Goal: Task Accomplishment & Management: Complete application form

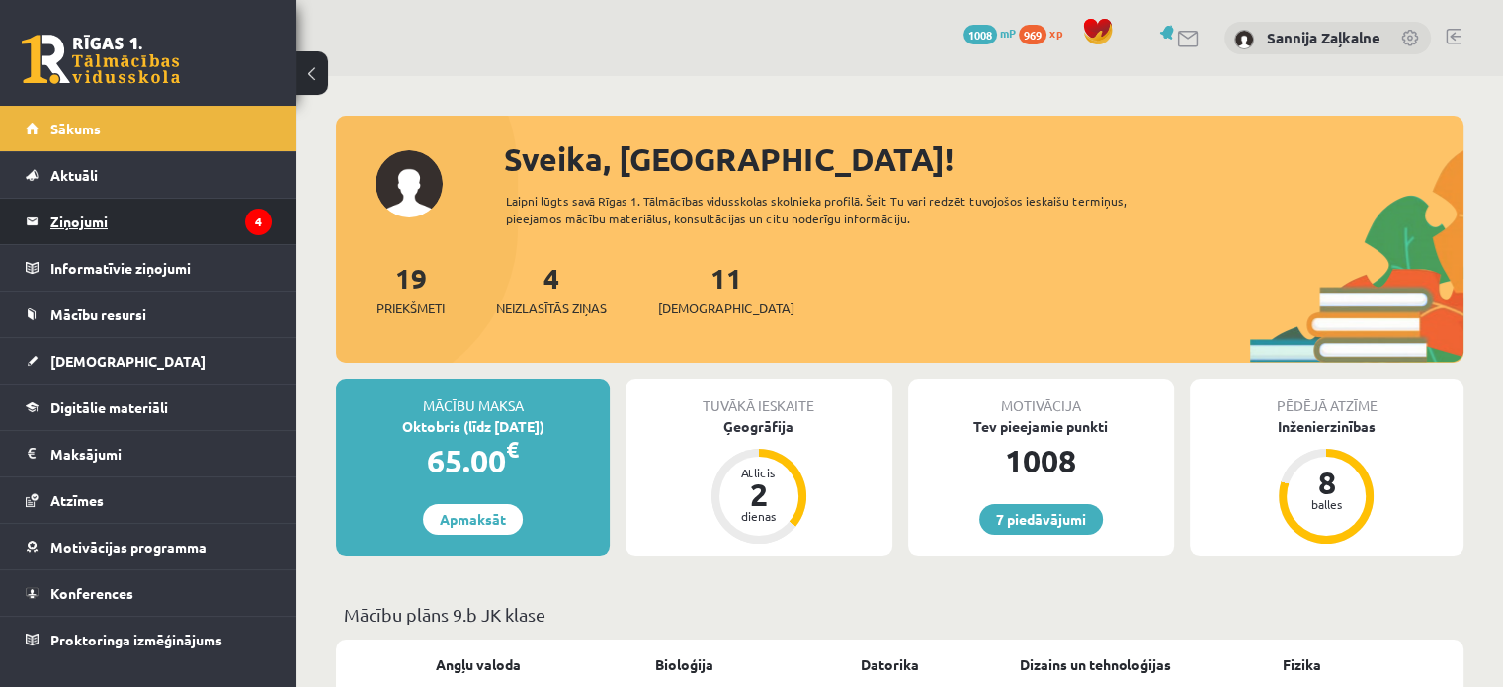
click at [78, 230] on legend "Ziņojumi 4" at bounding box center [160, 221] width 221 height 45
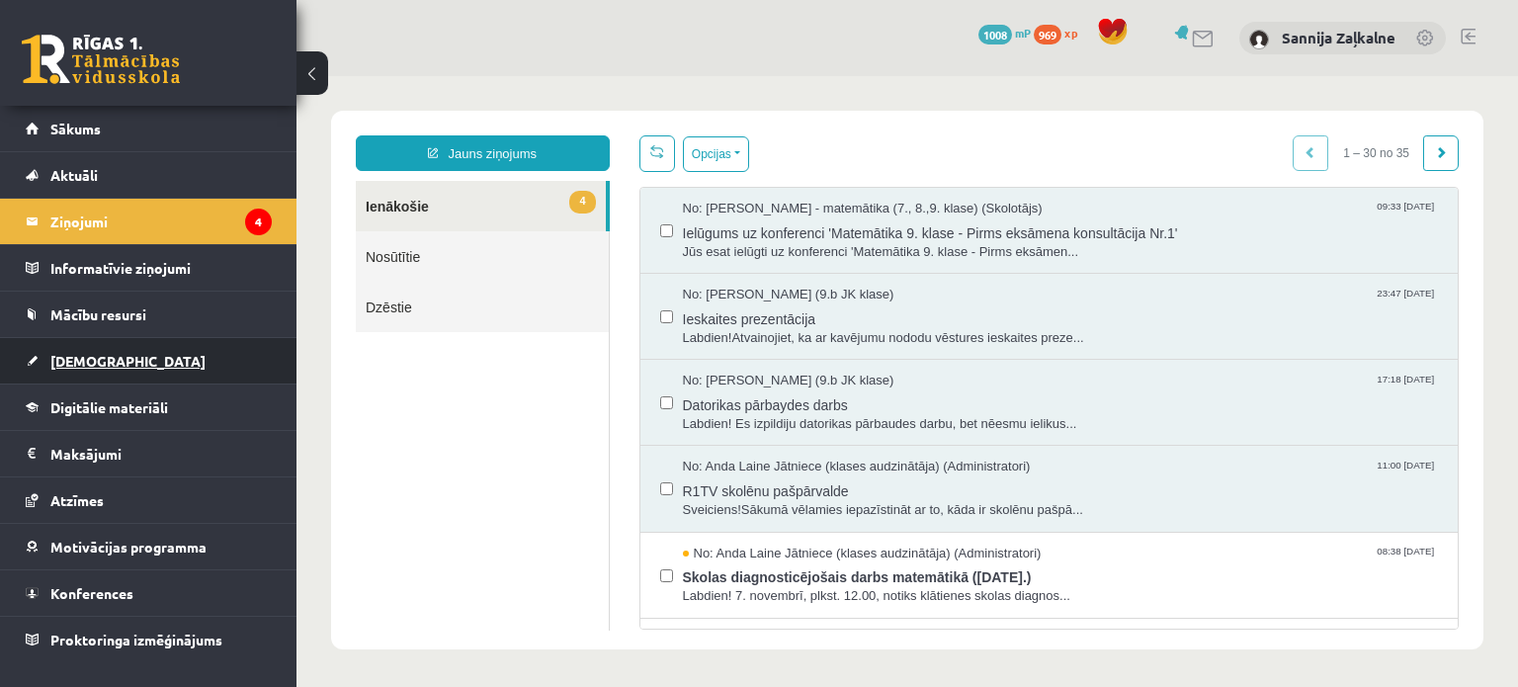
click at [103, 358] on span "[DEMOGRAPHIC_DATA]" at bounding box center [127, 361] width 155 height 18
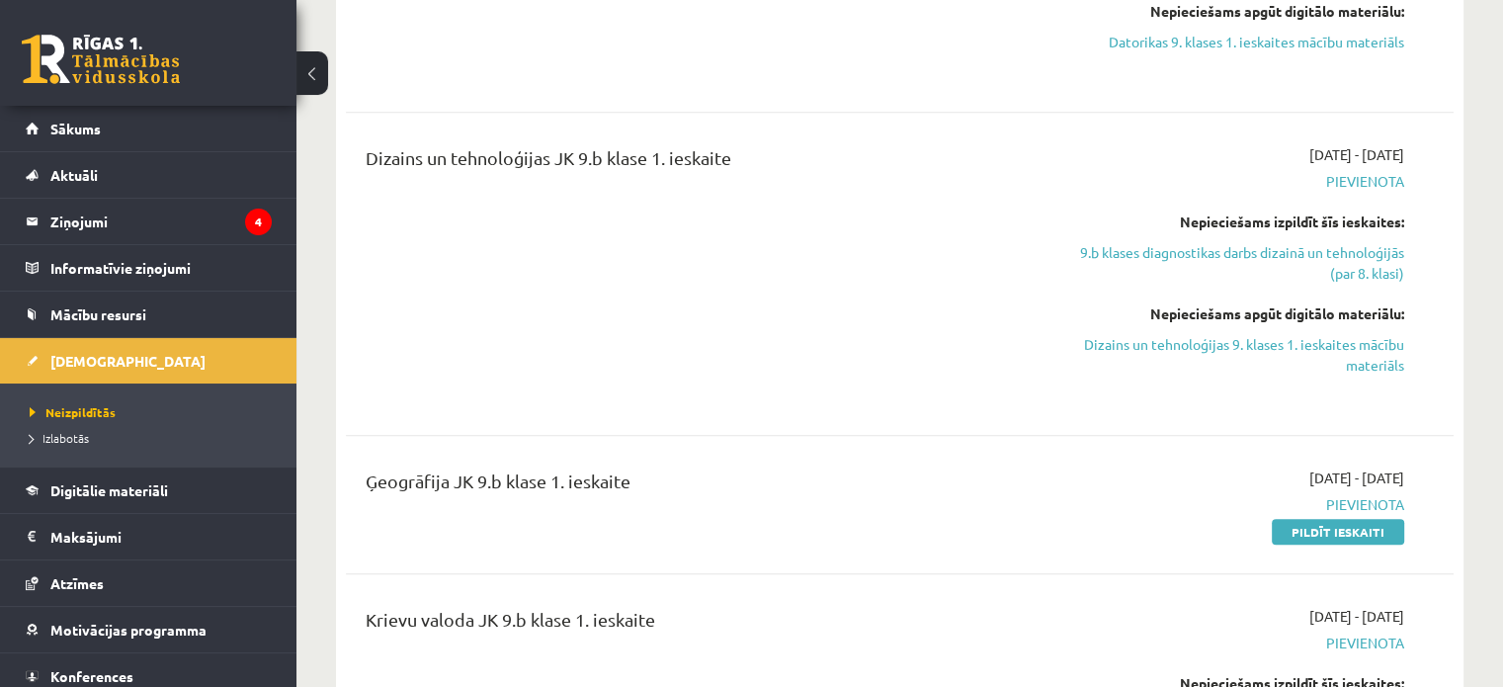
scroll to position [964, 0]
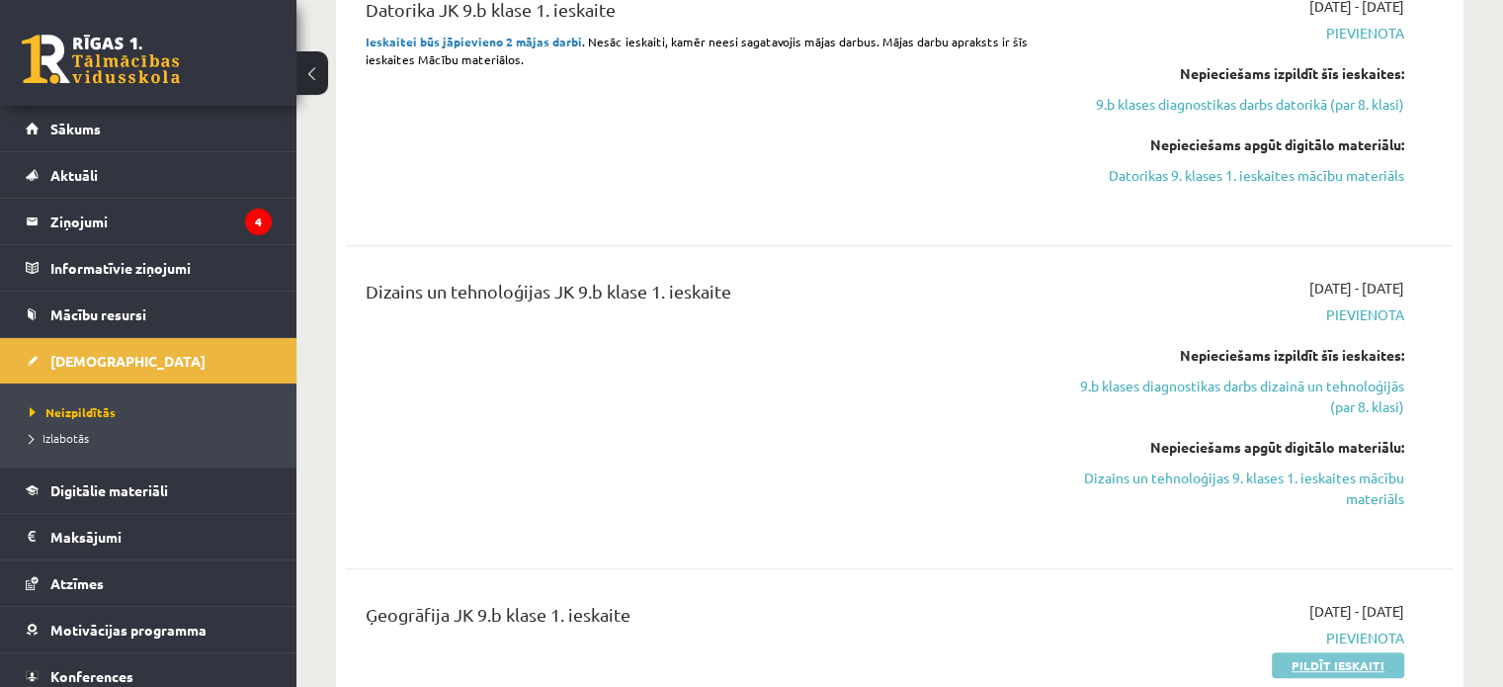
click at [1357, 652] on link "Pildīt ieskaiti" at bounding box center [1338, 665] width 132 height 26
click at [1334, 664] on link "Pildīt ieskaiti" at bounding box center [1338, 665] width 132 height 26
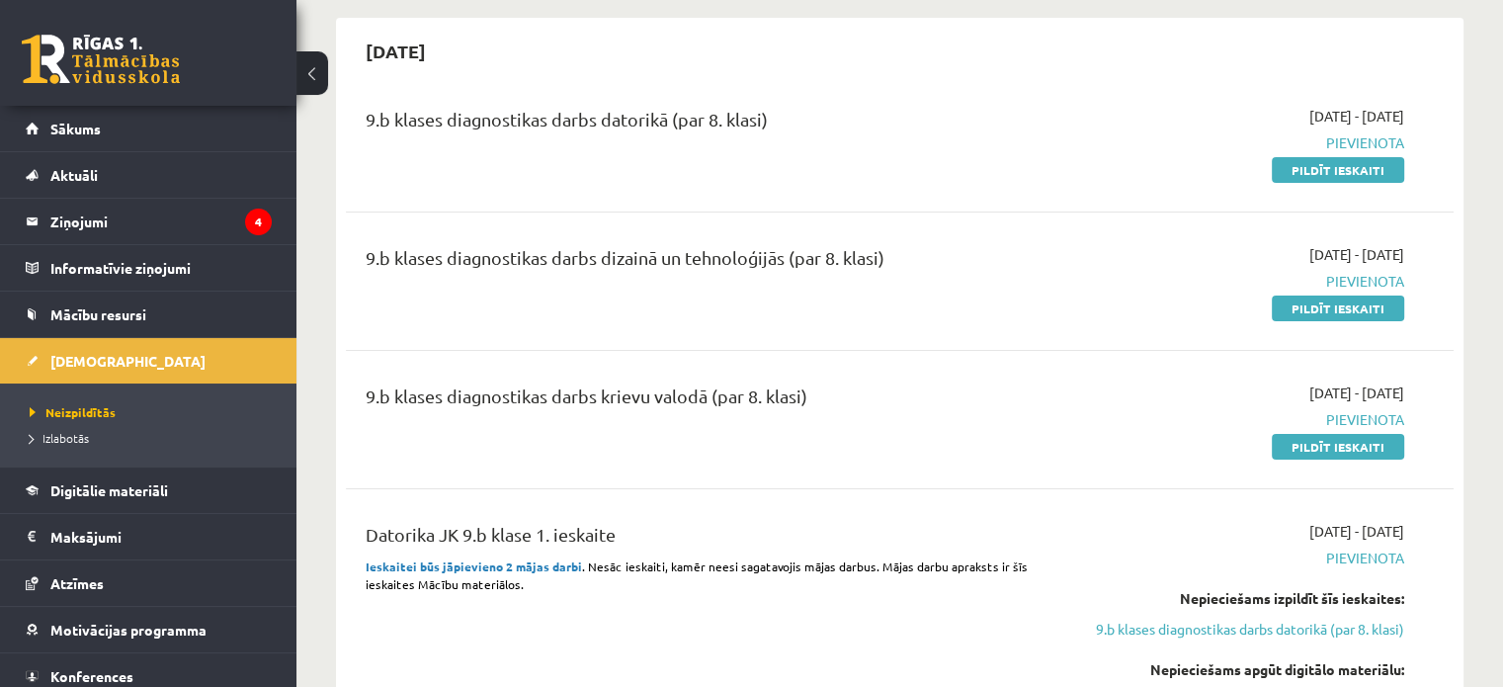
scroll to position [283, 0]
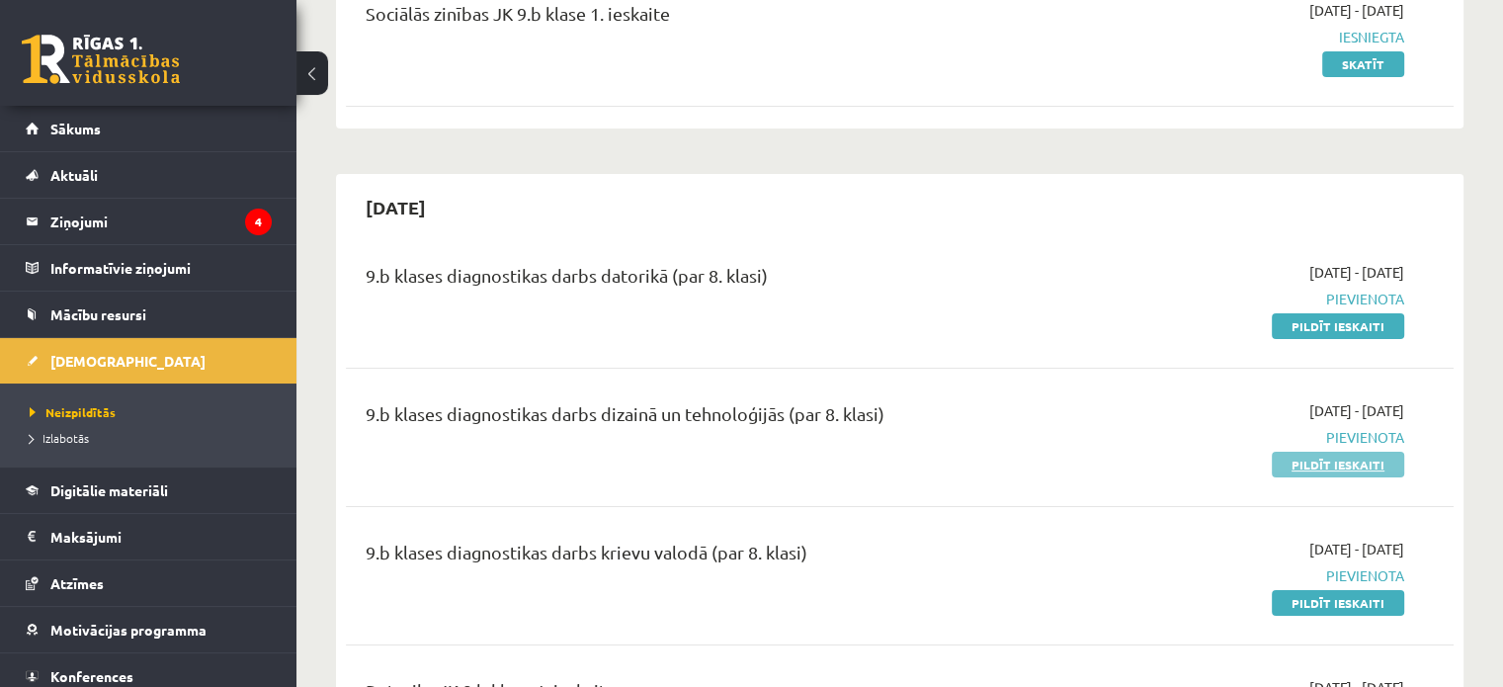
click at [1368, 454] on link "Pildīt ieskaiti" at bounding box center [1338, 465] width 132 height 26
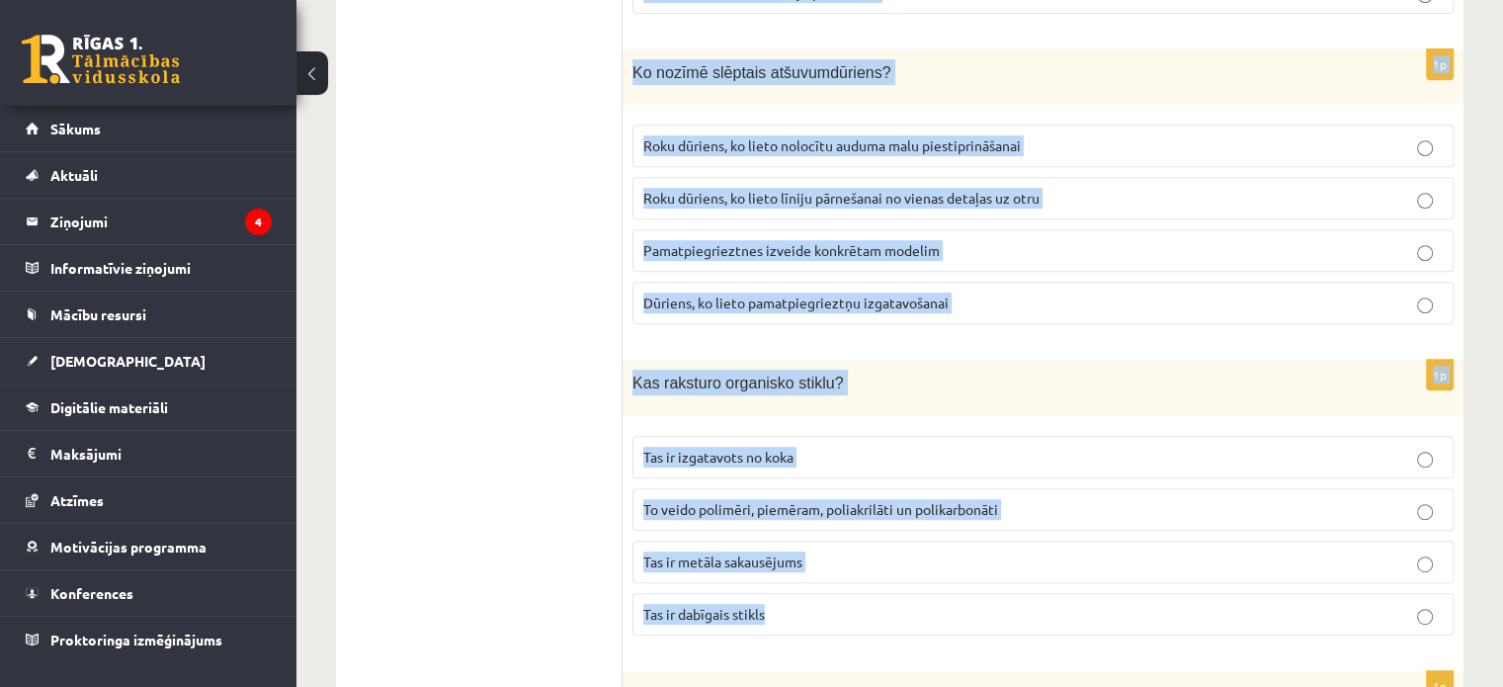
scroll to position [8950, 0]
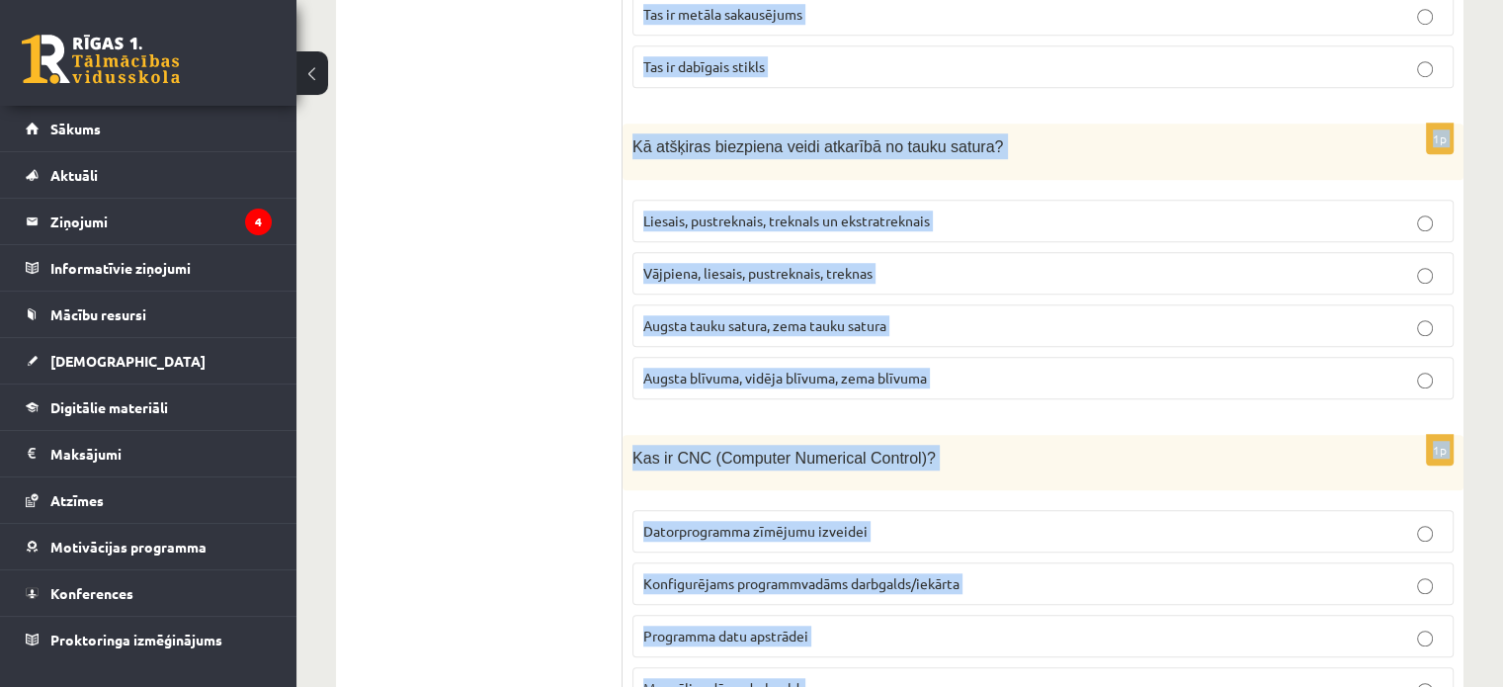
drag, startPoint x: 635, startPoint y: 388, endPoint x: 970, endPoint y: 583, distance: 387.6
copy form "Ko nozīmē ķermeņa mērīšana šūšanas procesā? Auduma piegriešana pēc piegrieztnes…"
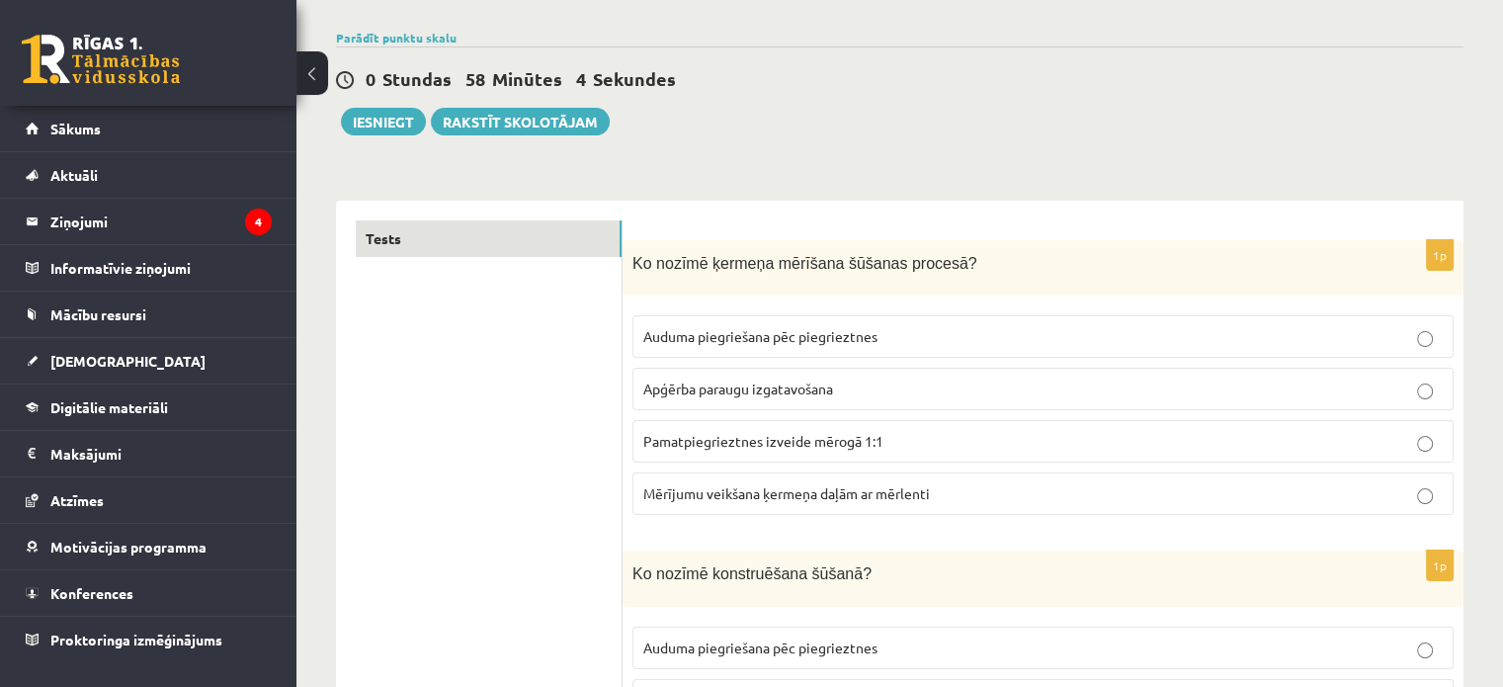
scroll to position [297, 0]
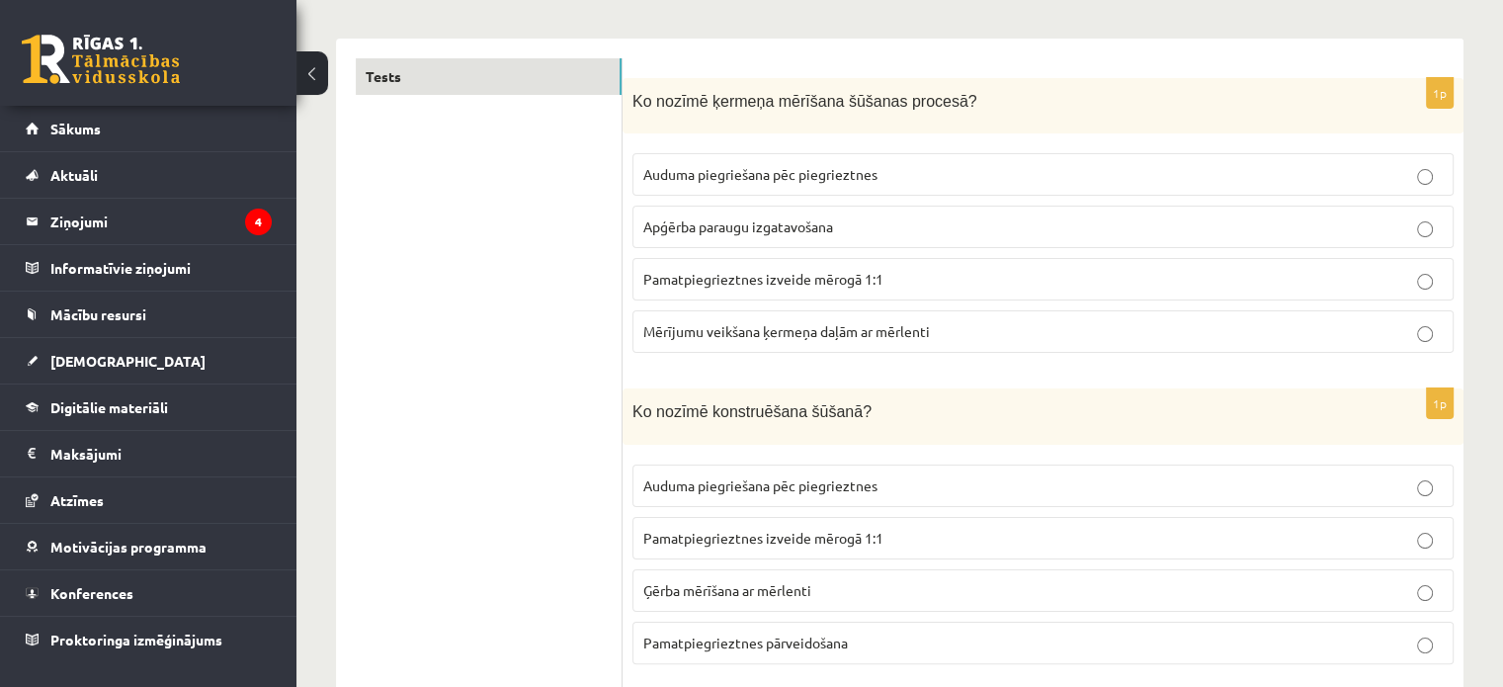
click at [758, 331] on span "Mērījumu veikšana ķermeņa daļām ar mērlenti" at bounding box center [787, 331] width 287 height 18
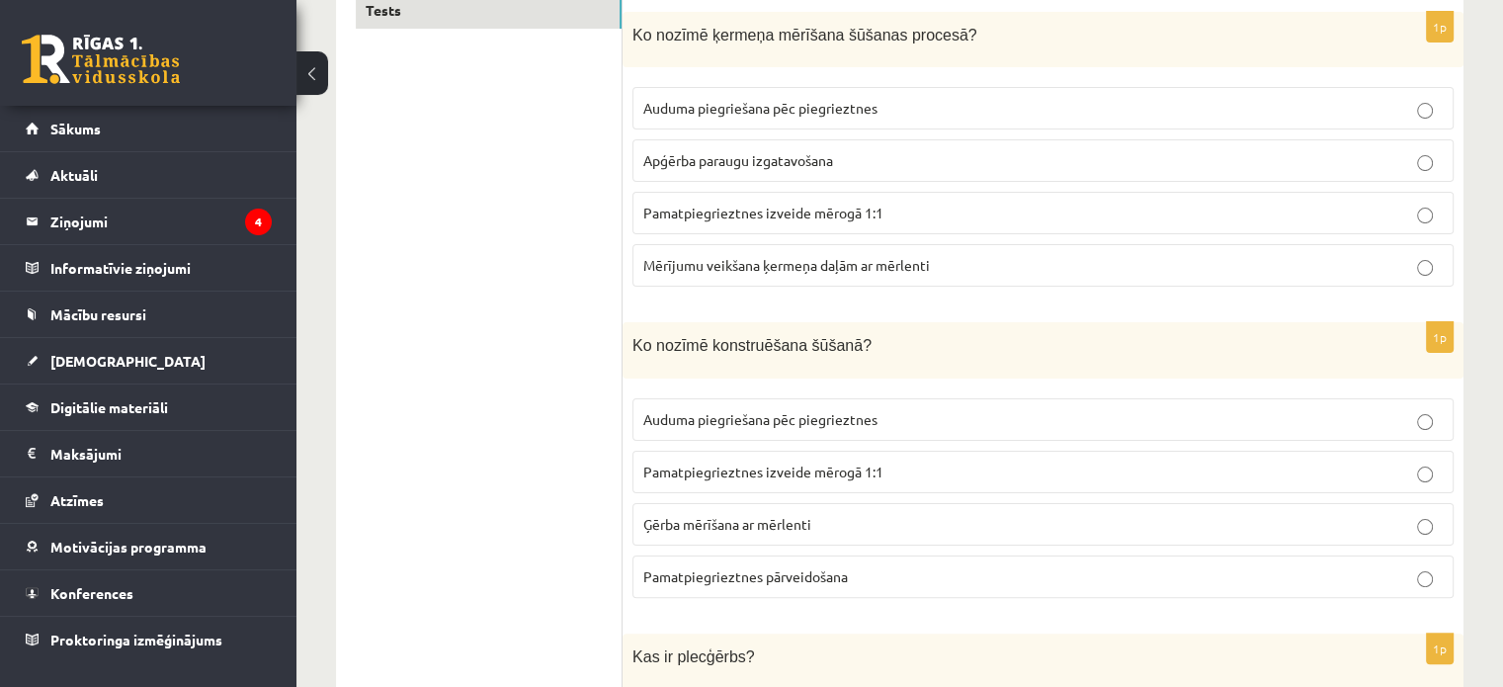
scroll to position [395, 0]
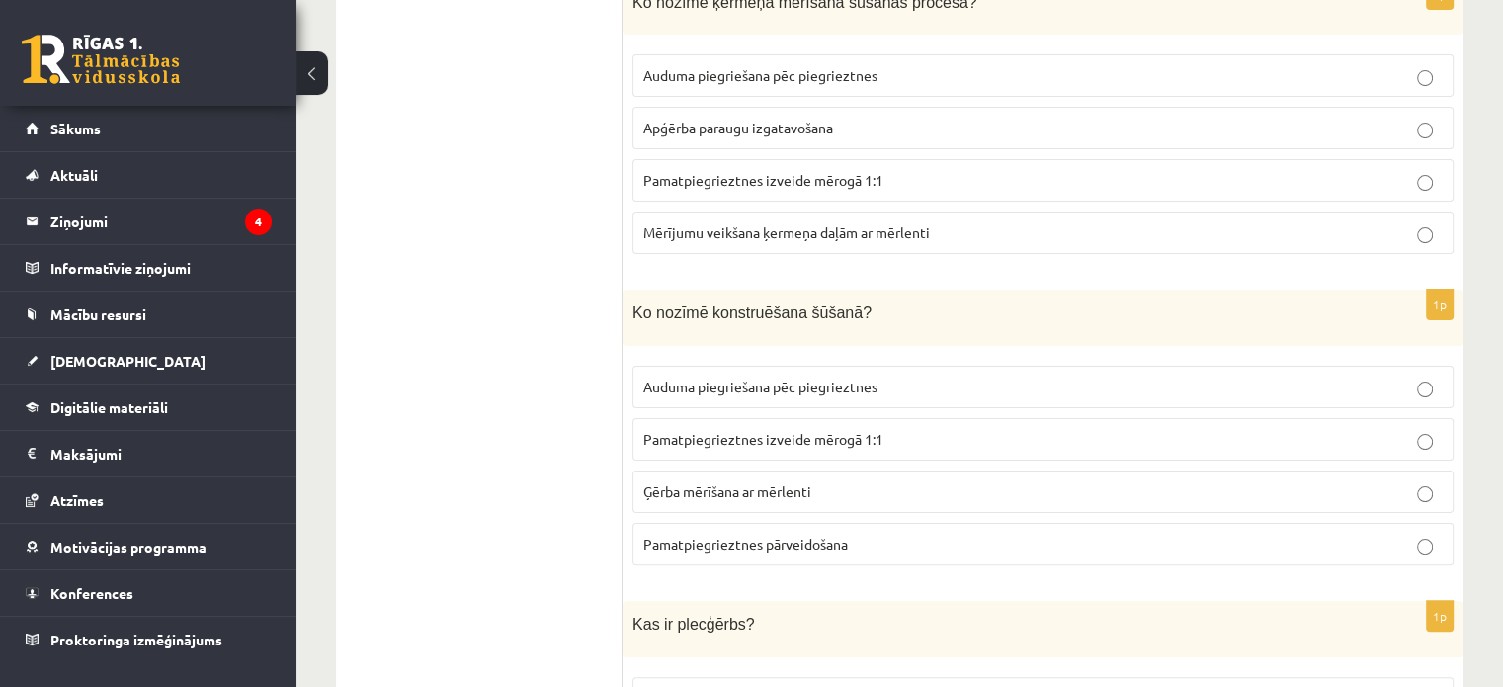
drag, startPoint x: 728, startPoint y: 430, endPoint x: 717, endPoint y: 423, distance: 12.9
click at [727, 430] on span "Pamatpiegrieztnes izveide mērogā 1:1" at bounding box center [764, 439] width 240 height 18
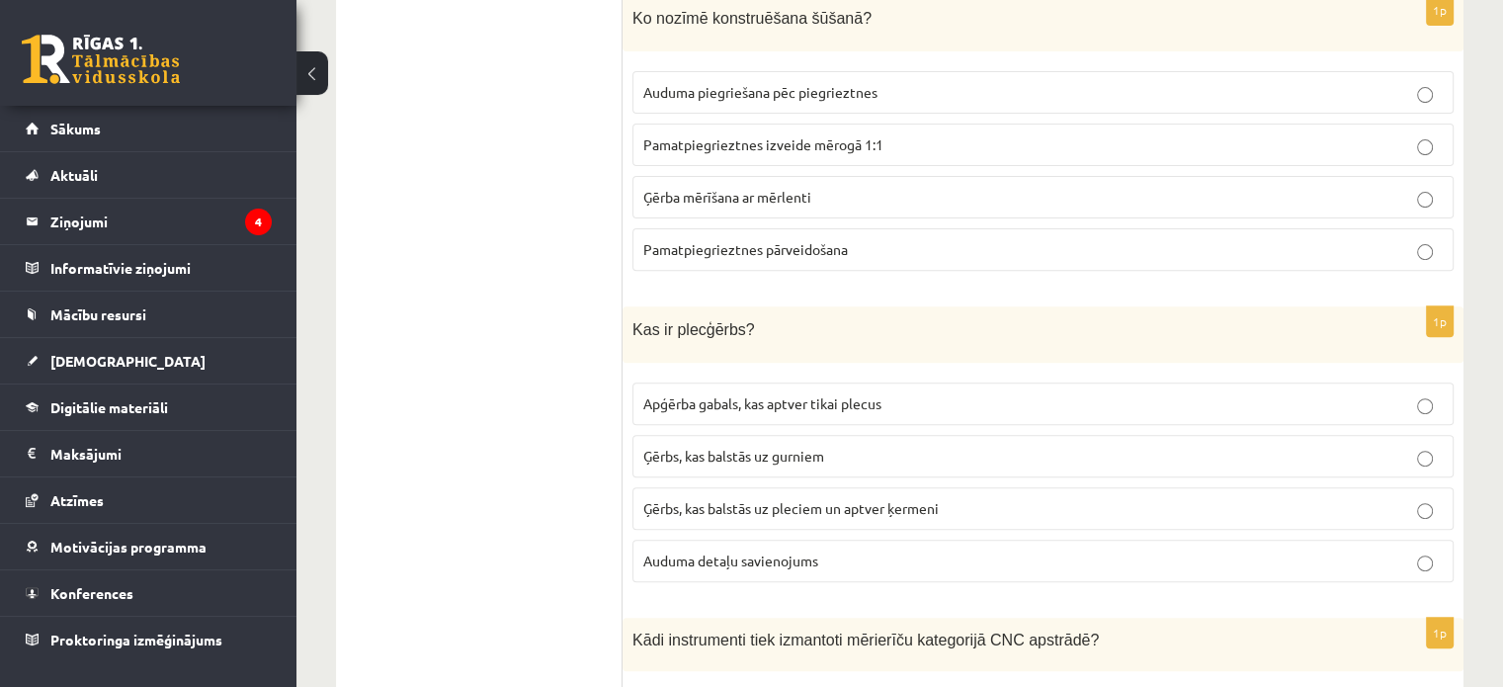
scroll to position [692, 0]
click at [866, 497] on span "Ģērbs, kas balstās uz pleciem un aptver ķermeni" at bounding box center [792, 506] width 296 height 18
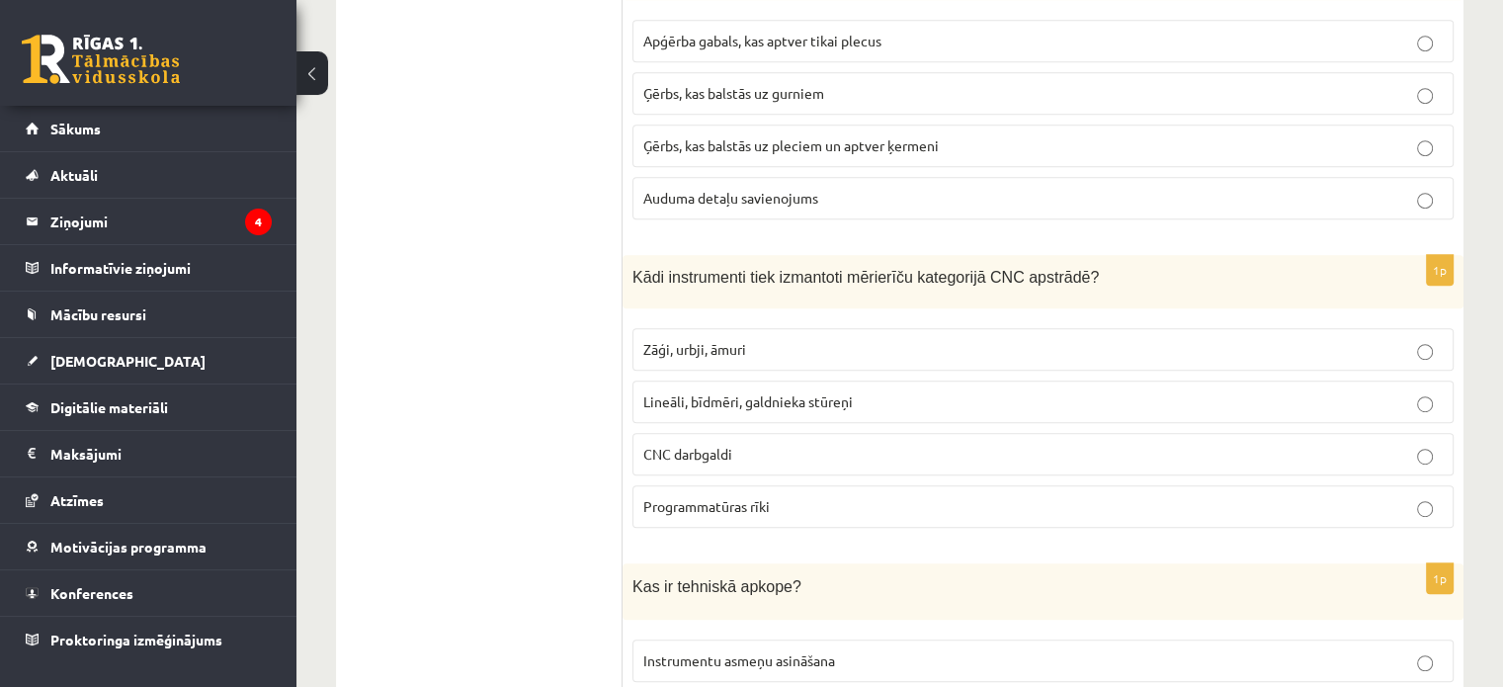
scroll to position [1087, 0]
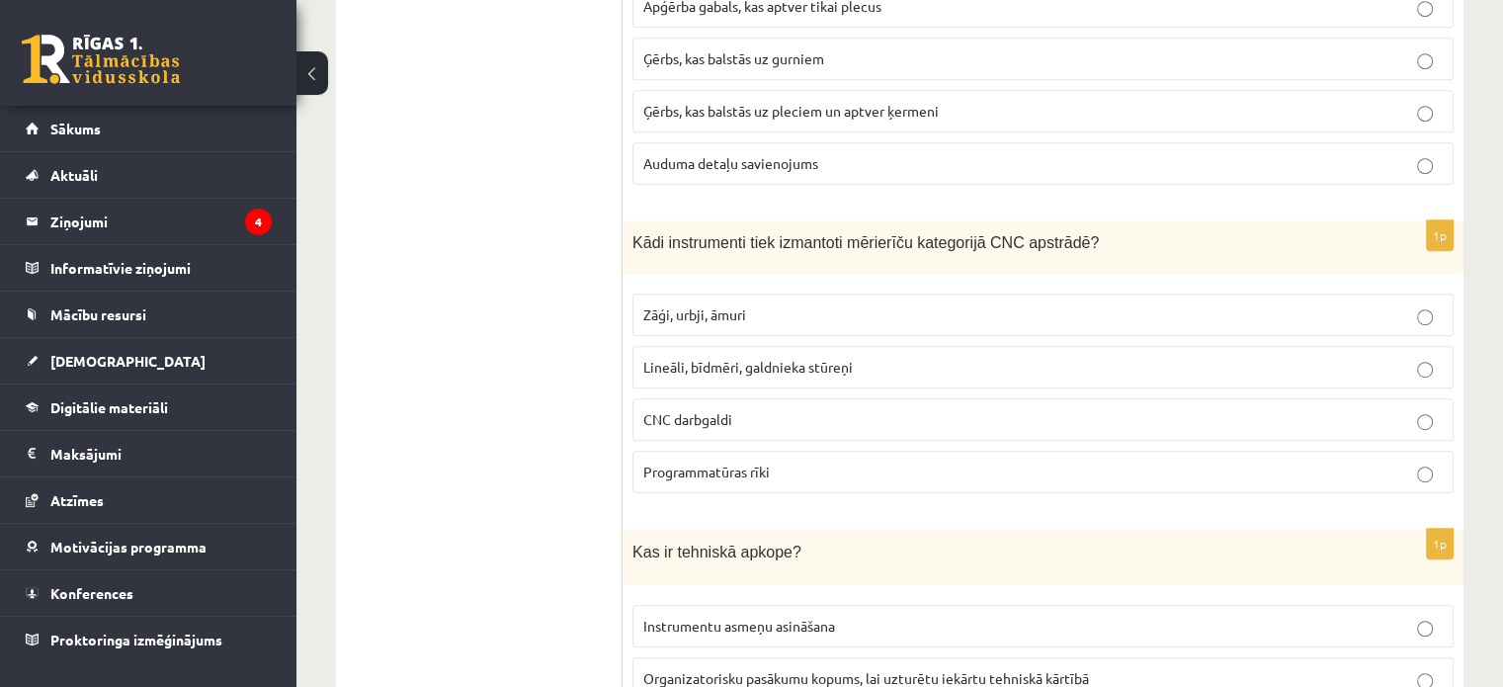
click at [807, 360] on span "Lineāli, bīdmēri, galdnieka stūreņi" at bounding box center [749, 367] width 210 height 18
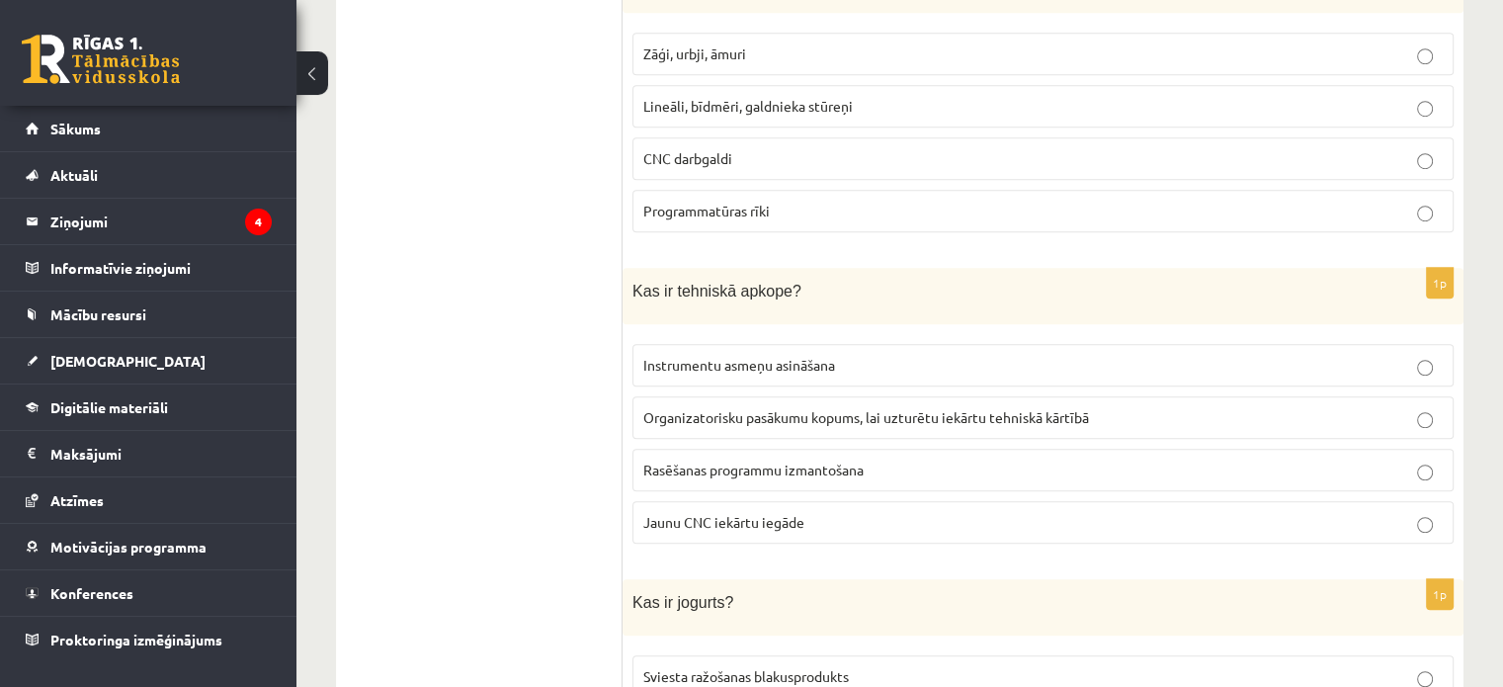
scroll to position [1384, 0]
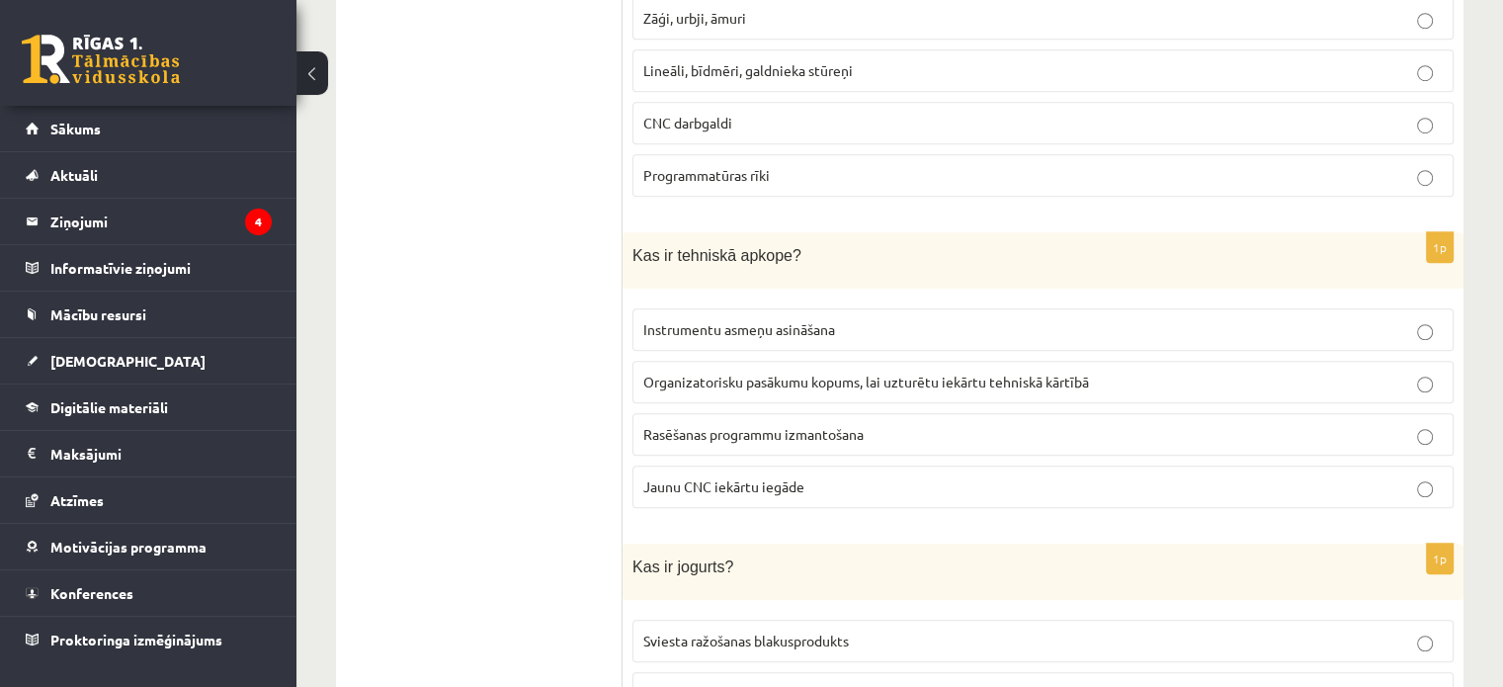
click at [729, 379] on label "Organizatorisku pasākumu kopums, lai uzturētu iekārtu tehniskā kārtībā" at bounding box center [1043, 382] width 821 height 43
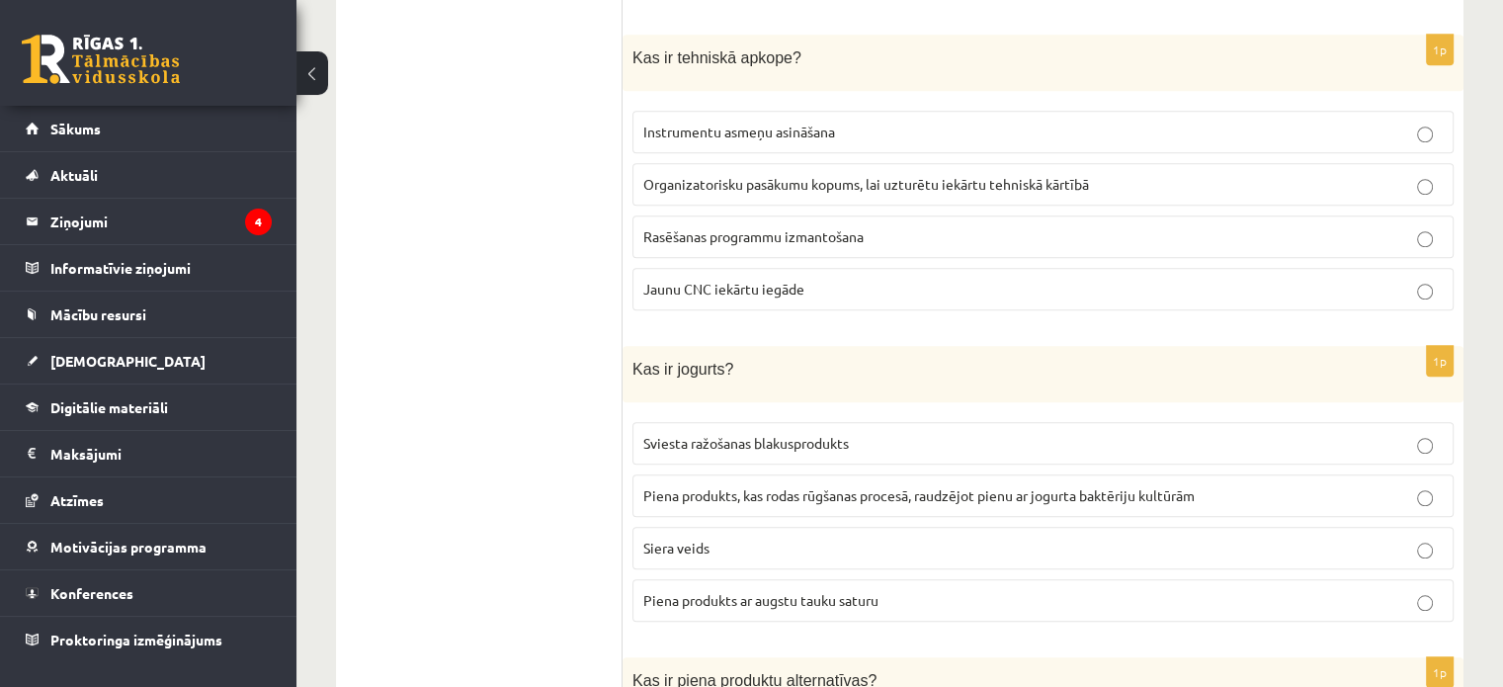
click at [679, 486] on span "Piena produkts, kas rodas rūgšanas procesā, raudzējot pienu ar jogurta baktērij…" at bounding box center [920, 495] width 552 height 18
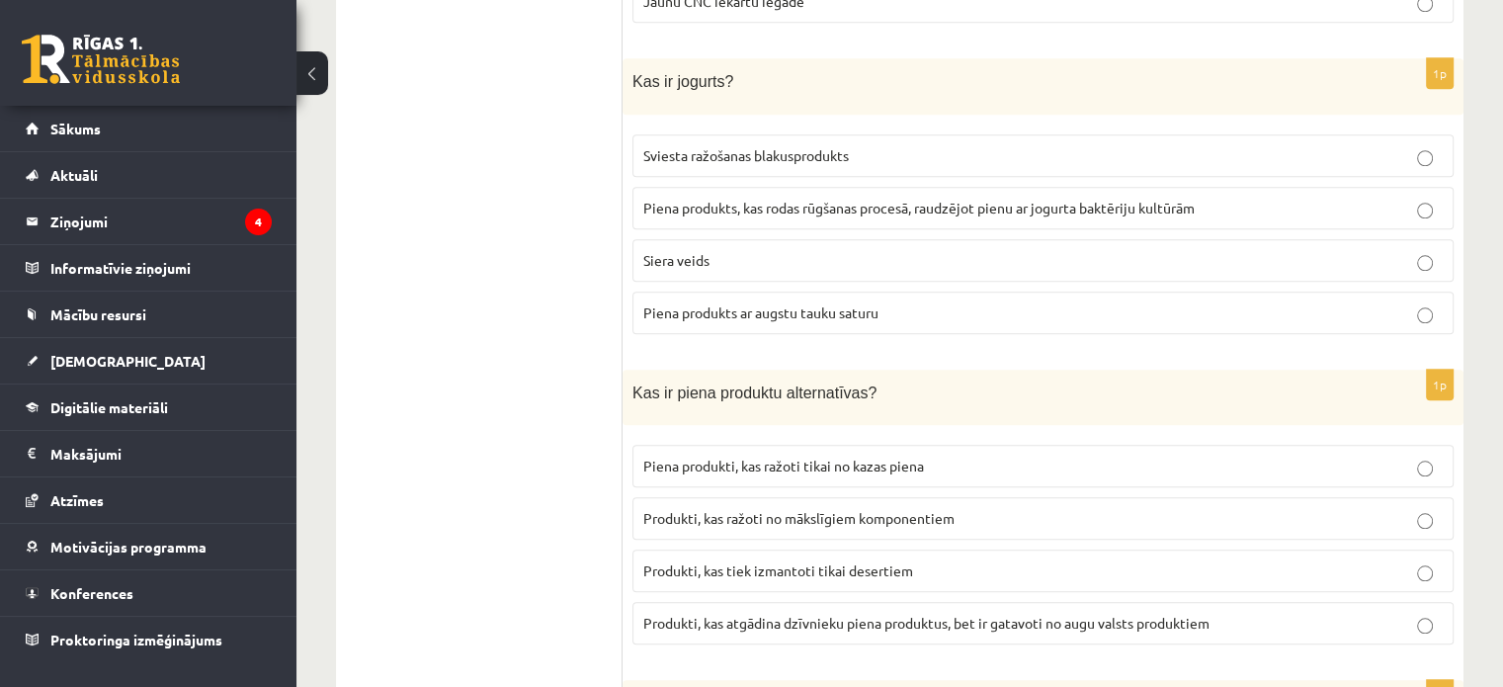
scroll to position [1977, 0]
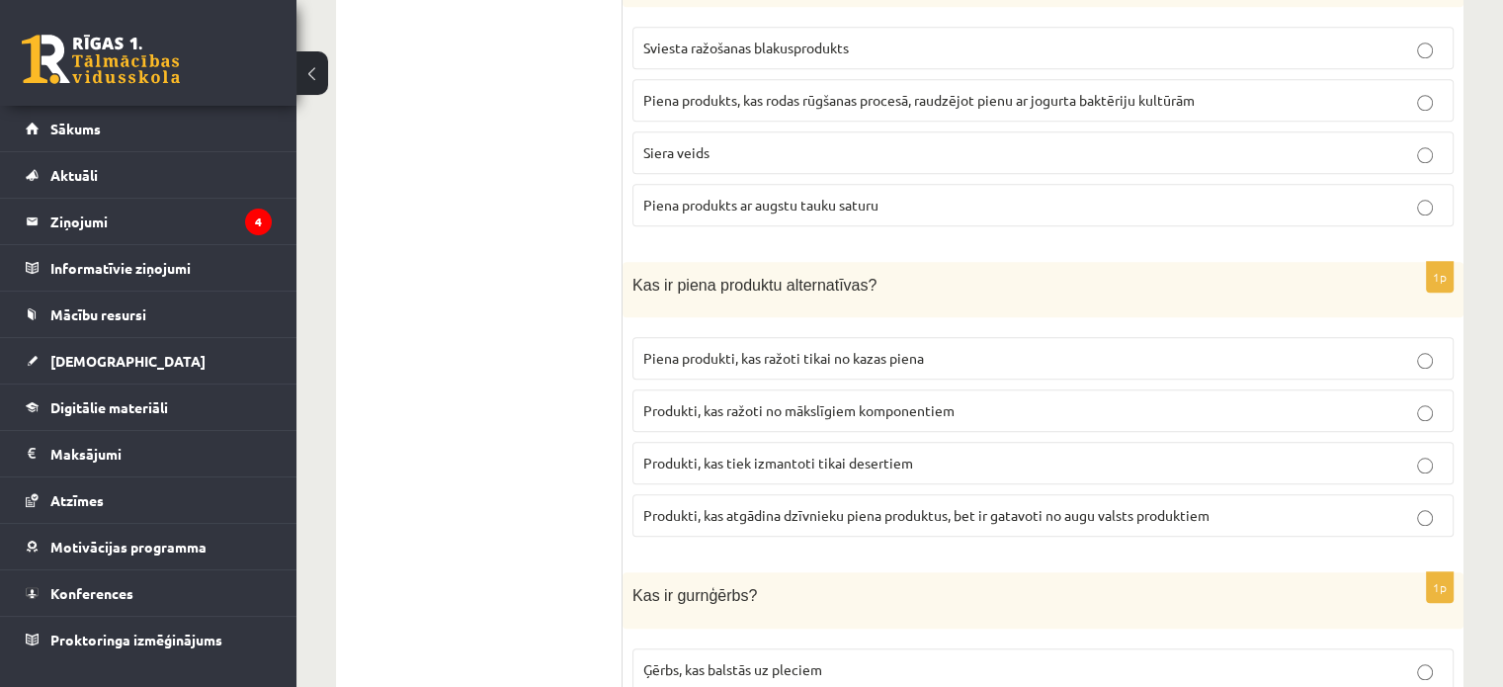
drag, startPoint x: 819, startPoint y: 386, endPoint x: 845, endPoint y: 632, distance: 247.5
click at [819, 401] on span "Produkti, kas ražoti no mākslīgiem komponentiem" at bounding box center [799, 410] width 311 height 18
click at [1095, 506] on span "Produkti, kas atgādina dzīvnieku piena produktus, bet ir gatavoti no augu valst…" at bounding box center [927, 515] width 566 height 18
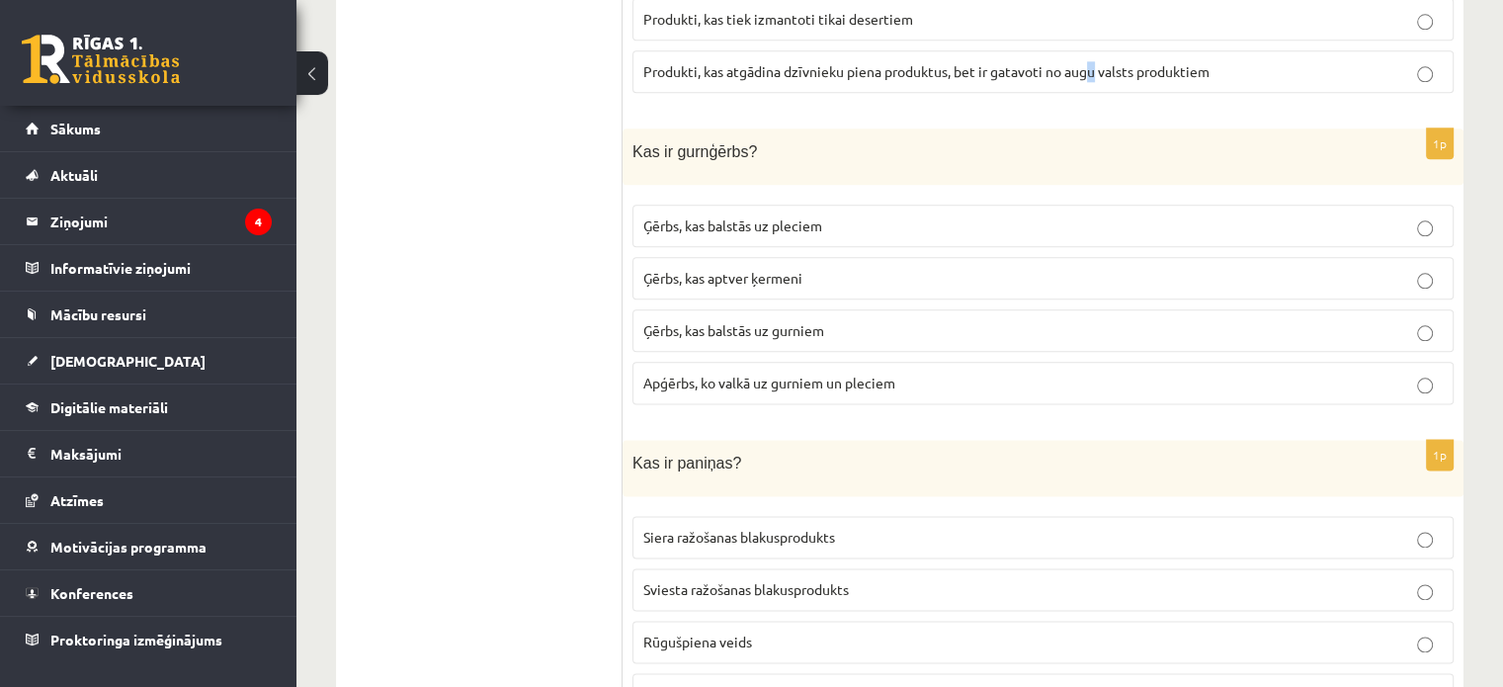
scroll to position [2471, 0]
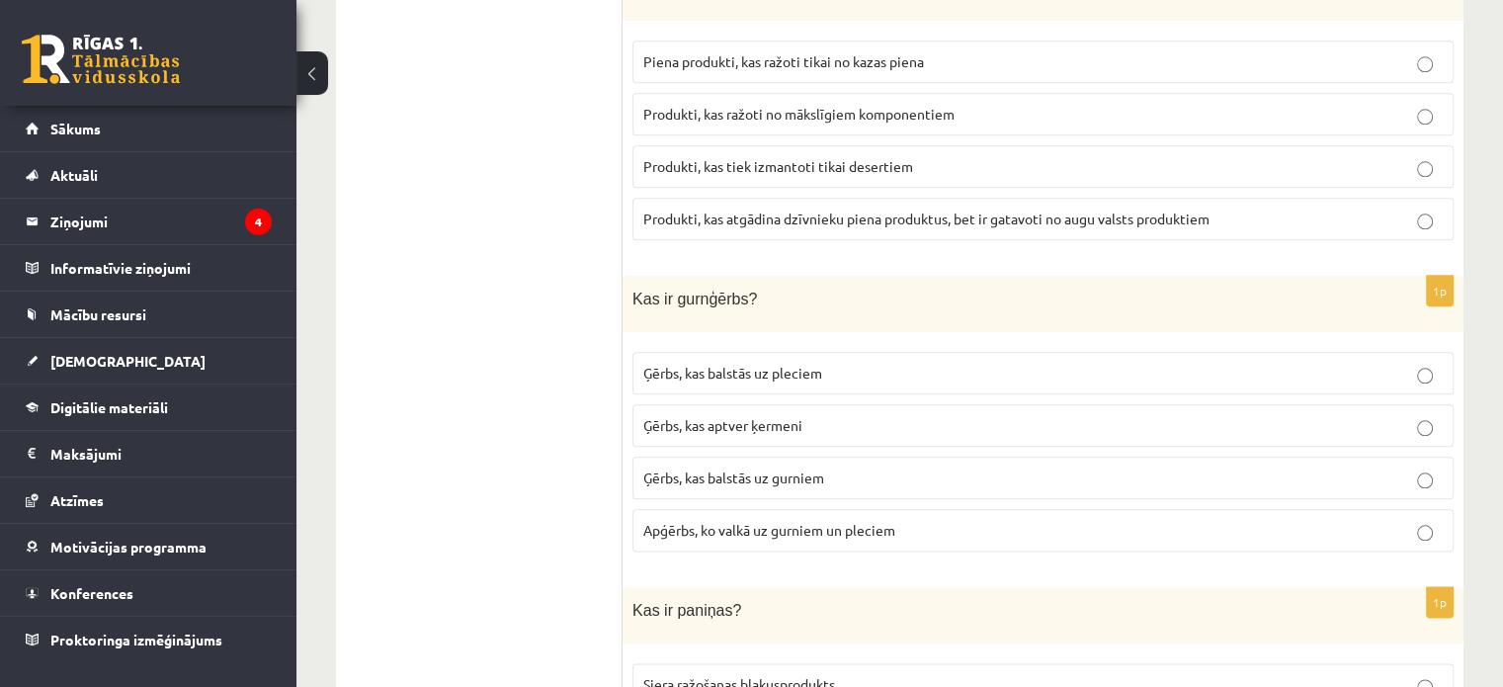
scroll to position [2274, 0]
click at [1077, 210] on span "Produkti, kas atgādina dzīvnieku piena produktus, bet ir gatavoti no augu valst…" at bounding box center [927, 219] width 566 height 18
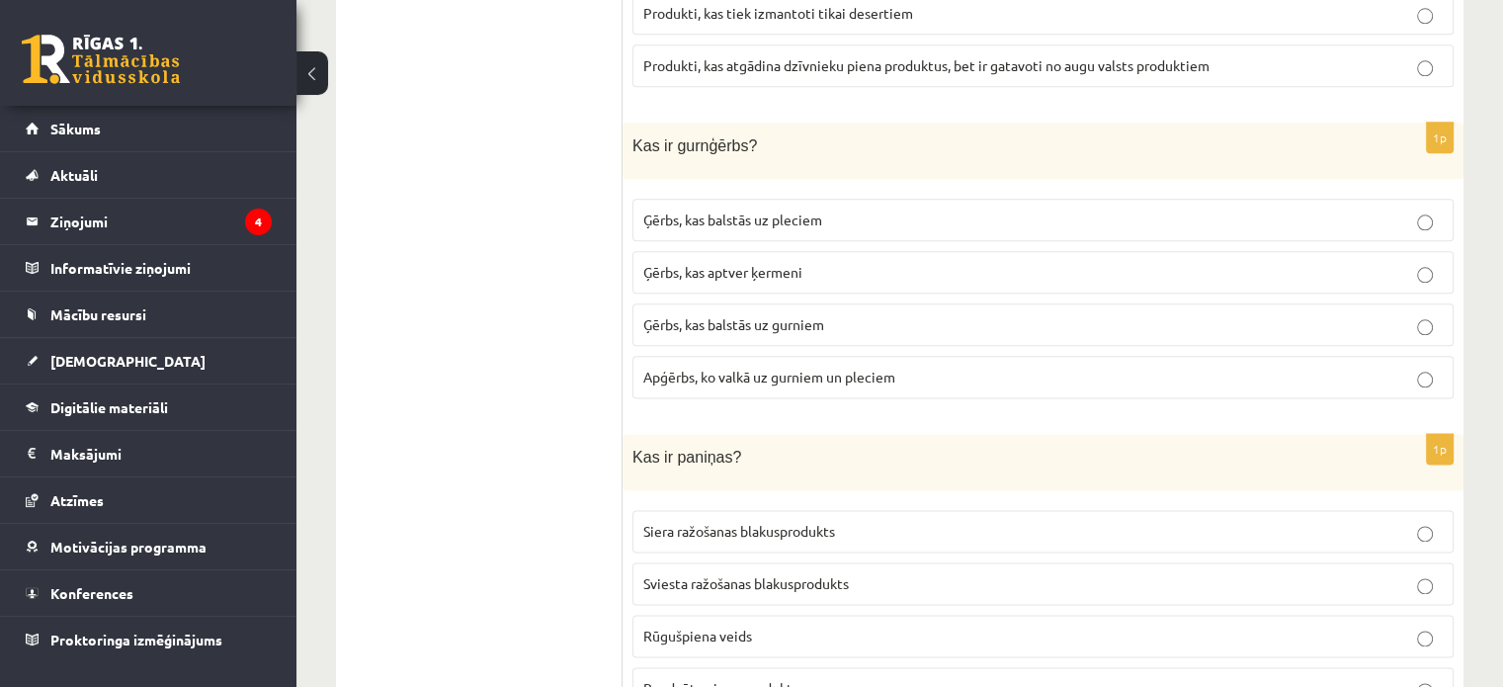
scroll to position [2471, 0]
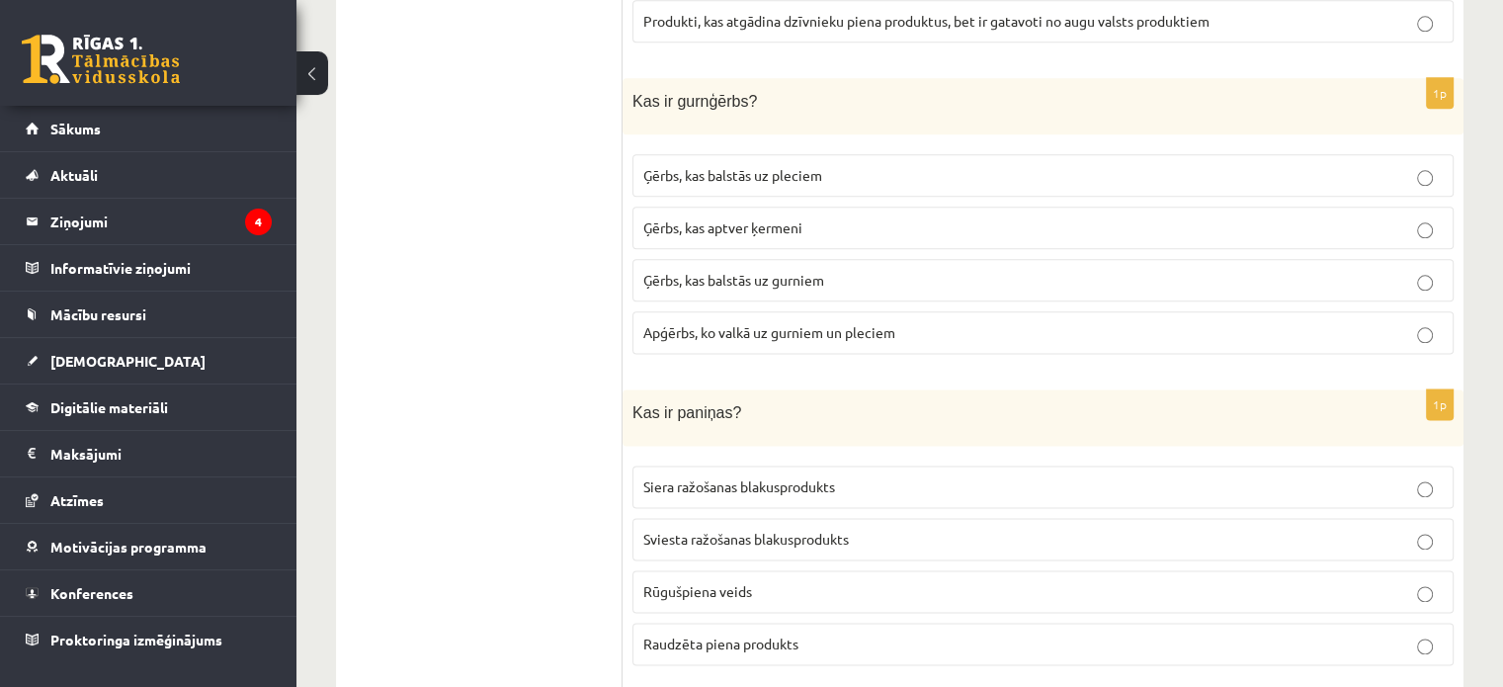
click at [784, 271] on span "Ģērbs, kas balstās uz gurniem" at bounding box center [734, 280] width 181 height 18
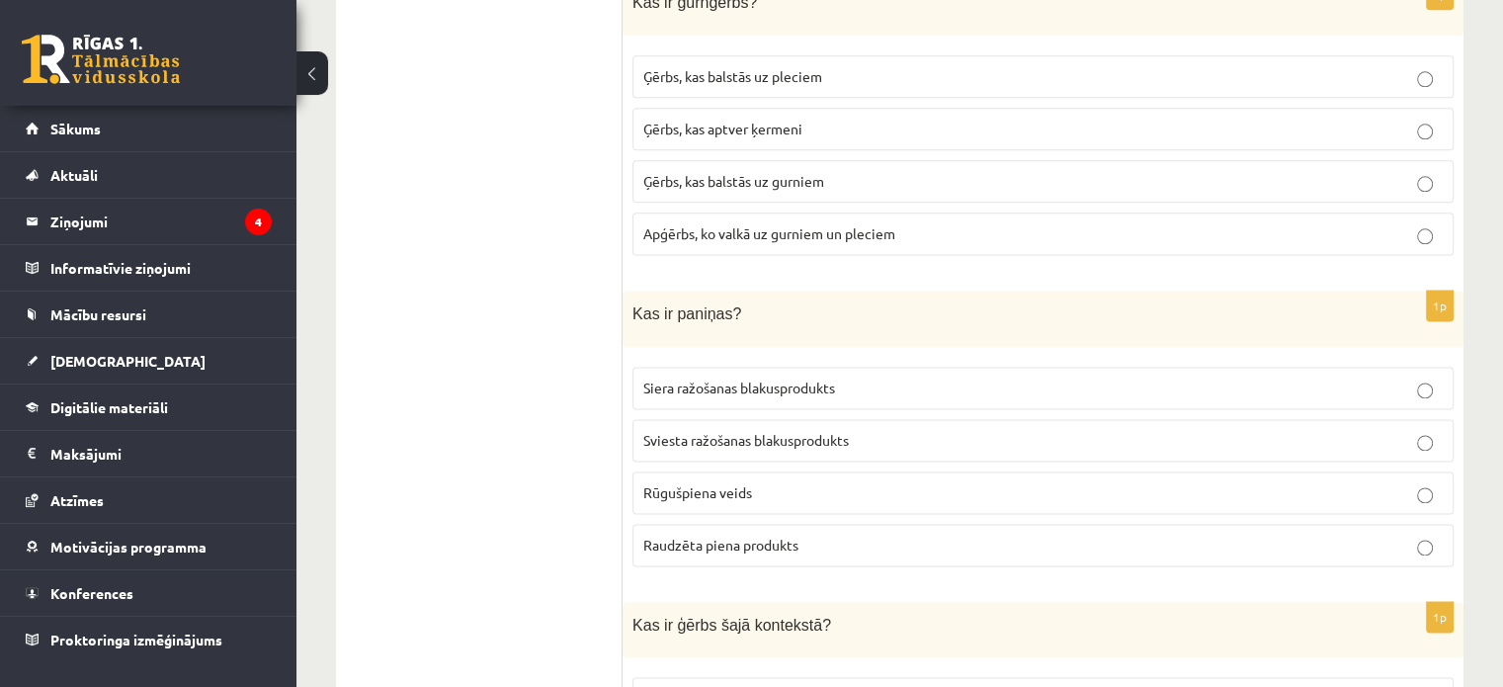
scroll to position [2768, 0]
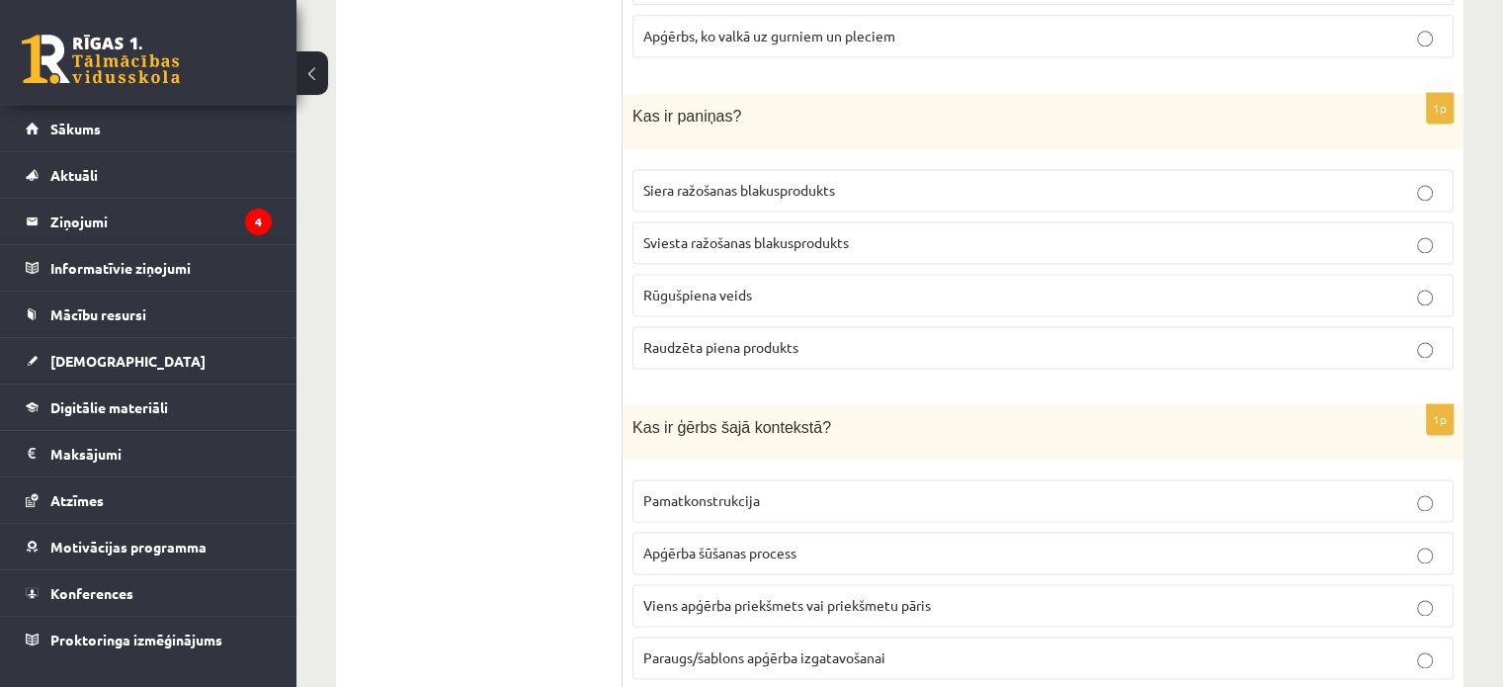
click at [715, 233] on span "Sviesta ražošanas blakusprodukts" at bounding box center [747, 242] width 206 height 18
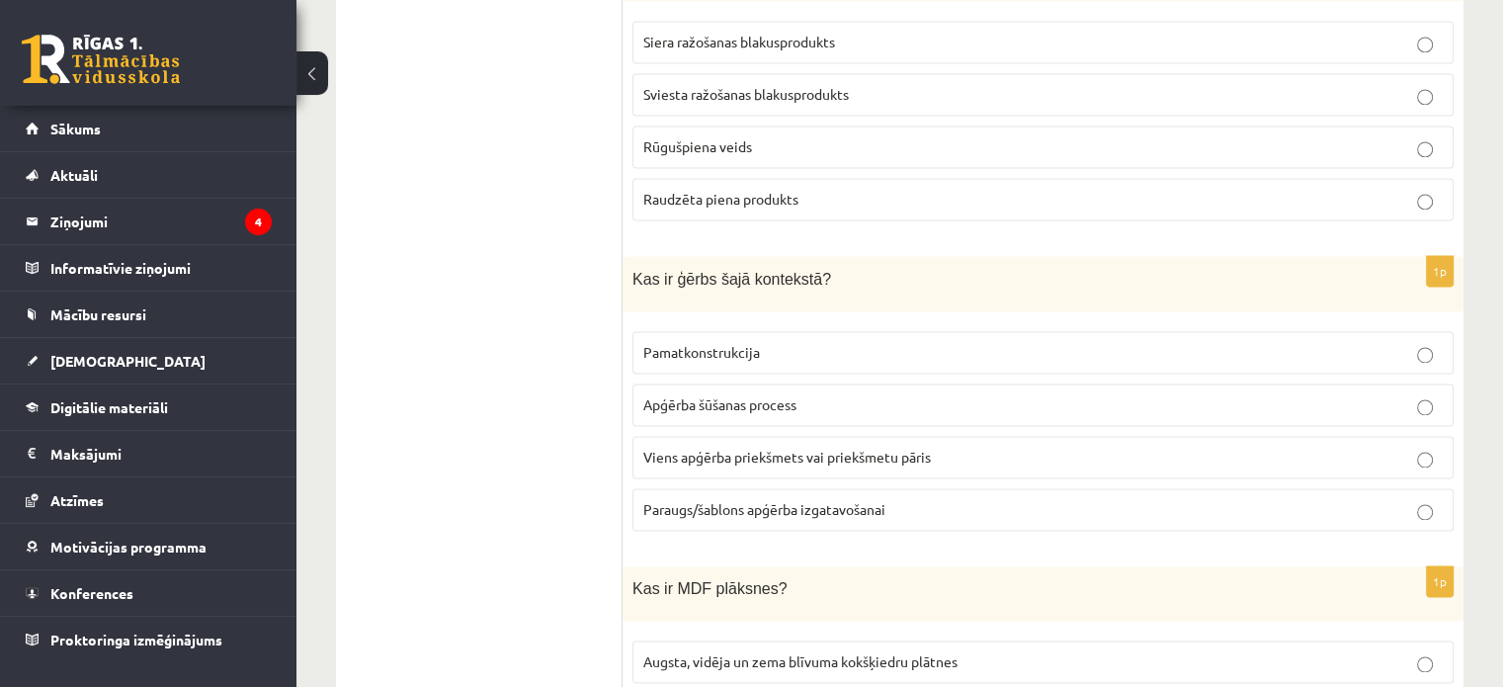
scroll to position [2965, 0]
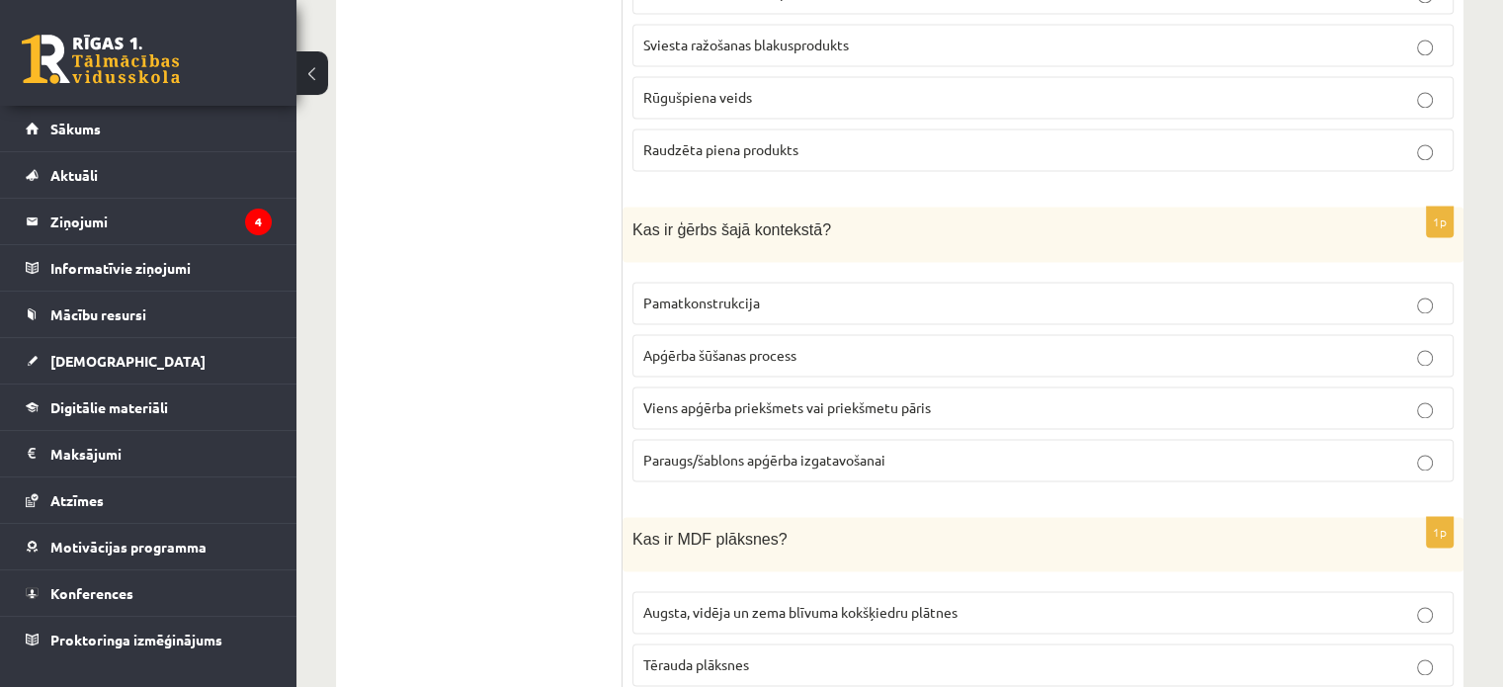
click at [846, 398] on span "Viens apģērba priekšmets vai priekšmetu pāris" at bounding box center [788, 407] width 288 height 18
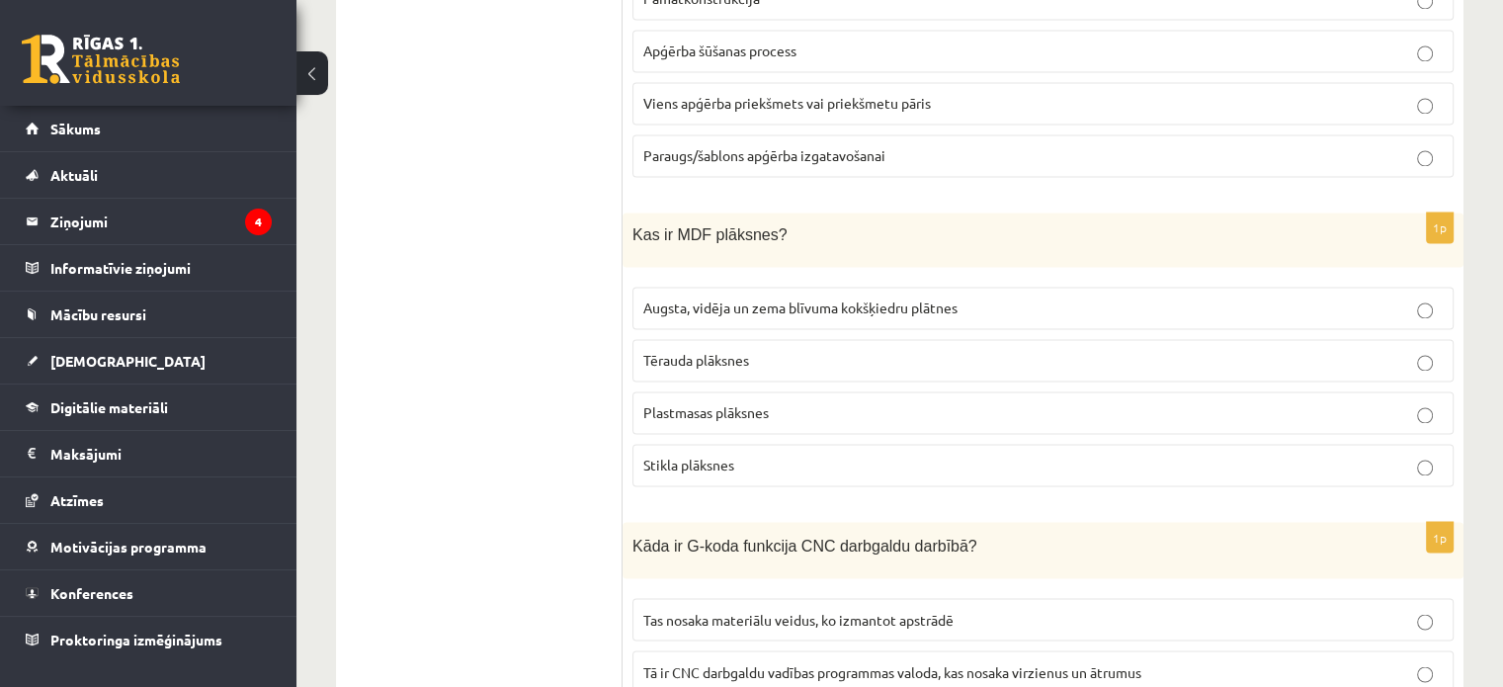
scroll to position [3262, 0]
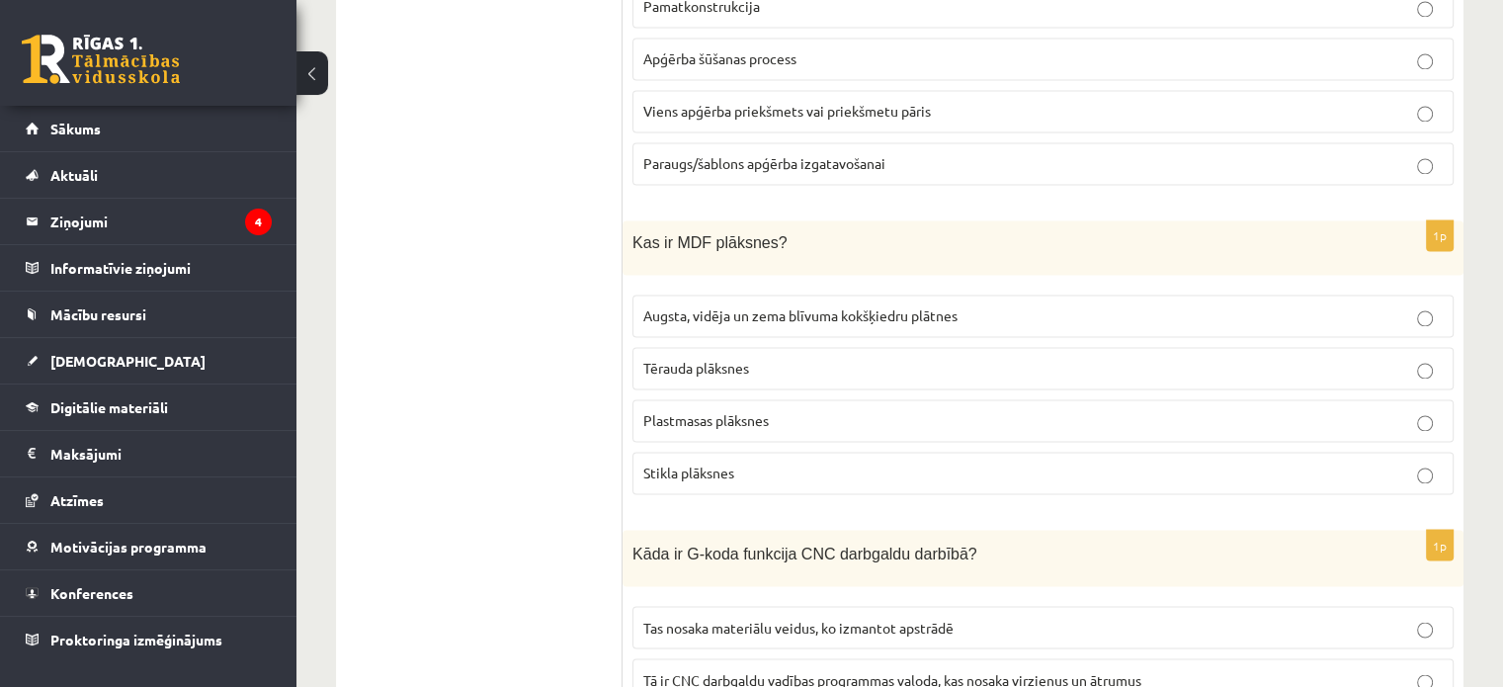
click at [715, 296] on label "Augsta, vidēja un zema blīvuma kokšķiedru plātnes" at bounding box center [1043, 316] width 821 height 43
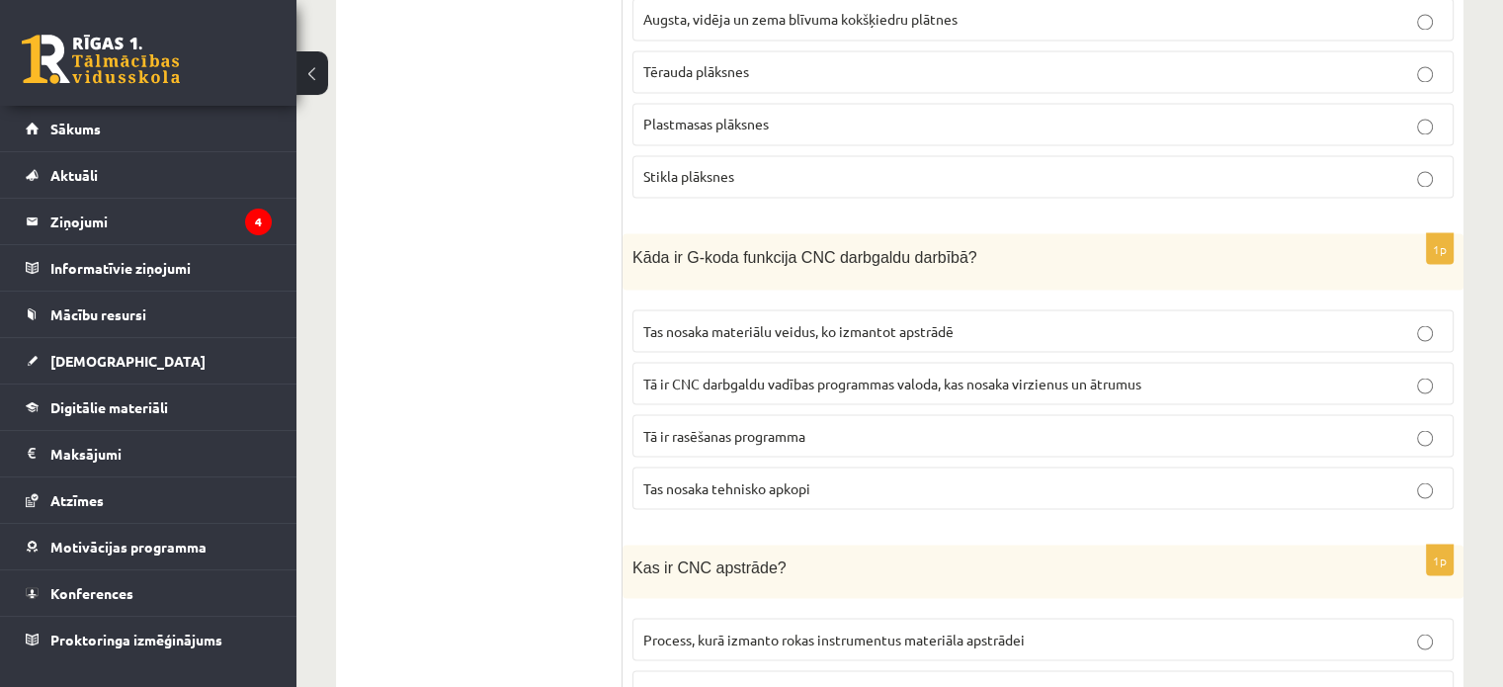
click at [798, 362] on label "Tā ir CNC darbgaldu vadības programmas valoda, kas nosaka virzienus un ātrumus" at bounding box center [1043, 383] width 821 height 43
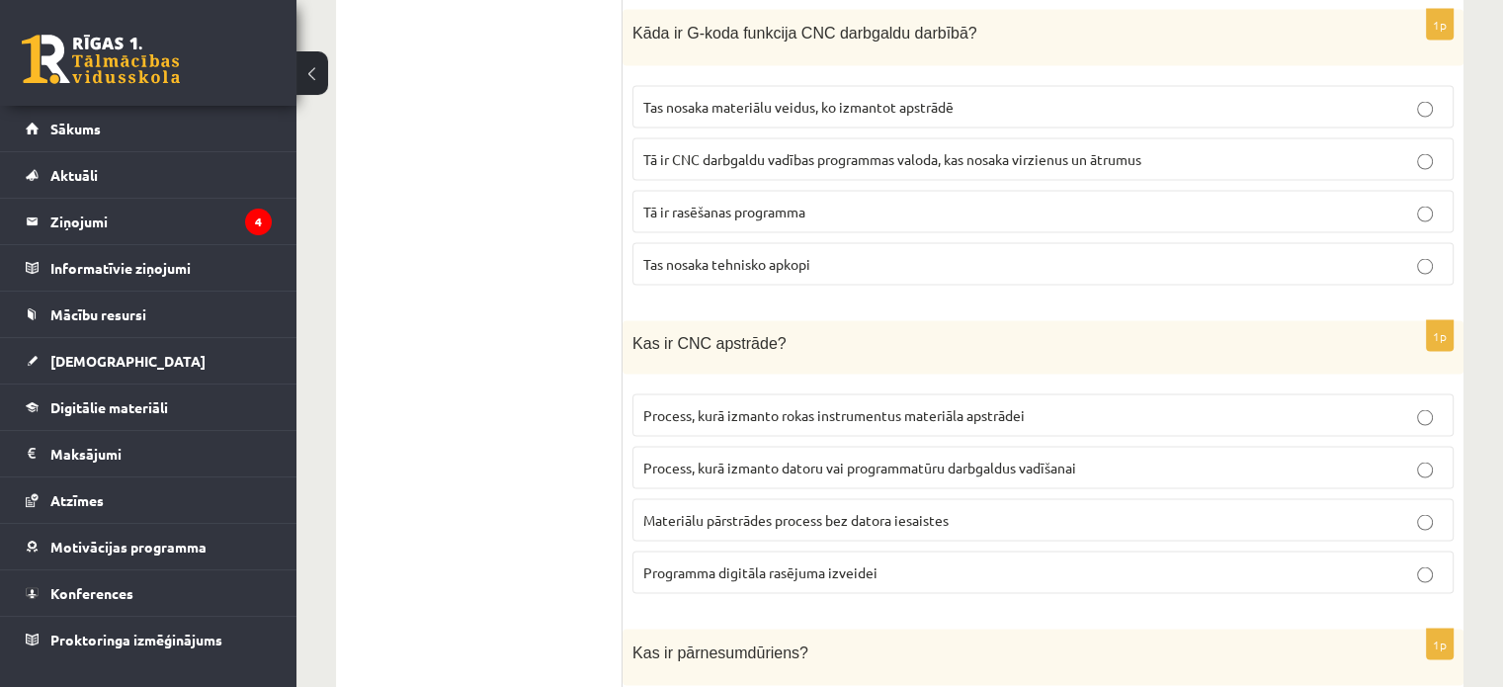
scroll to position [3855, 0]
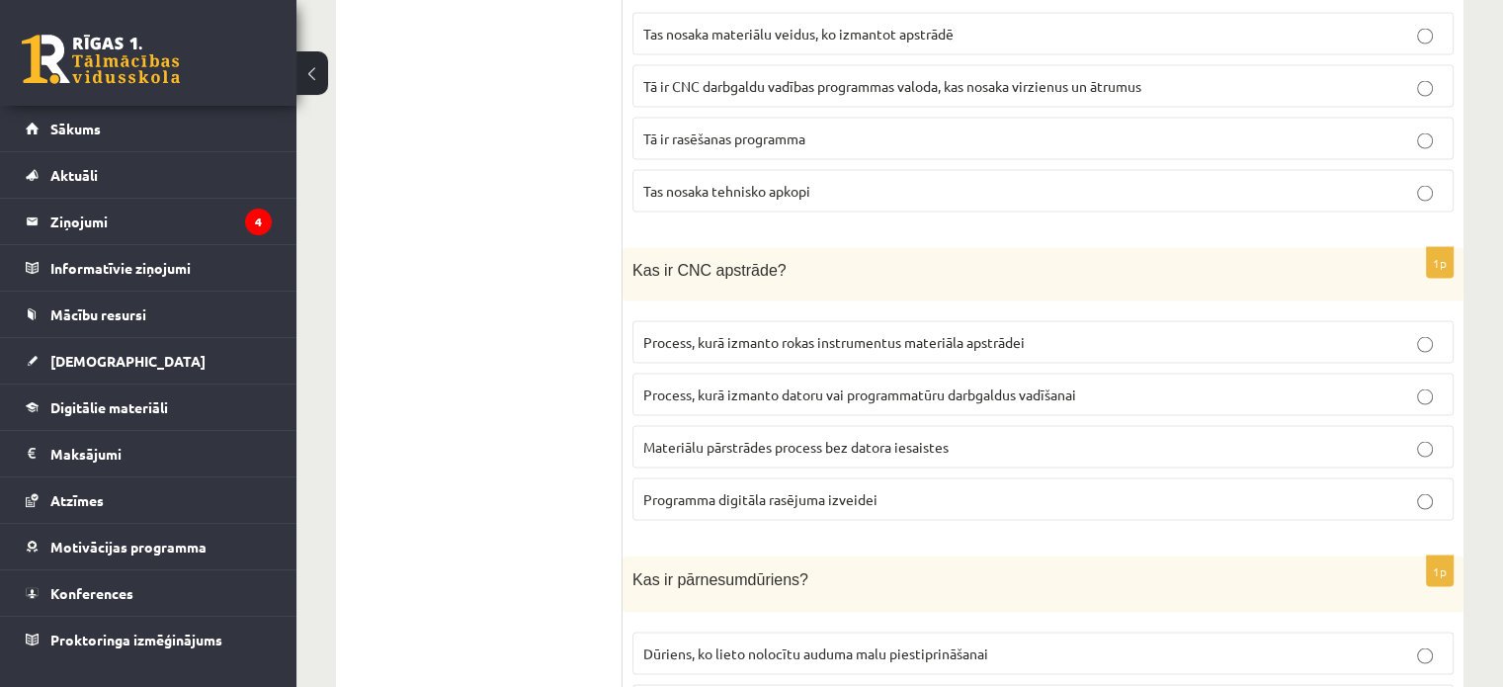
click at [803, 386] on span "Process, kurā izmanto datoru vai programmatūru darbgaldus vadīšanai" at bounding box center [860, 395] width 433 height 18
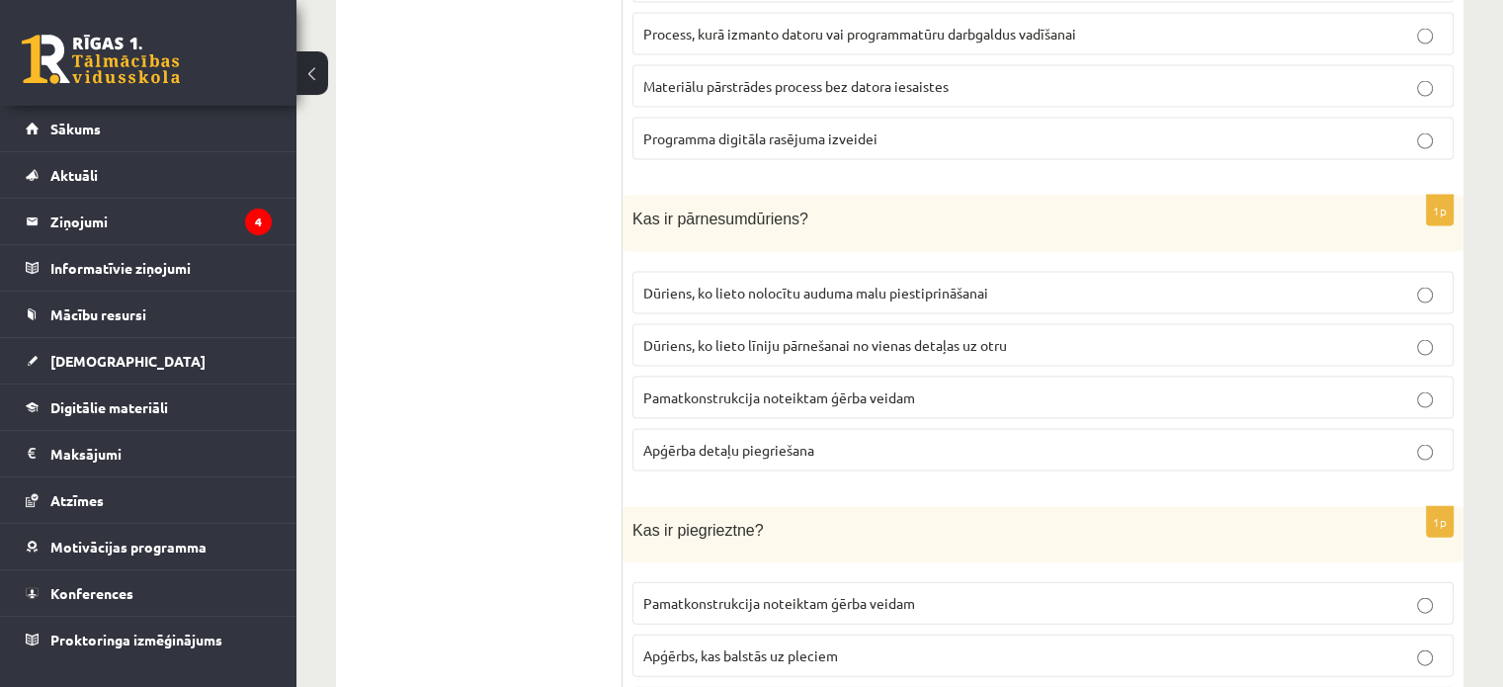
scroll to position [4250, 0]
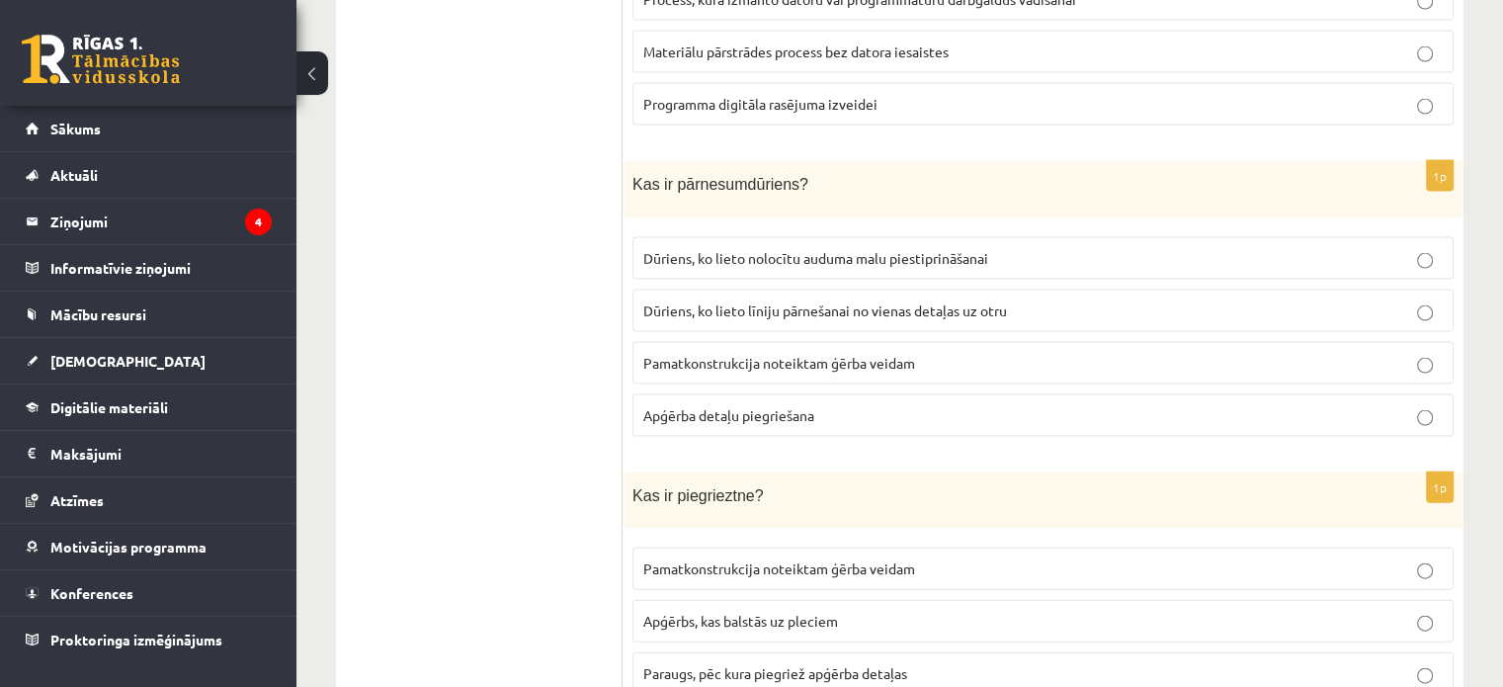
click at [1060, 290] on label "Dūriens, ko lieto līniju pārnešanai no vienas detaļas uz otru" at bounding box center [1043, 311] width 821 height 43
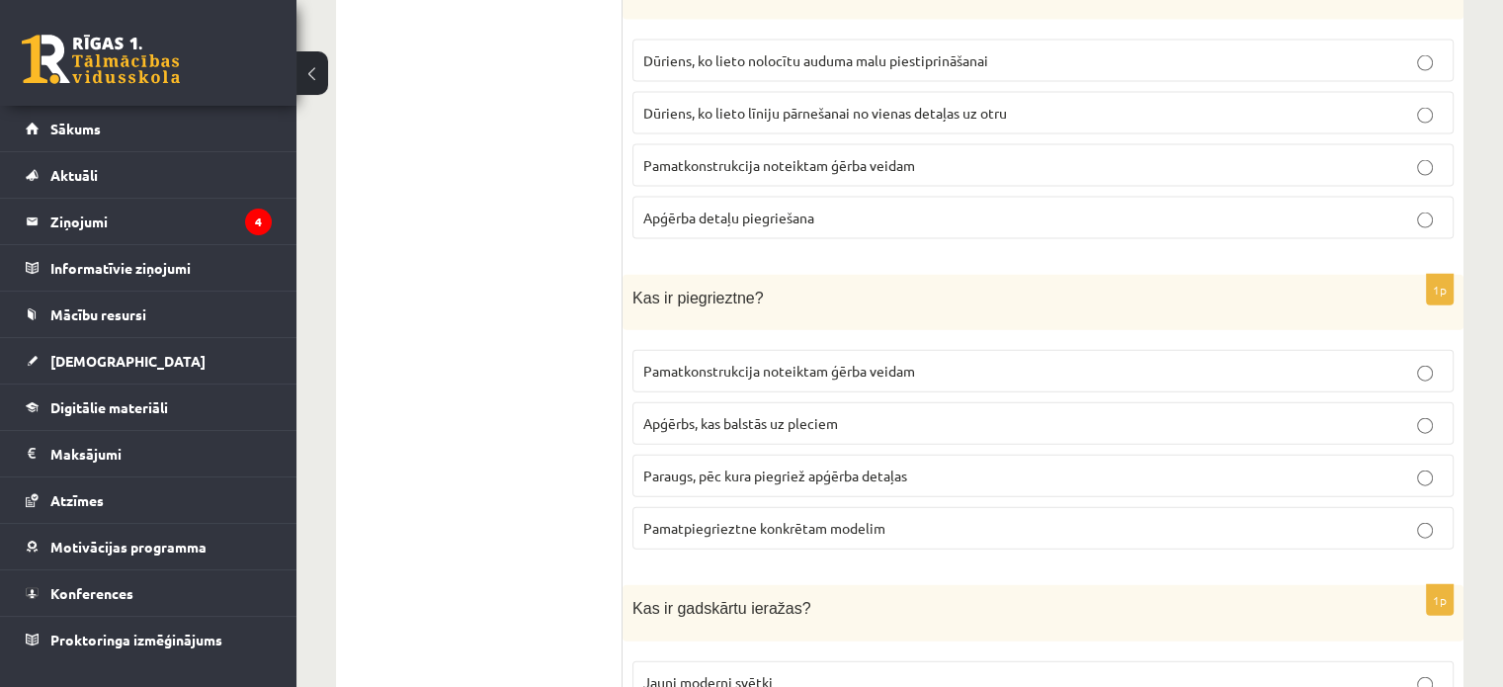
scroll to position [4547, 0]
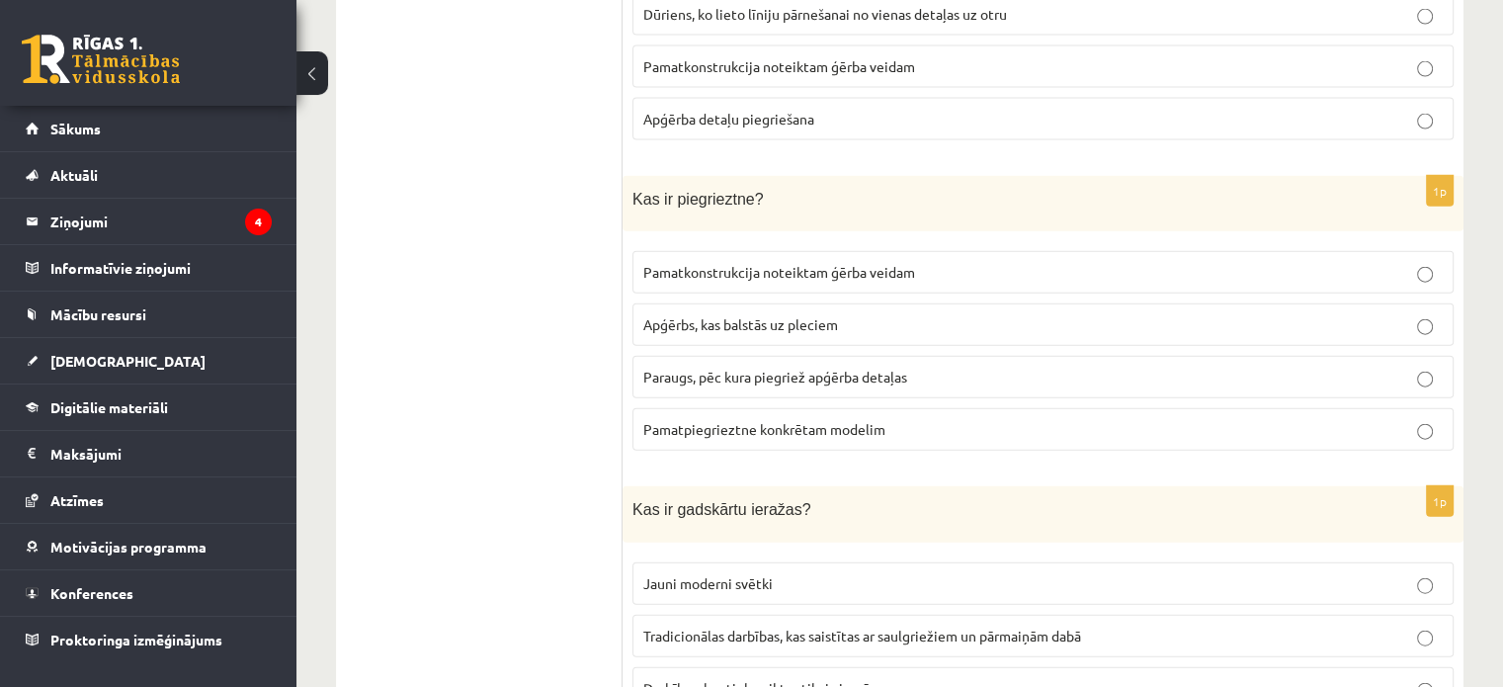
click at [735, 367] on p "Paraugs, pēc kura piegriež apģērba detaļas" at bounding box center [1044, 377] width 800 height 21
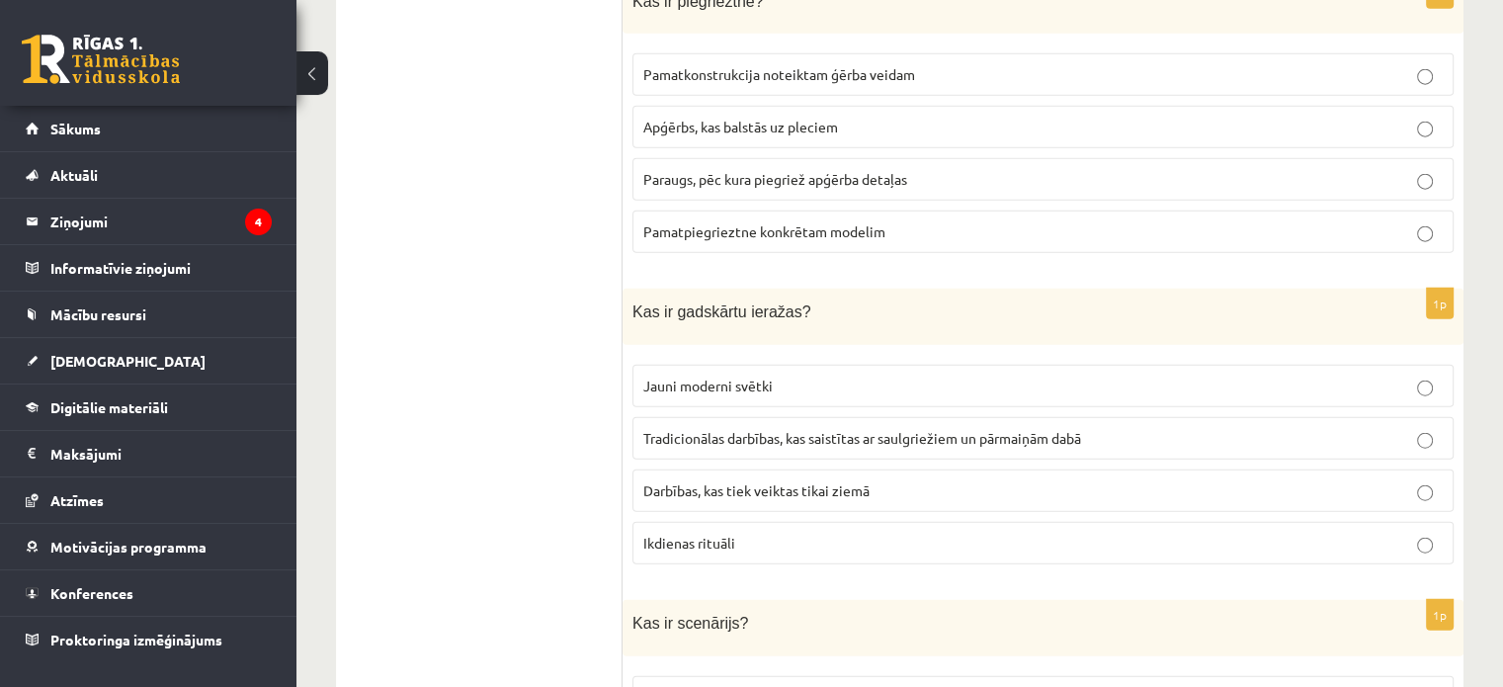
scroll to position [4844, 0]
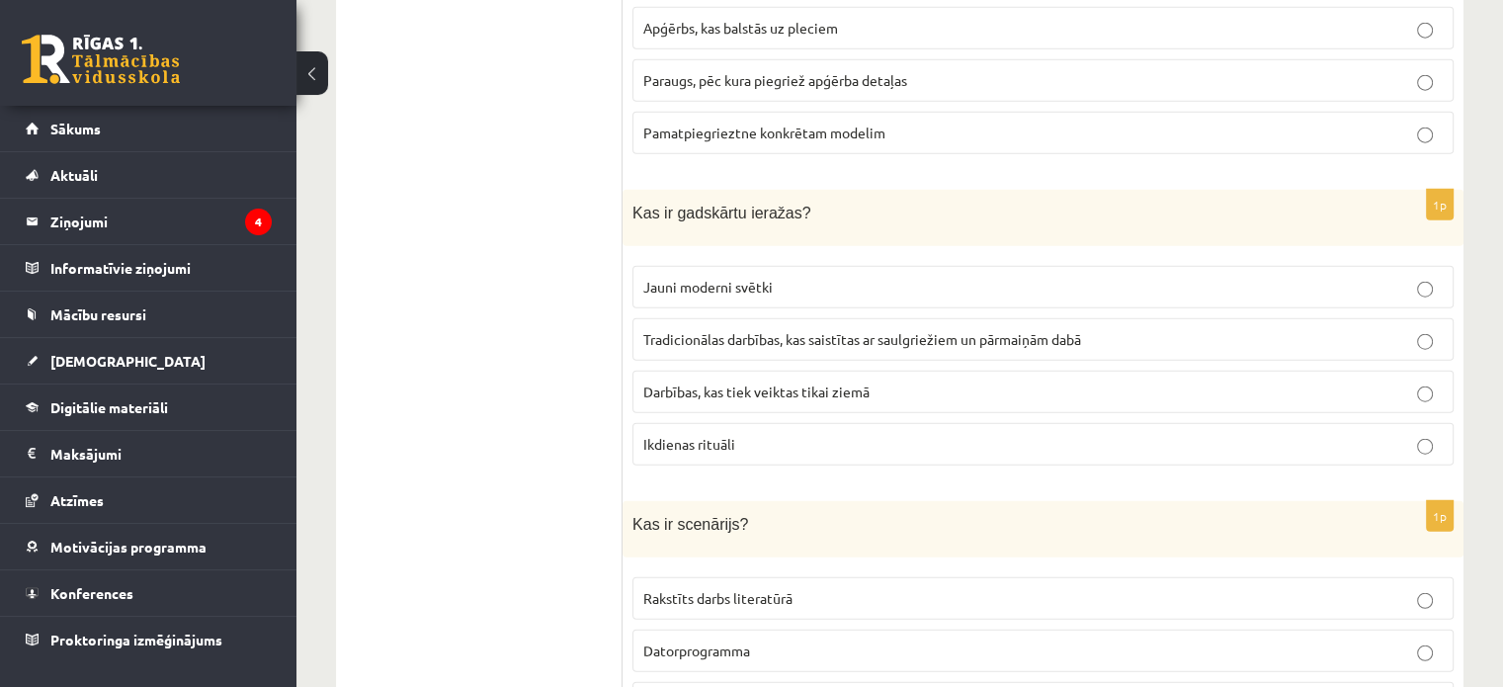
click at [731, 330] on span "Tradicionālas darbības, kas saistītas ar saulgriežiem un pārmaiņām dabā" at bounding box center [863, 339] width 438 height 18
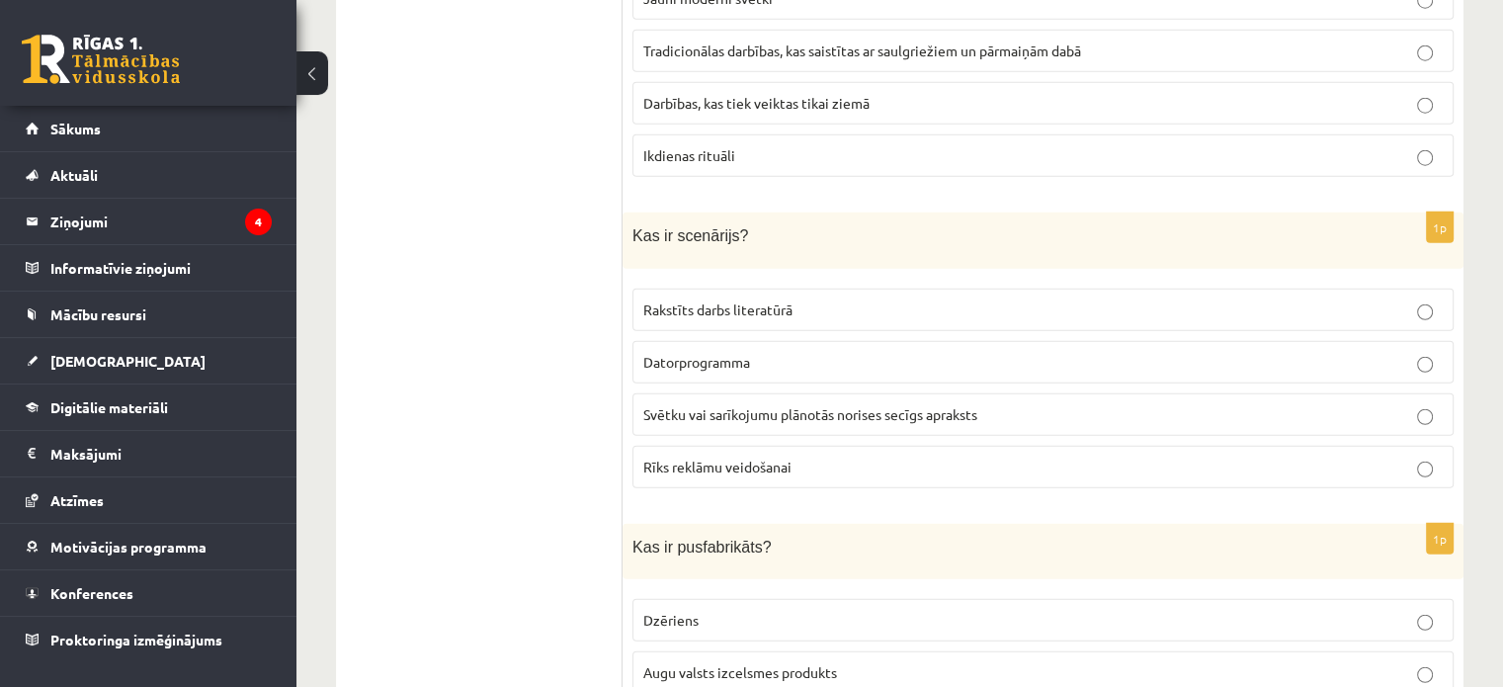
scroll to position [5239, 0]
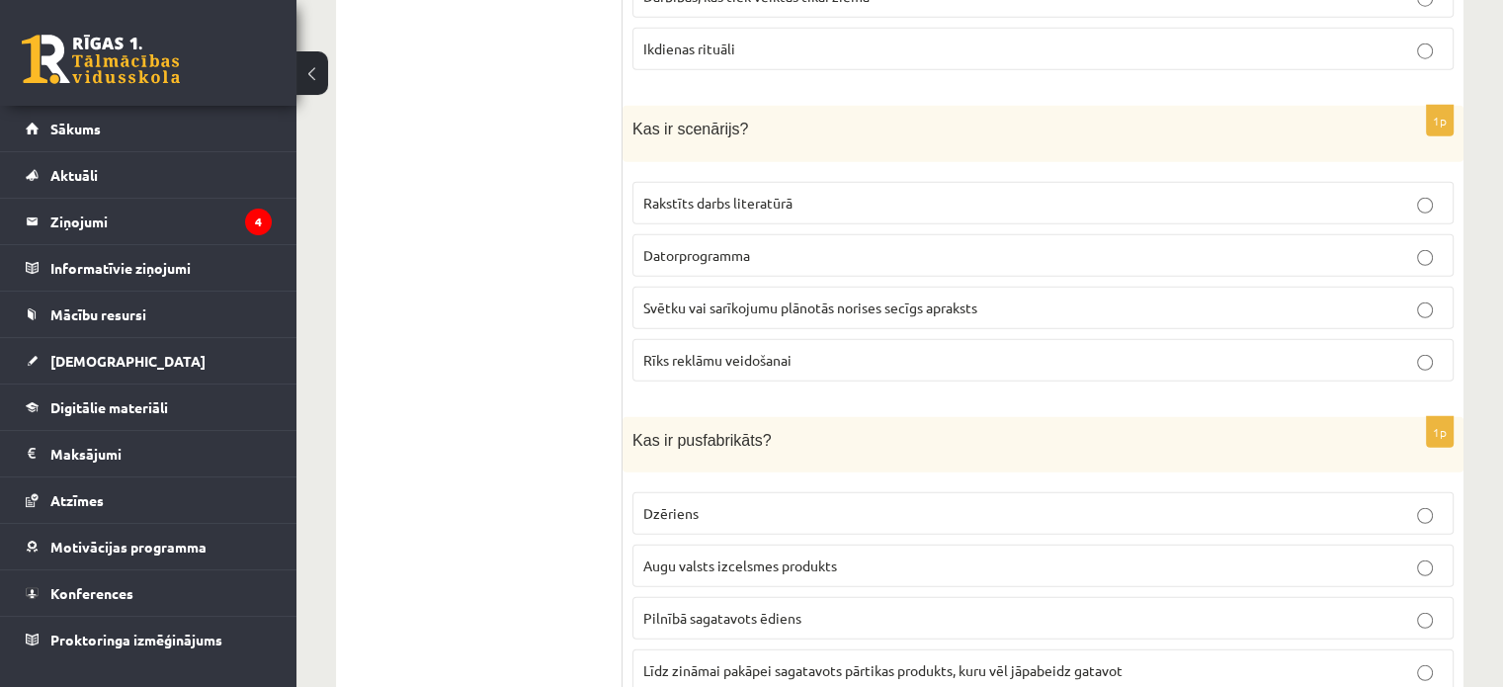
click at [870, 298] on p "Svētku vai sarīkojumu plānotās norises secīgs apraksts" at bounding box center [1044, 308] width 800 height 21
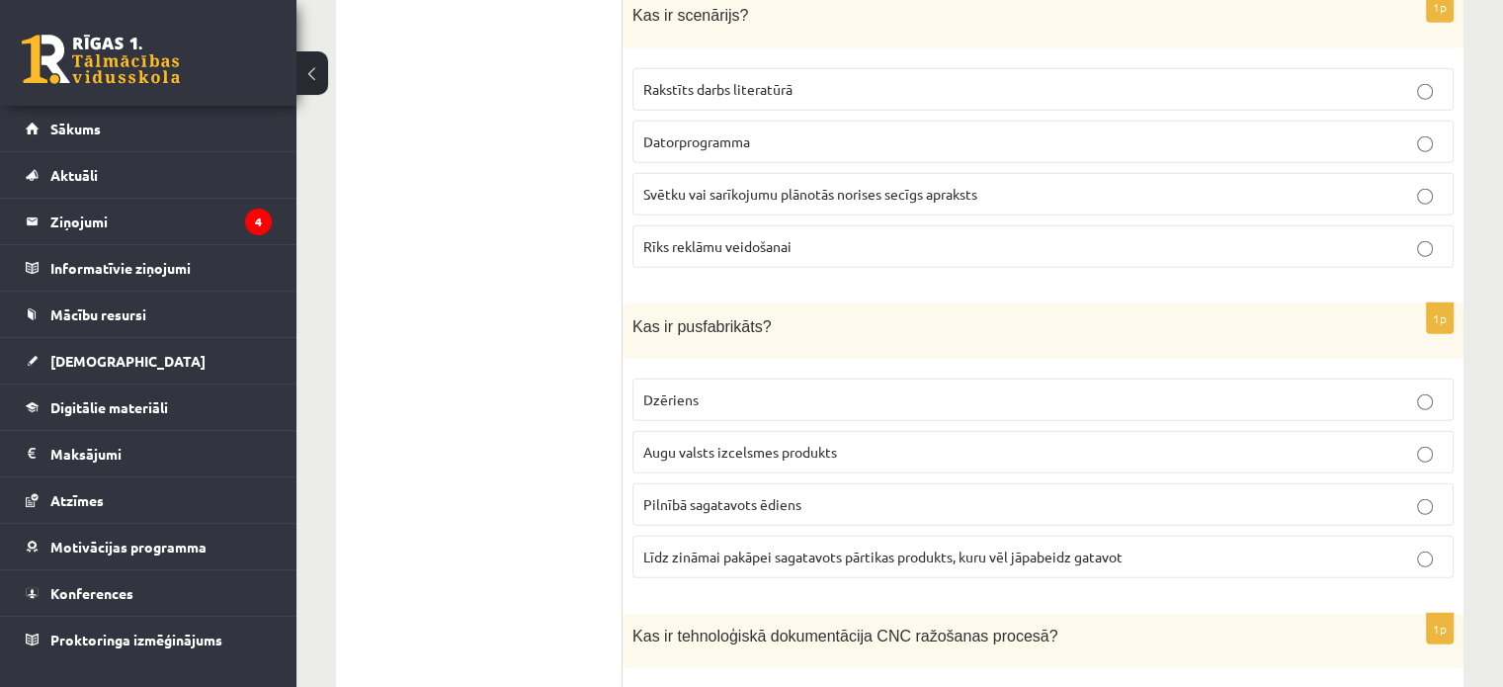
scroll to position [5437, 0]
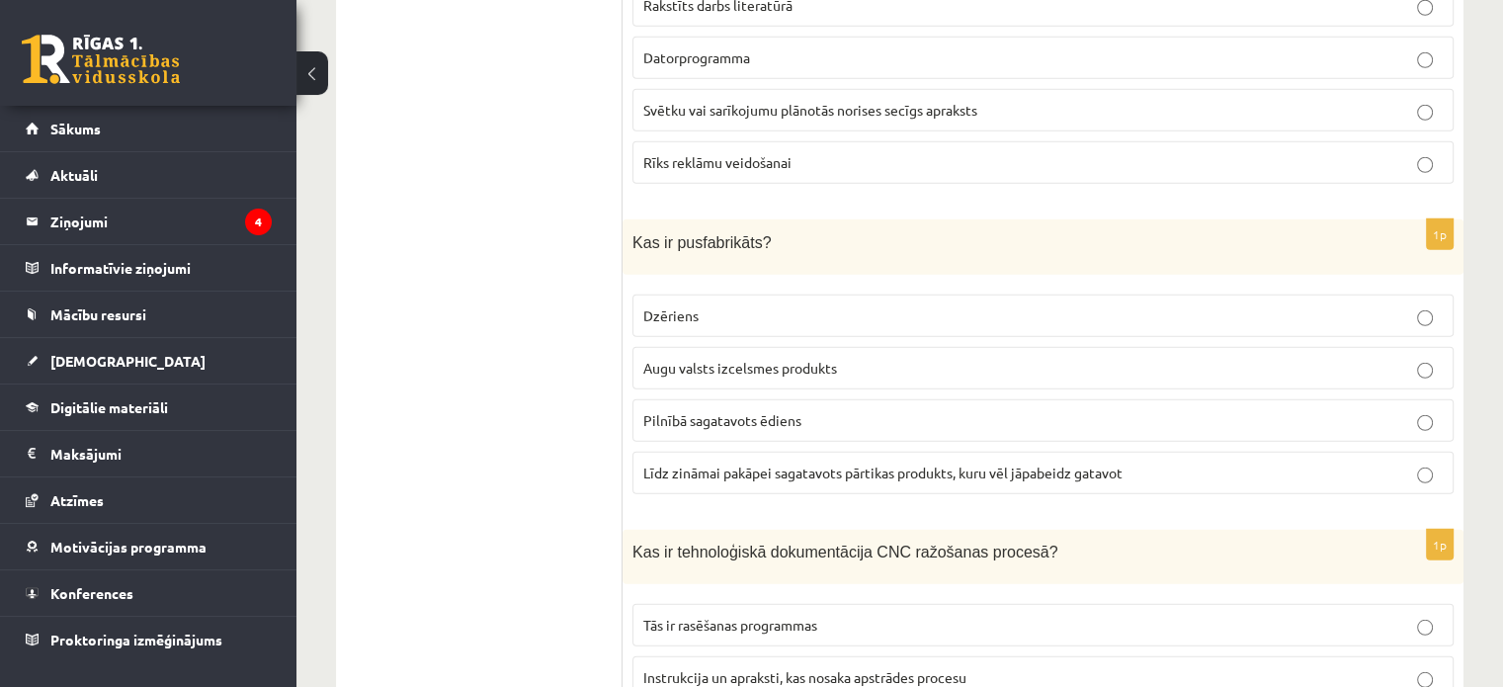
click at [690, 464] on span "Līdz zināmai pakāpei sagatavots pārtikas produkts, kuru vēl jāpabeidz gatavot" at bounding box center [883, 473] width 479 height 18
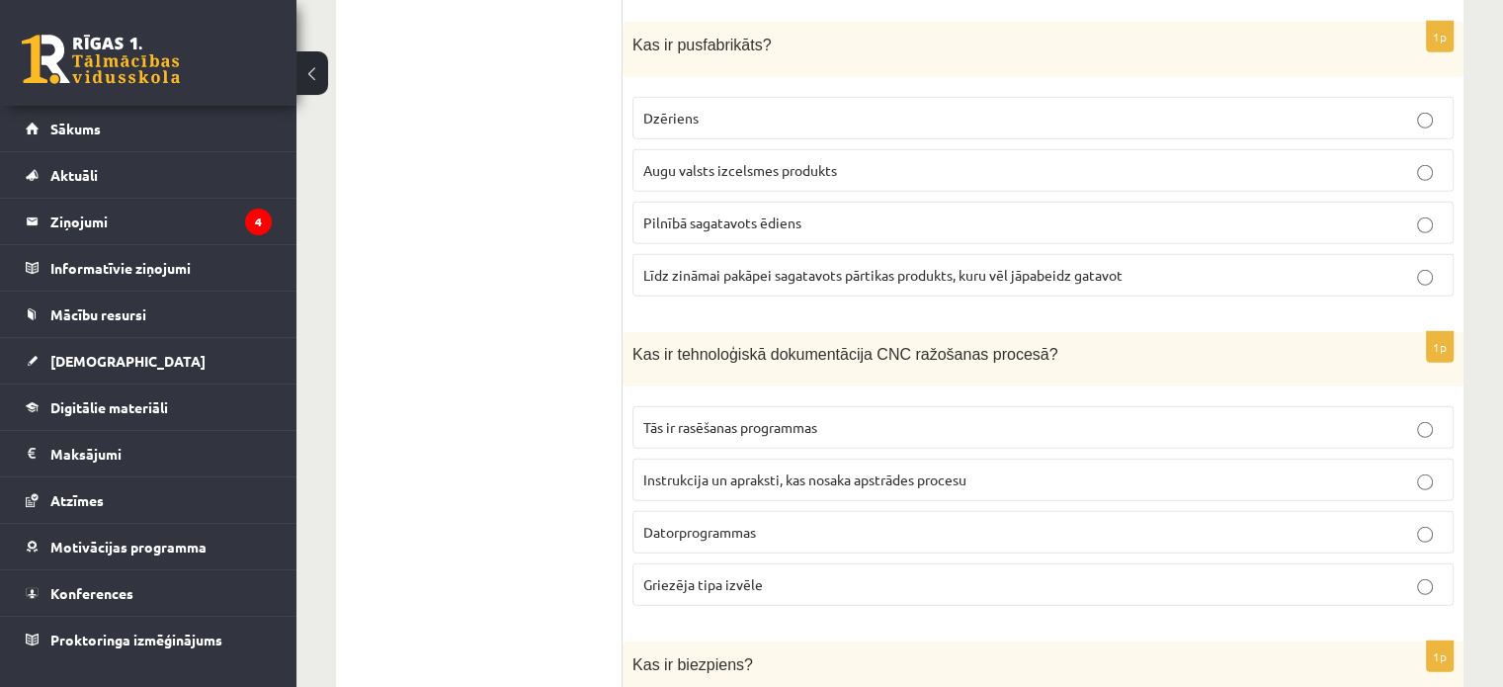
scroll to position [5832, 0]
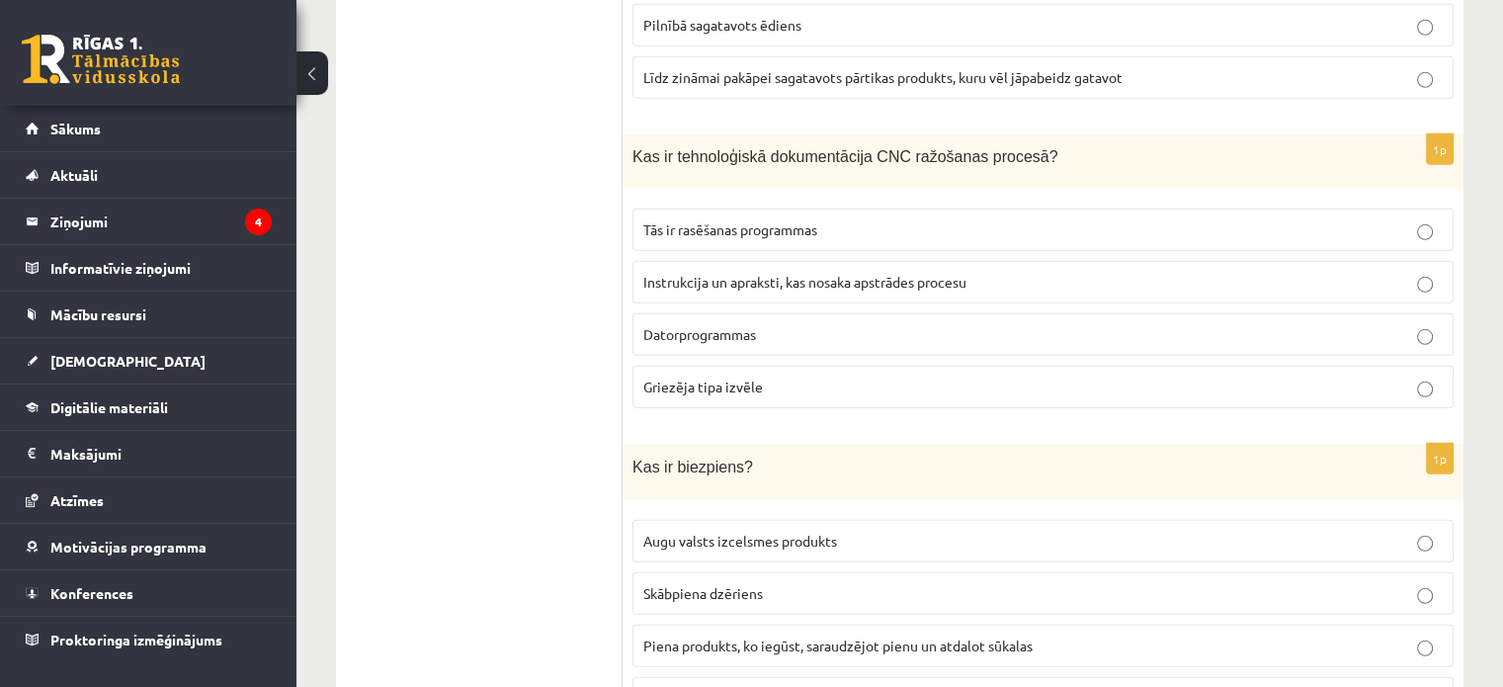
click at [747, 272] on p "Instrukcija un apraksti, kas nosaka apstrādes procesu" at bounding box center [1044, 282] width 800 height 21
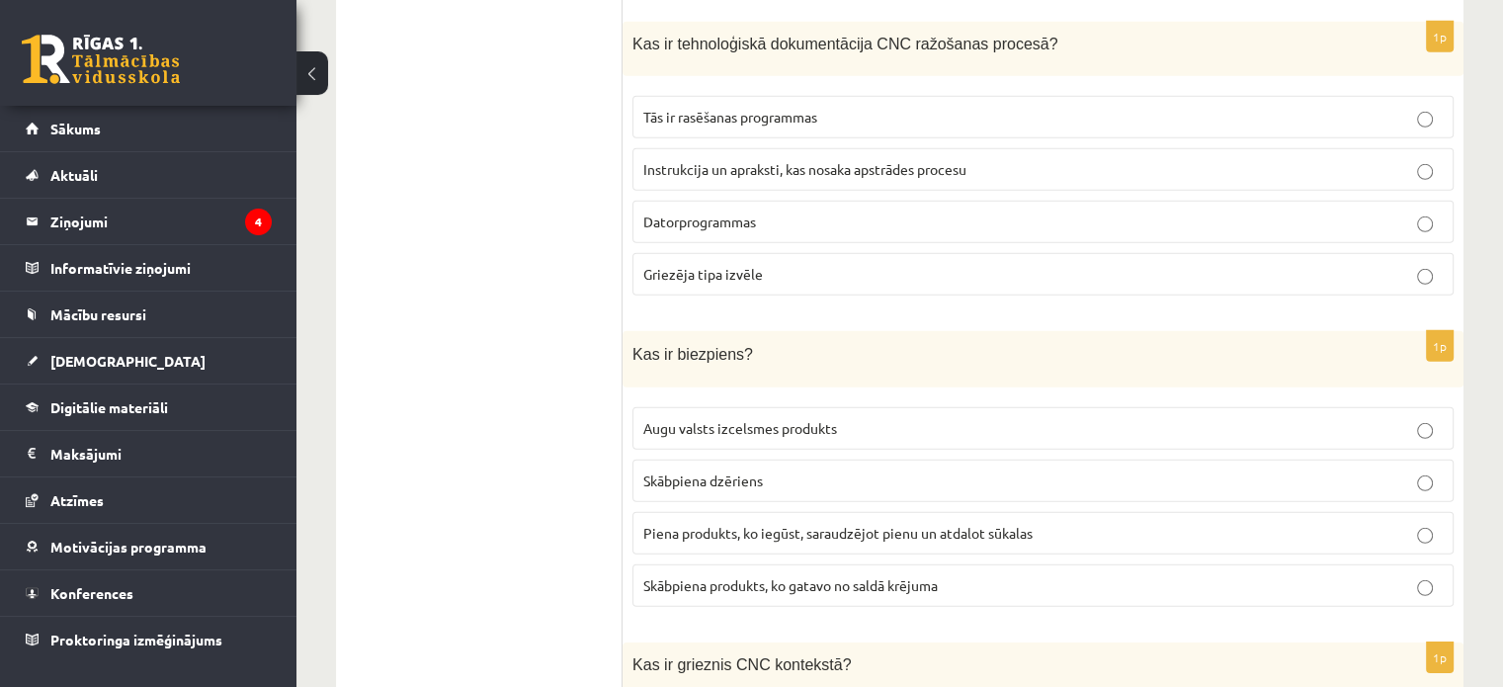
scroll to position [6030, 0]
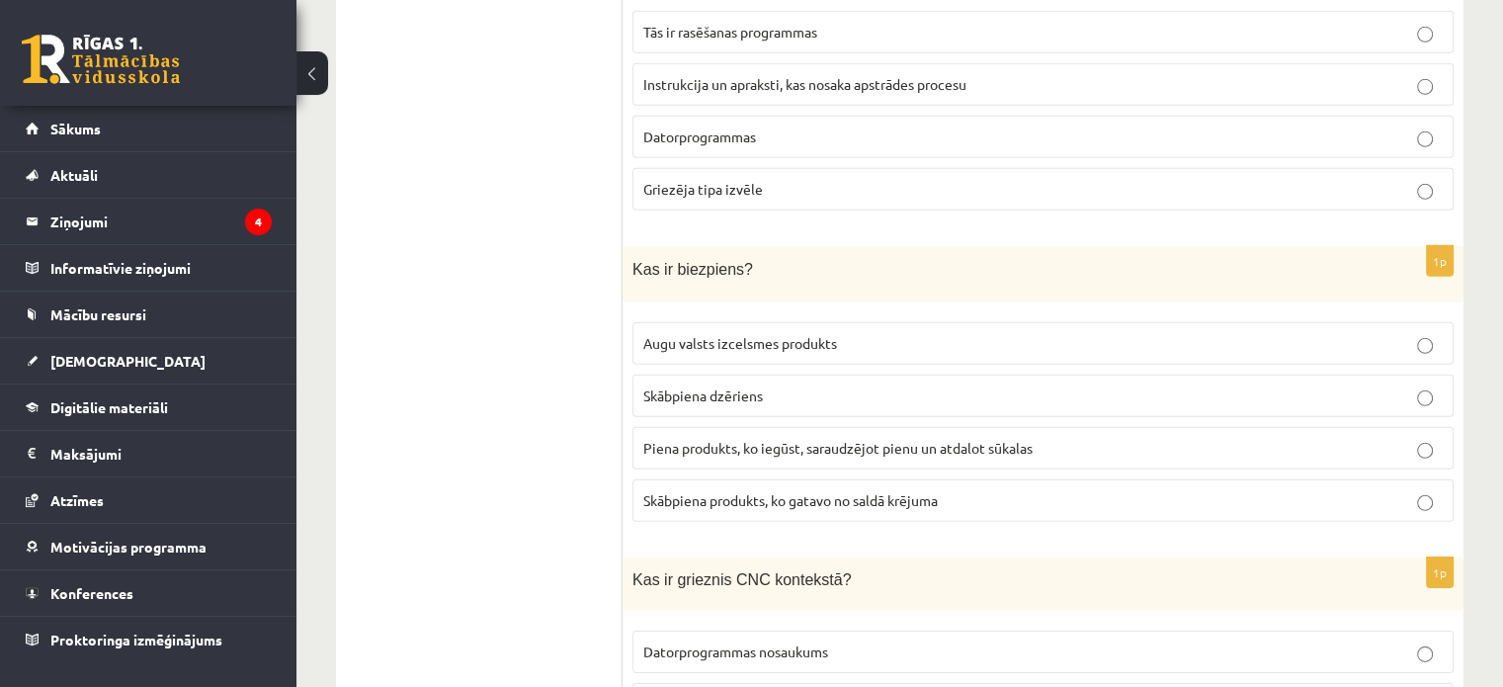
click at [827, 439] on span "Piena produkts, ko iegūst, saraudzējot pienu un atdalot sūkalas" at bounding box center [838, 448] width 389 height 18
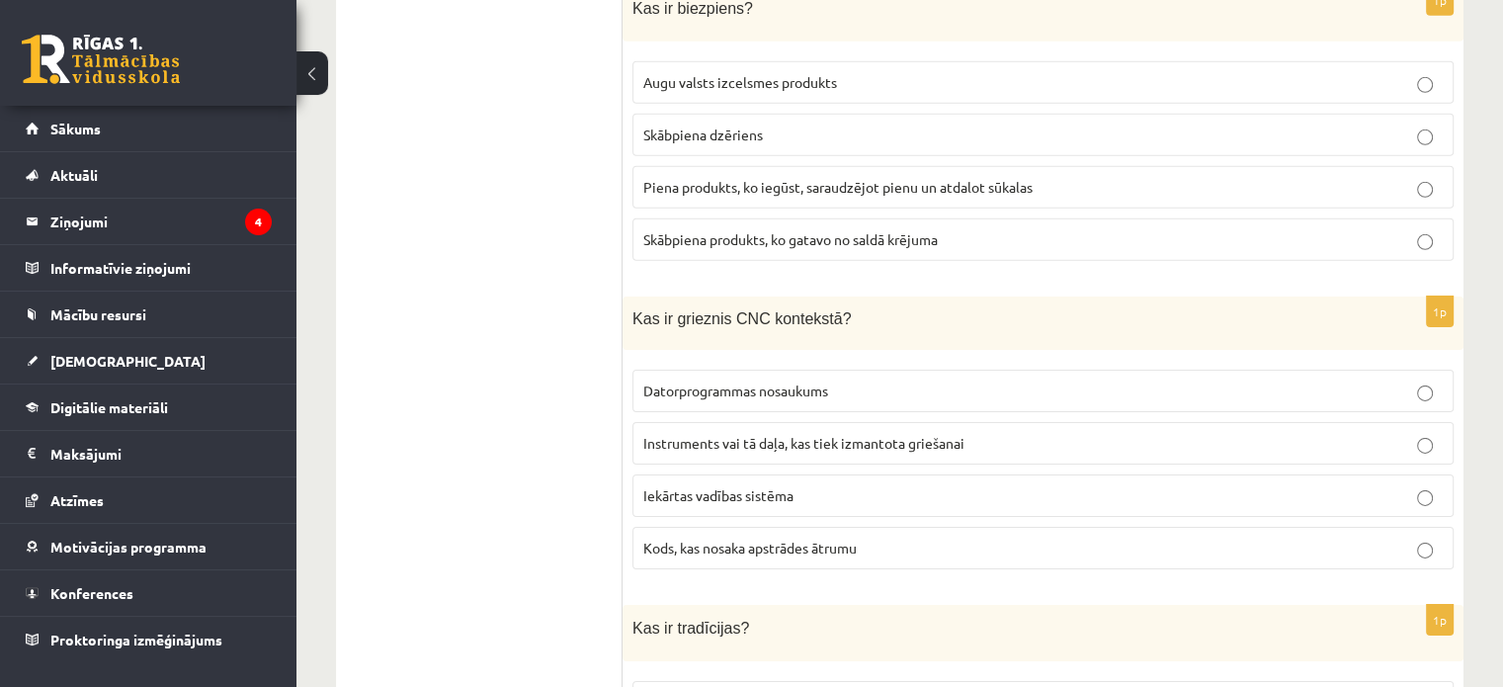
scroll to position [6326, 0]
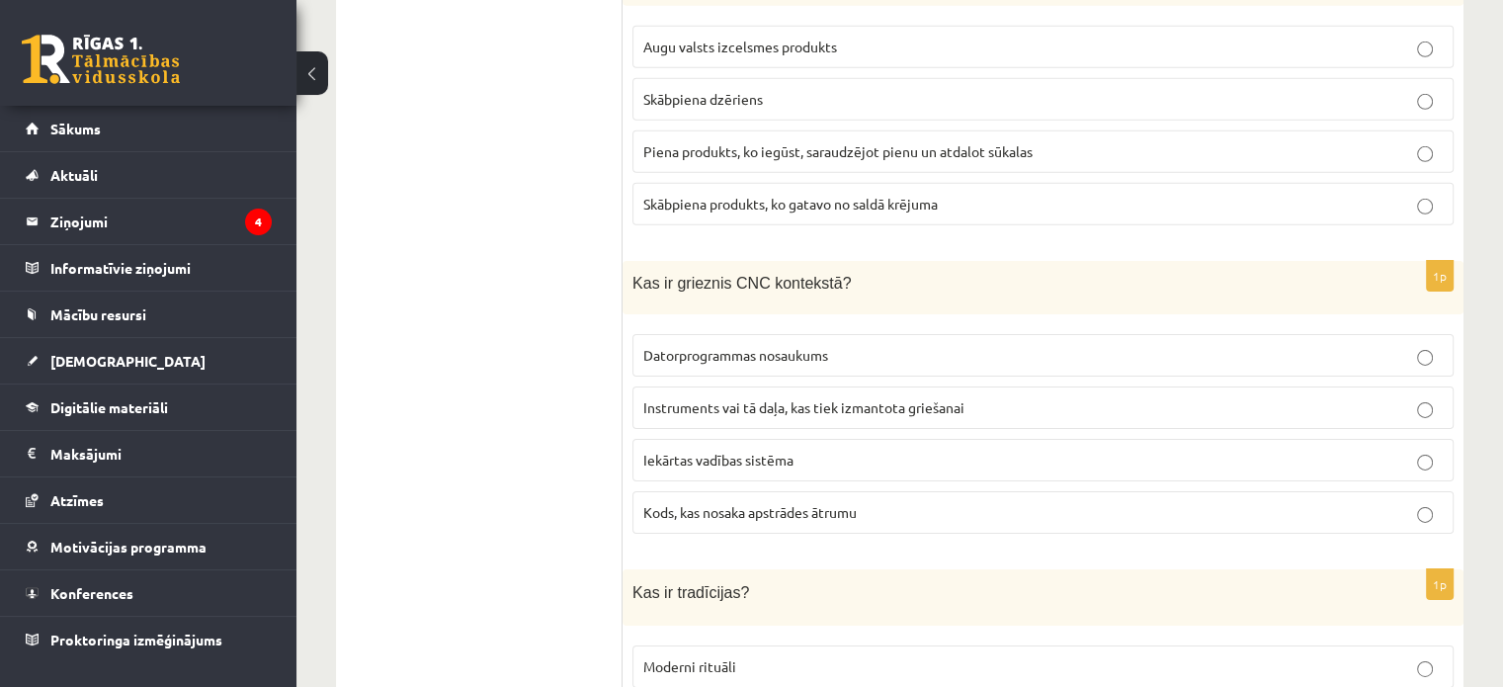
click at [913, 398] on span "Instruments vai tā daļa, kas tiek izmantota griešanai" at bounding box center [804, 407] width 321 height 18
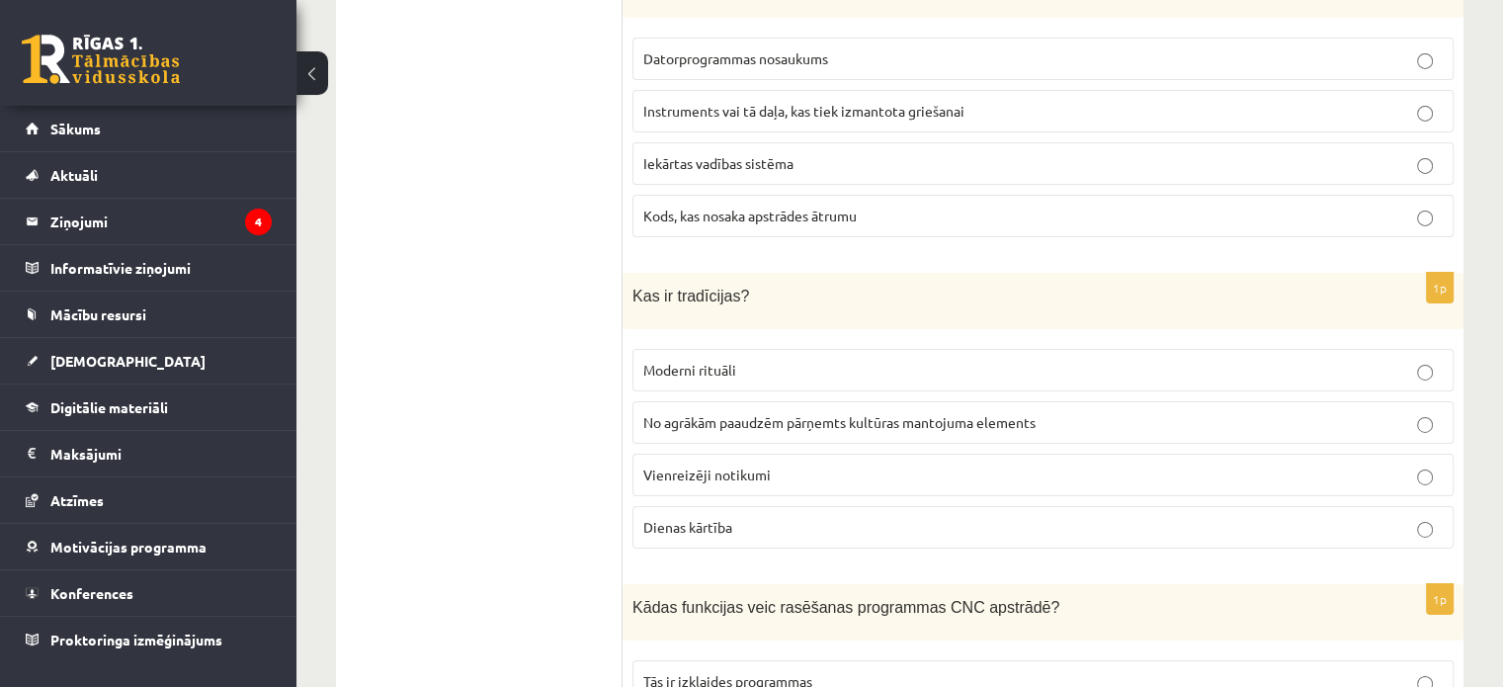
click at [744, 413] on span "No agrākām paaudzēm pārņemts kultūras mantojuma elements" at bounding box center [840, 422] width 392 height 18
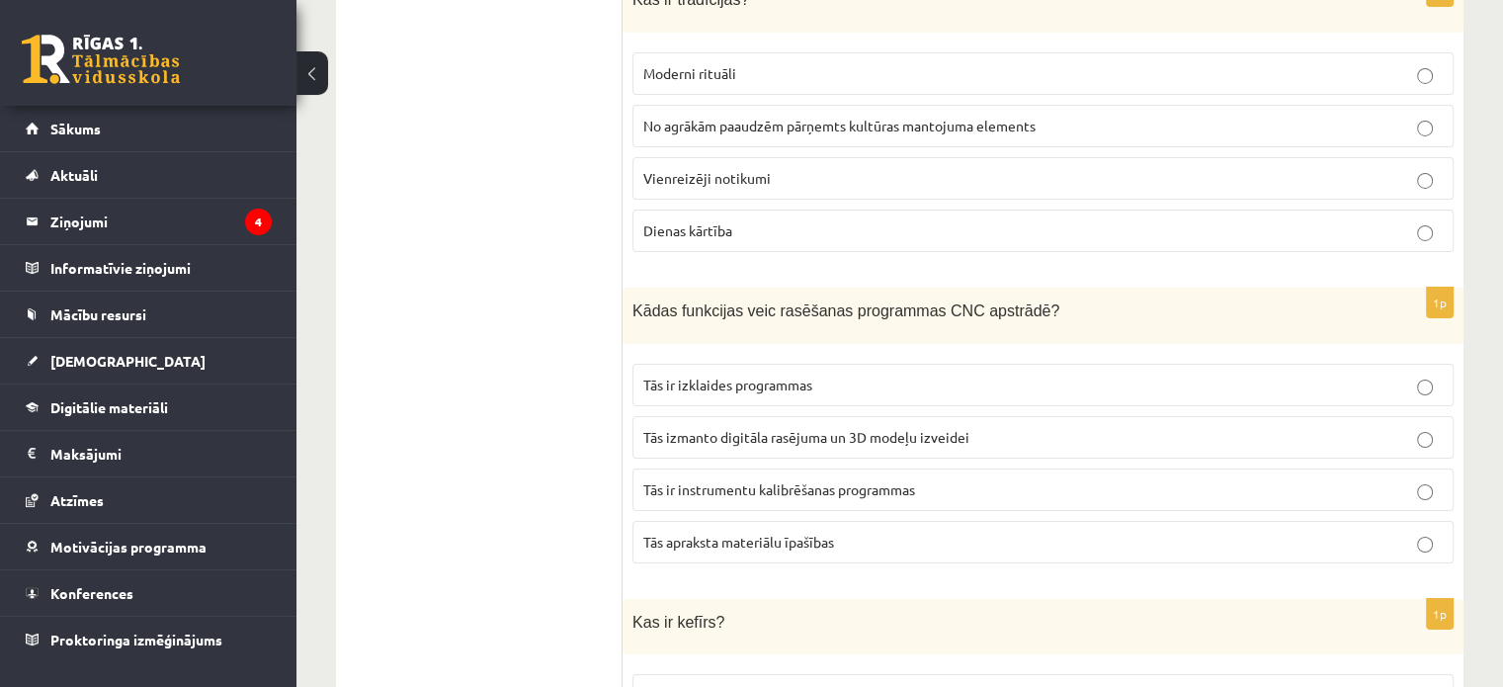
scroll to position [7018, 0]
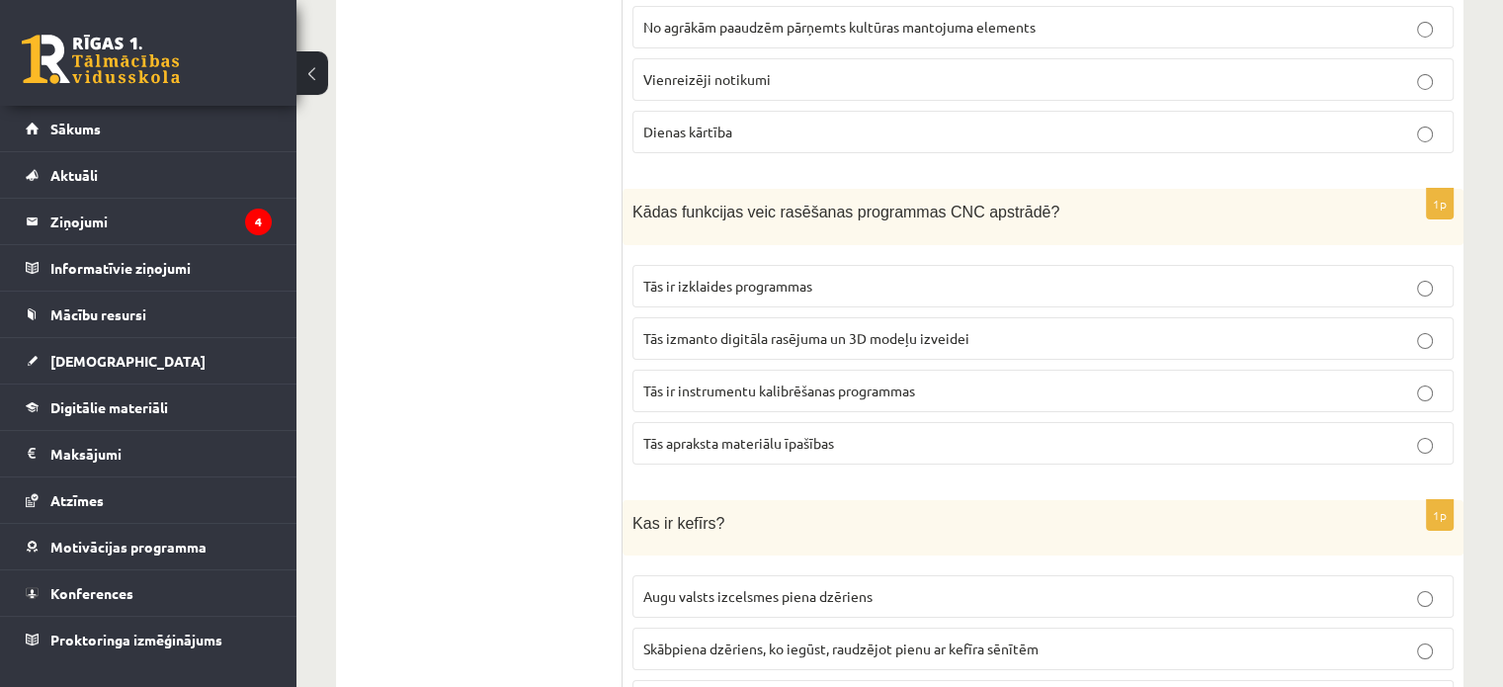
click at [882, 329] on span "Tās izmanto digitāla rasējuma un 3D modeļu izveidei" at bounding box center [807, 338] width 326 height 18
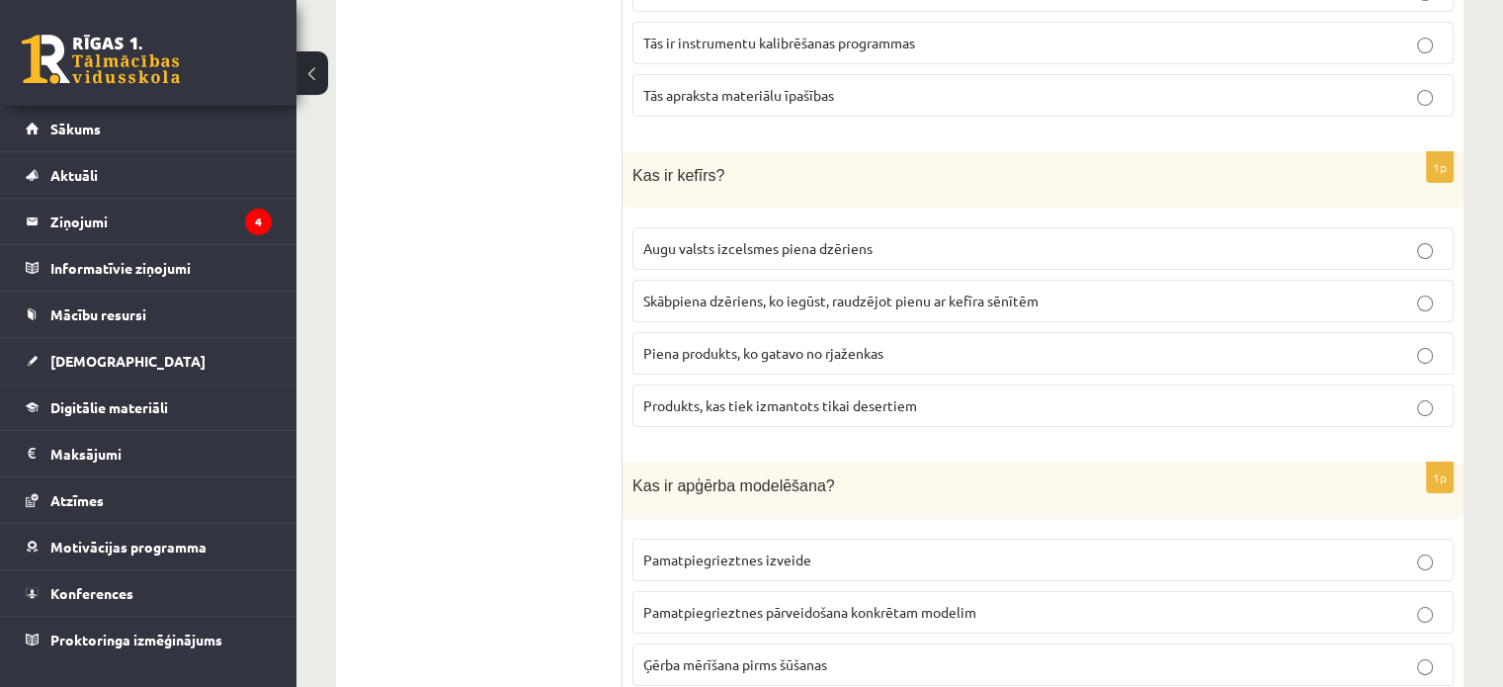
scroll to position [7414, 0]
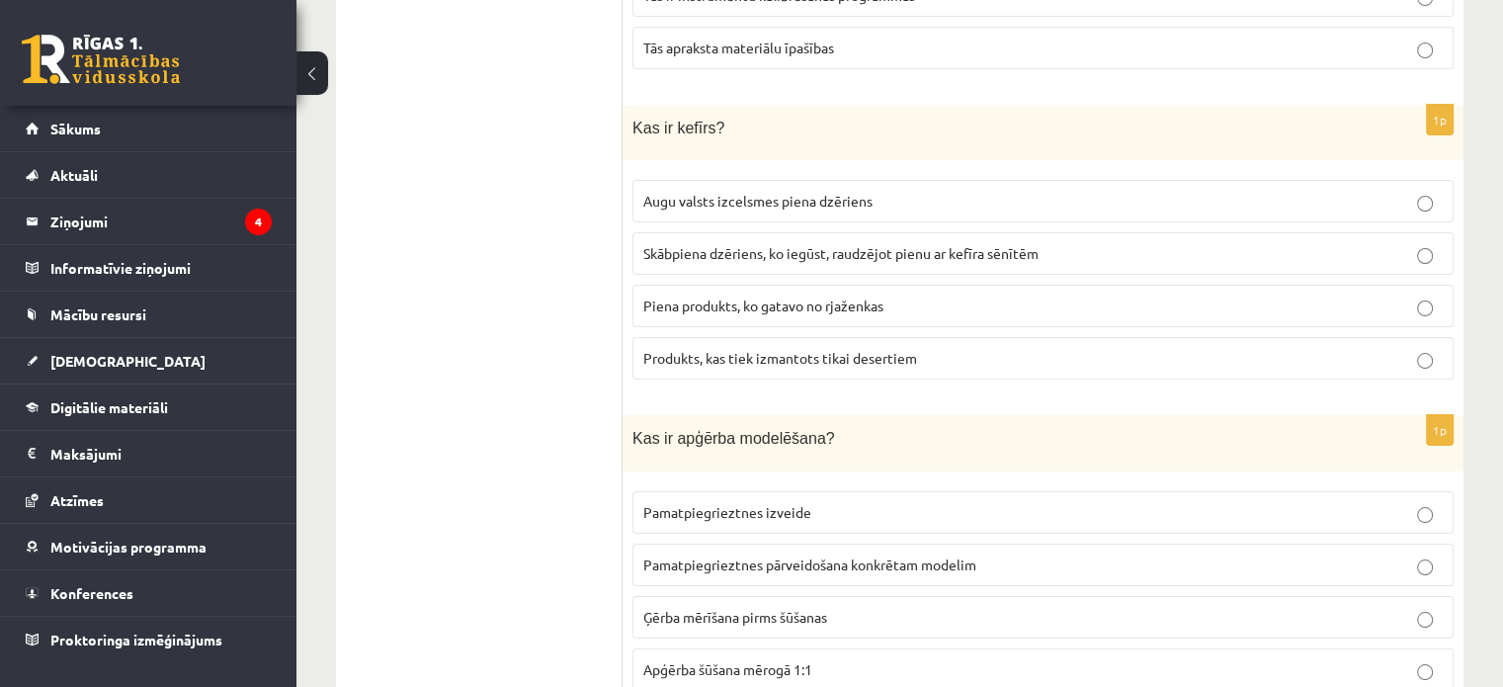
click at [763, 243] on p "Skābpiena dzēriens, ko iegūst, raudzējot pienu ar kefīra sēnītēm" at bounding box center [1044, 253] width 800 height 21
click at [869, 544] on label "Pamatpiegrieztnes pārveidošana konkrētam modelim" at bounding box center [1043, 565] width 821 height 43
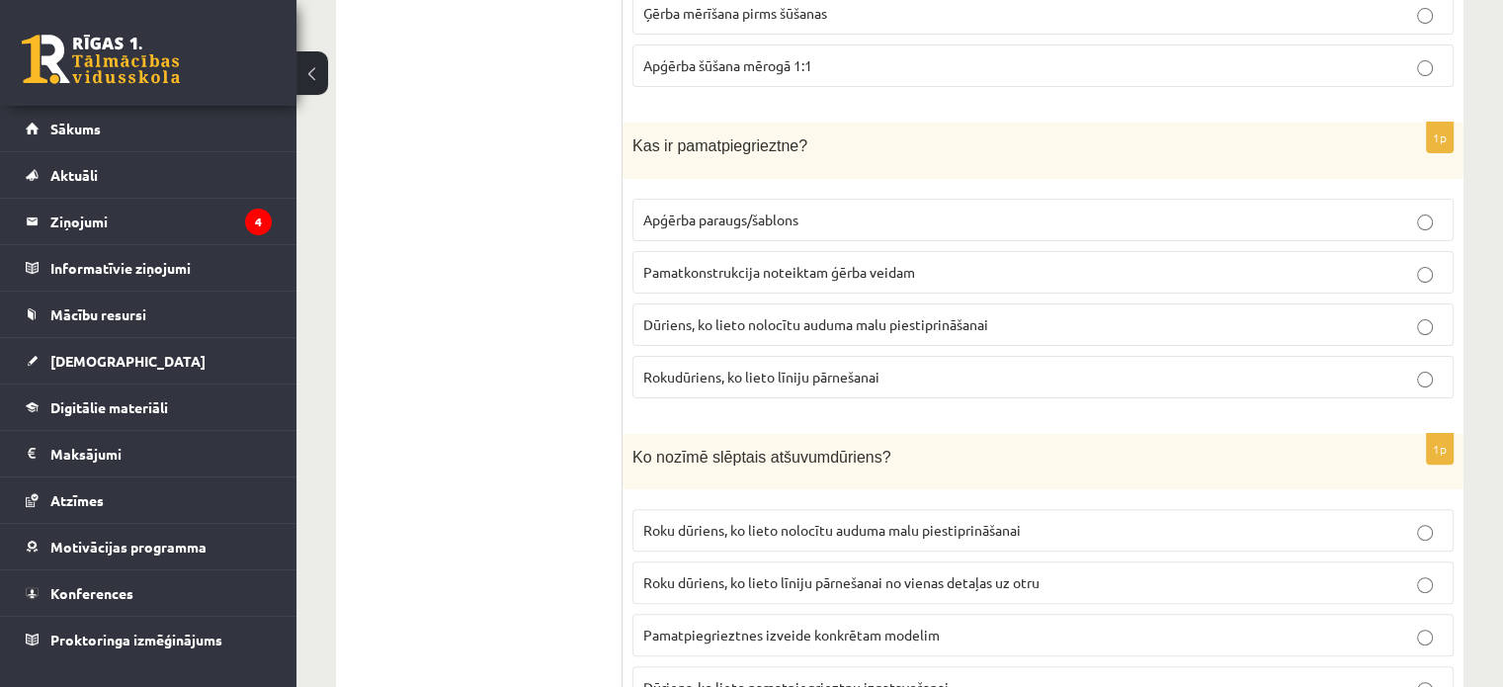
scroll to position [8007, 0]
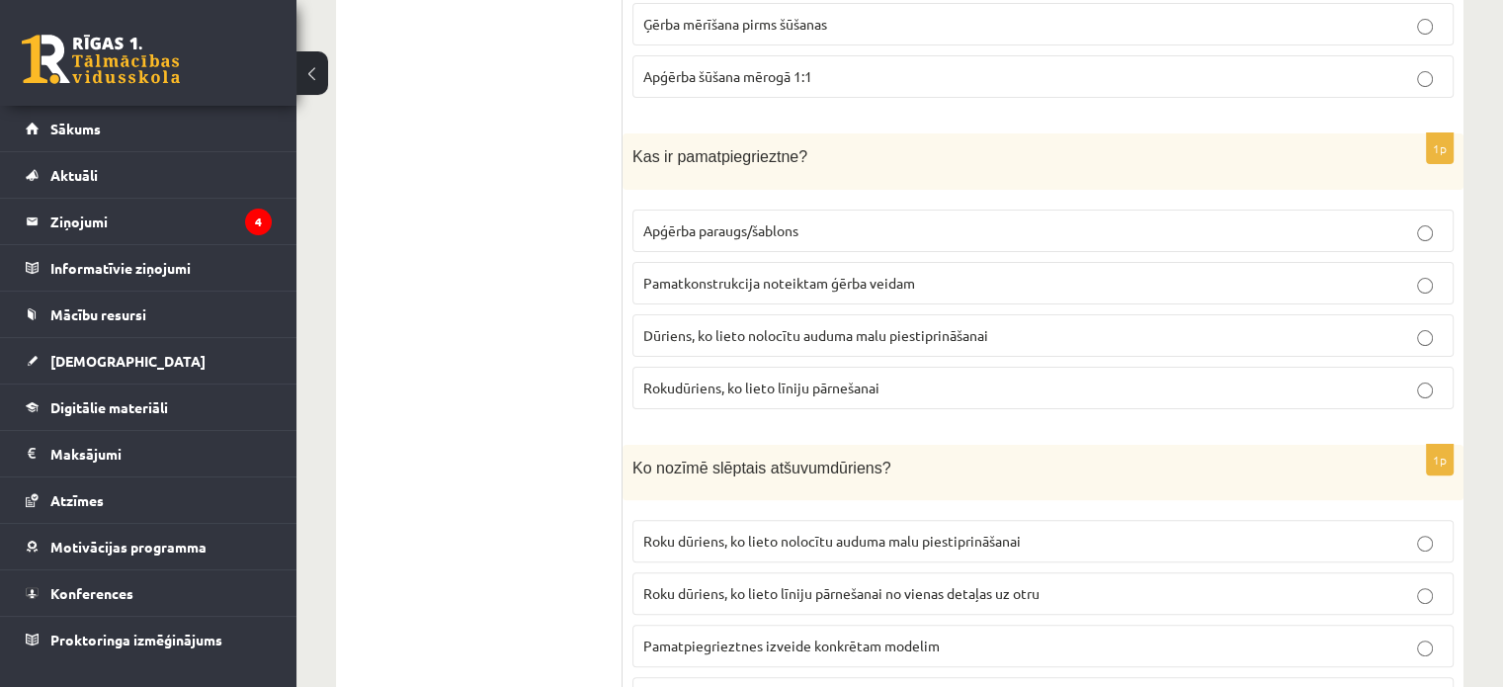
click at [804, 378] on p "Rokudūriens, ko lieto līniju pārnešanai" at bounding box center [1044, 388] width 800 height 21
click at [843, 273] on p "Pamatkonstrukcija noteiktam ģērba veidam" at bounding box center [1044, 283] width 800 height 21
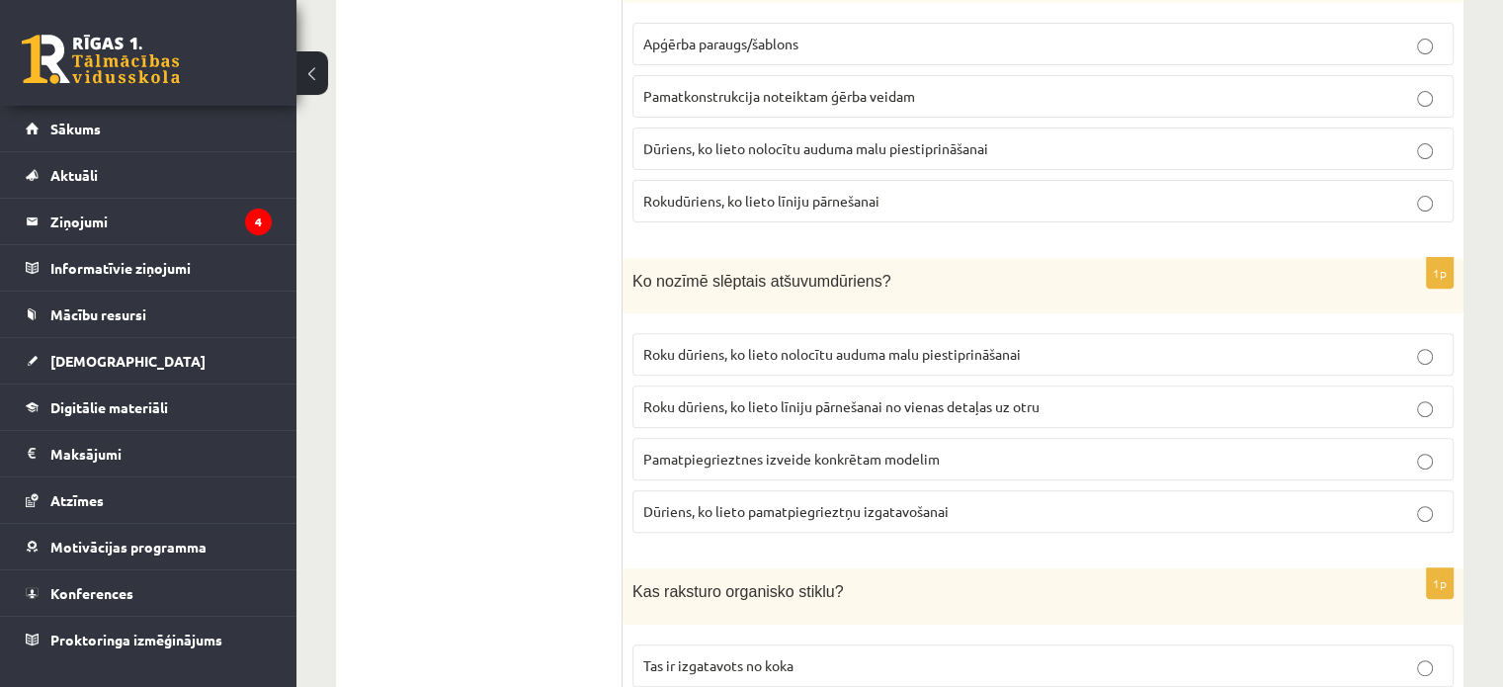
scroll to position [8204, 0]
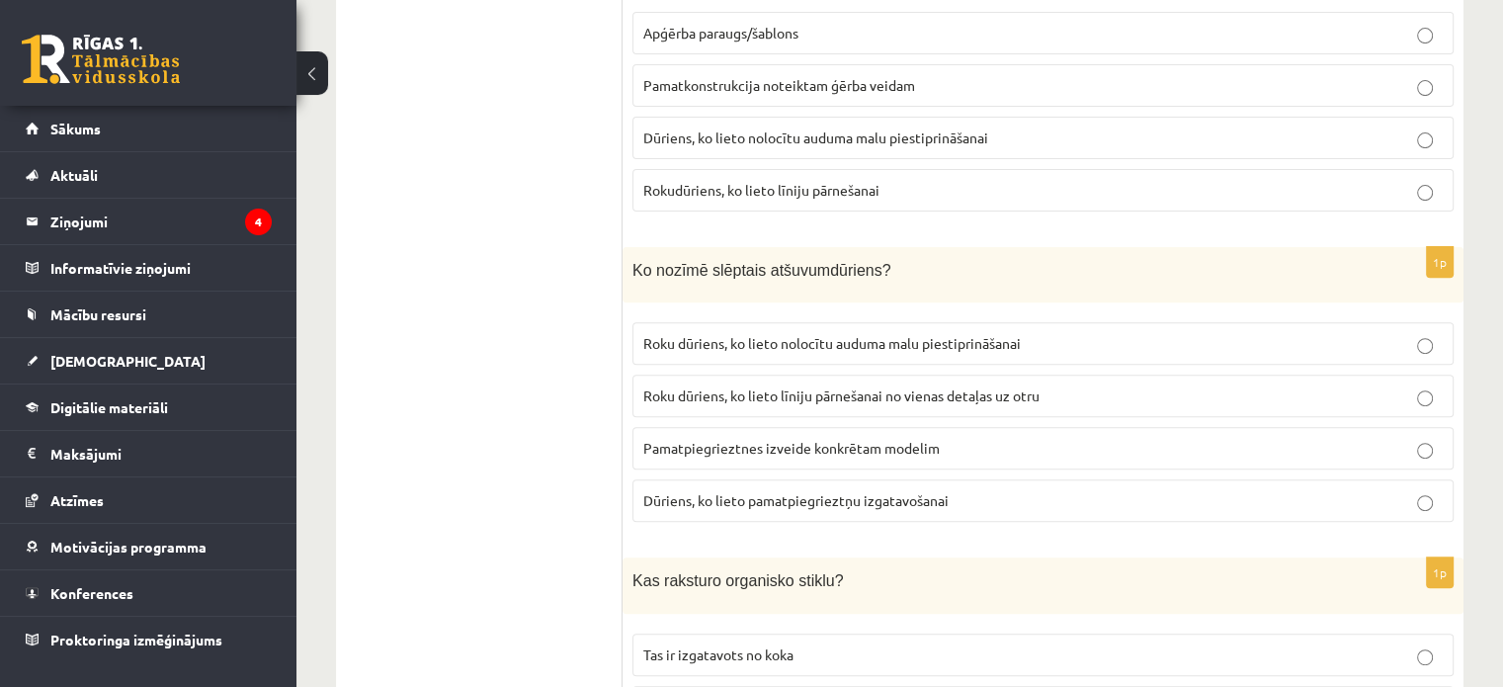
click at [1055, 333] on p "Roku dūriens, ko lieto nolocītu auduma malu piestiprināšanai" at bounding box center [1044, 343] width 800 height 21
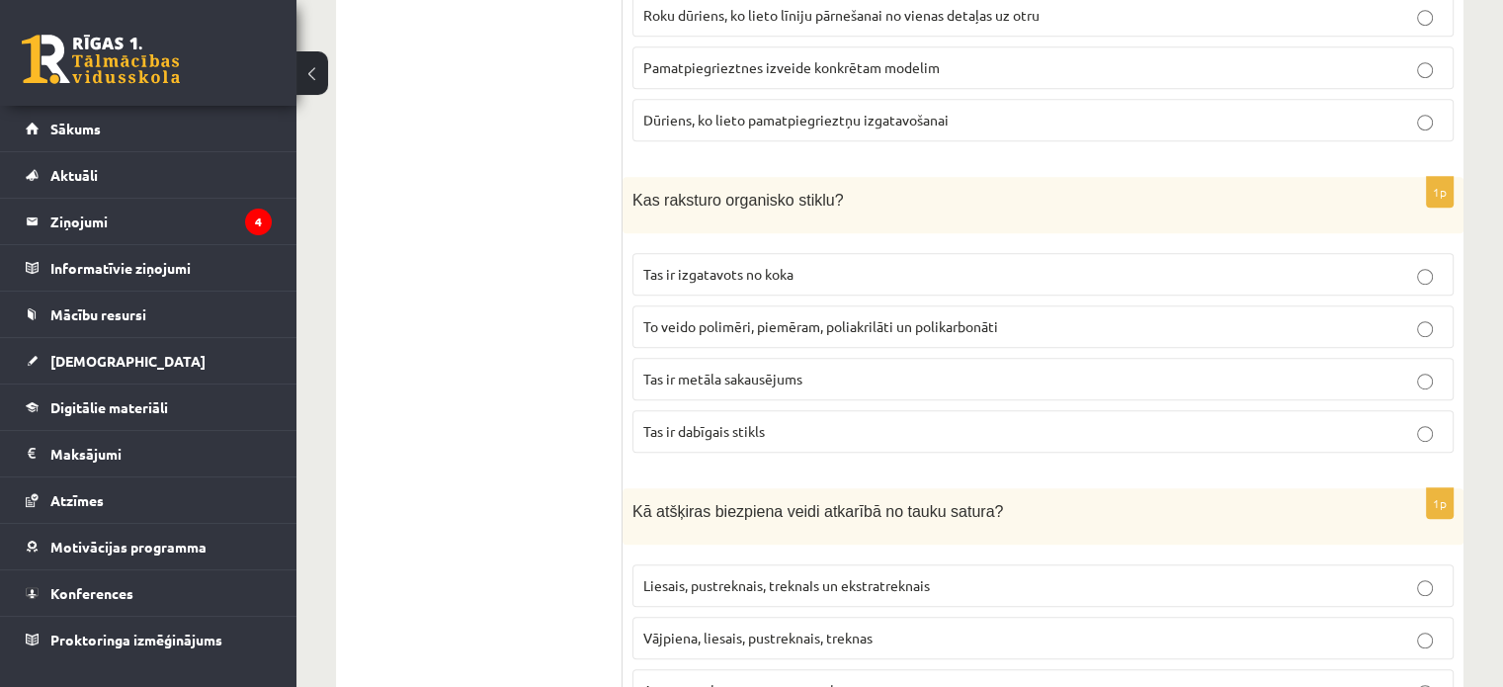
scroll to position [8699, 0]
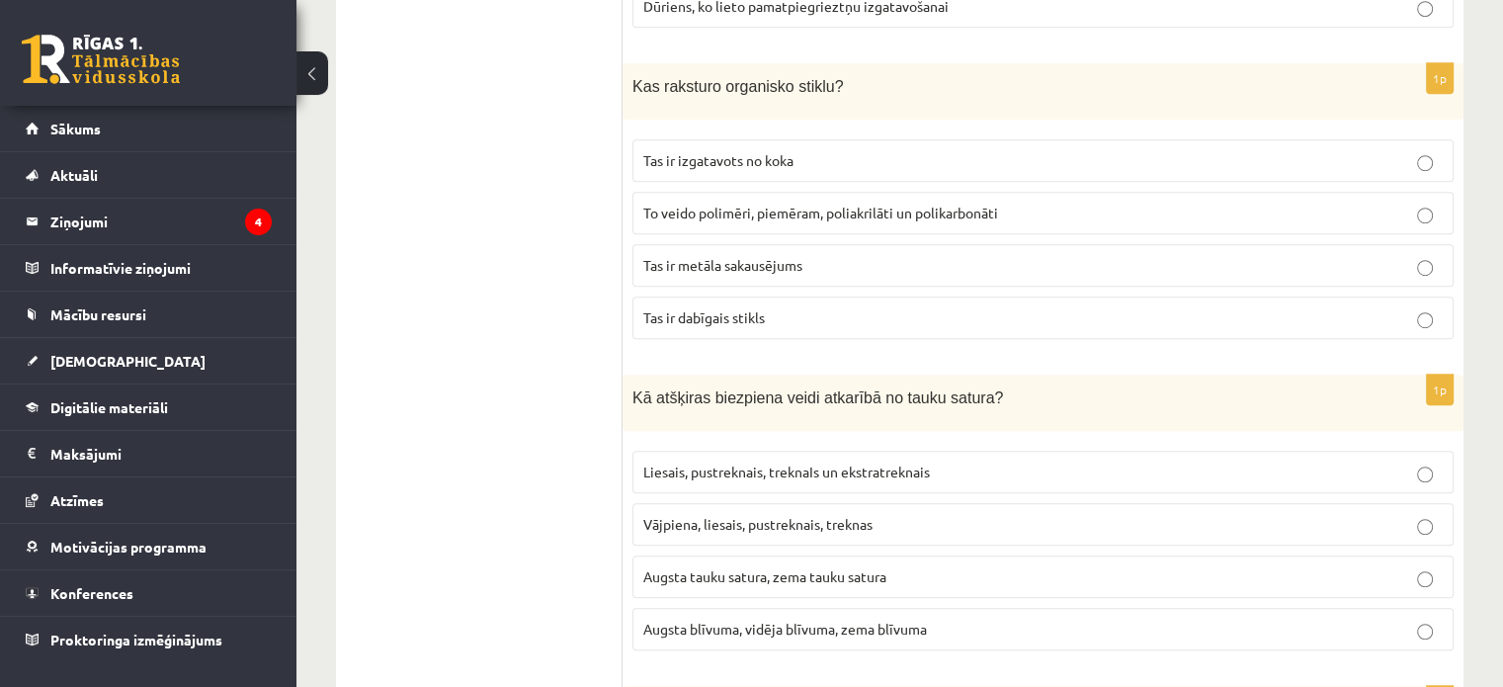
click at [753, 204] on span "To veido polimēri, piemēram, poliakrilāti un polikarbonāti" at bounding box center [821, 213] width 355 height 18
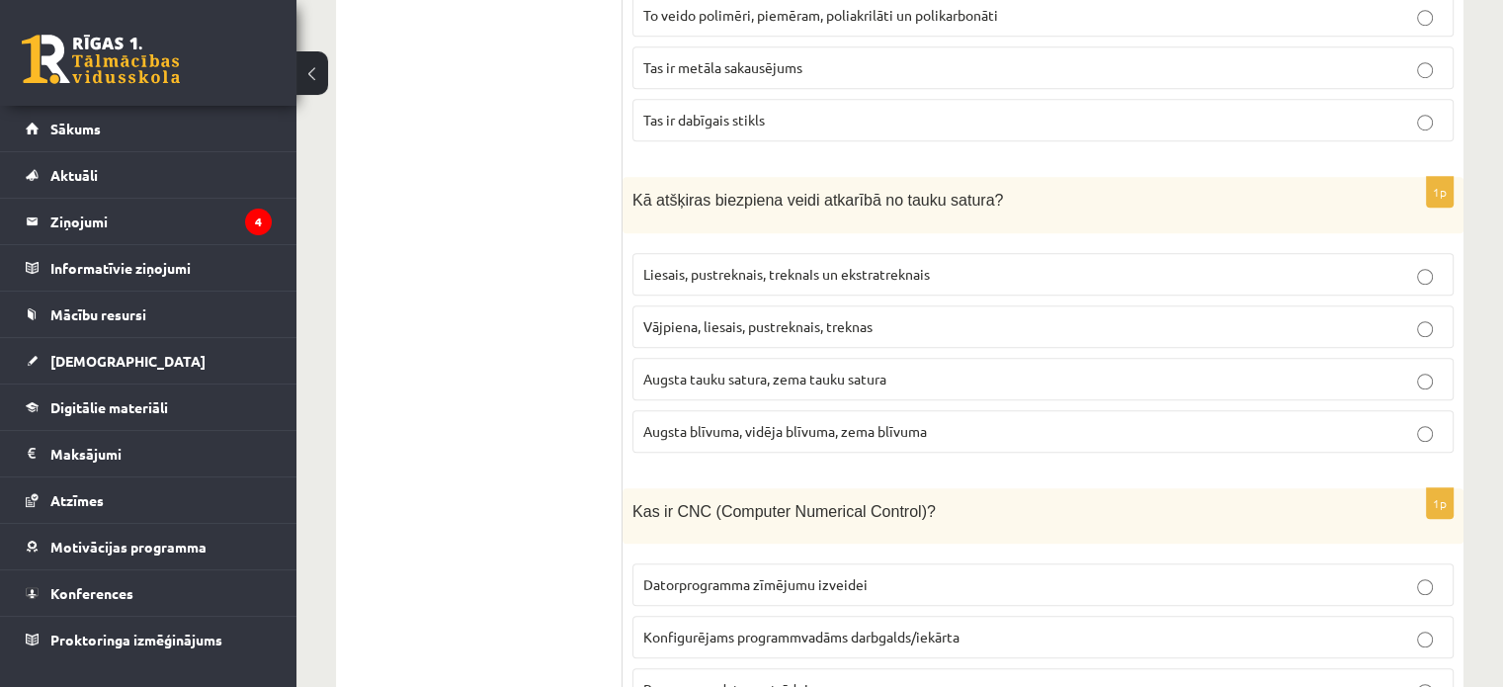
scroll to position [8950, 0]
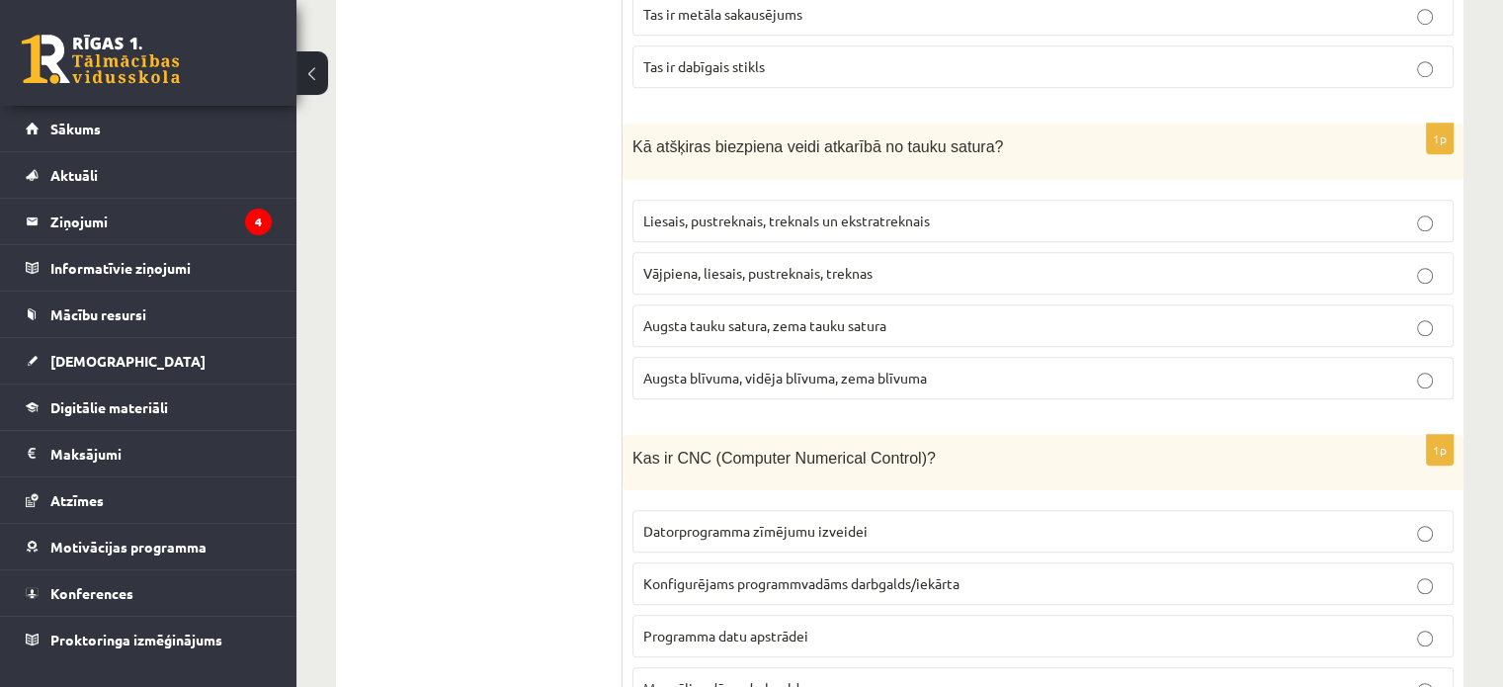
click at [743, 200] on label "Liesais, pustreknais, treknaIs un ekstratreknais" at bounding box center [1043, 221] width 821 height 43
click at [704, 574] on span "Konfigurējams programmvadāms darbgalds/iekārta" at bounding box center [802, 583] width 316 height 18
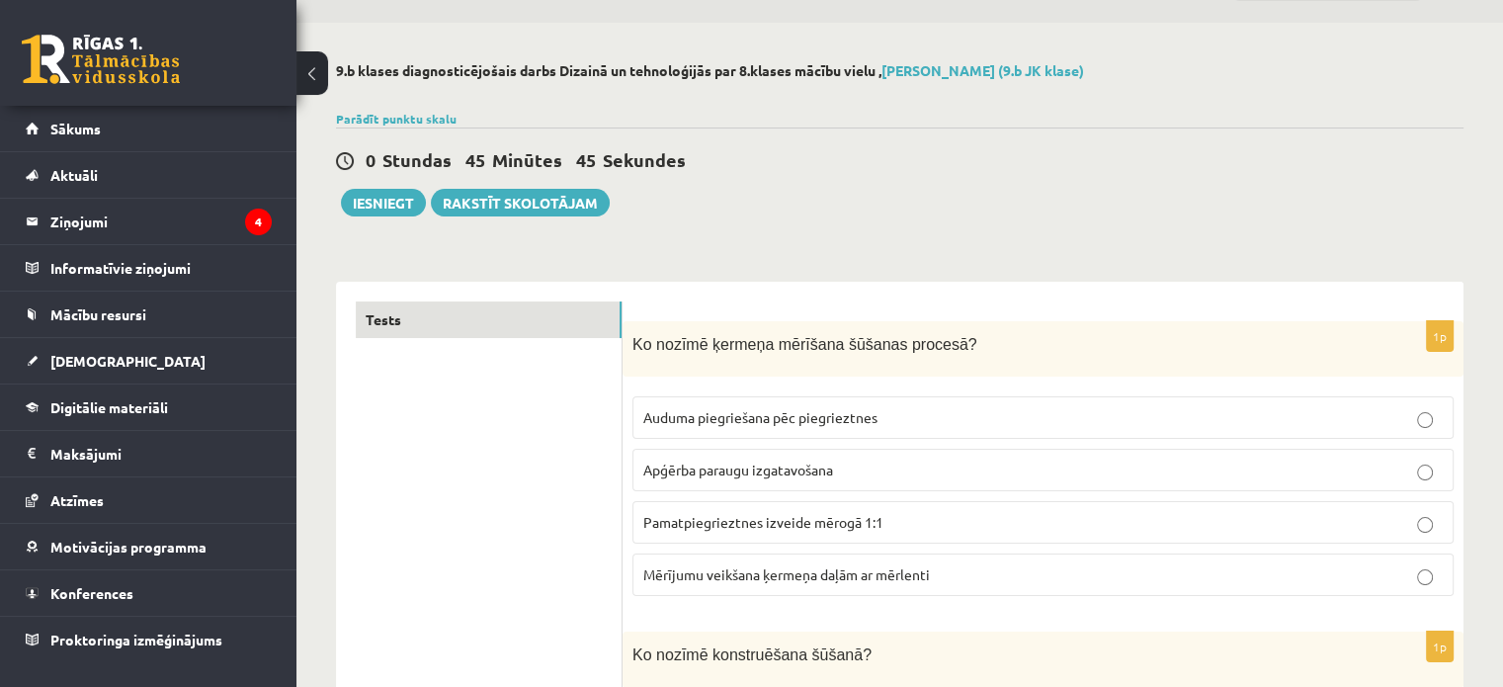
scroll to position [0, 0]
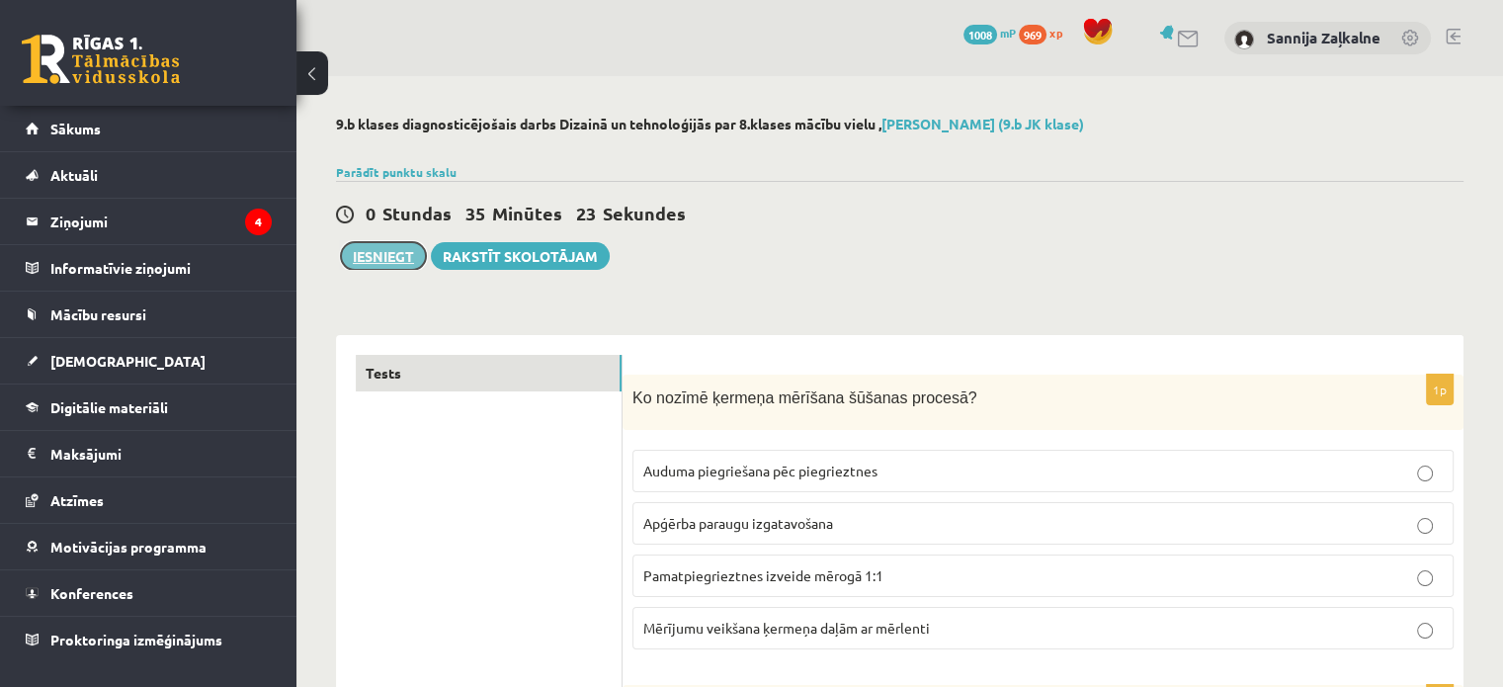
click at [406, 246] on button "Iesniegt" at bounding box center [383, 256] width 85 height 28
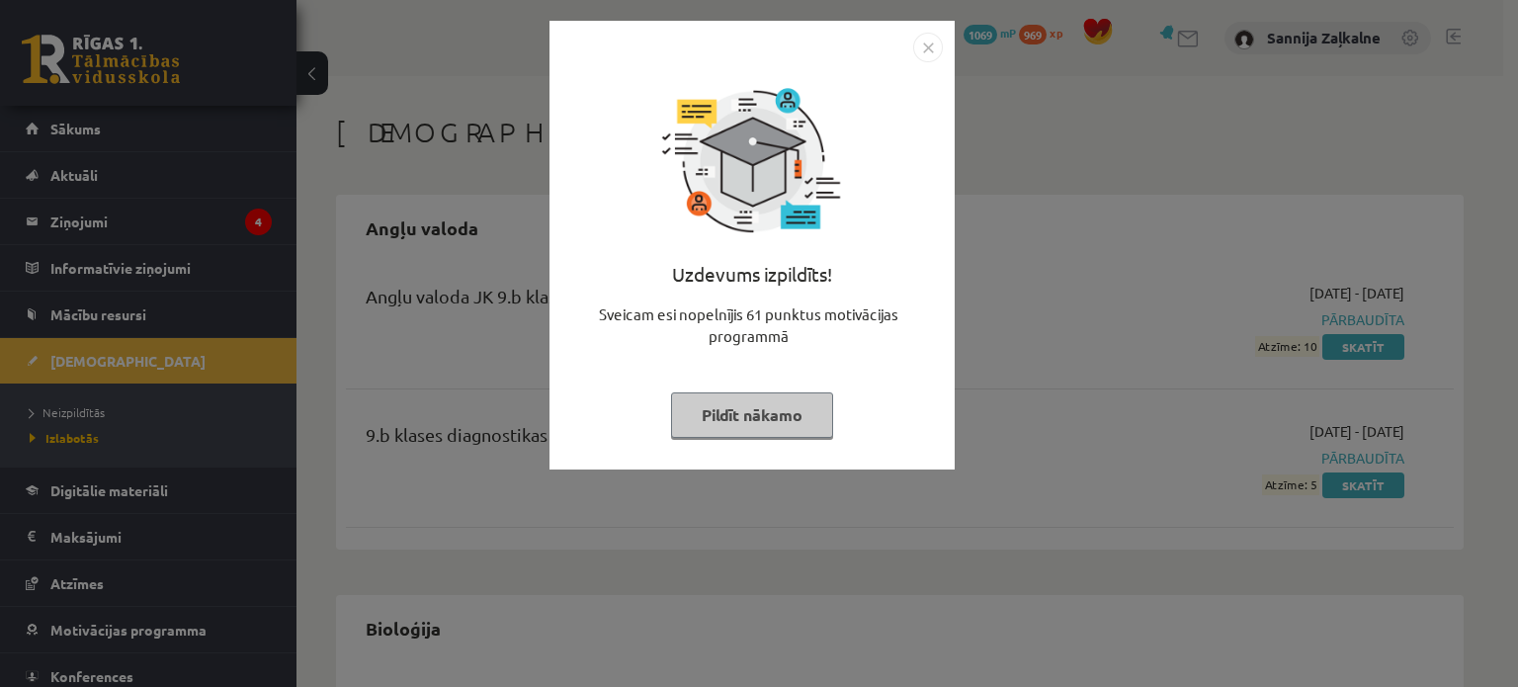
click at [739, 411] on button "Pildīt nākamo" at bounding box center [752, 414] width 162 height 45
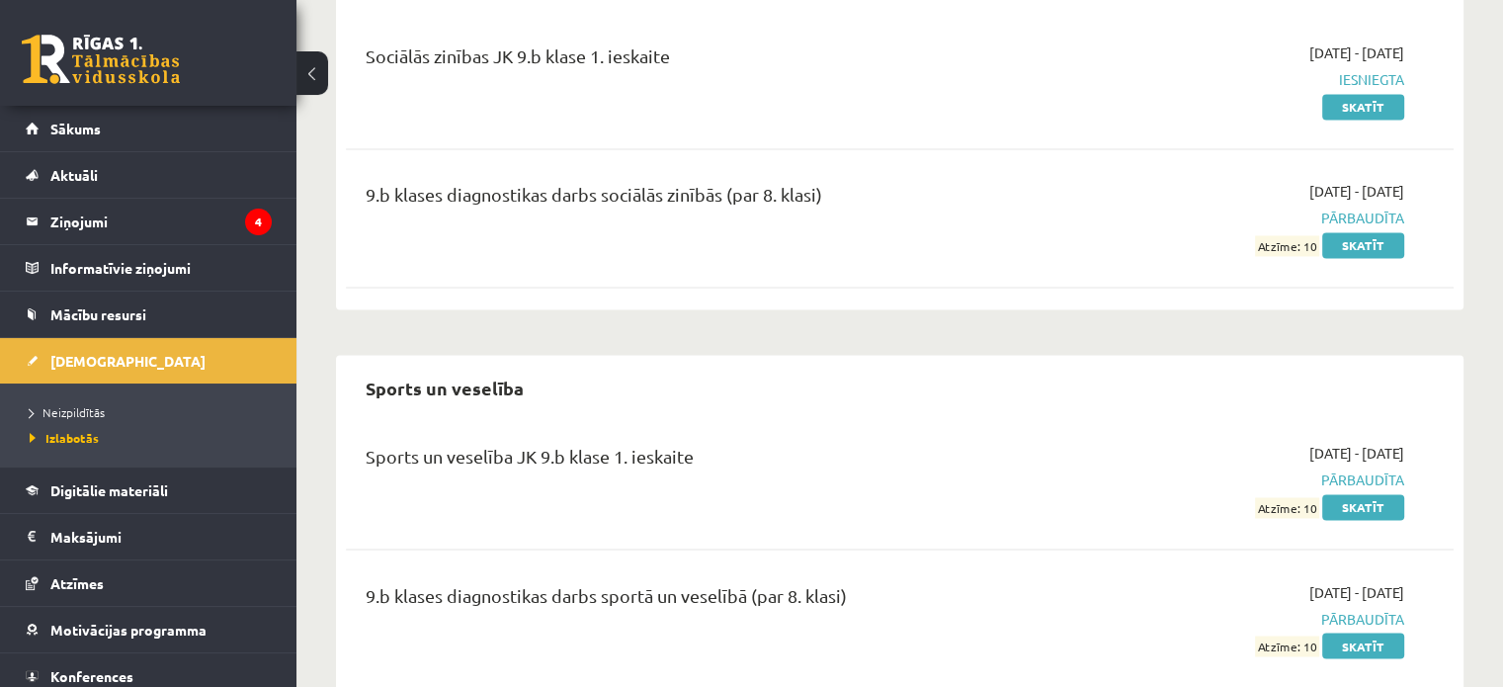
scroll to position [3240, 0]
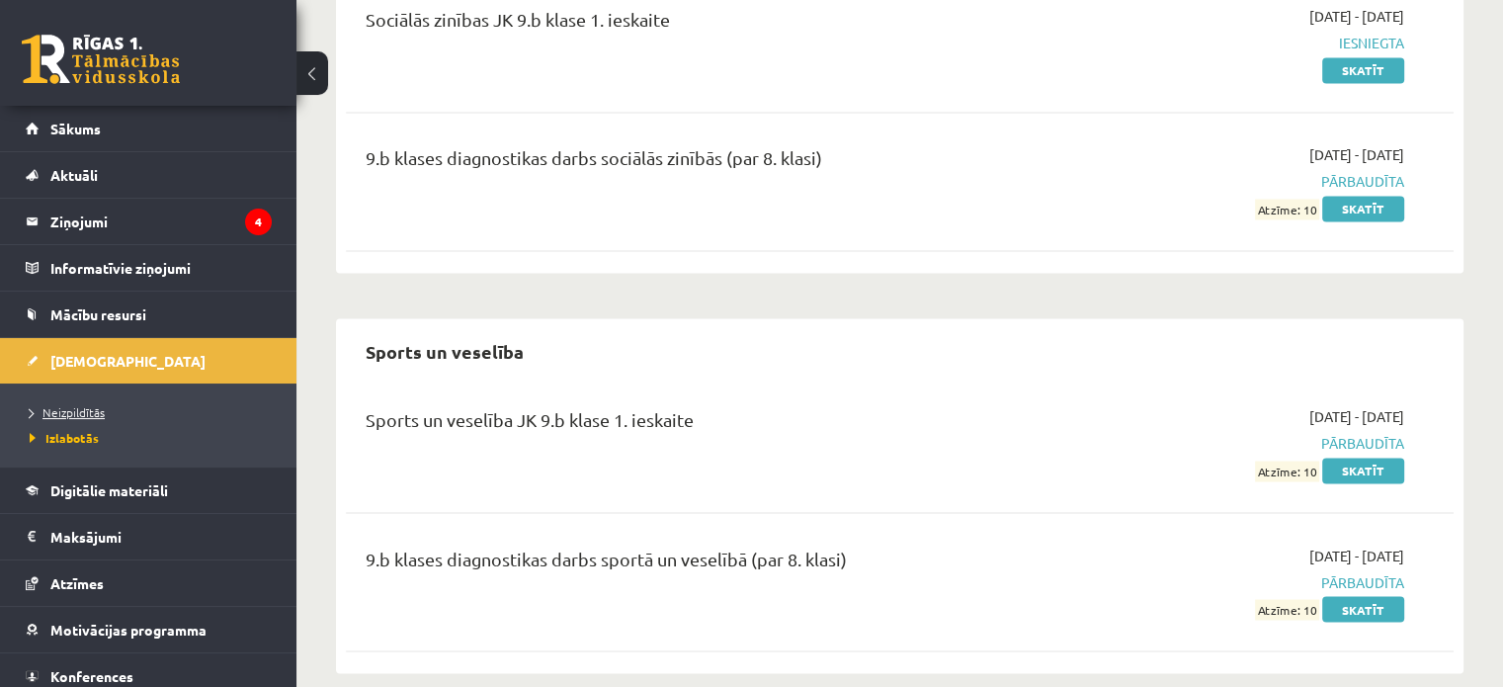
click at [69, 406] on span "Neizpildītās" at bounding box center [67, 412] width 75 height 16
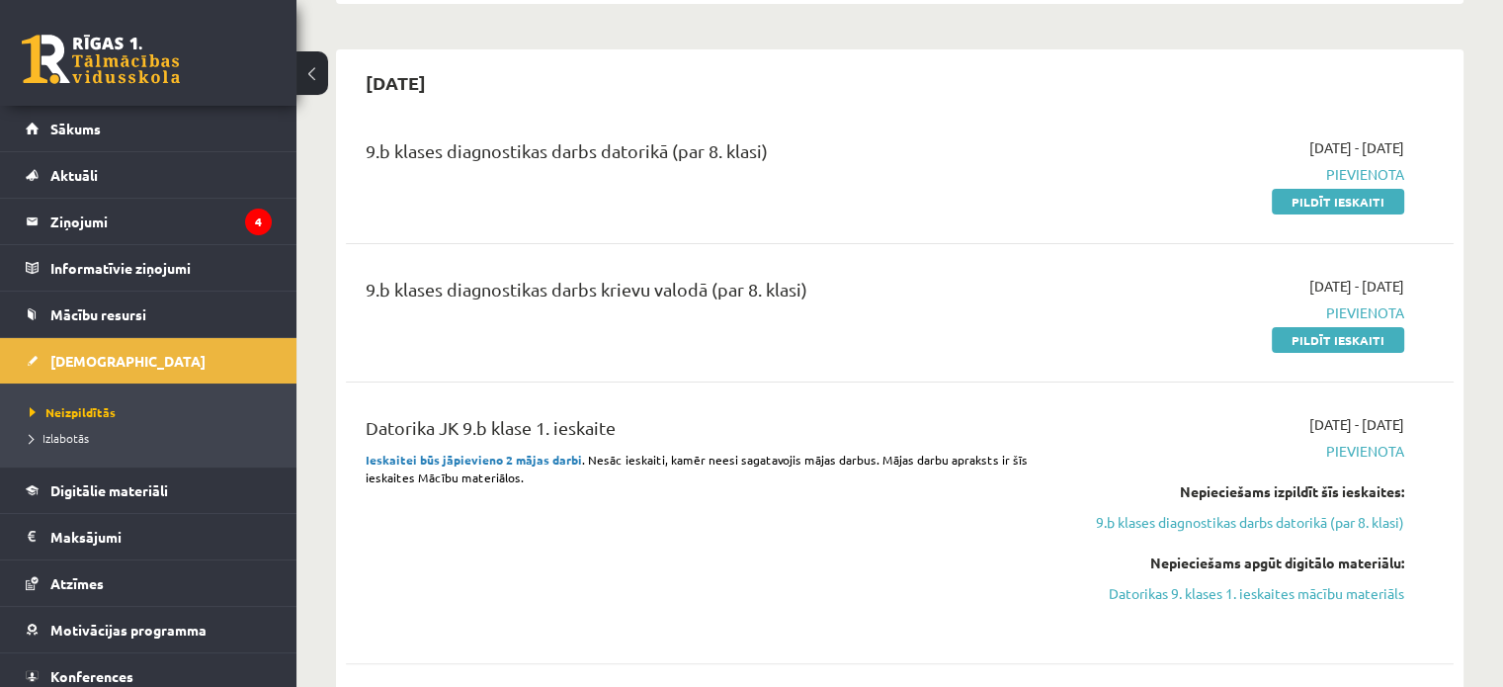
scroll to position [374, 0]
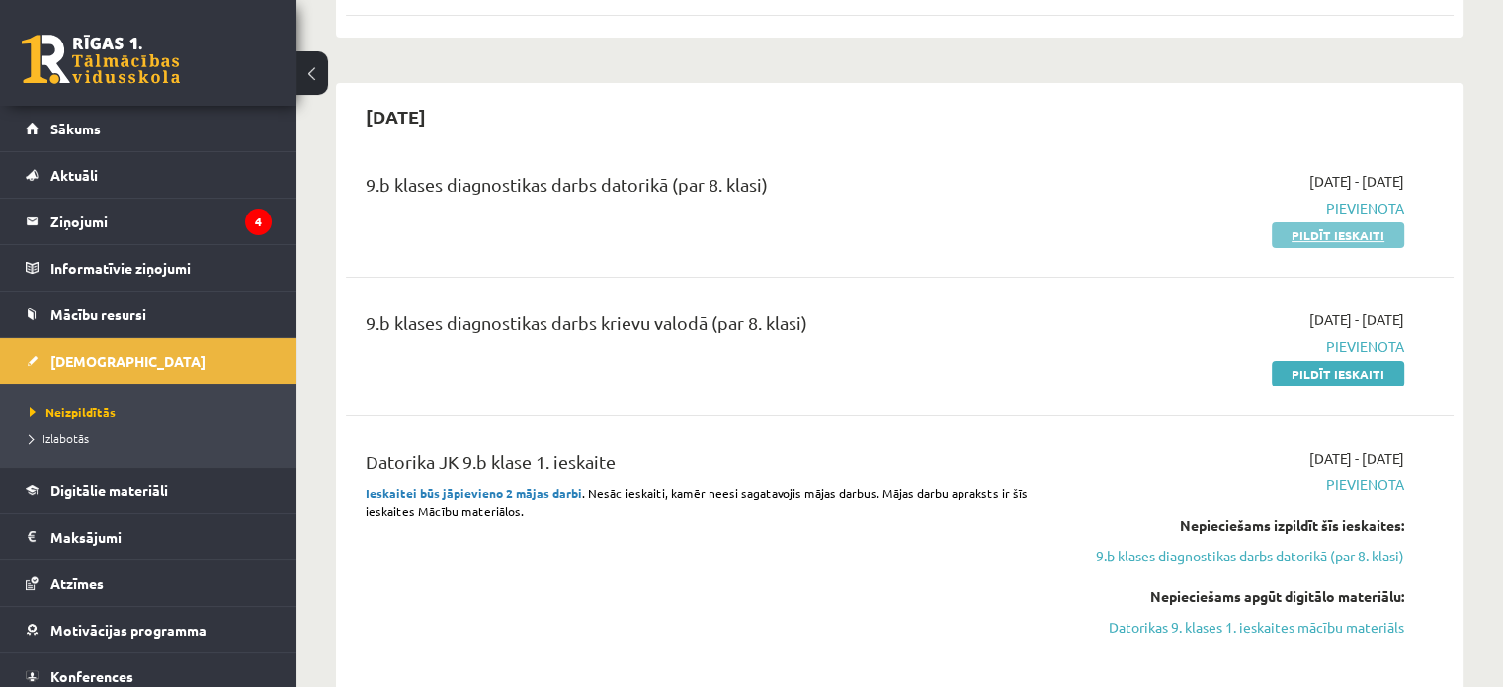
click at [1324, 234] on link "Pildīt ieskaiti" at bounding box center [1338, 235] width 132 height 26
click at [1360, 364] on link "Pildīt ieskaiti" at bounding box center [1338, 374] width 132 height 26
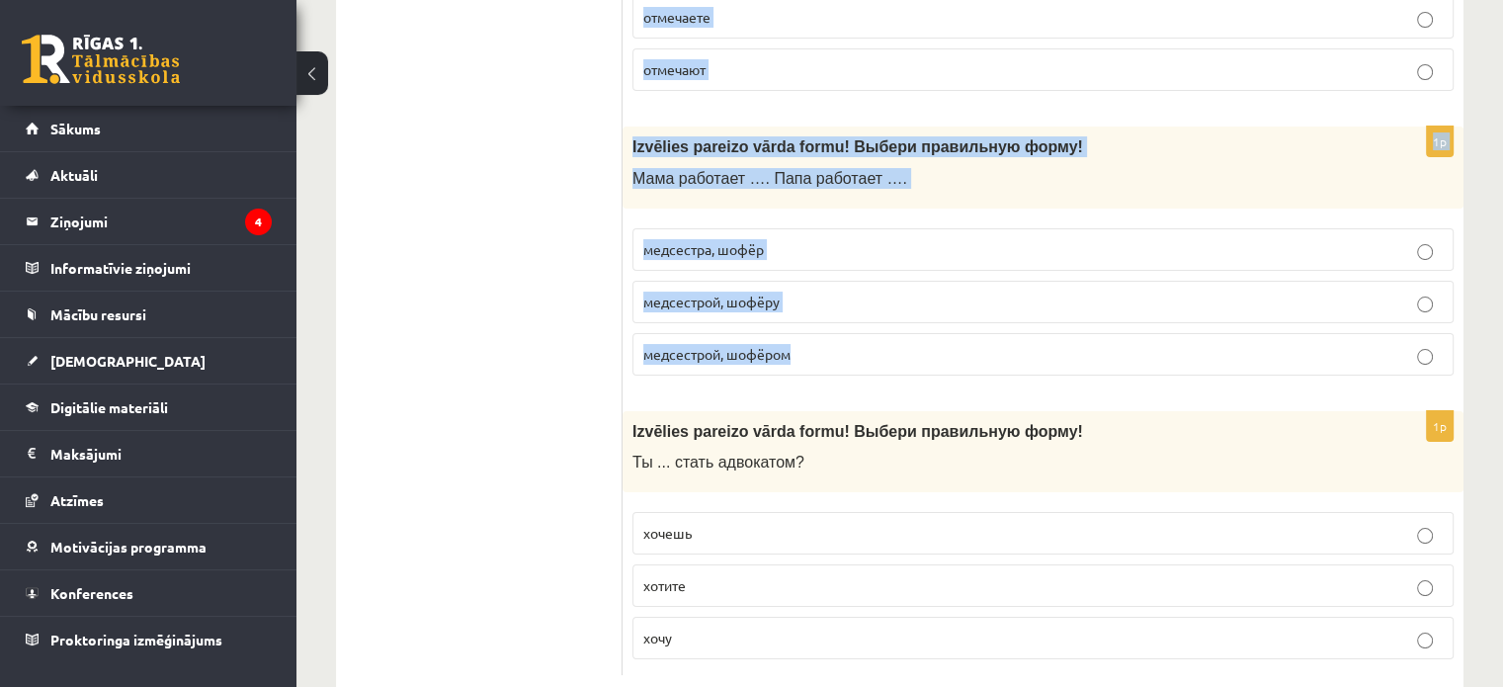
scroll to position [7654, 0]
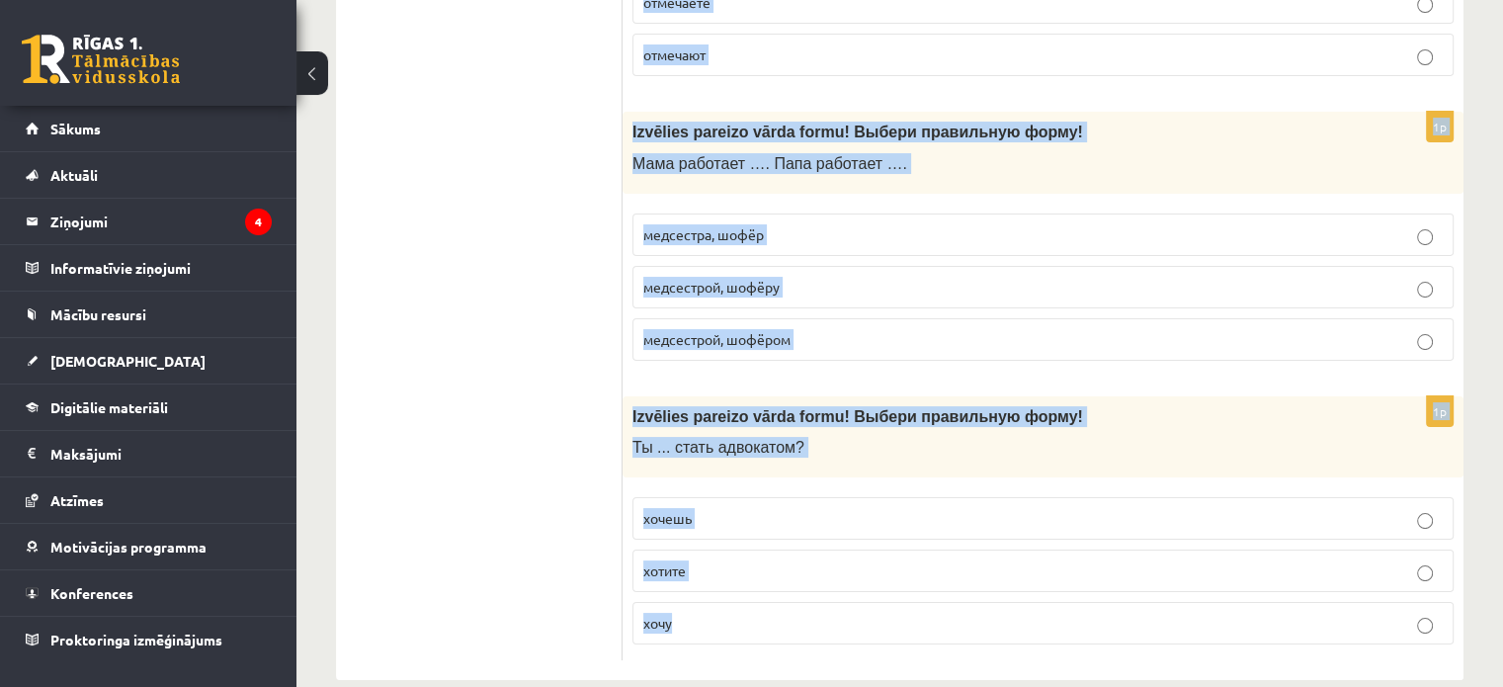
drag, startPoint x: 633, startPoint y: 296, endPoint x: 1193, endPoint y: 646, distance: 661.3
copy form "Izvēlies pareizo vārdu! Выбери правильн ое слово! Утром и вечером мне надо … с …"
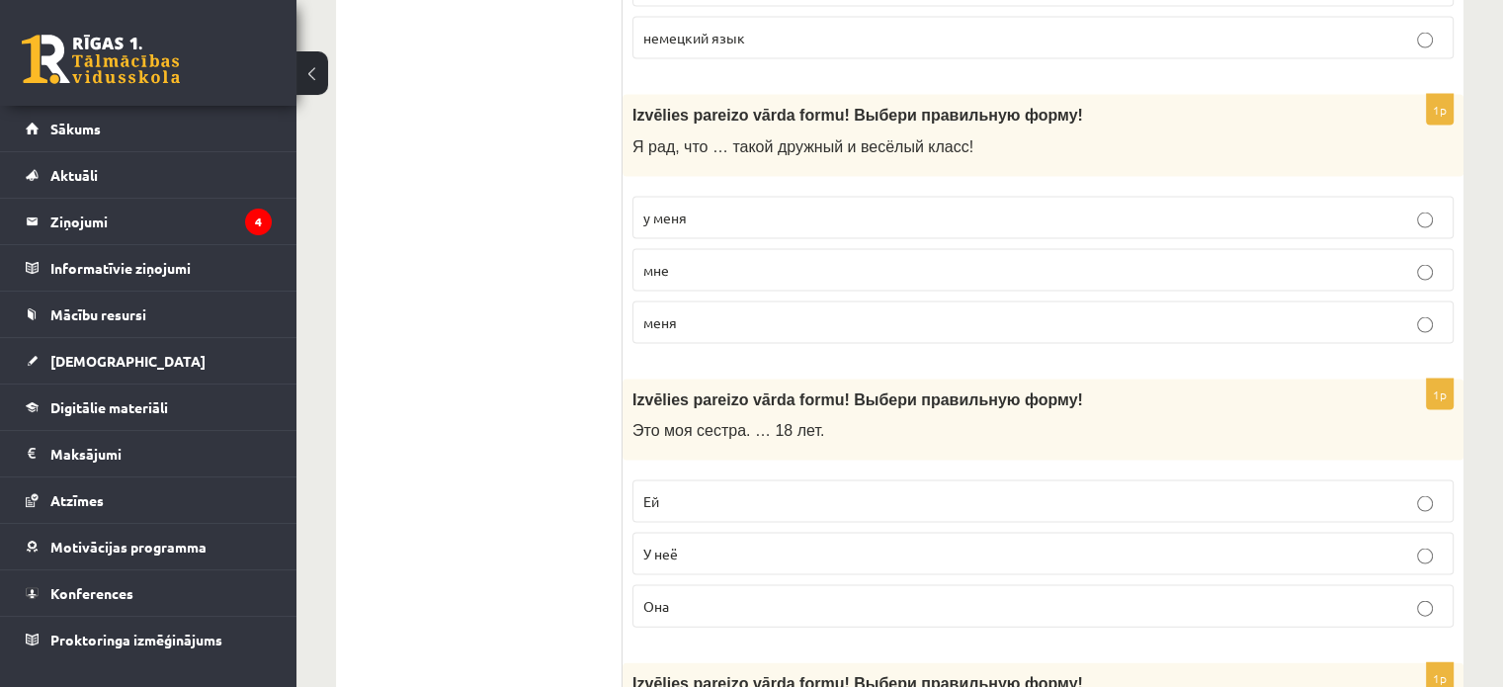
click at [528, 315] on ul "Tests Izvērtējums!" at bounding box center [489, 240] width 267 height 7960
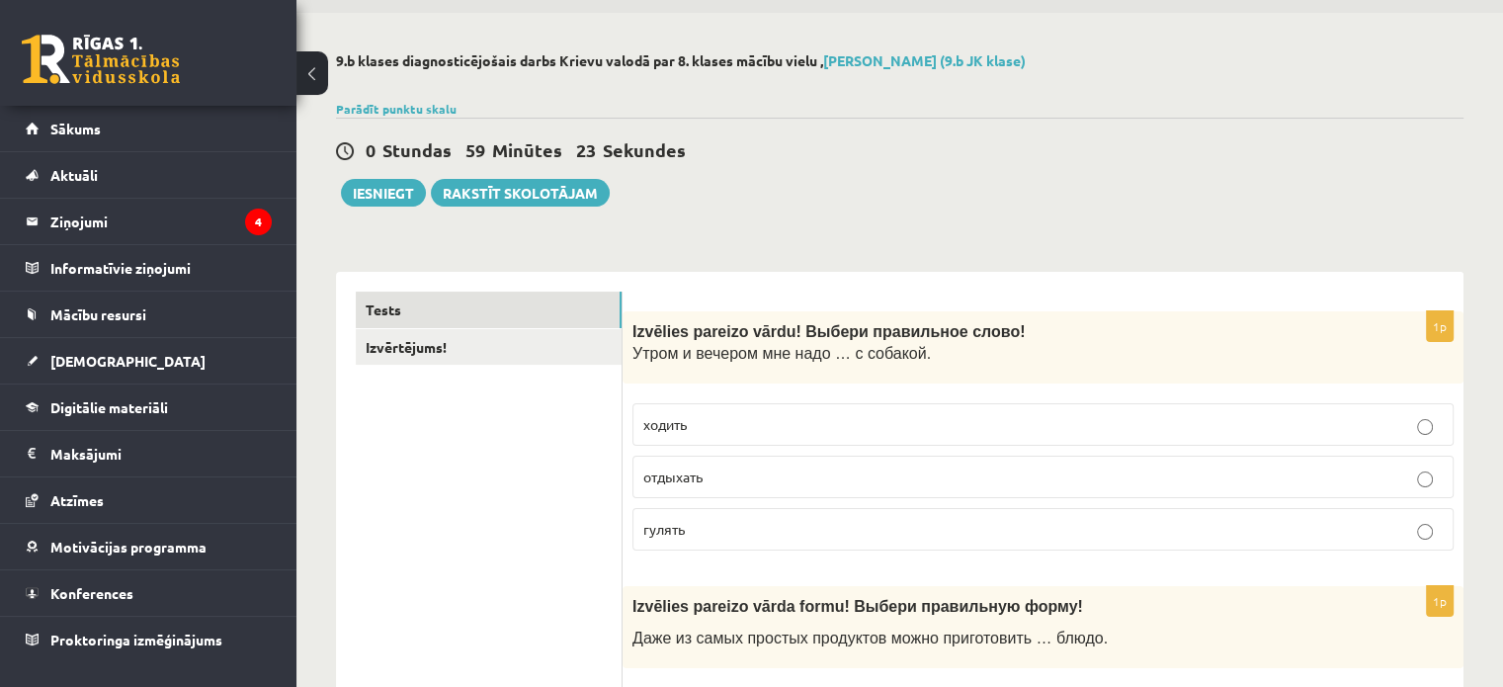
scroll to position [99, 0]
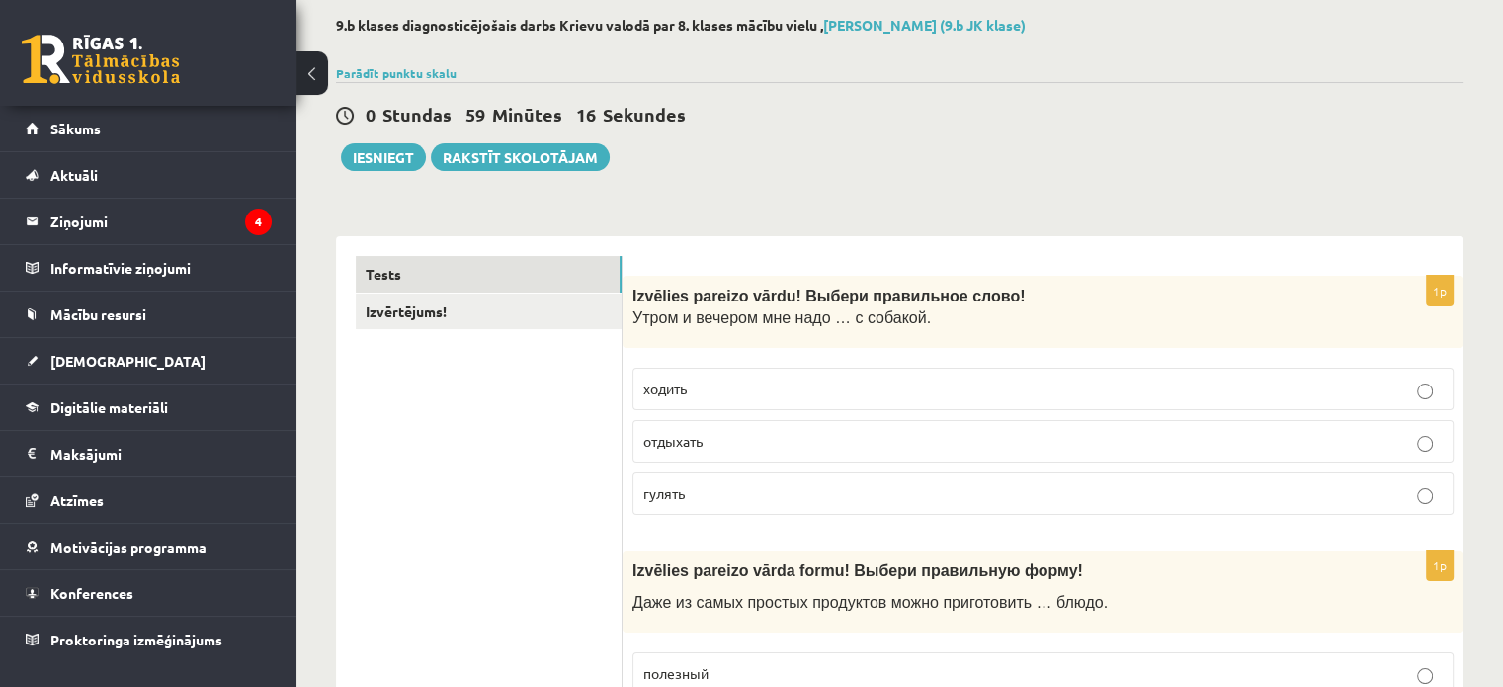
click at [715, 512] on label "гулять" at bounding box center [1043, 493] width 821 height 43
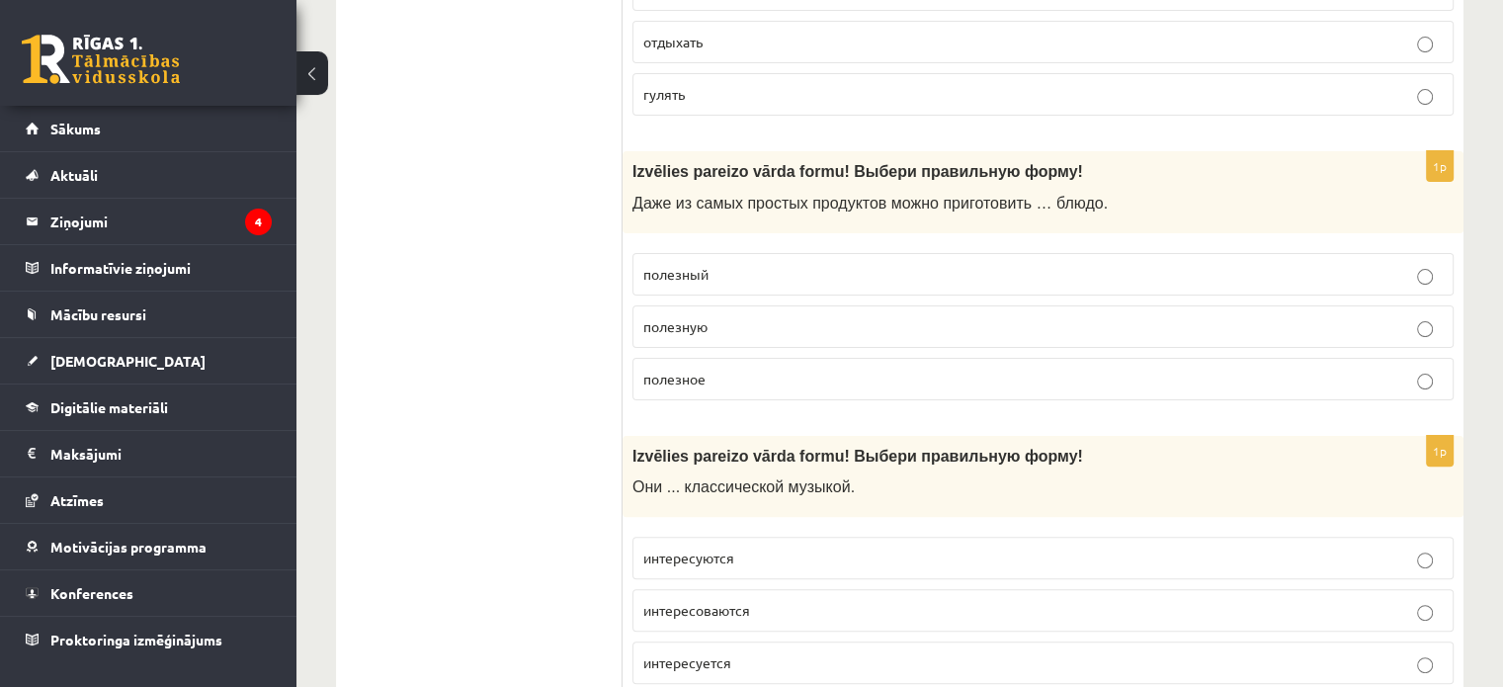
scroll to position [593, 0]
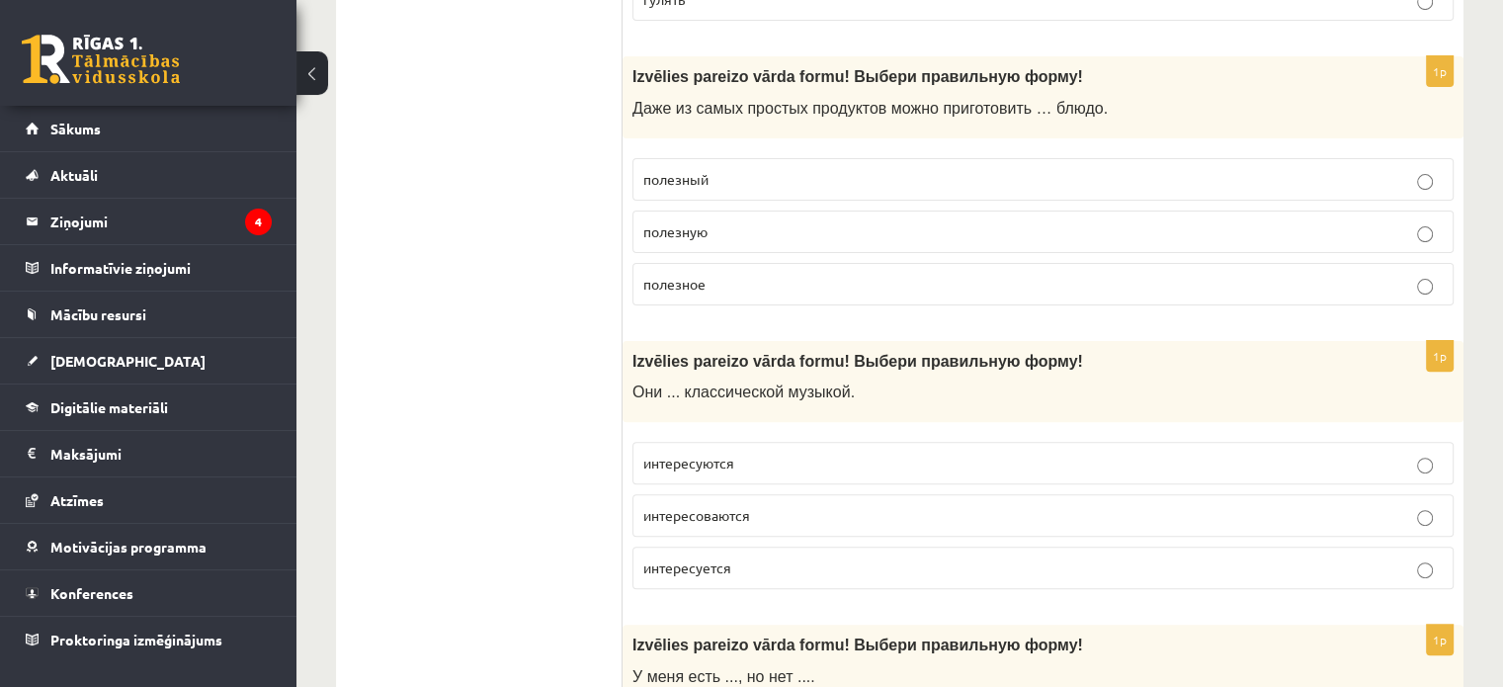
click at [743, 229] on p "полезную" at bounding box center [1044, 231] width 800 height 21
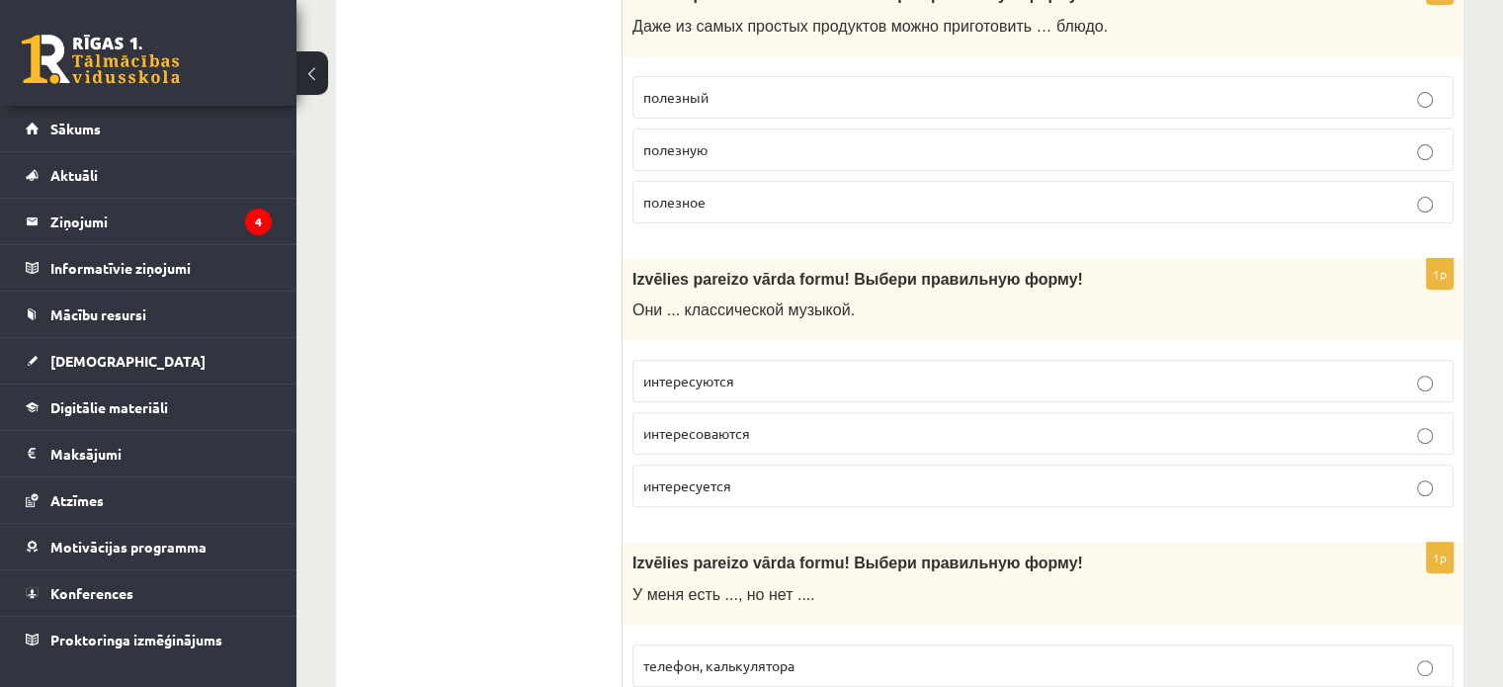
scroll to position [692, 0]
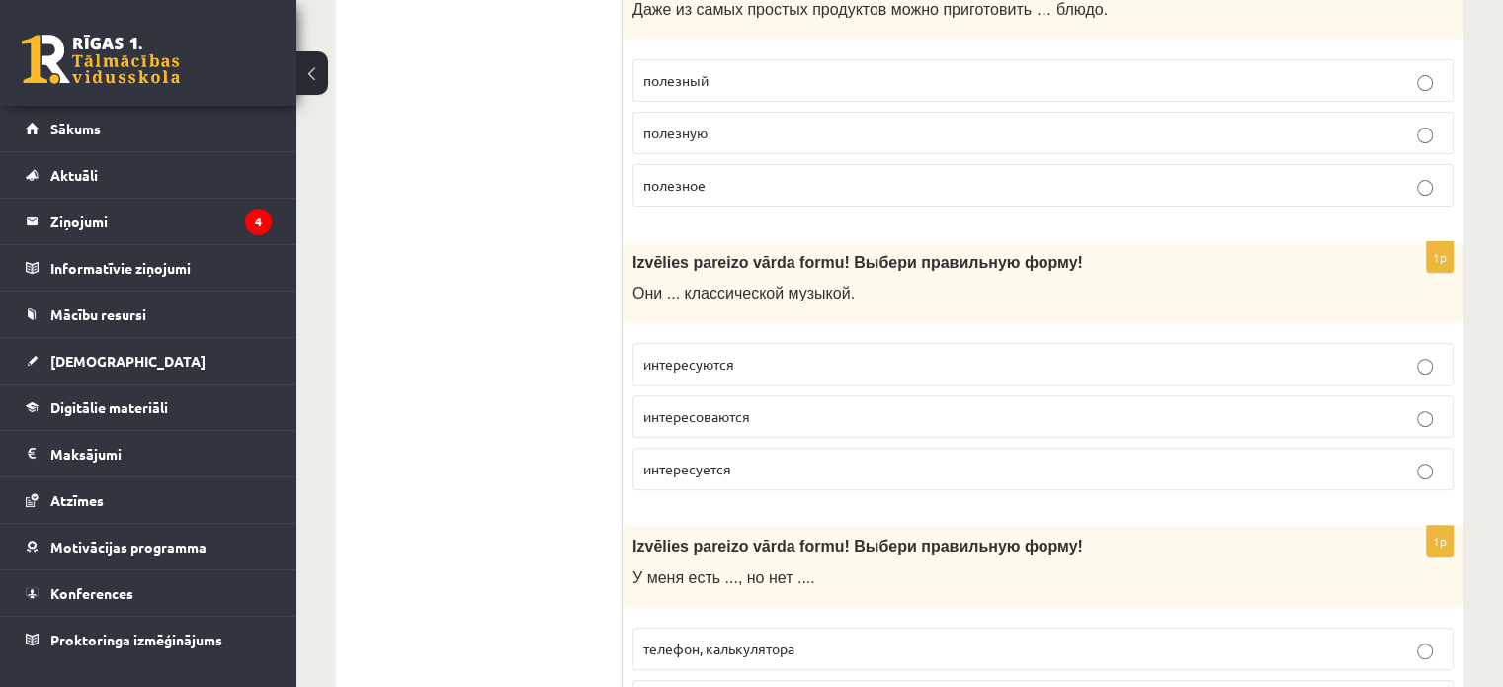
click at [680, 463] on span "интересуется" at bounding box center [688, 469] width 88 height 18
click at [815, 371] on p "интересуются" at bounding box center [1044, 364] width 800 height 21
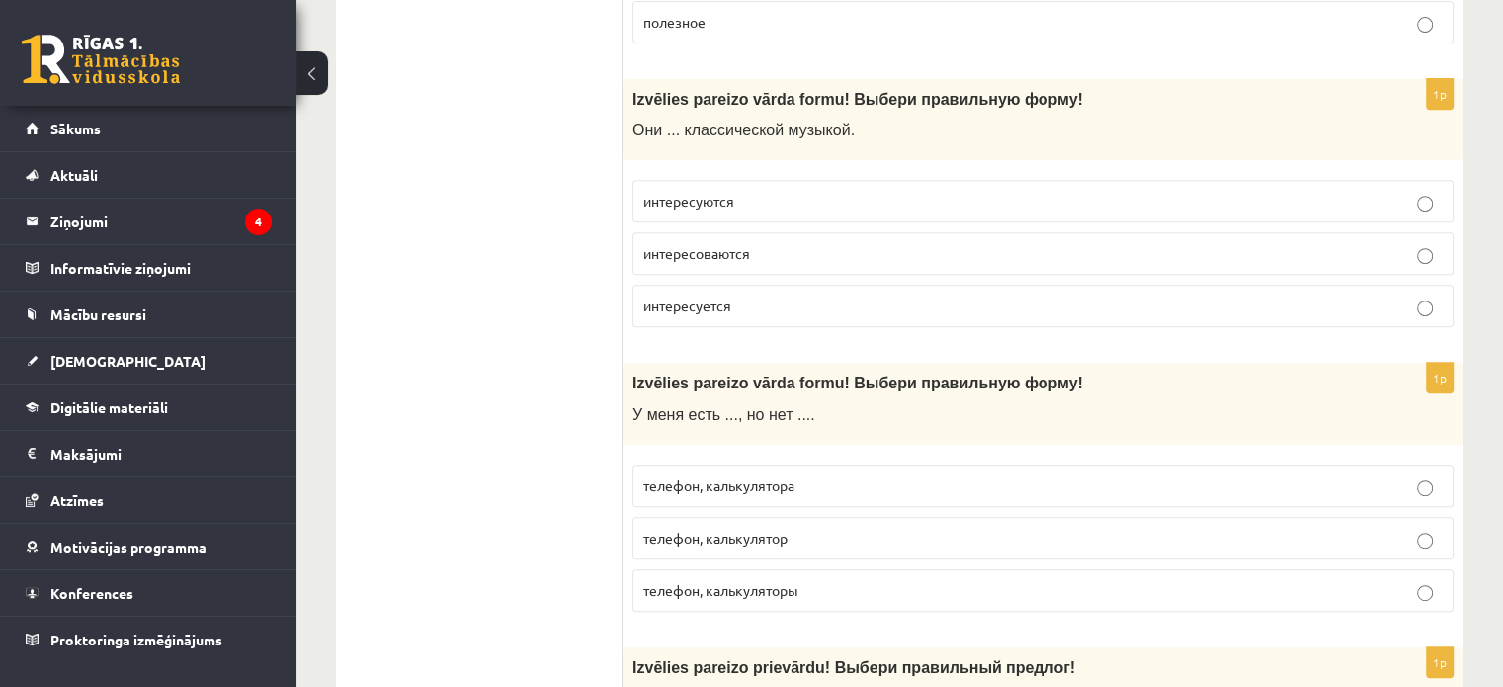
scroll to position [988, 0]
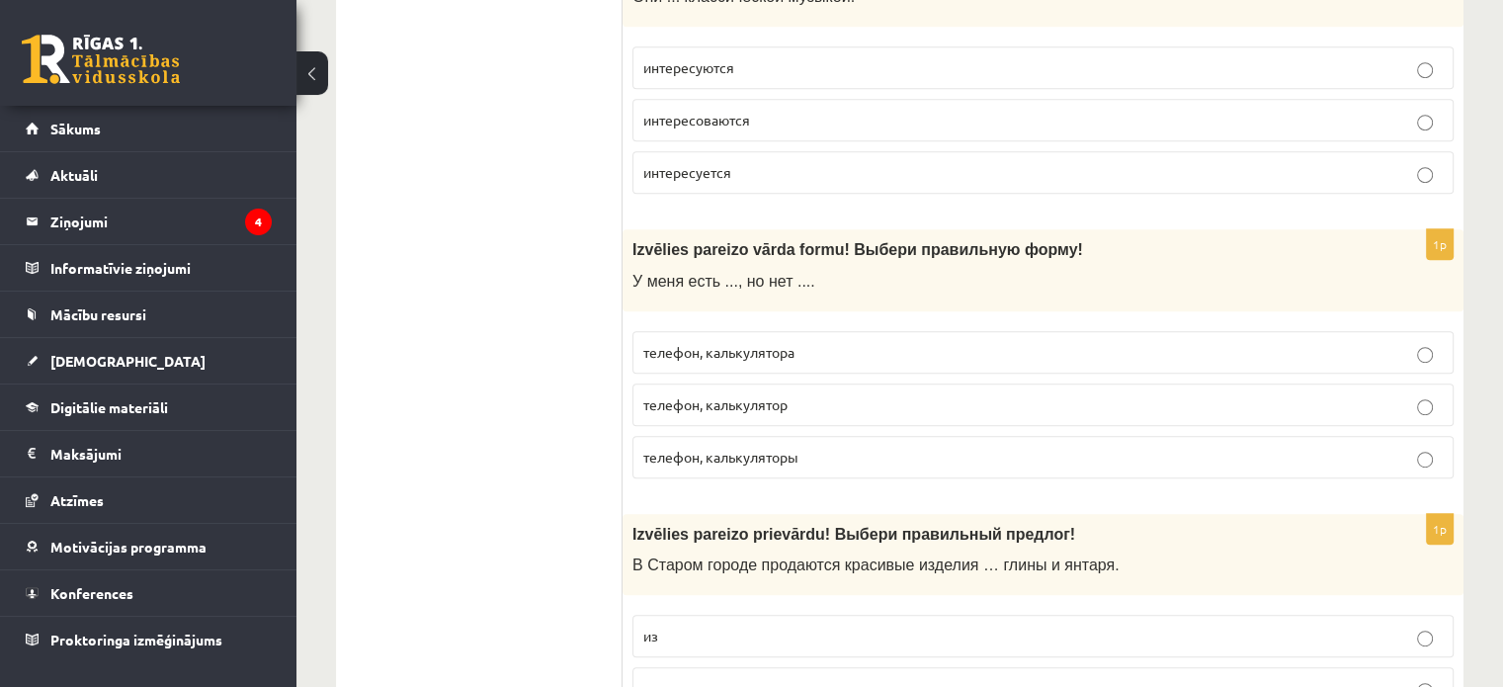
click at [712, 355] on span "телефон, калькулятора" at bounding box center [719, 352] width 151 height 18
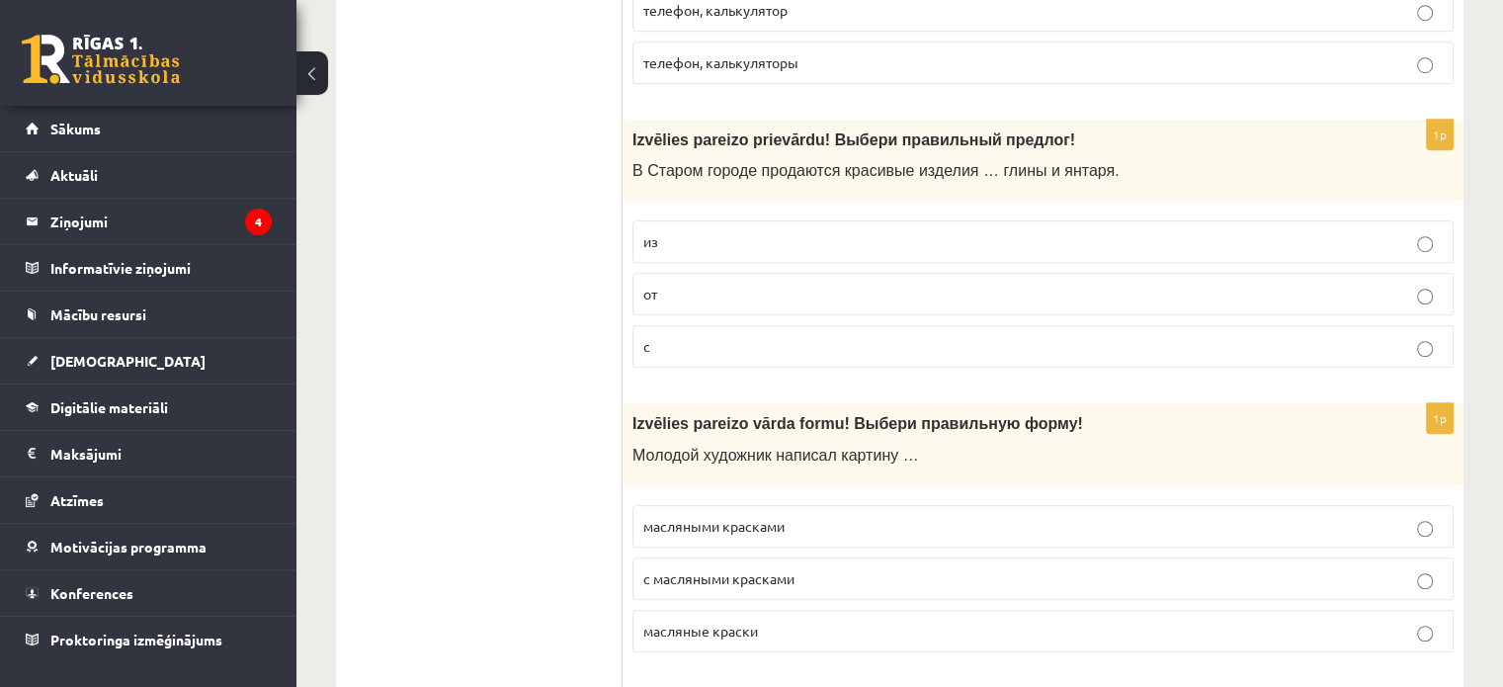
scroll to position [1384, 0]
click at [731, 247] on label "из" at bounding box center [1043, 240] width 821 height 43
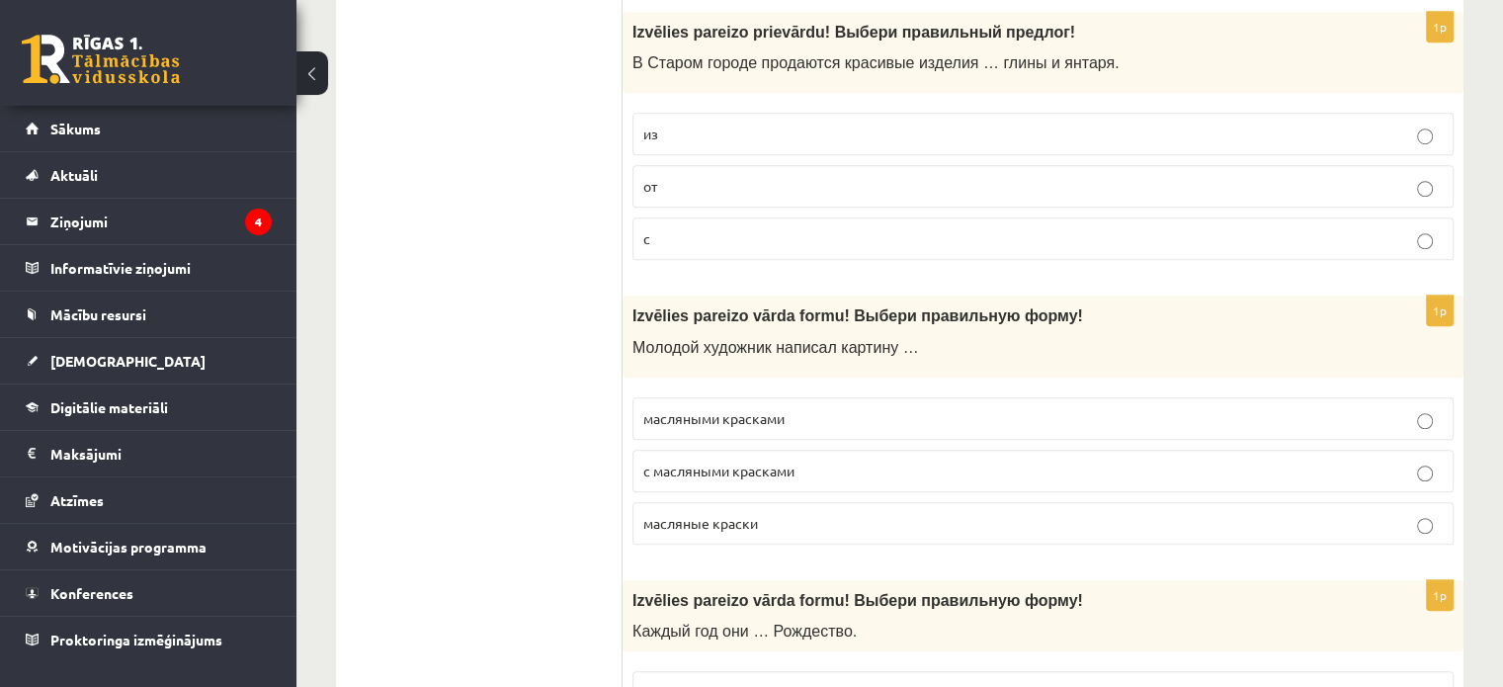
scroll to position [1483, 0]
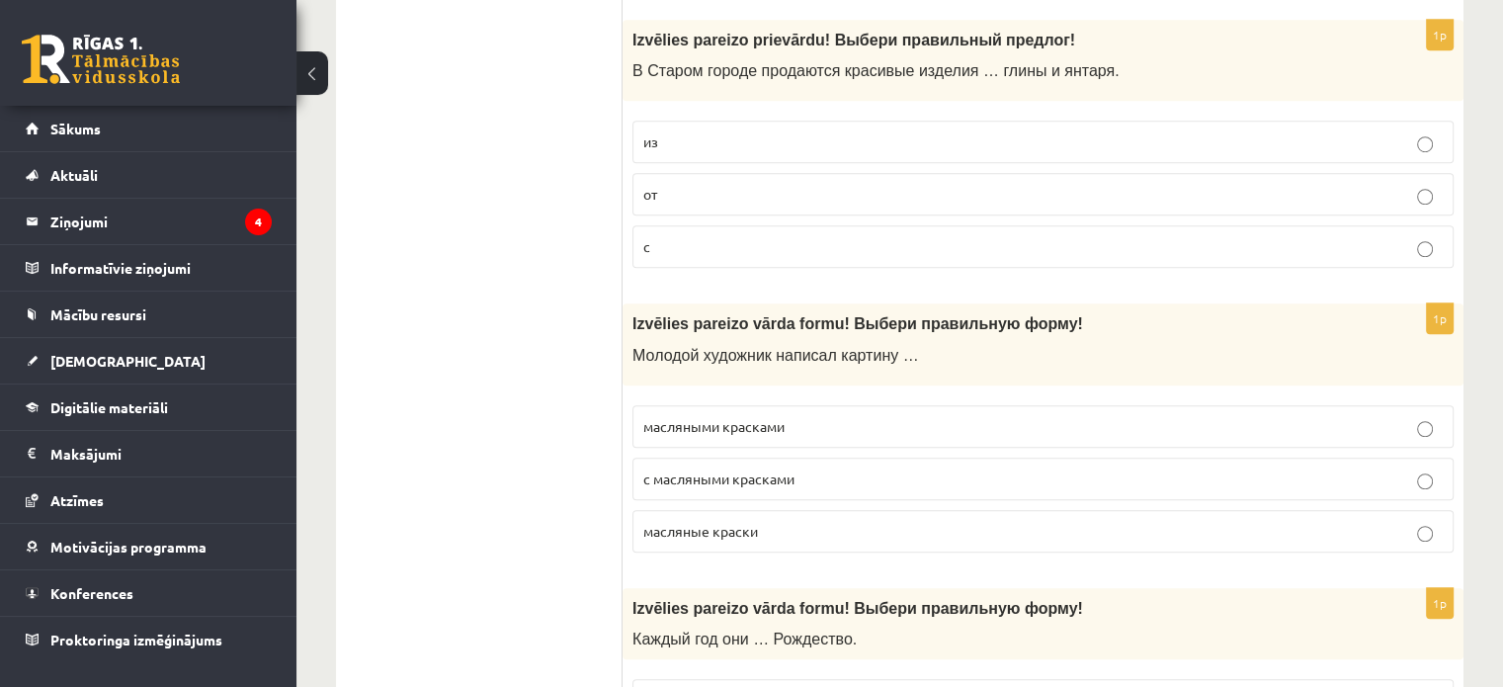
click at [753, 422] on span "масляными красками" at bounding box center [714, 426] width 141 height 18
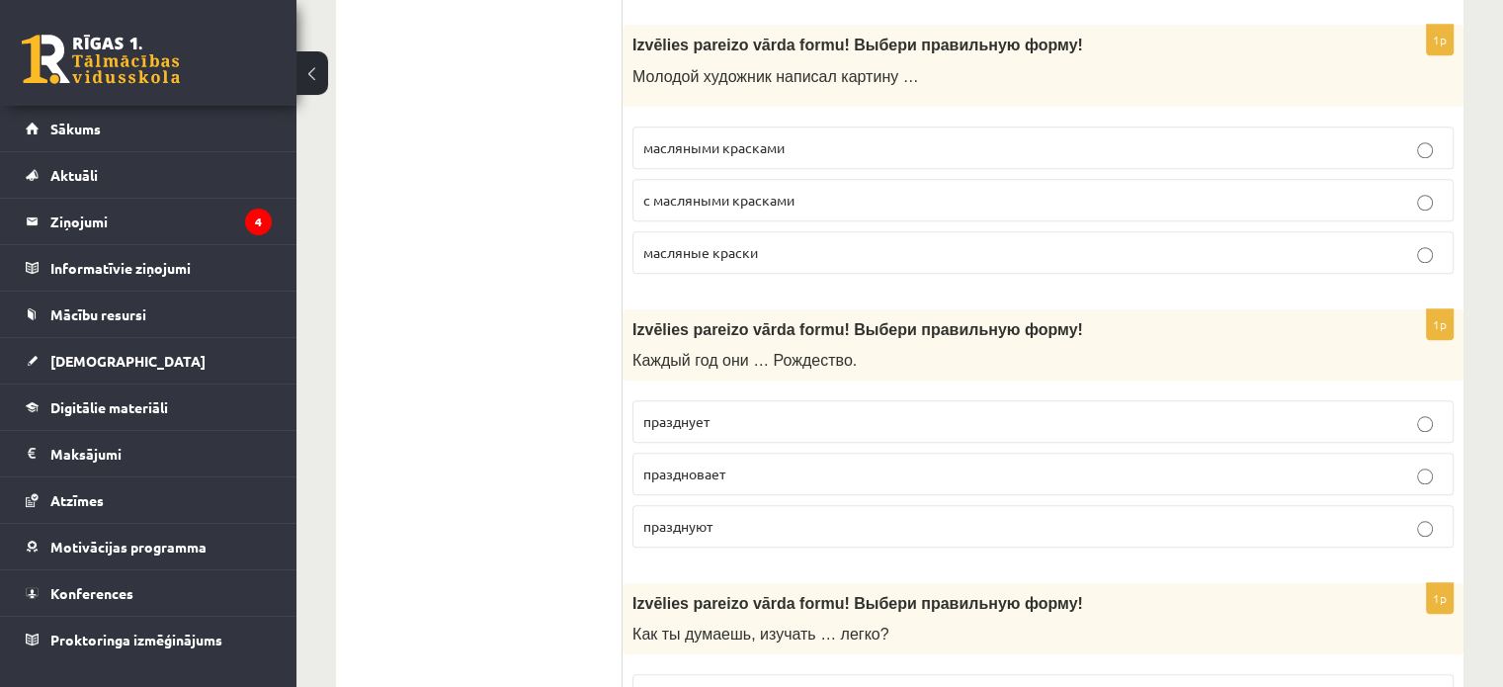
scroll to position [1878, 0]
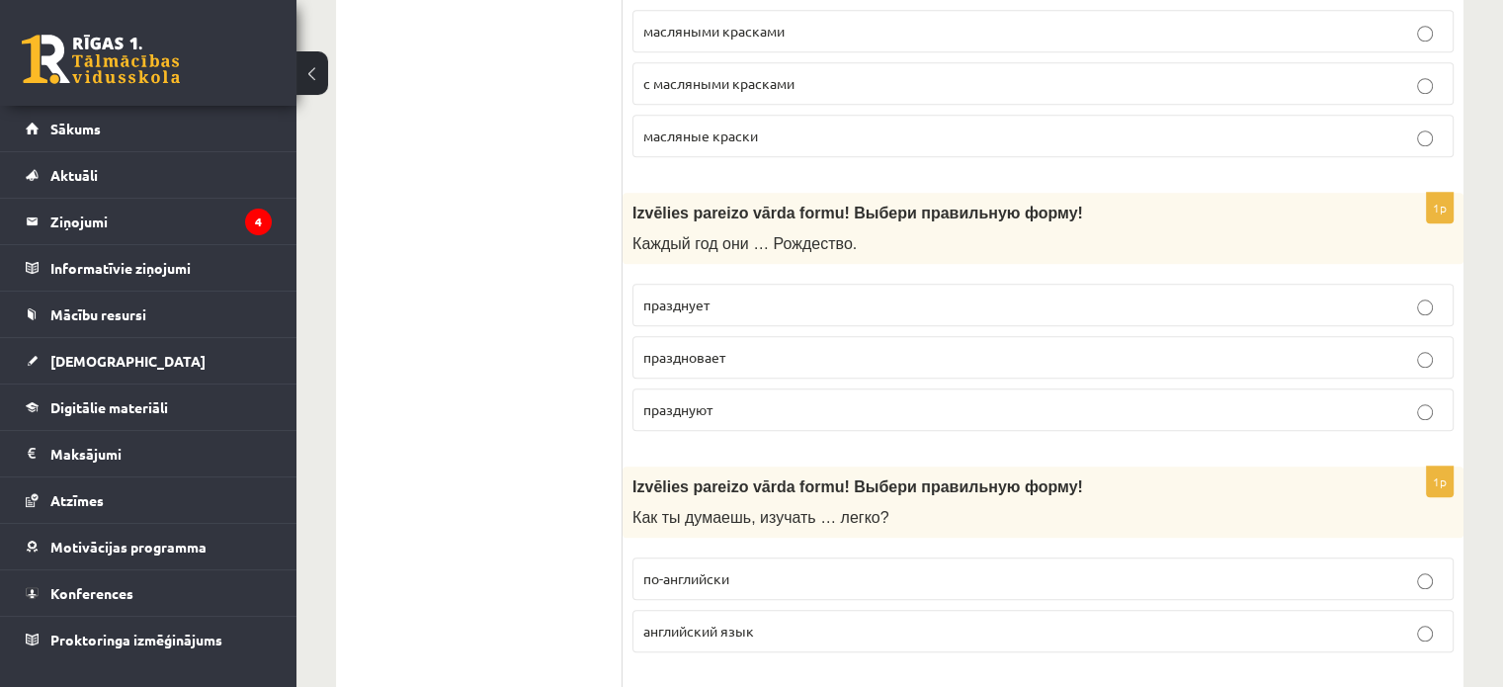
click at [664, 295] on p "празднует" at bounding box center [1044, 305] width 800 height 21
drag, startPoint x: 708, startPoint y: 402, endPoint x: 713, endPoint y: 388, distance: 14.7
click at [712, 400] on span "празднуют" at bounding box center [678, 409] width 69 height 18
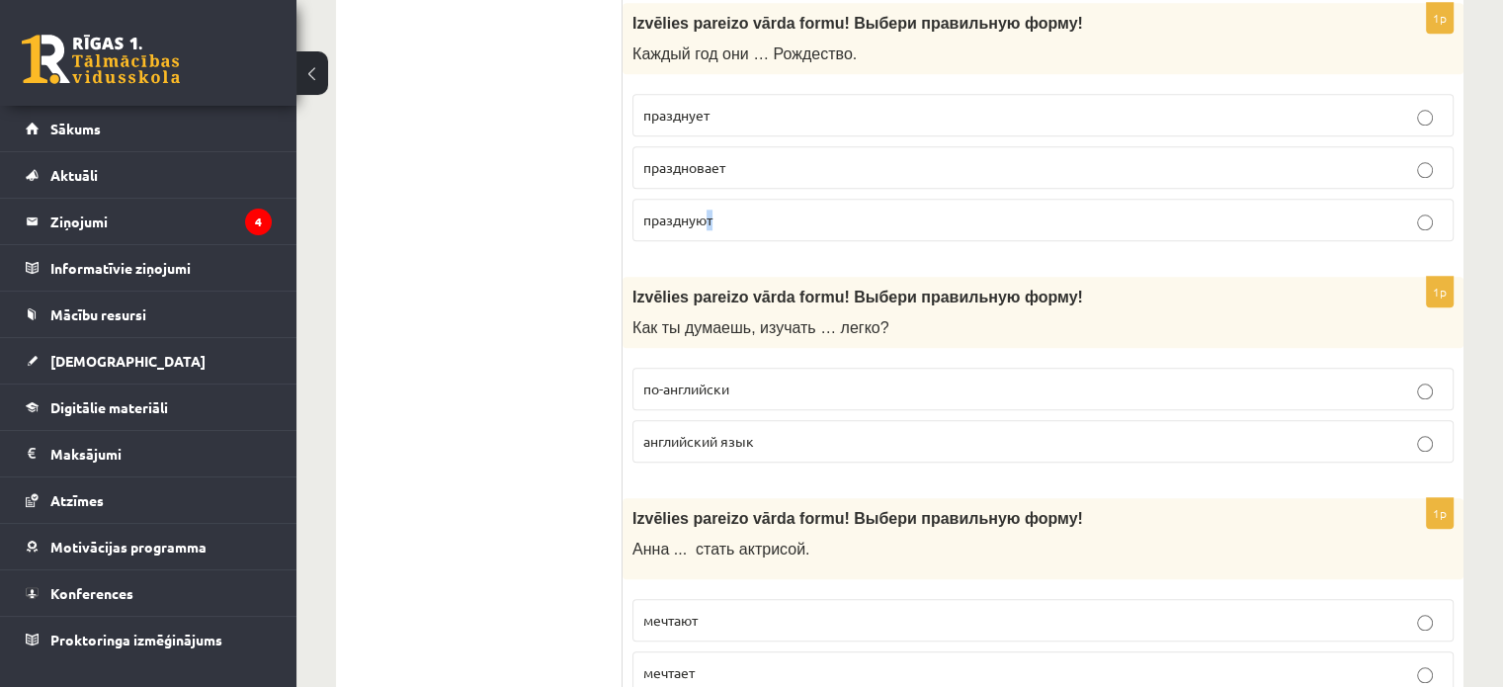
scroll to position [2076, 0]
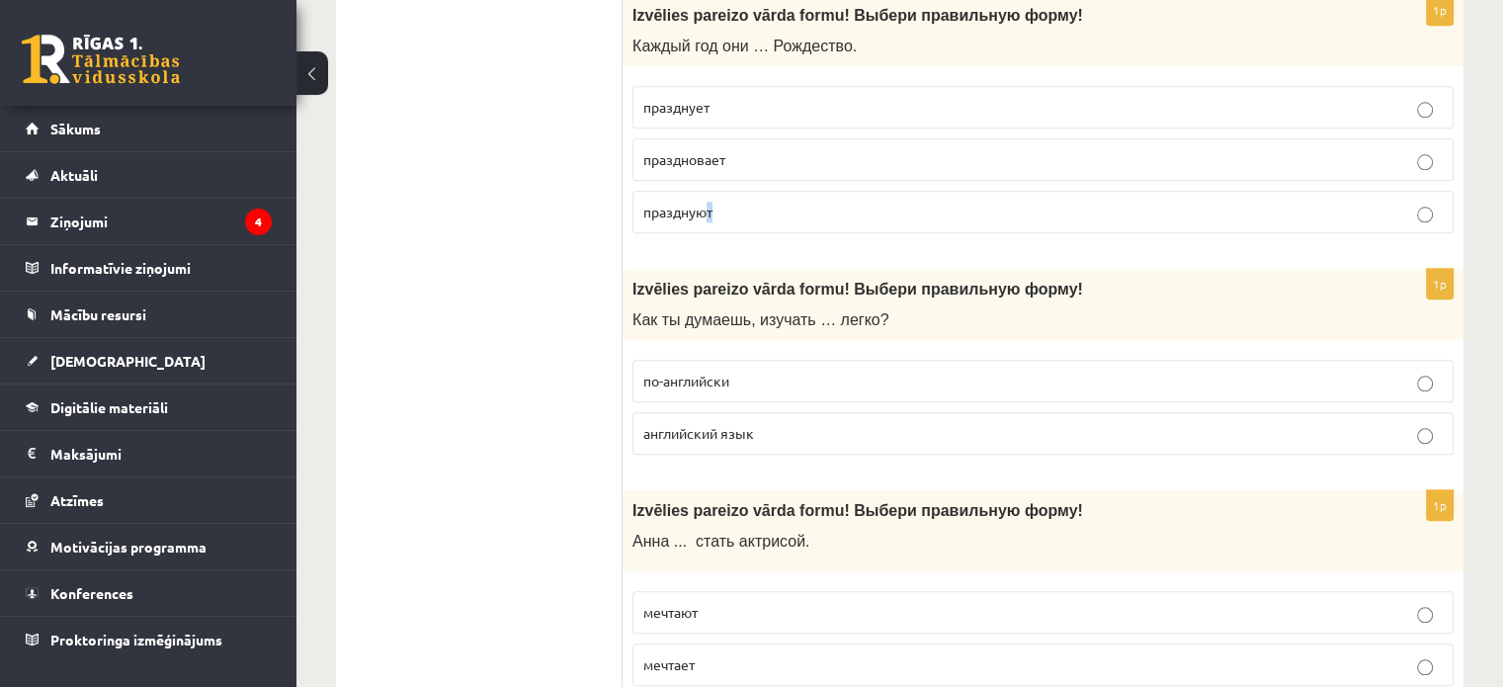
click at [1079, 220] on label "празднуют" at bounding box center [1043, 212] width 821 height 43
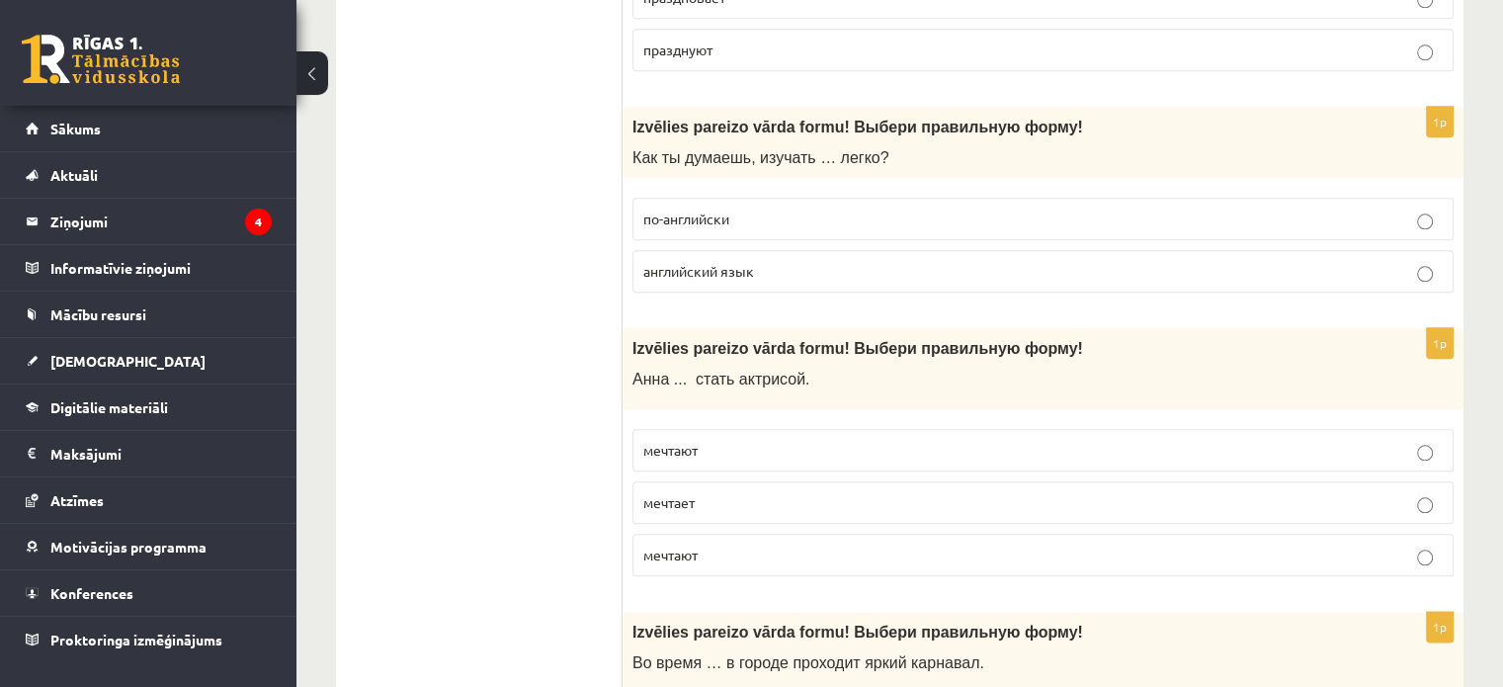
scroll to position [2274, 0]
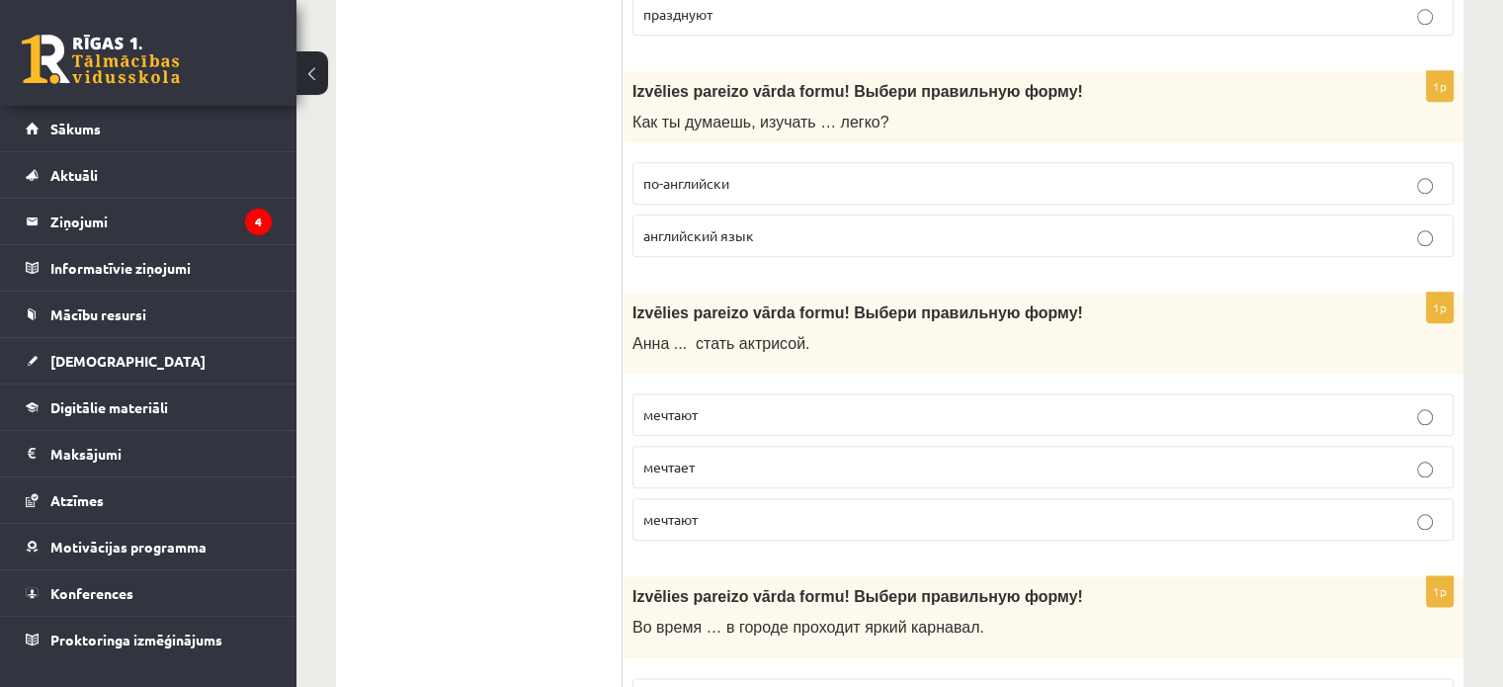
click at [879, 225] on p "английский язык" at bounding box center [1044, 235] width 800 height 21
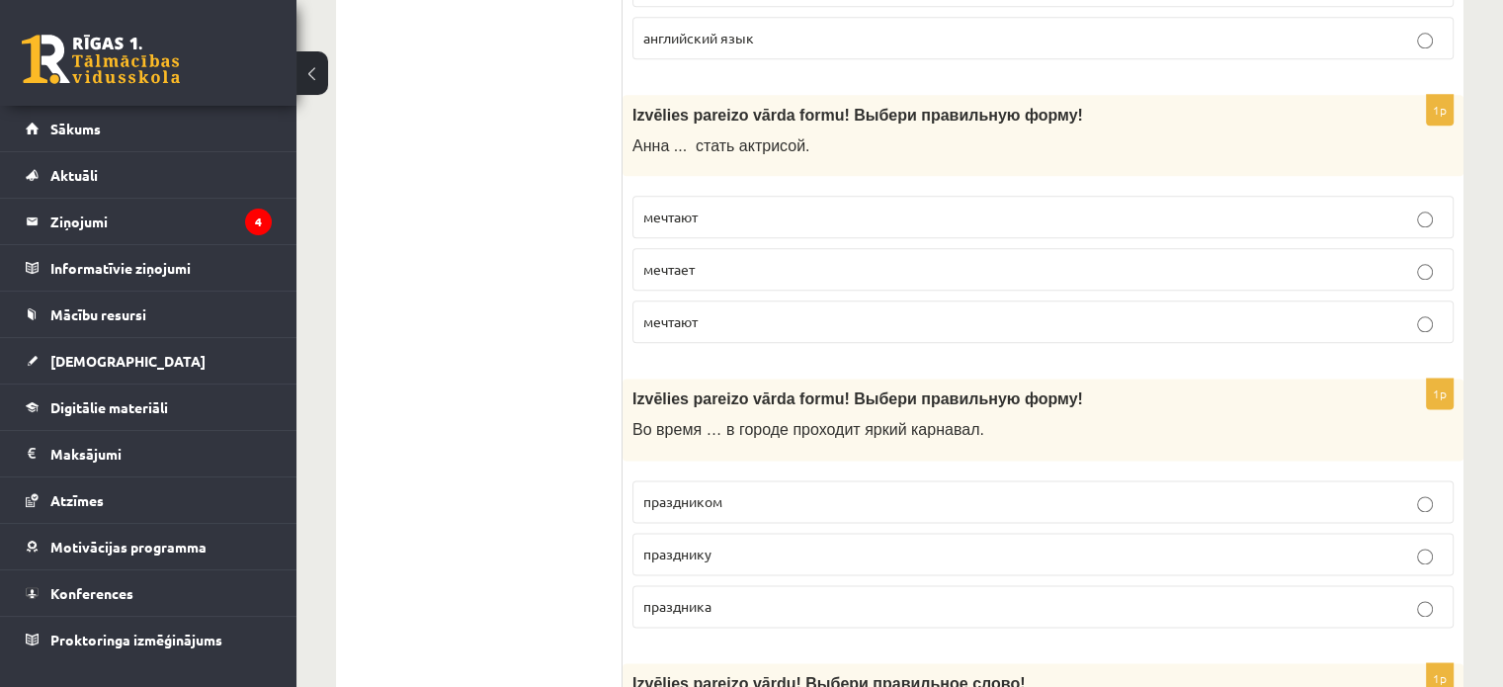
click at [775, 259] on p "мечтает" at bounding box center [1044, 269] width 800 height 21
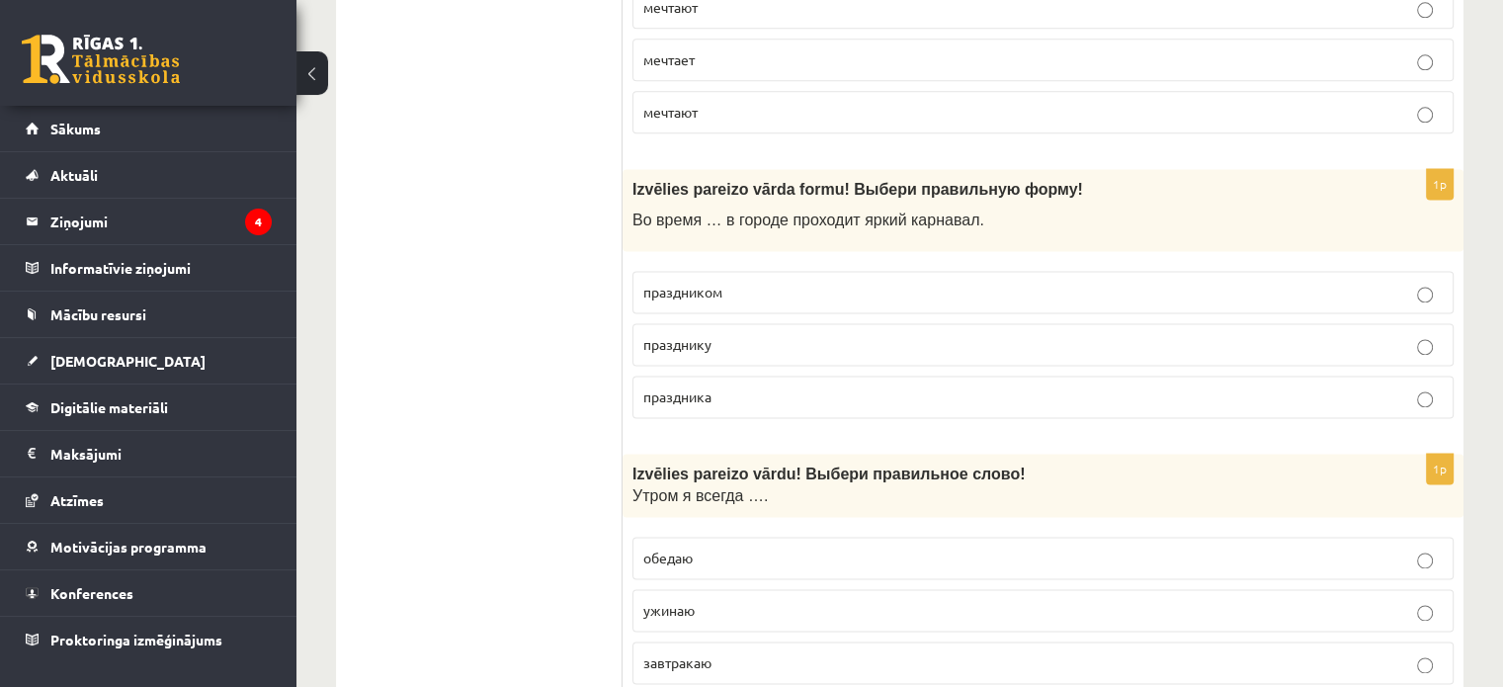
scroll to position [2669, 0]
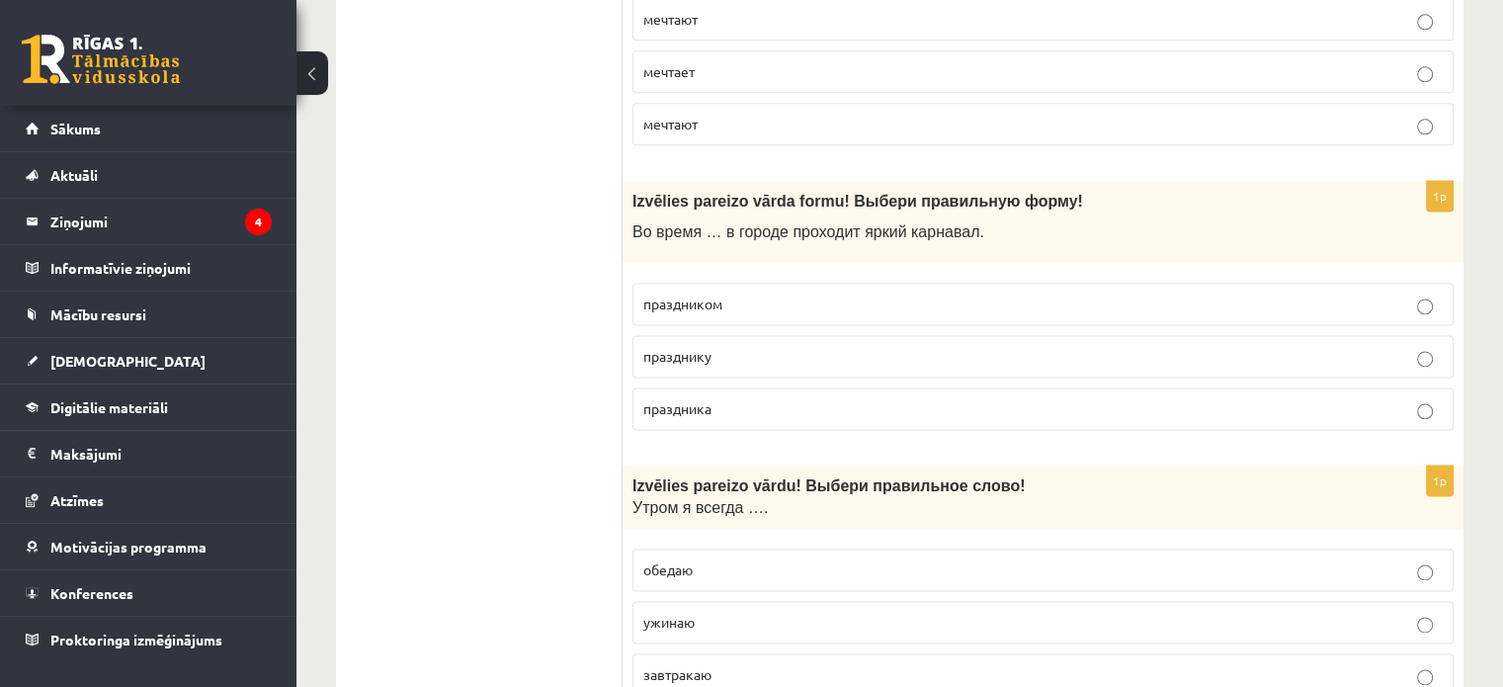
click at [902, 346] on p "празднику" at bounding box center [1044, 356] width 800 height 21
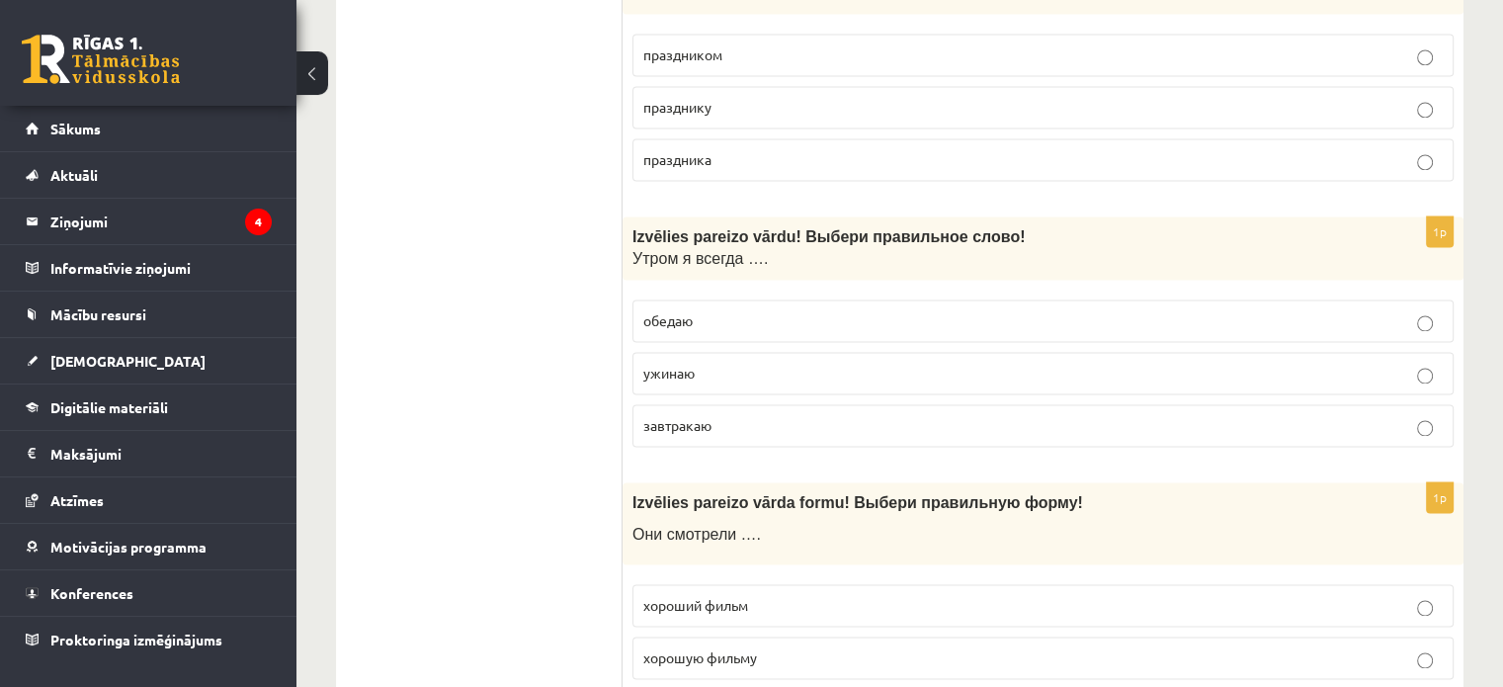
scroll to position [2965, 0]
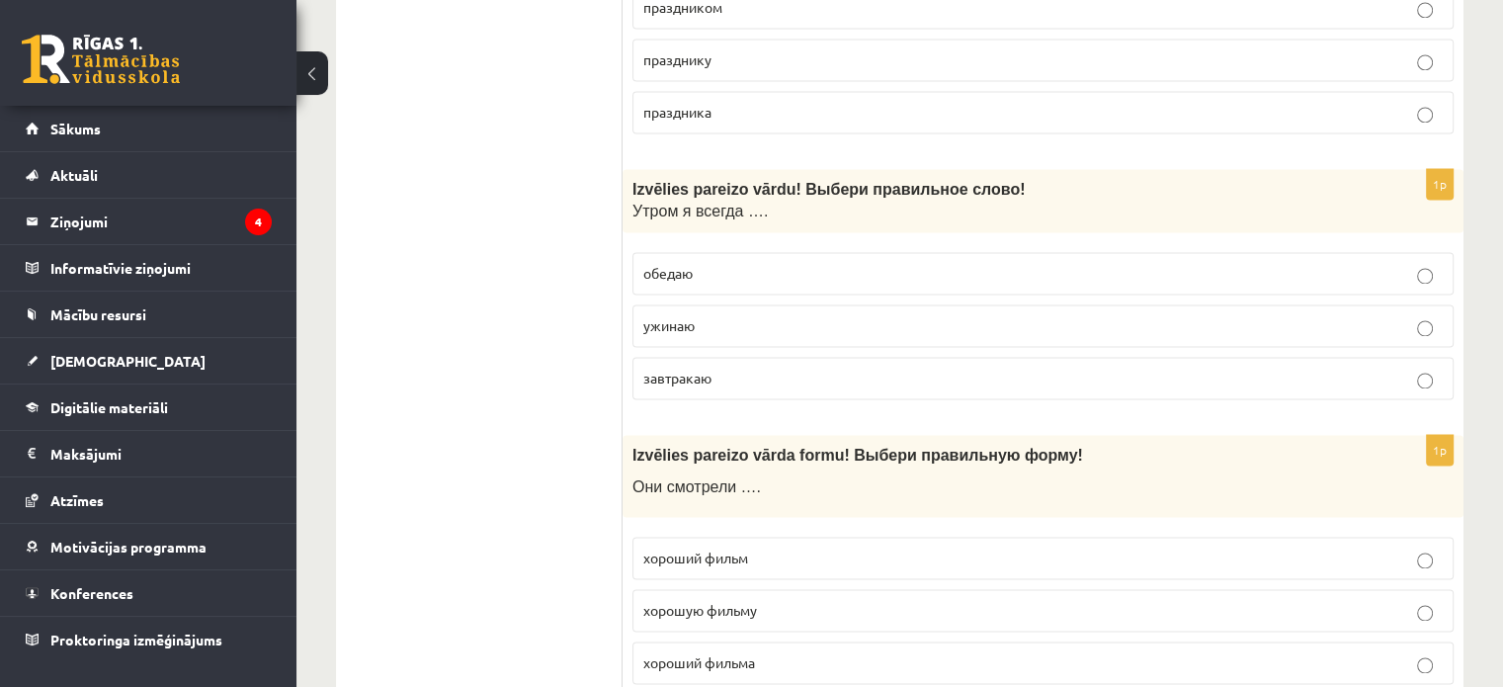
drag, startPoint x: 683, startPoint y: 374, endPoint x: 687, endPoint y: 363, distance: 11.6
click at [685, 369] on span "завтракаю" at bounding box center [678, 378] width 68 height 18
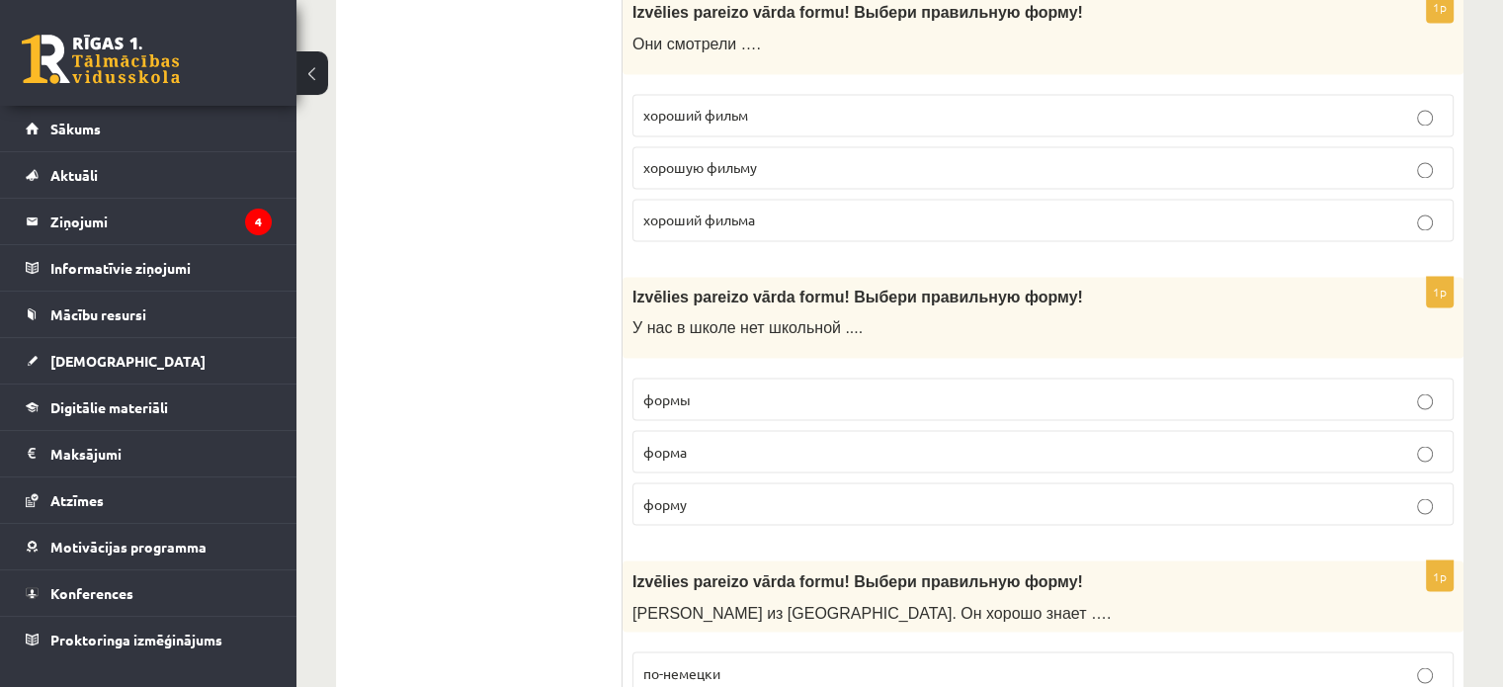
scroll to position [3361, 0]
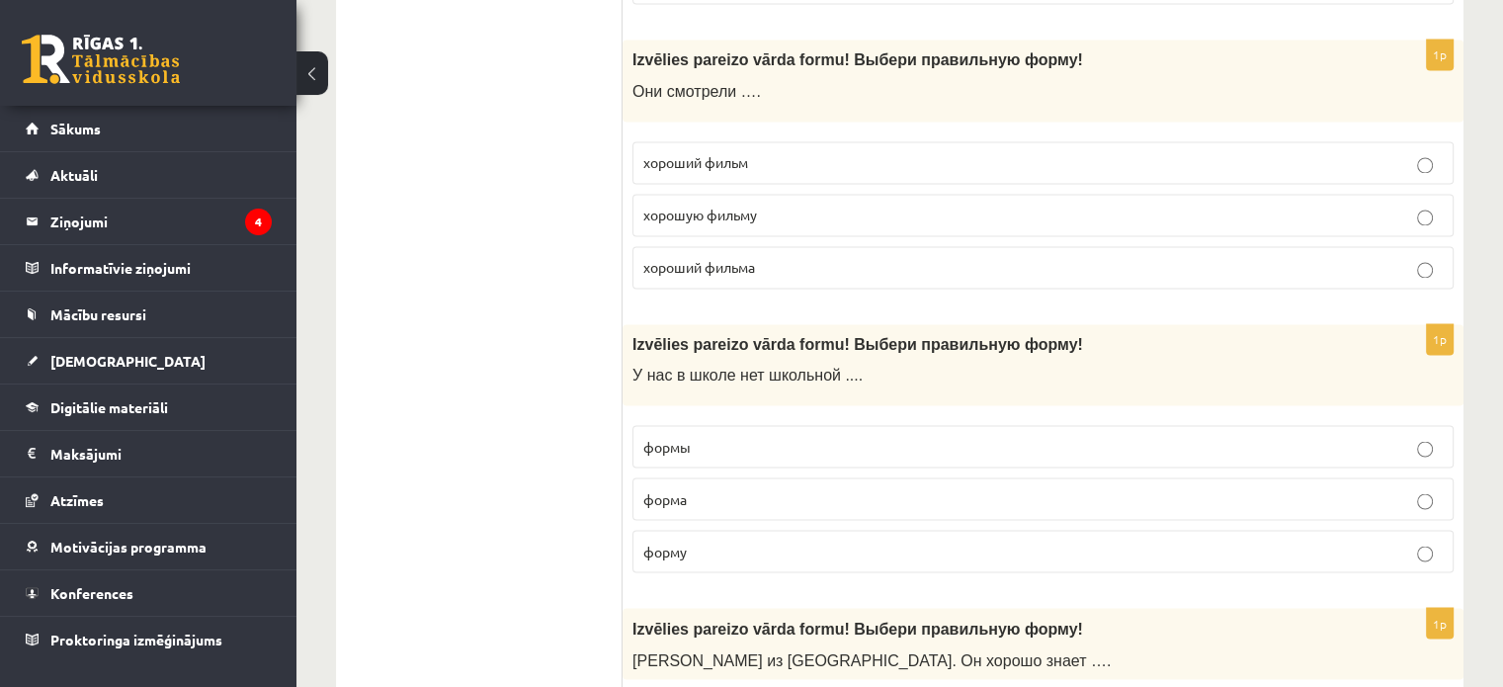
click at [675, 205] on p "хорошую фильму" at bounding box center [1044, 215] width 800 height 21
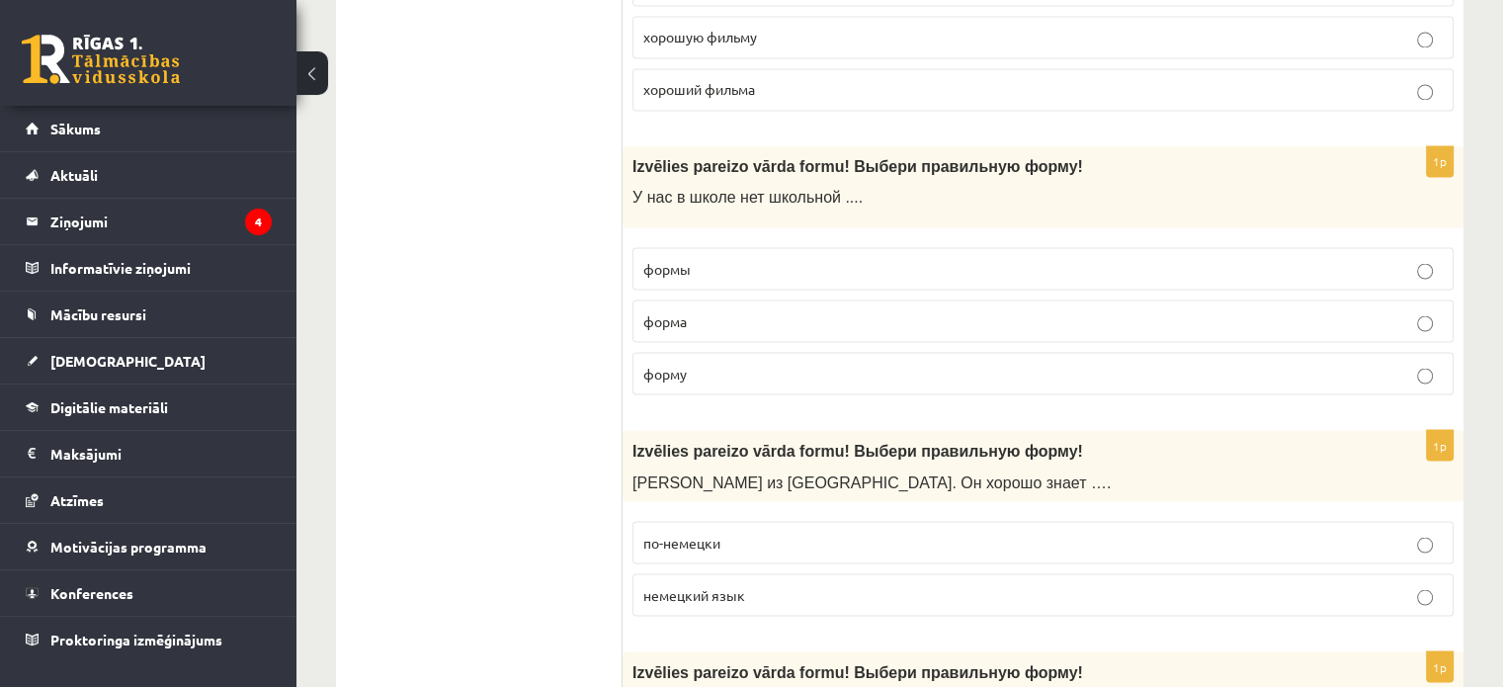
scroll to position [3559, 0]
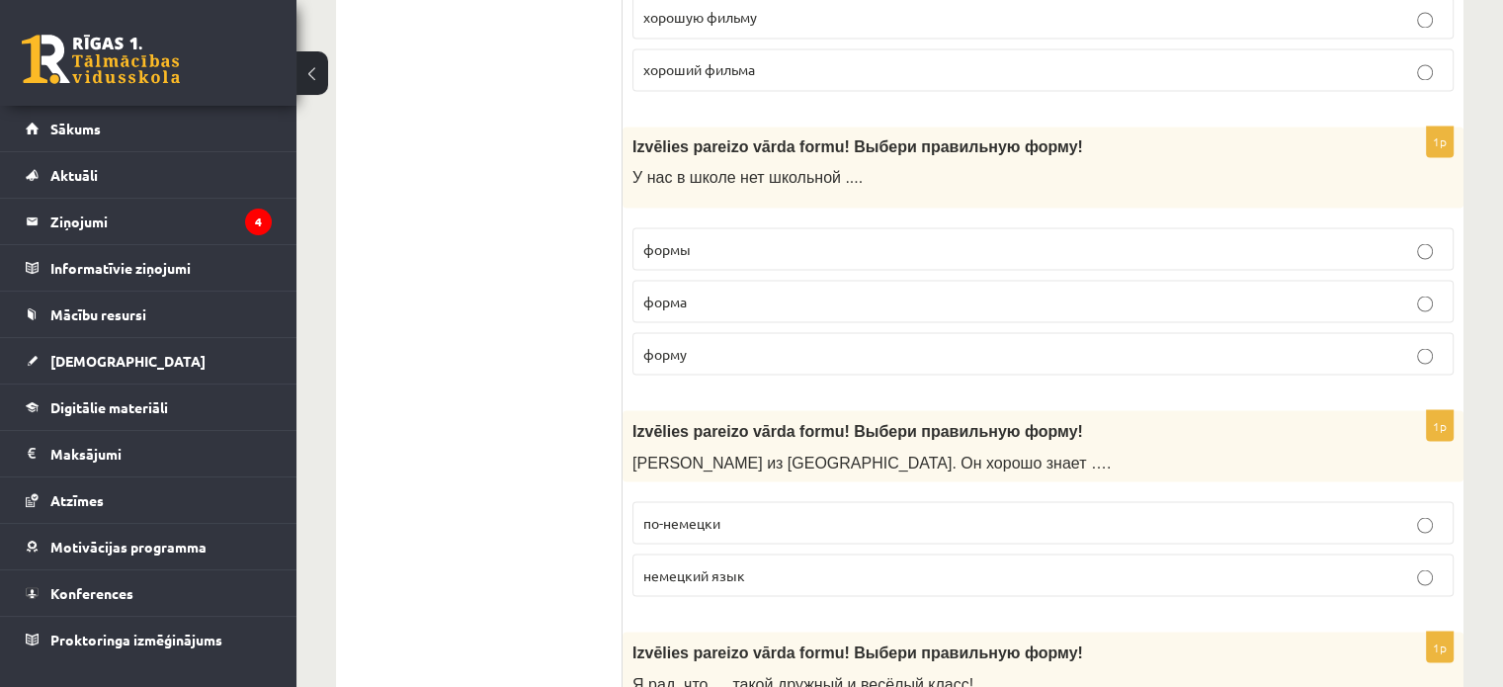
drag, startPoint x: 818, startPoint y: 238, endPoint x: 973, endPoint y: 163, distance: 171.5
click at [817, 238] on p "формы" at bounding box center [1044, 248] width 800 height 21
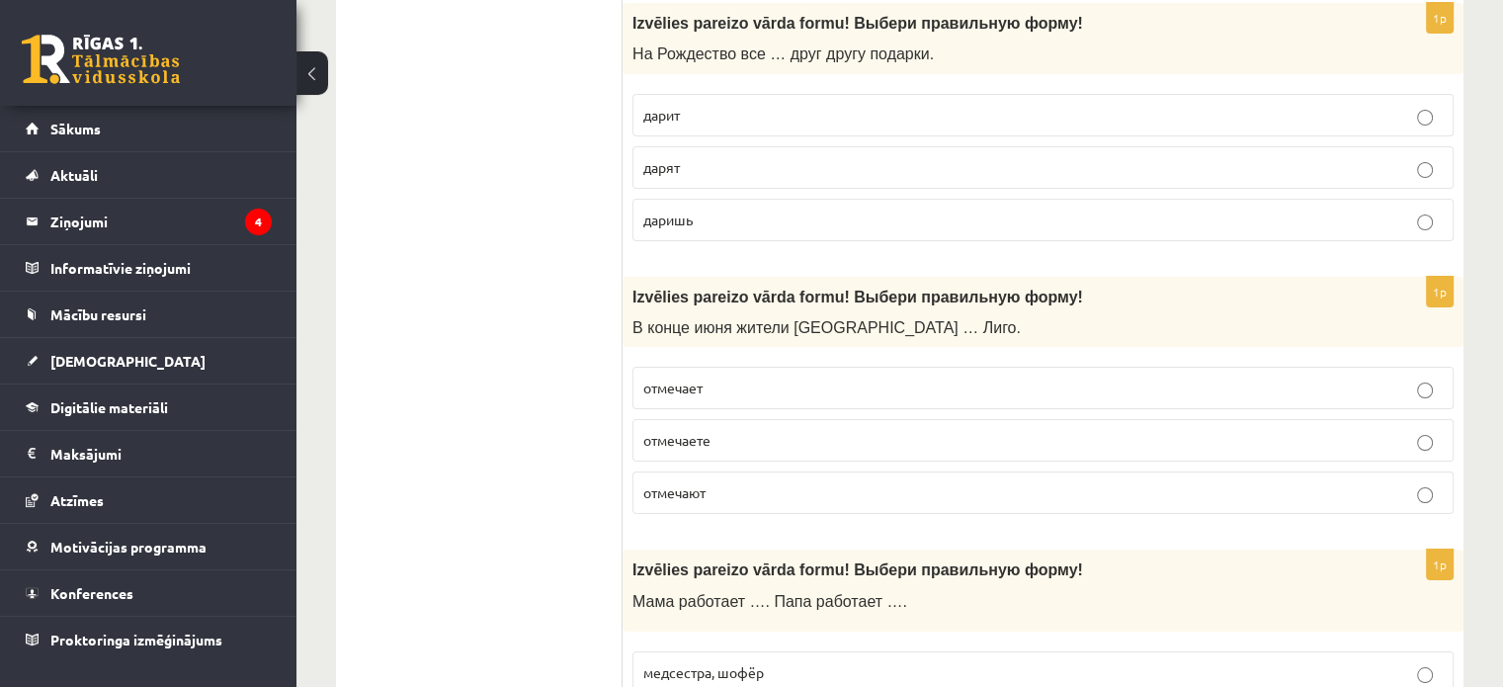
scroll to position [7654, 0]
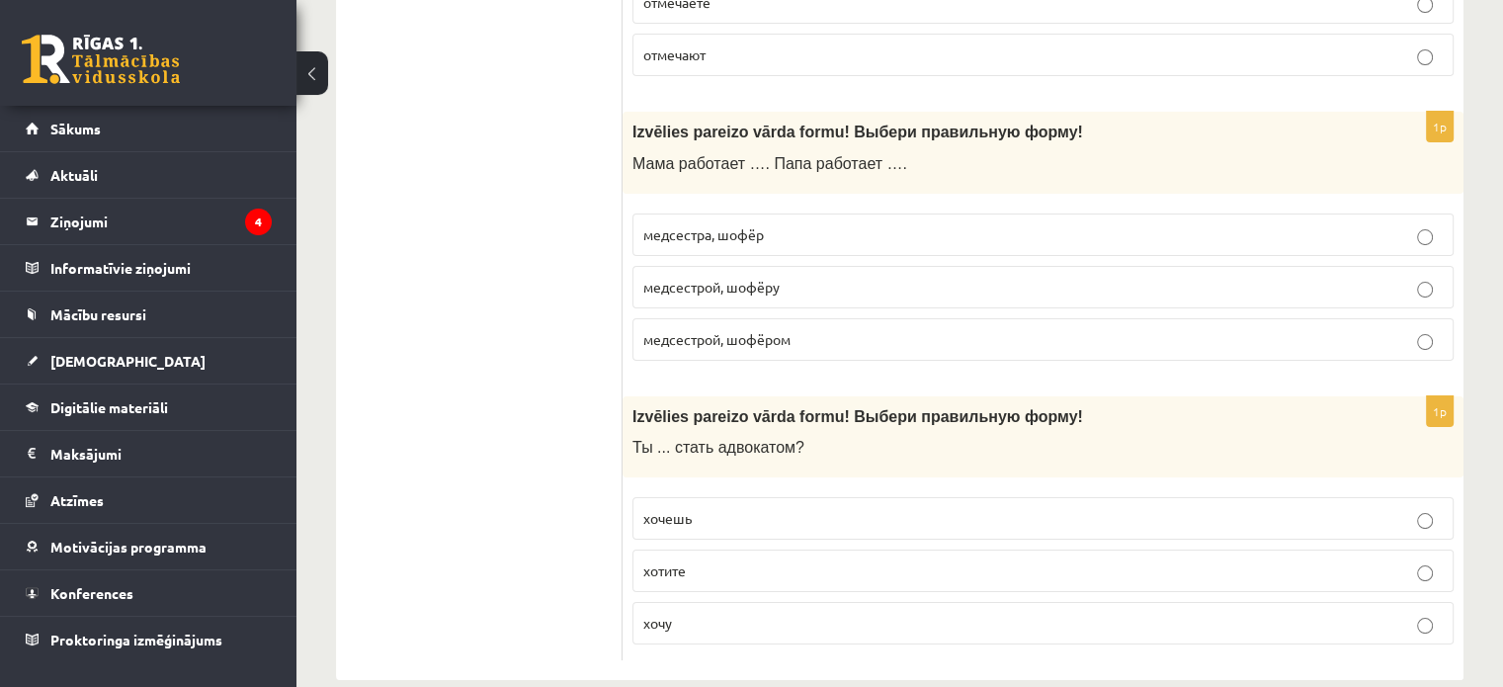
click at [740, 508] on p "хочешь" at bounding box center [1044, 518] width 800 height 21
click at [831, 329] on p "медсестрой, шофёром" at bounding box center [1044, 339] width 800 height 21
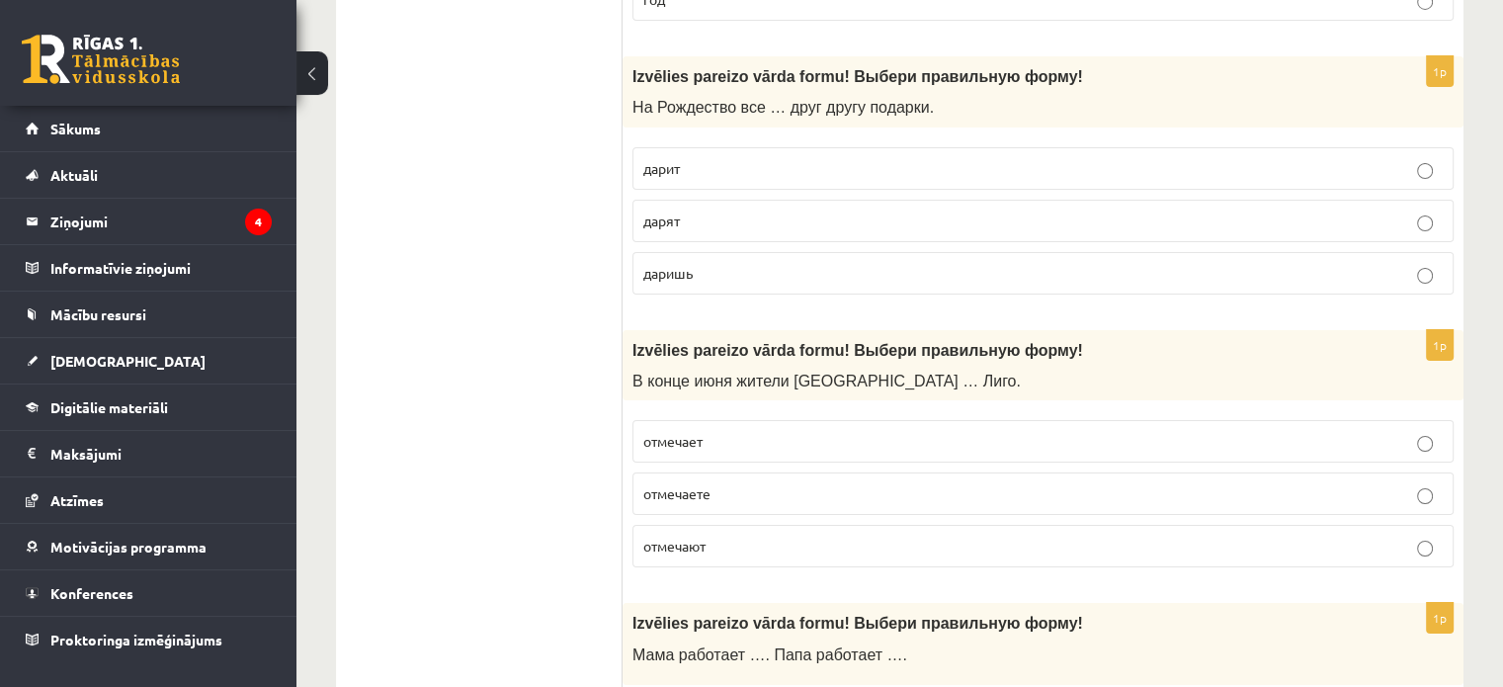
scroll to position [7160, 0]
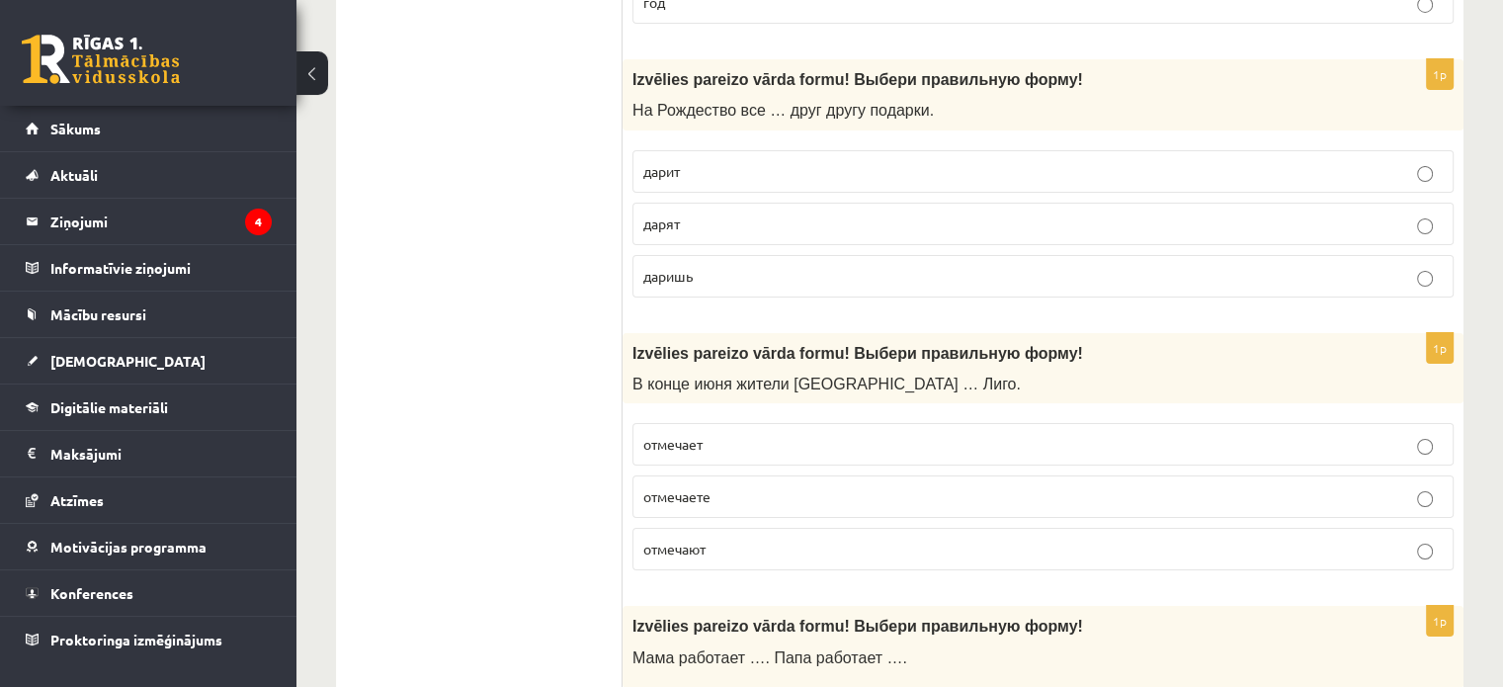
click at [767, 539] on p "отмечают" at bounding box center [1044, 549] width 800 height 21
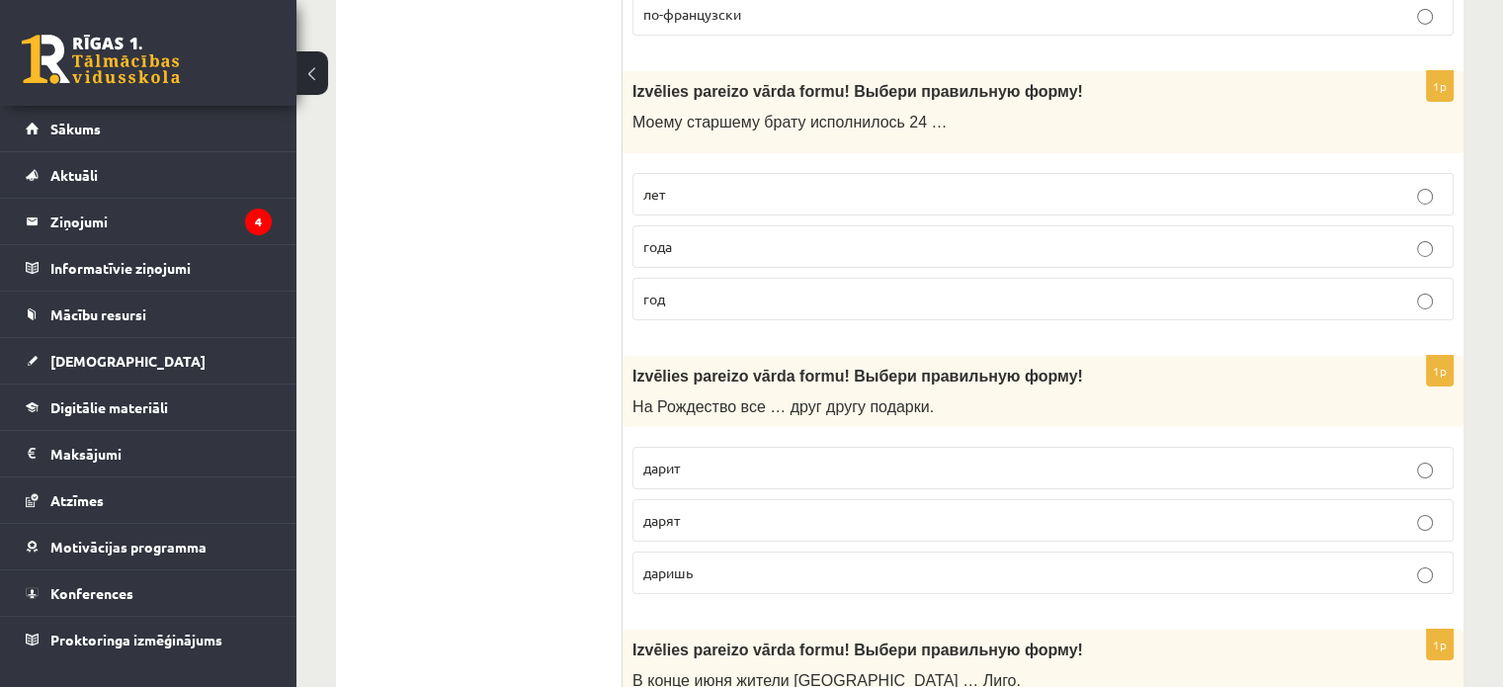
scroll to position [6764, 0]
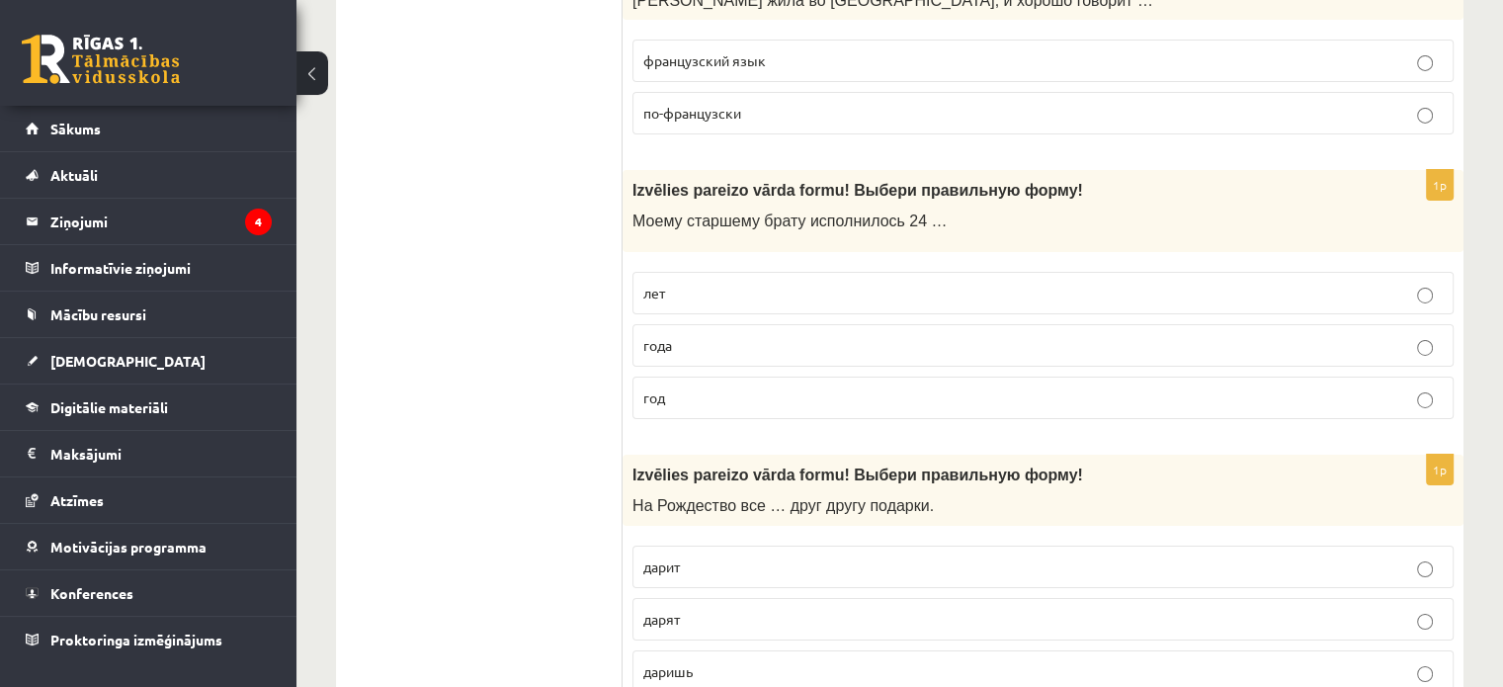
click at [914, 557] on p "дарит" at bounding box center [1044, 567] width 800 height 21
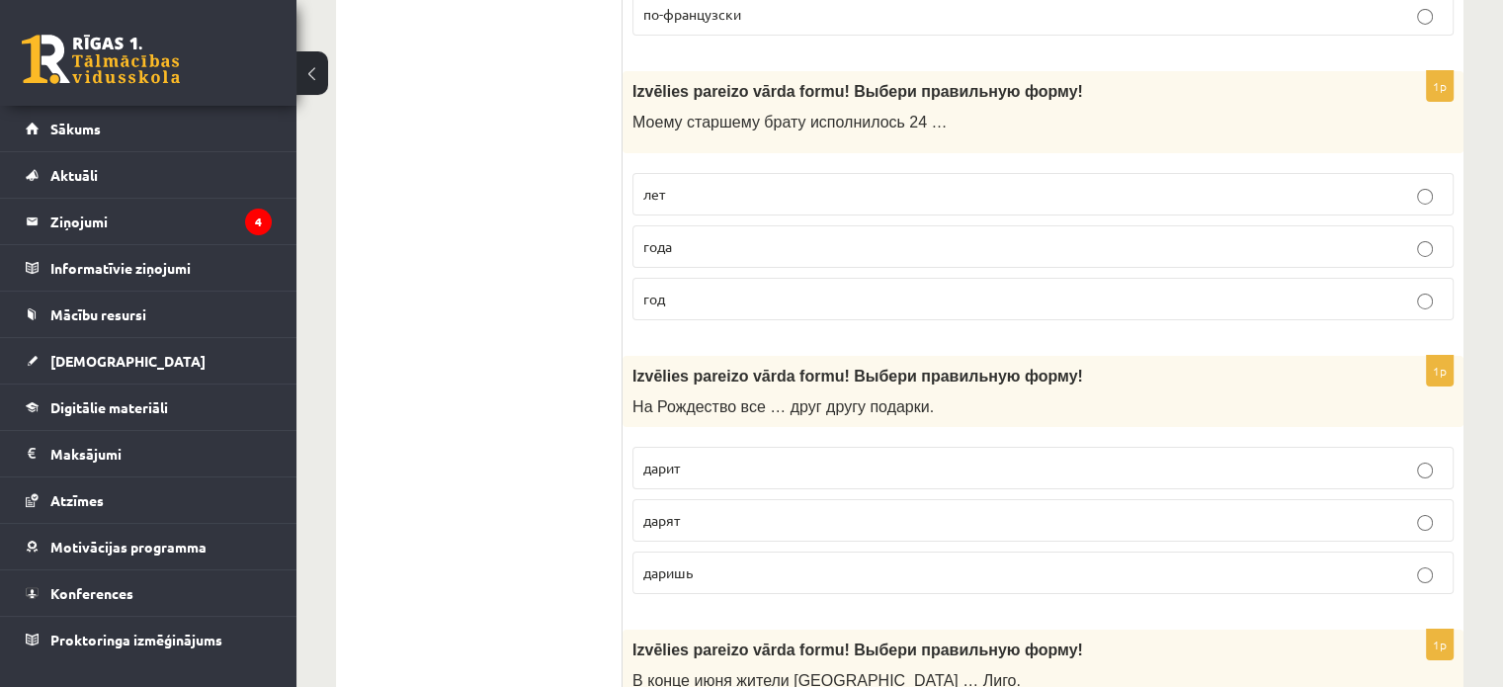
click at [697, 510] on p "дарят" at bounding box center [1044, 520] width 800 height 21
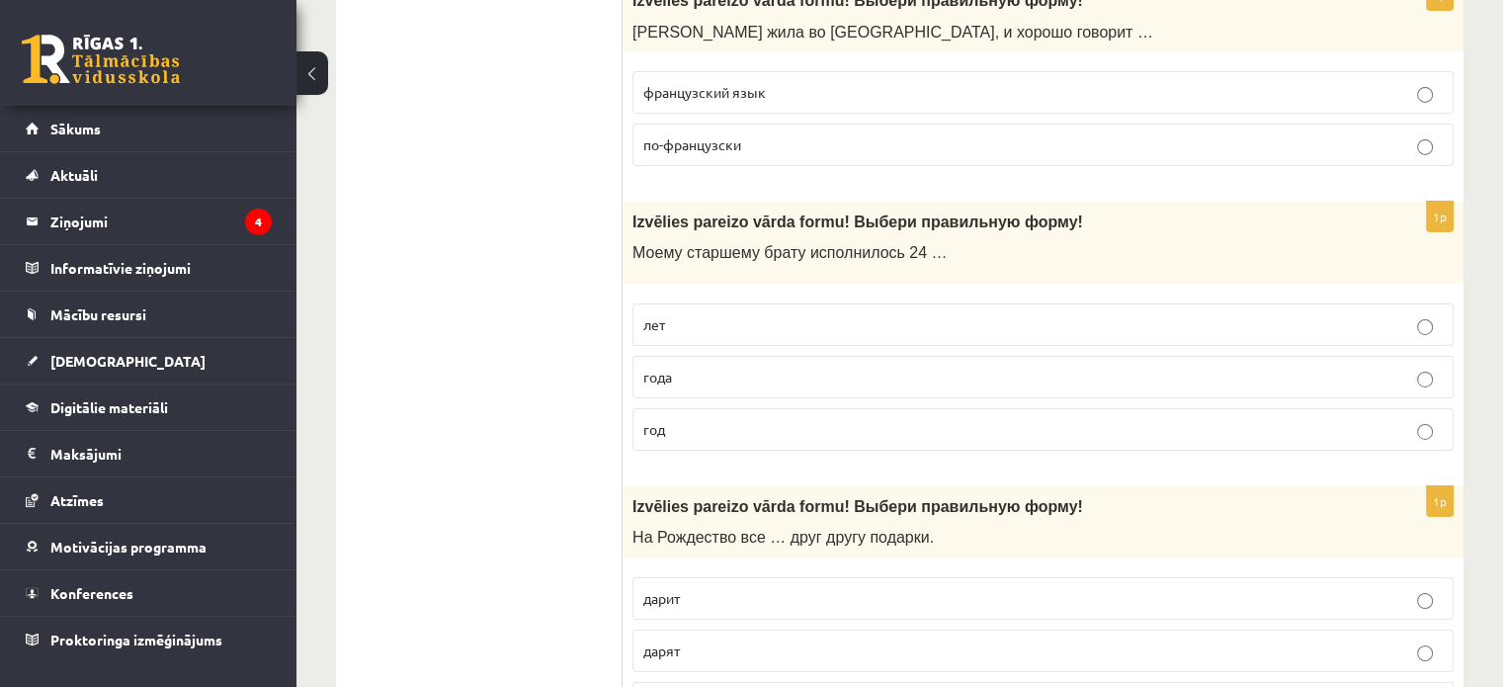
scroll to position [6764, 0]
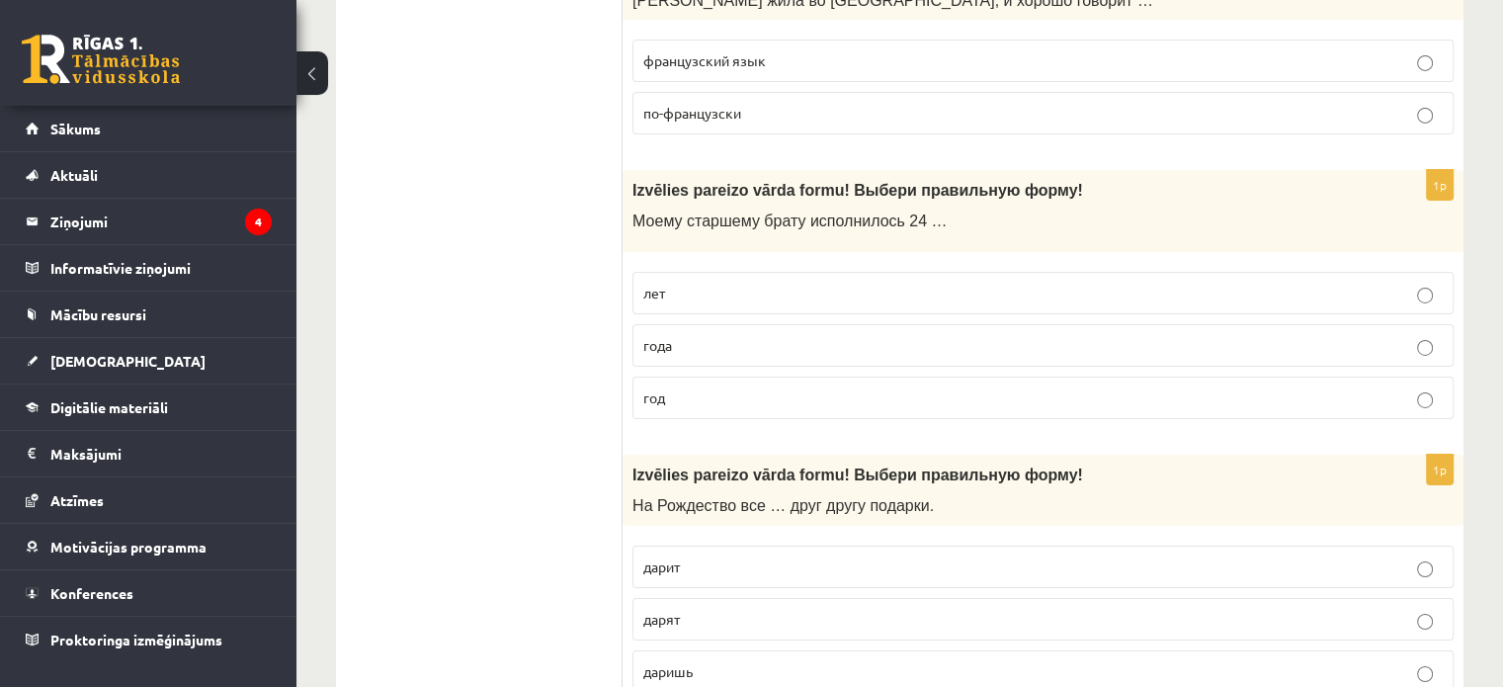
click at [730, 335] on p "года" at bounding box center [1044, 345] width 800 height 21
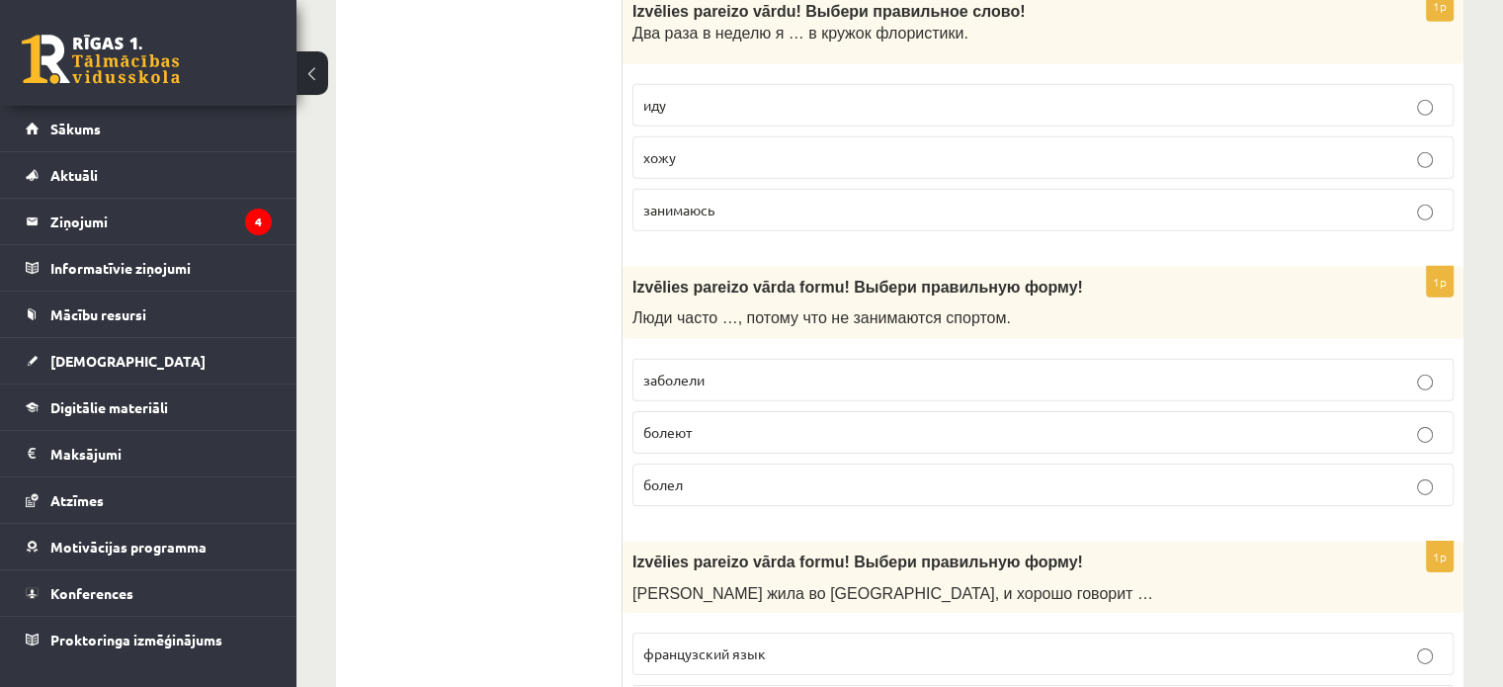
scroll to position [6270, 0]
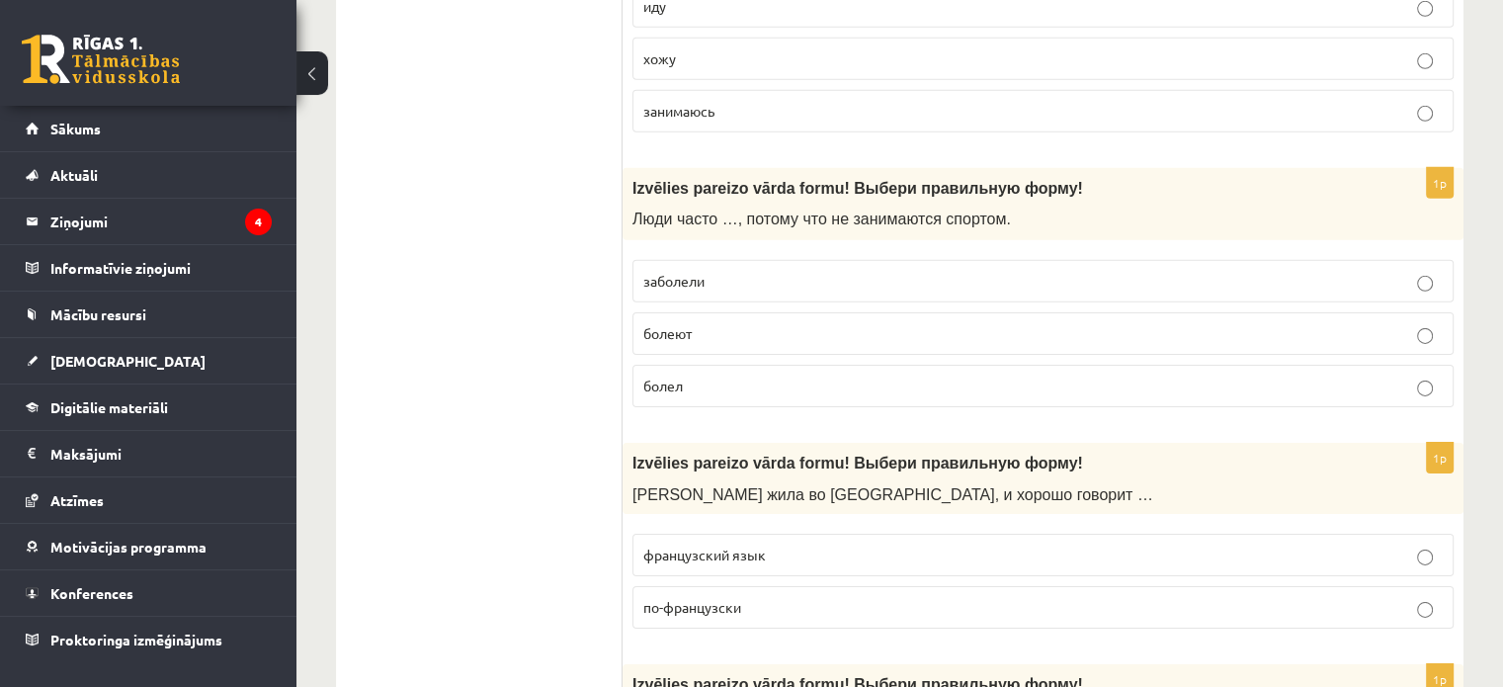
click at [725, 598] on span "по-французски" at bounding box center [693, 607] width 98 height 18
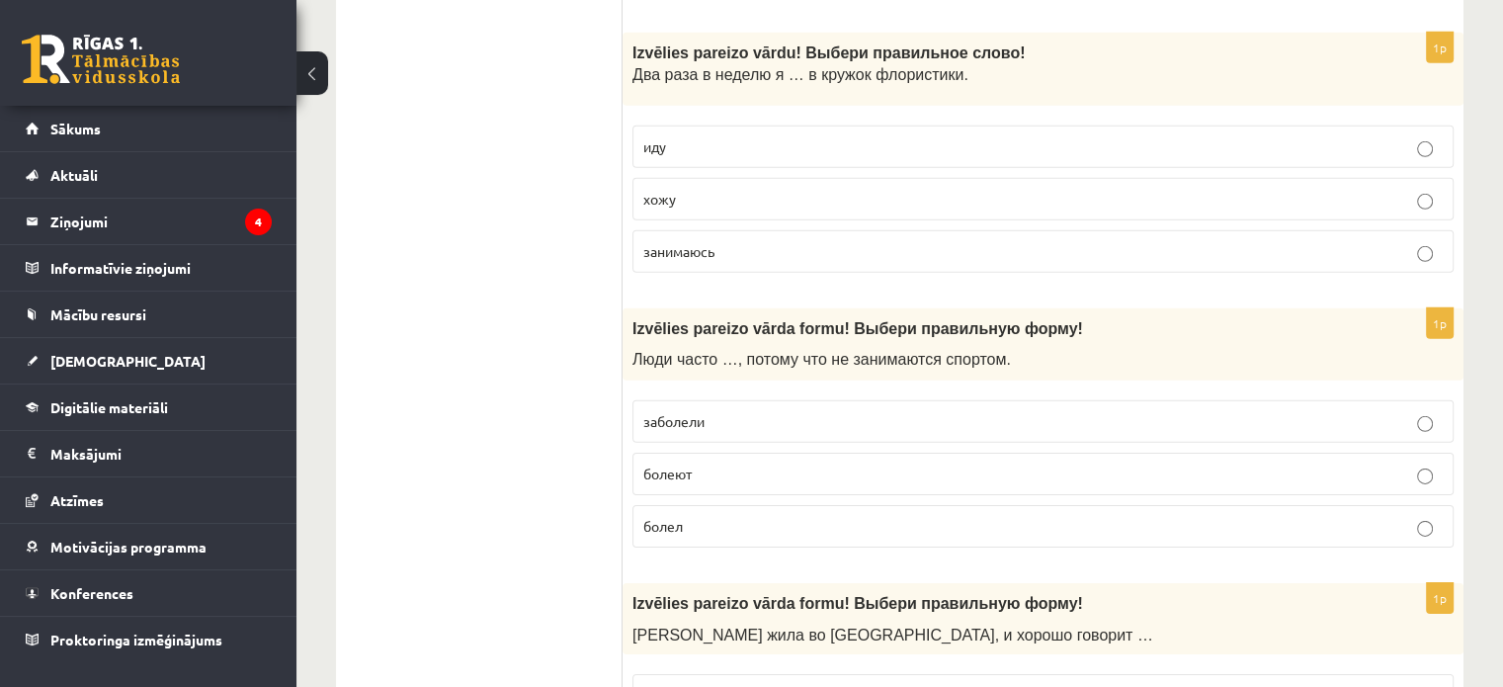
scroll to position [6072, 0]
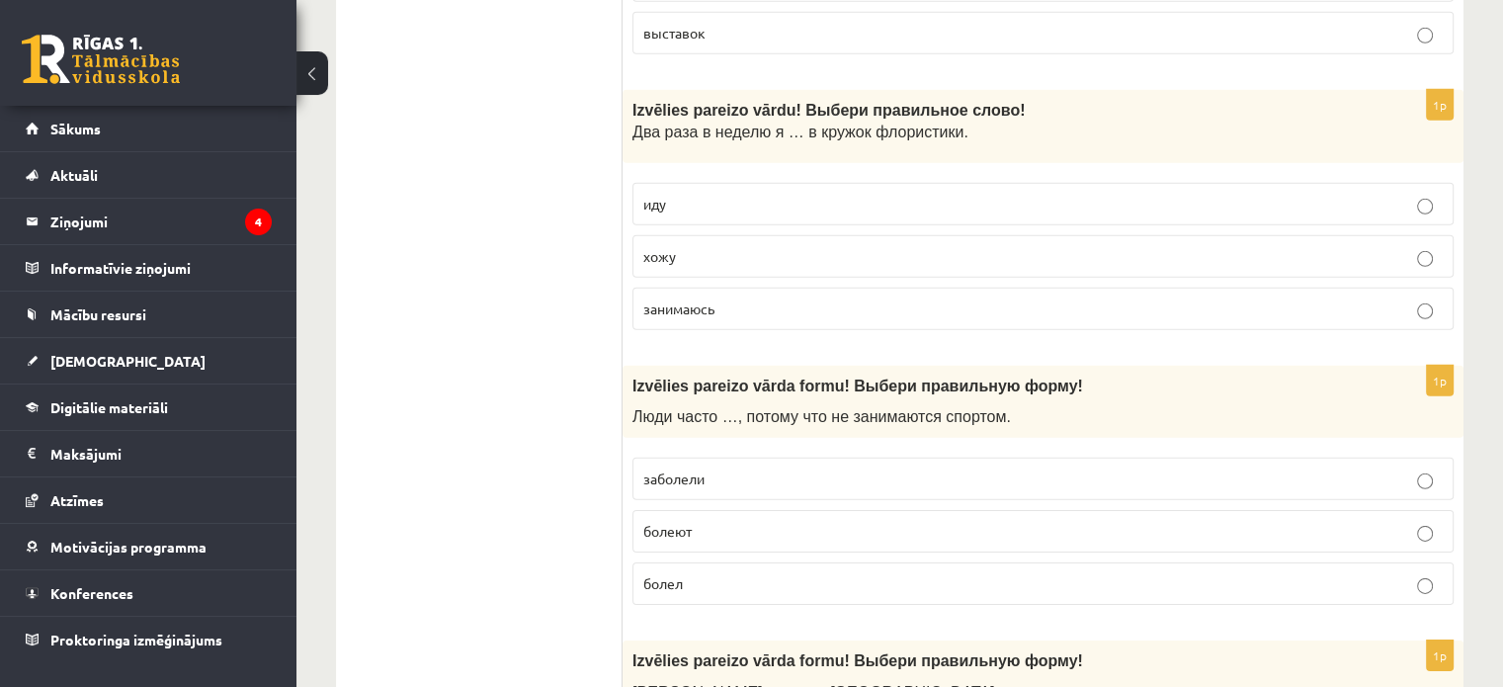
click at [678, 522] on span "болеют" at bounding box center [668, 531] width 48 height 18
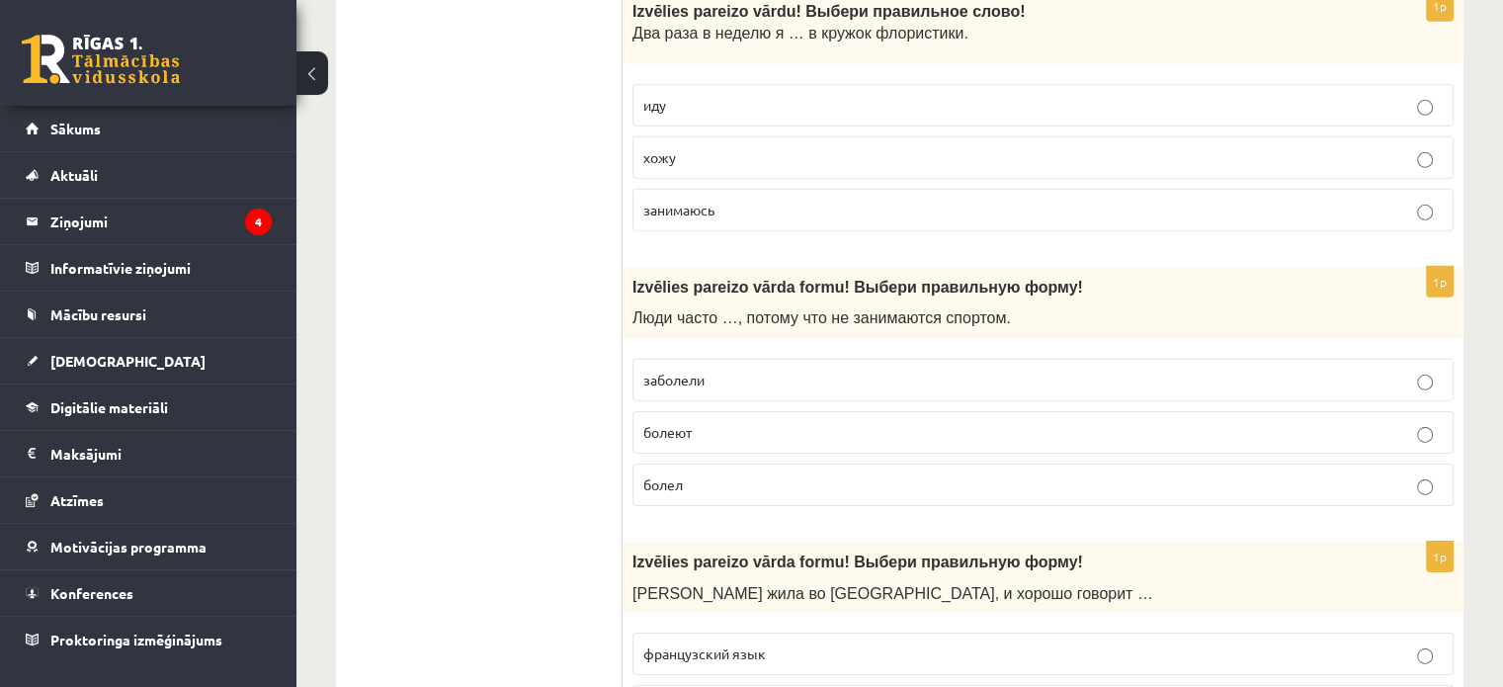
scroll to position [5776, 0]
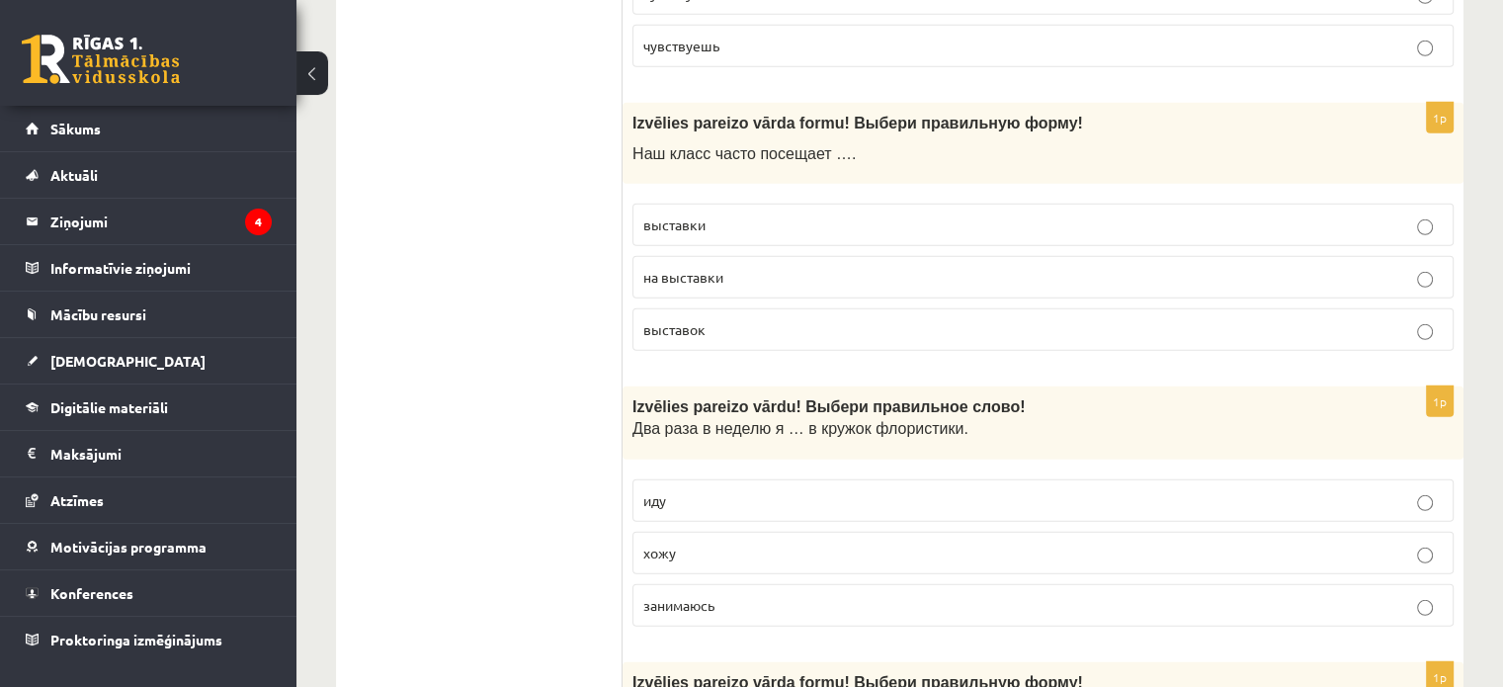
click at [792, 543] on p "хожу" at bounding box center [1044, 553] width 800 height 21
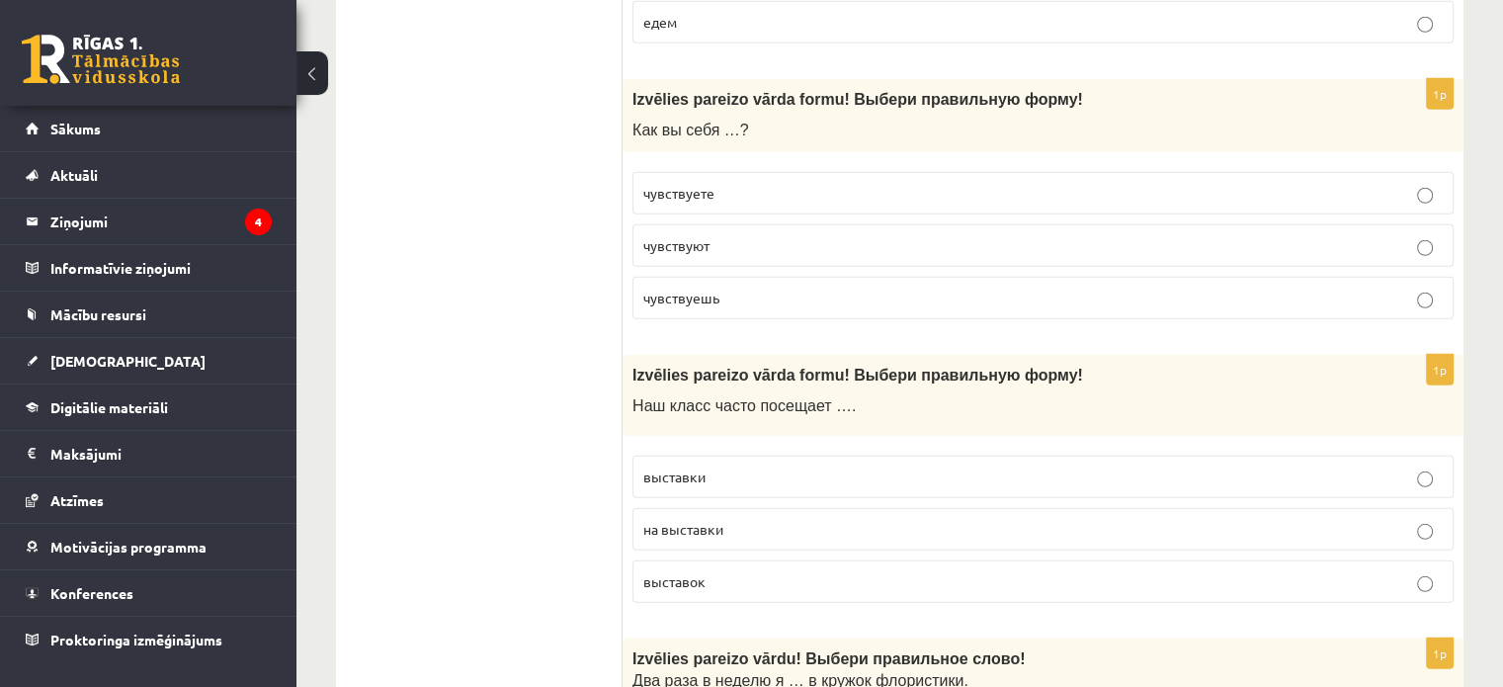
scroll to position [5479, 0]
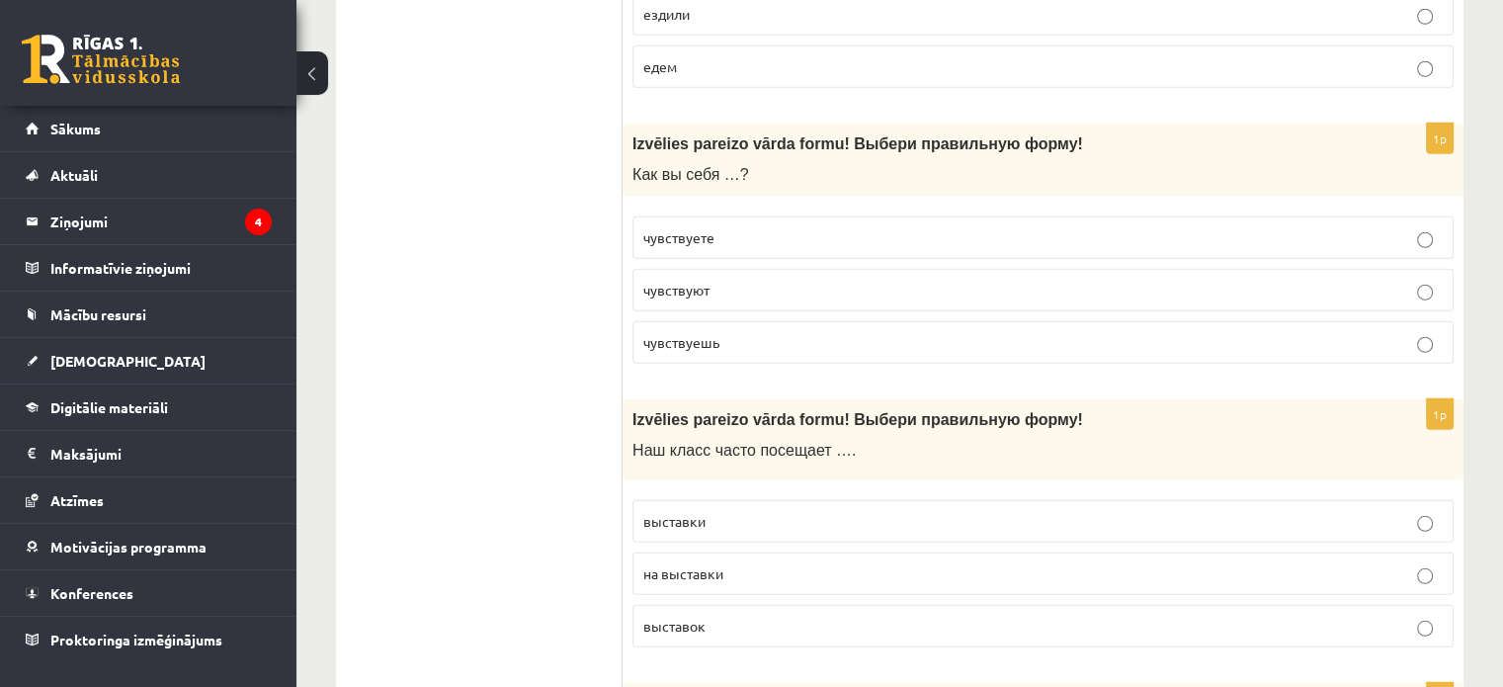
click at [668, 617] on span "выставок" at bounding box center [675, 626] width 62 height 18
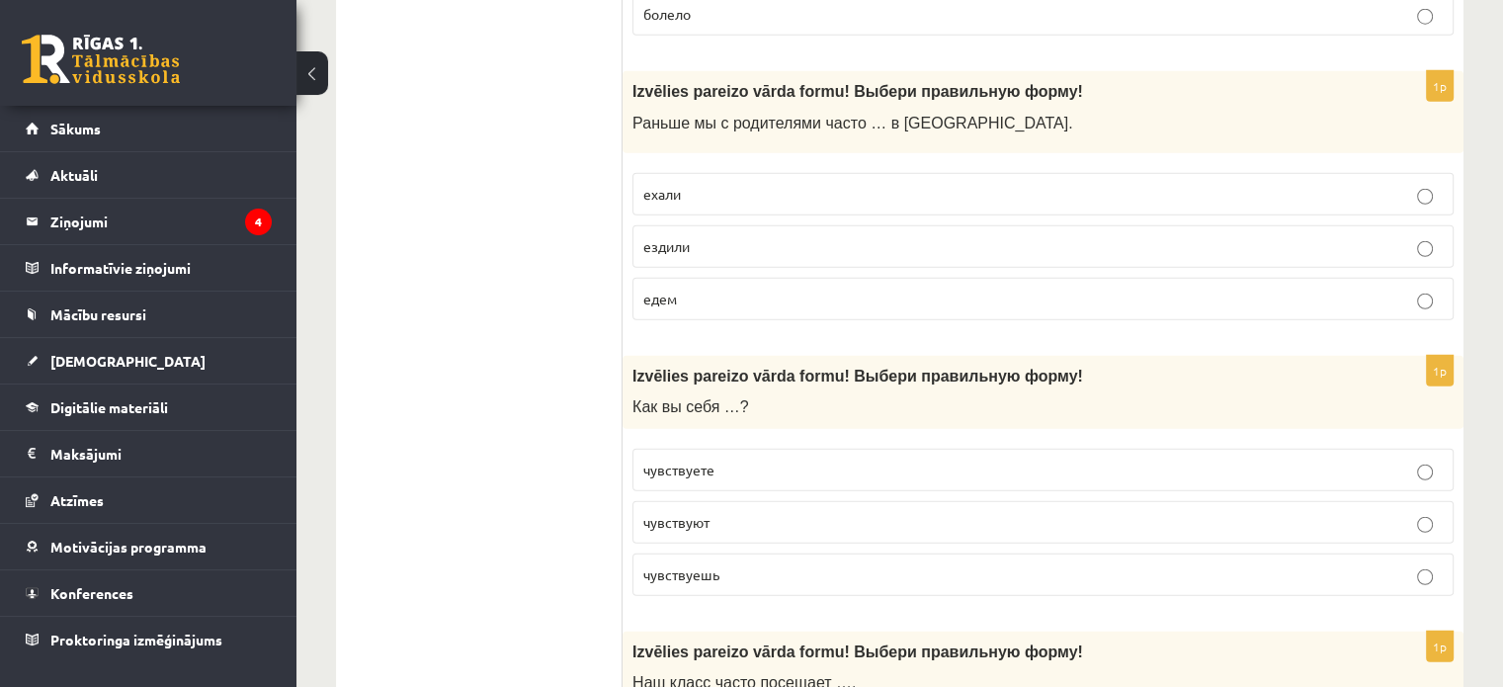
scroll to position [5281, 0]
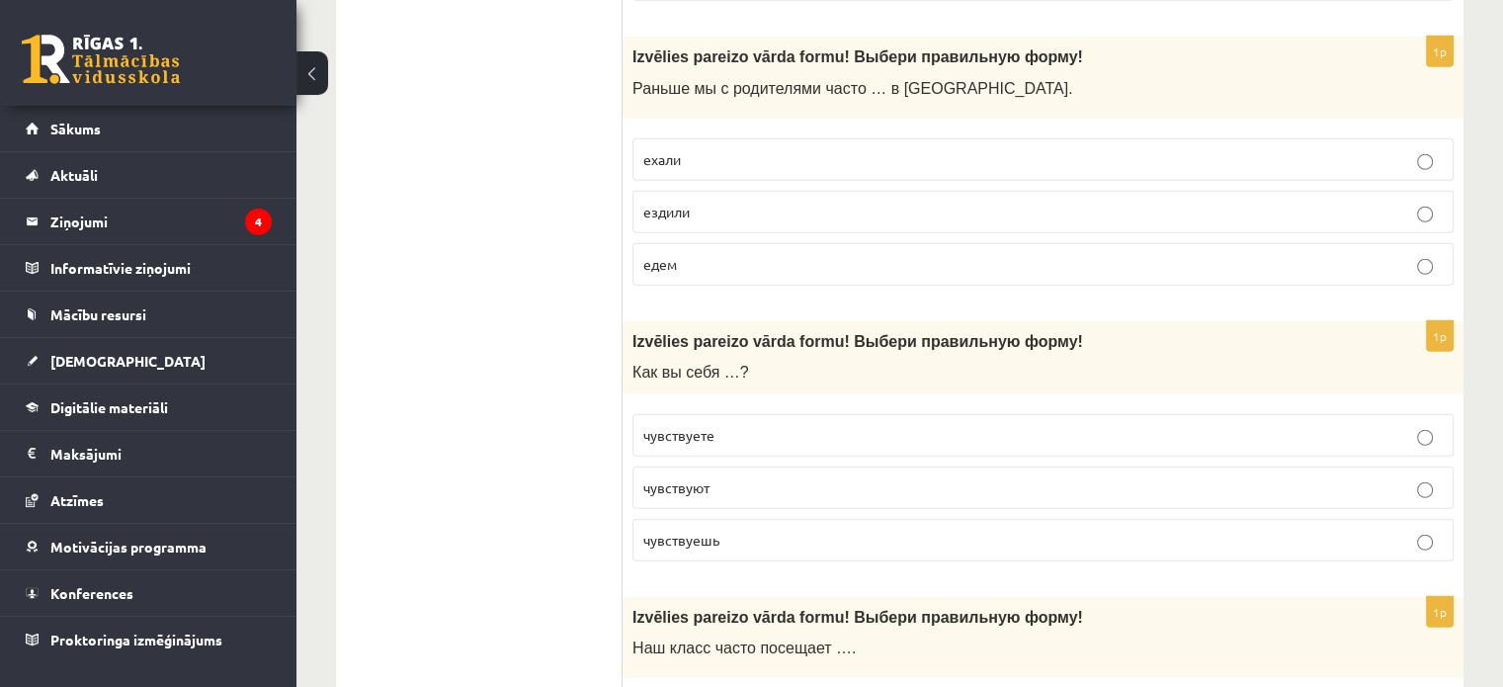
click at [750, 477] on p "чувствуют" at bounding box center [1044, 487] width 800 height 21
click at [724, 425] on p "чувствуете" at bounding box center [1044, 435] width 800 height 21
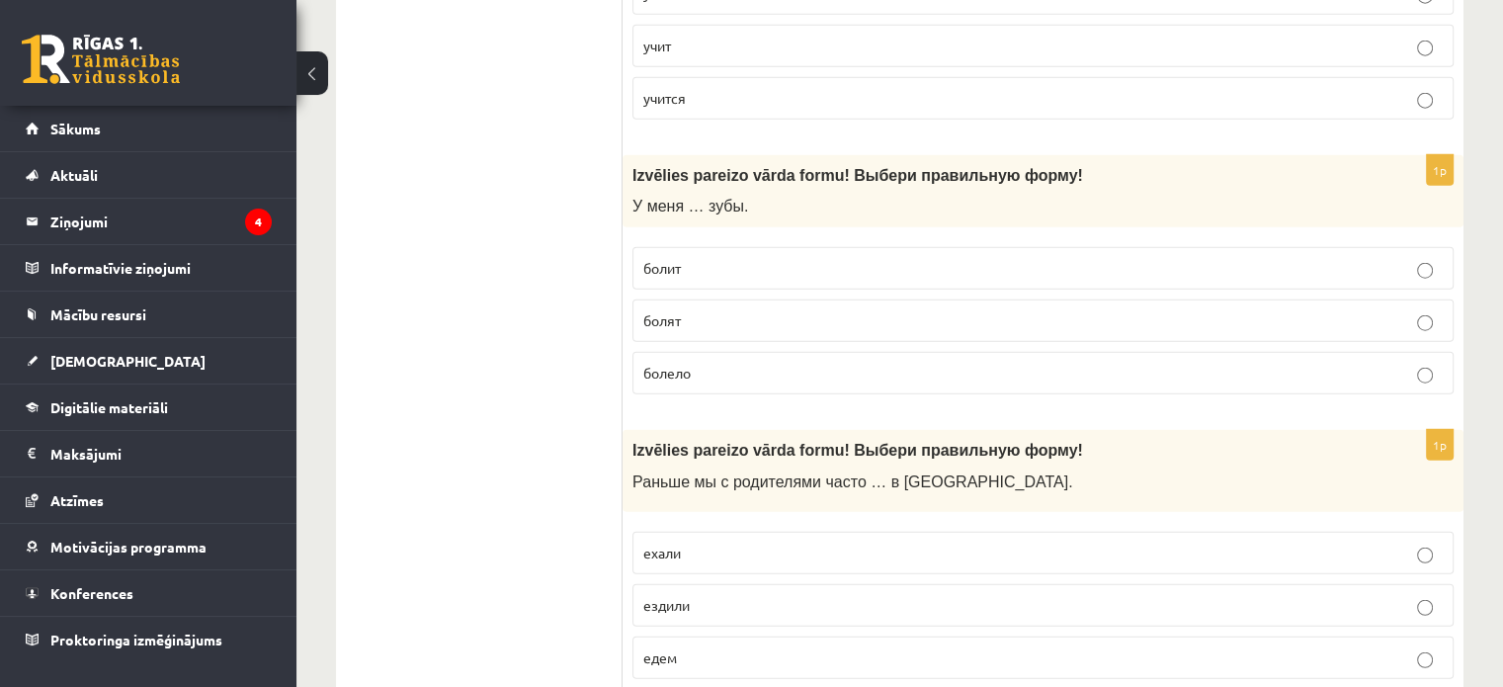
scroll to position [4886, 0]
click at [680, 598] on span "ездили" at bounding box center [667, 607] width 46 height 18
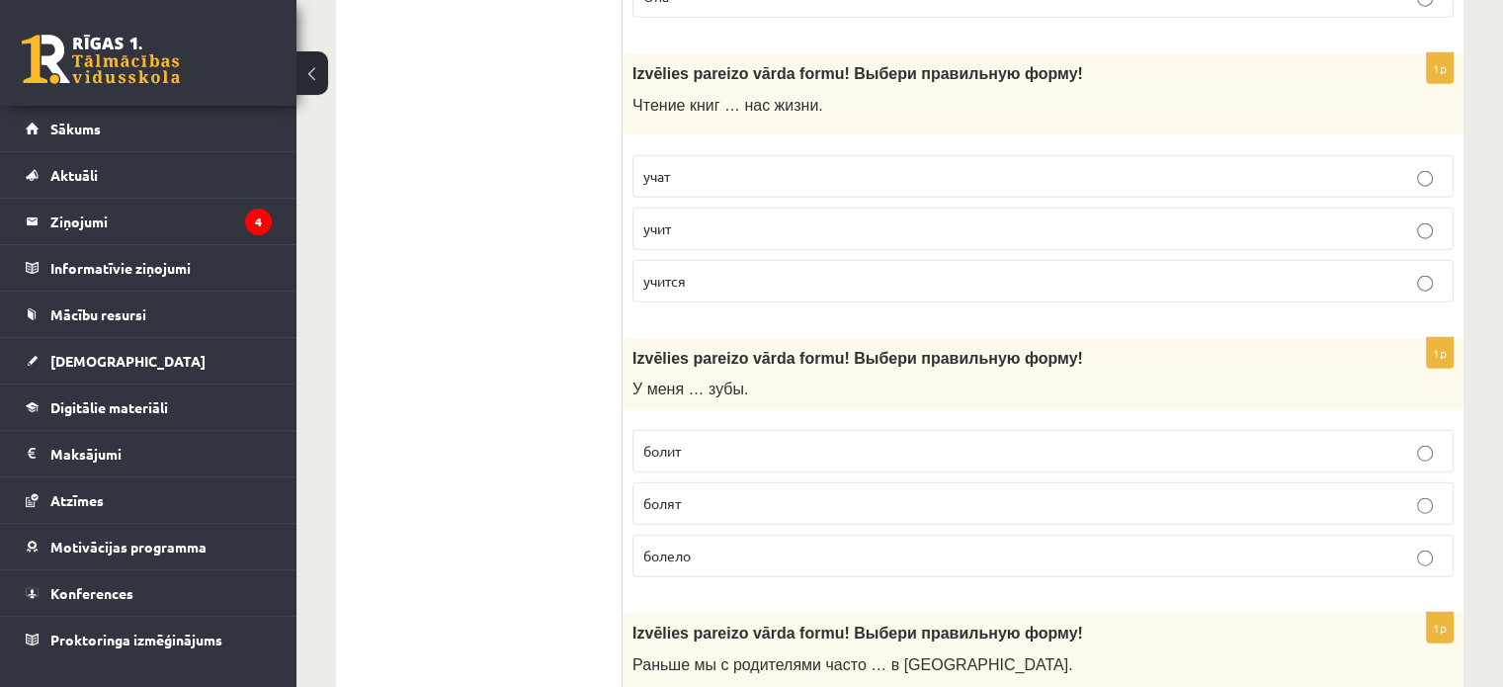
scroll to position [4688, 0]
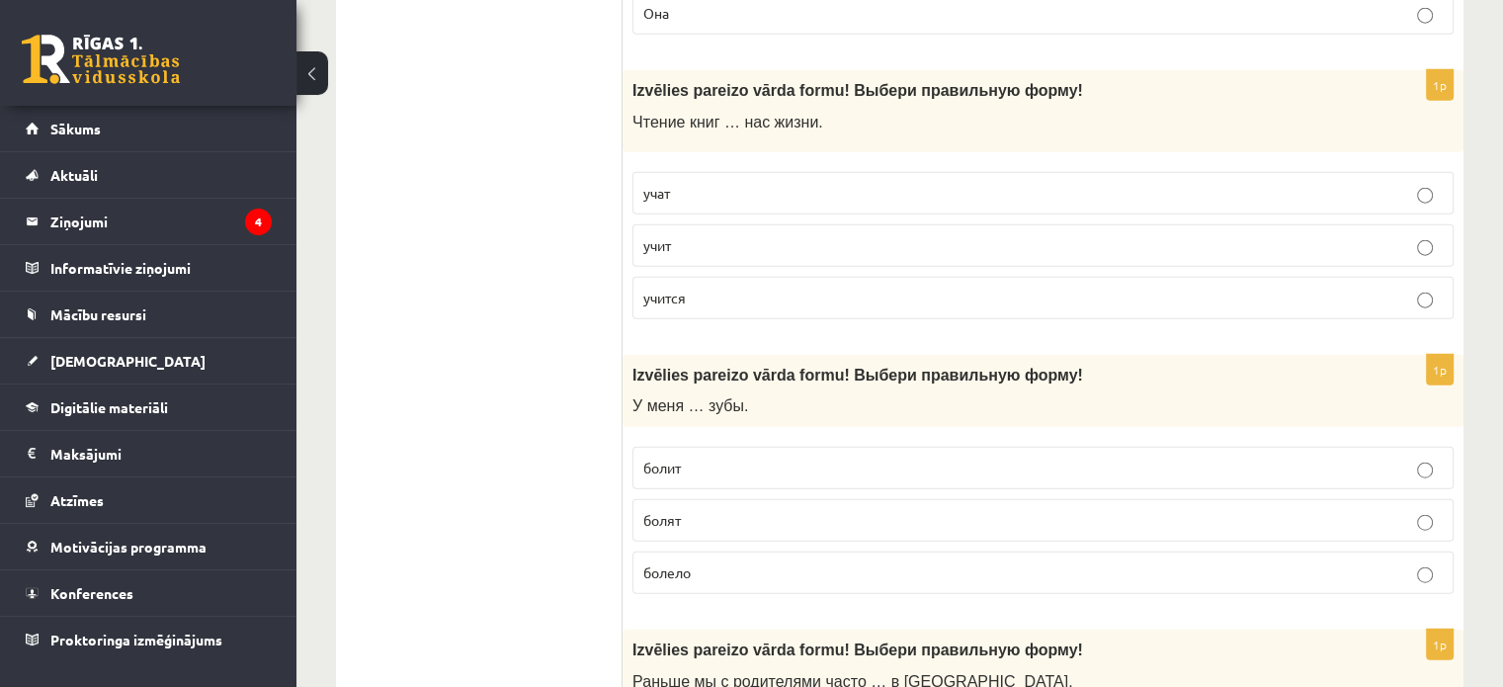
click at [755, 510] on p "болят" at bounding box center [1044, 520] width 800 height 21
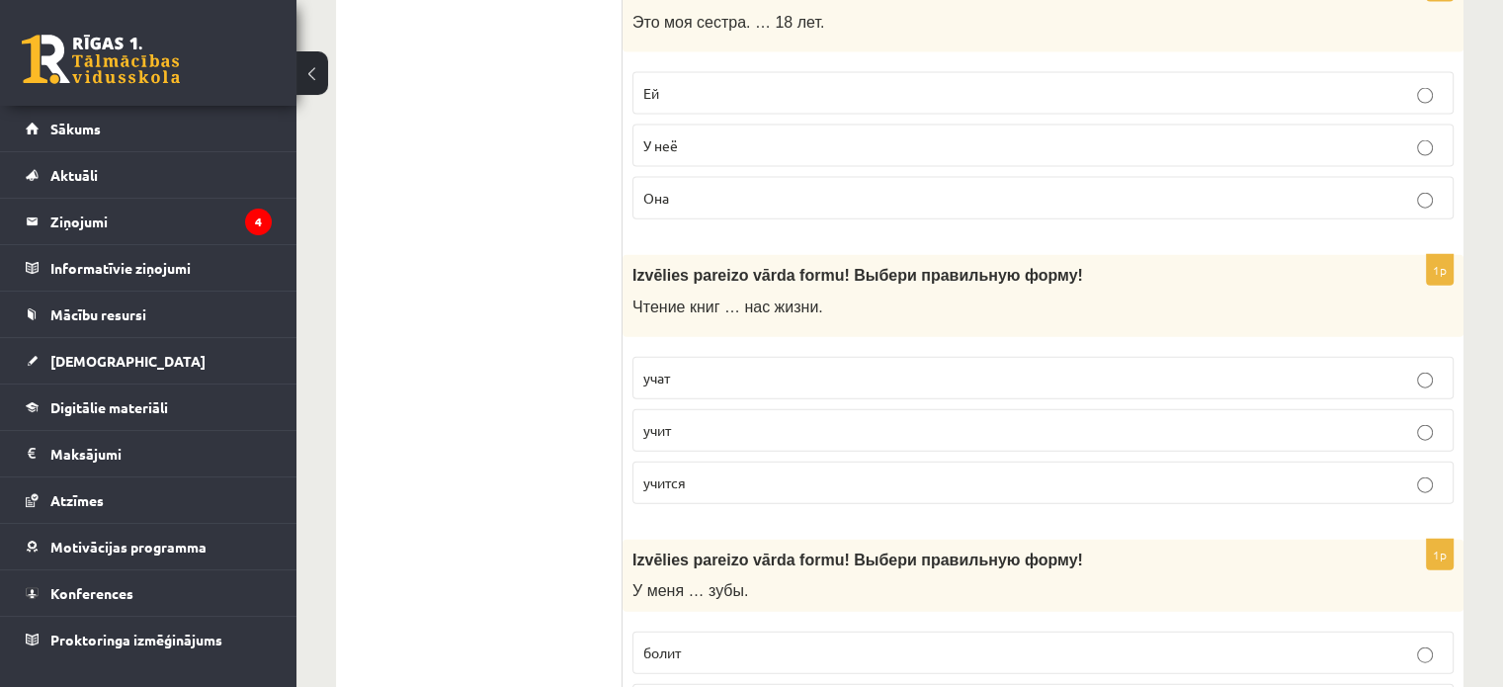
scroll to position [4491, 0]
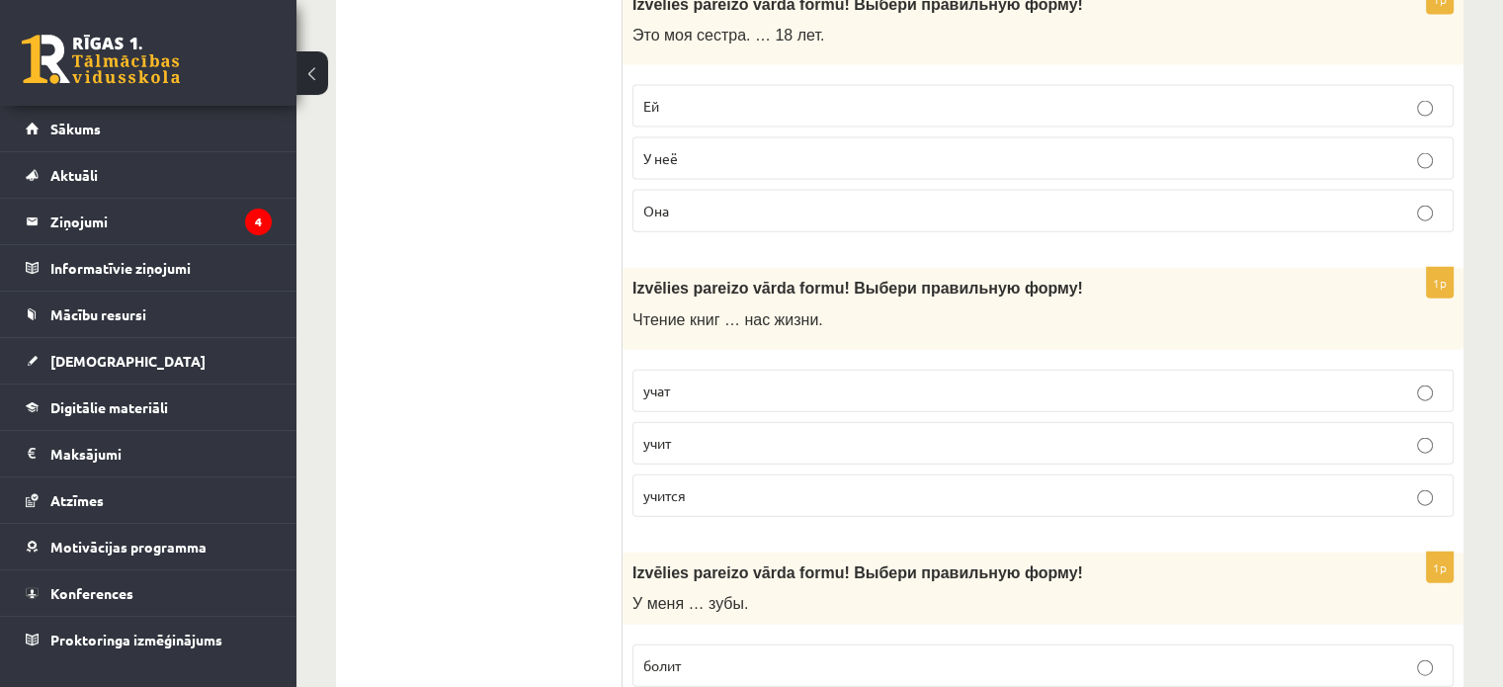
click at [664, 434] on span "учит" at bounding box center [658, 443] width 28 height 18
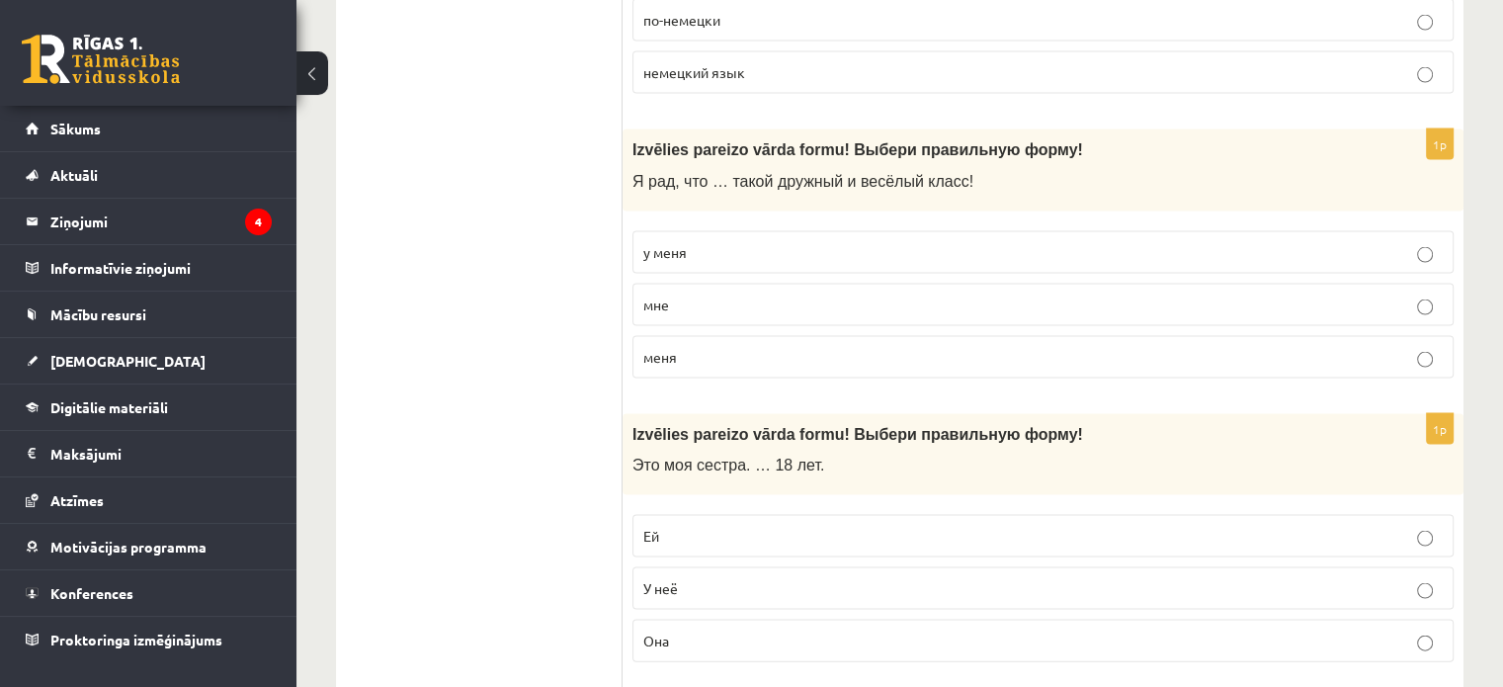
scroll to position [4095, 0]
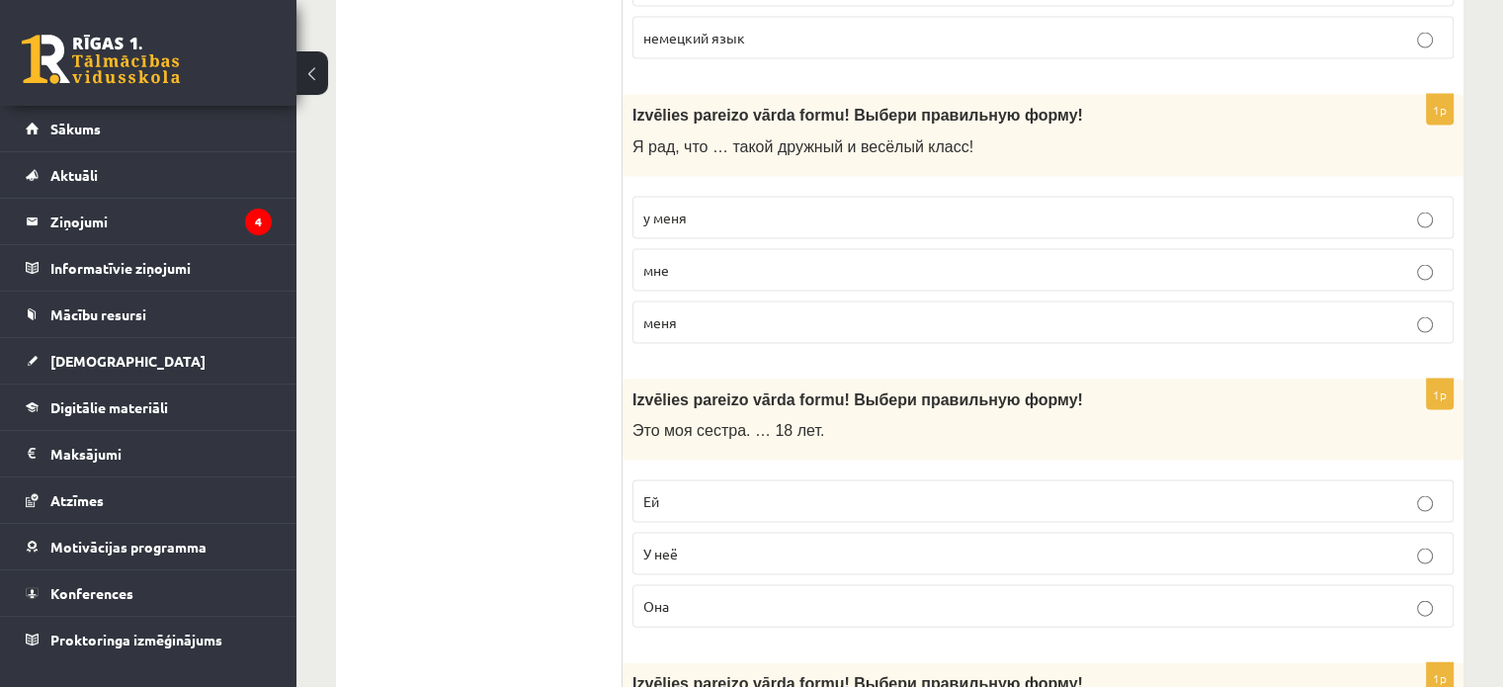
click at [746, 491] on p "Ей" at bounding box center [1044, 501] width 800 height 21
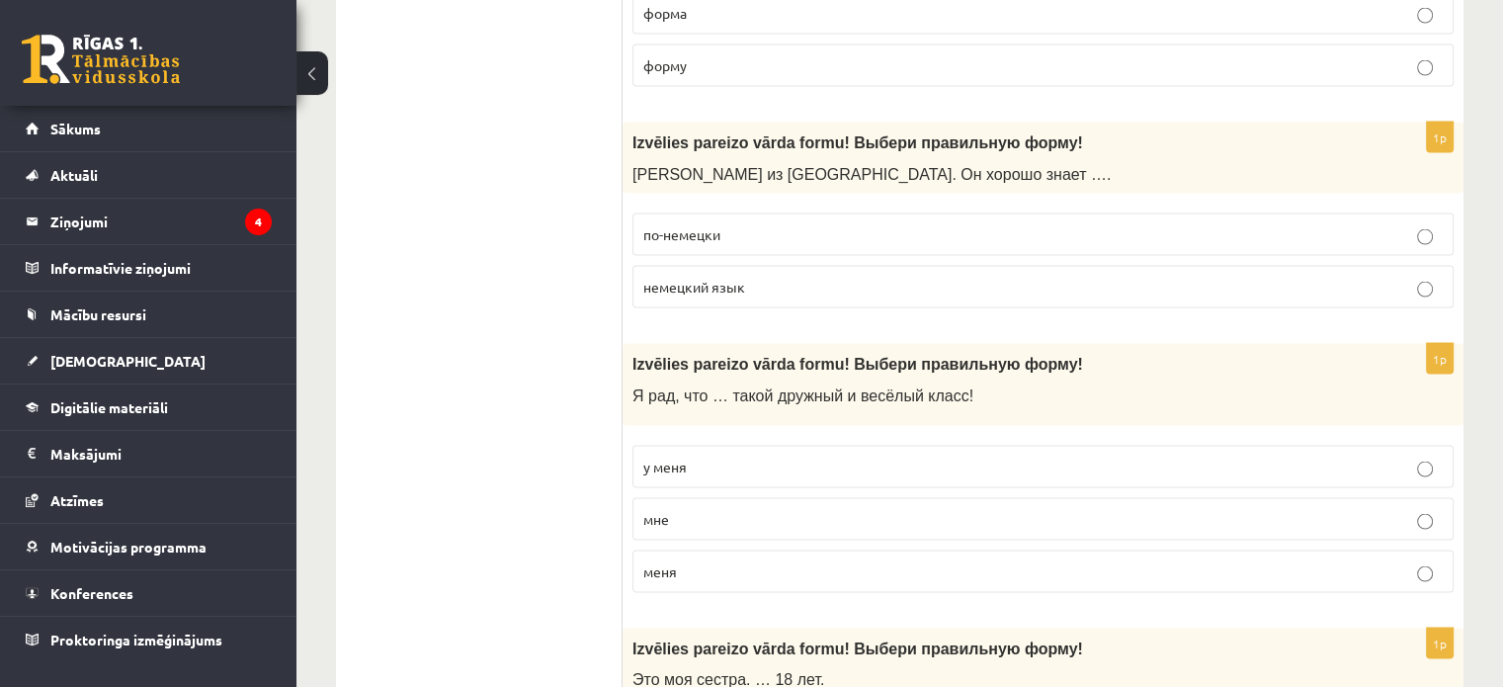
scroll to position [3799, 0]
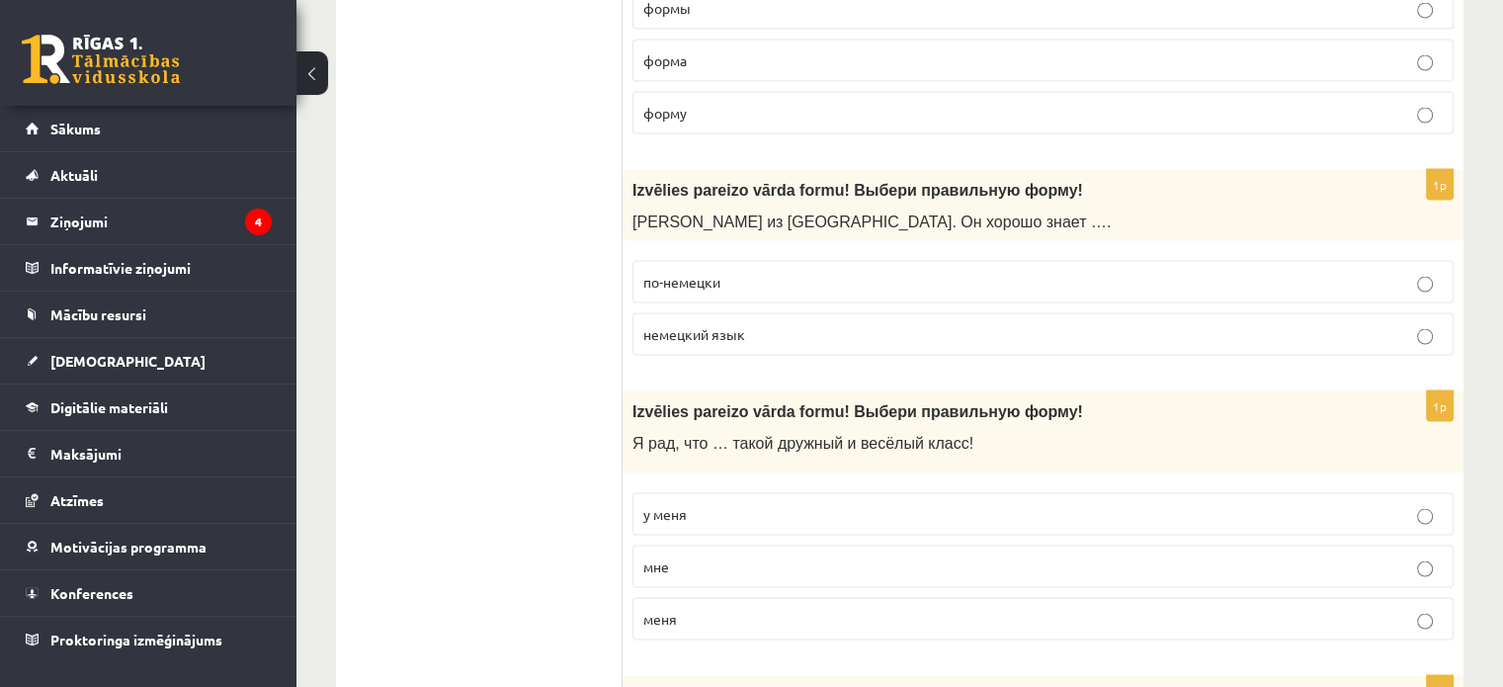
click at [865, 609] on p "меня" at bounding box center [1044, 619] width 800 height 21
click at [722, 504] on p "у меня" at bounding box center [1044, 514] width 800 height 21
click at [719, 326] on span "немецкий язык" at bounding box center [695, 334] width 102 height 18
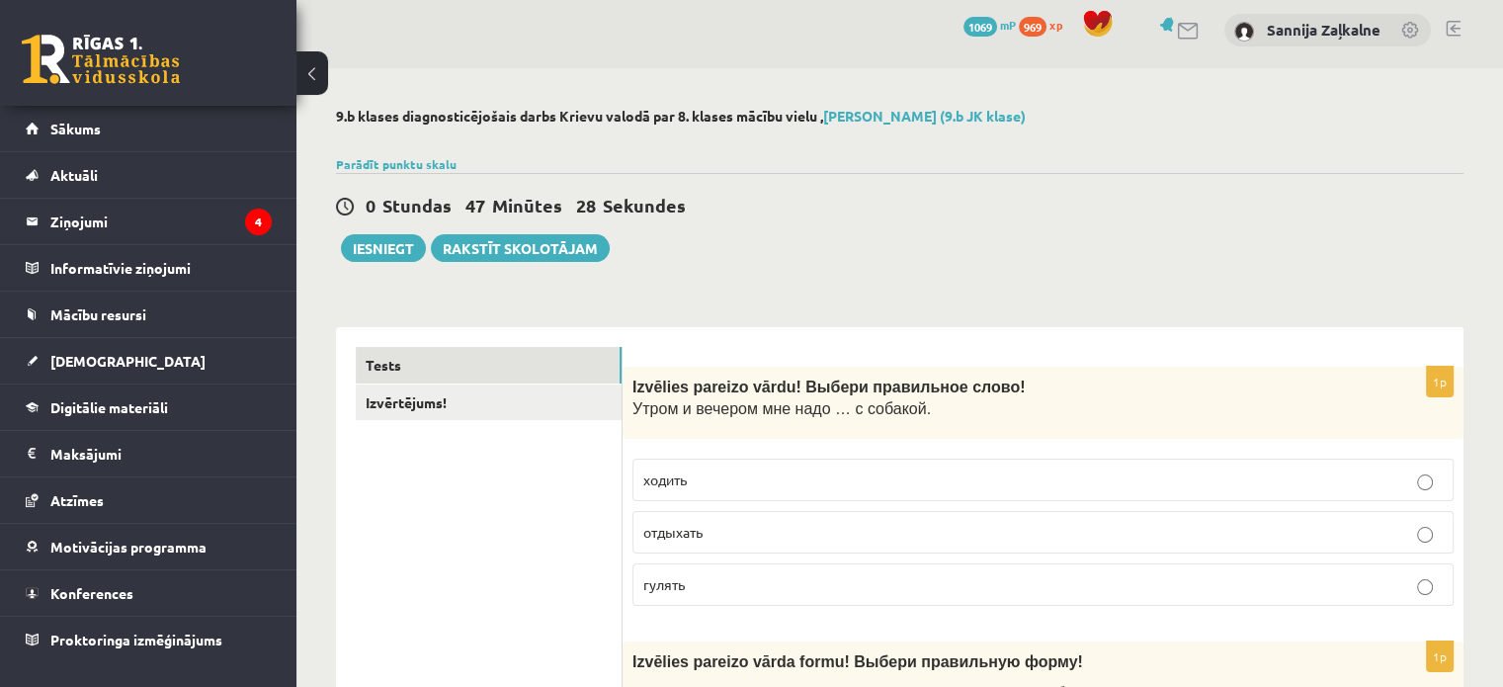
scroll to position [0, 0]
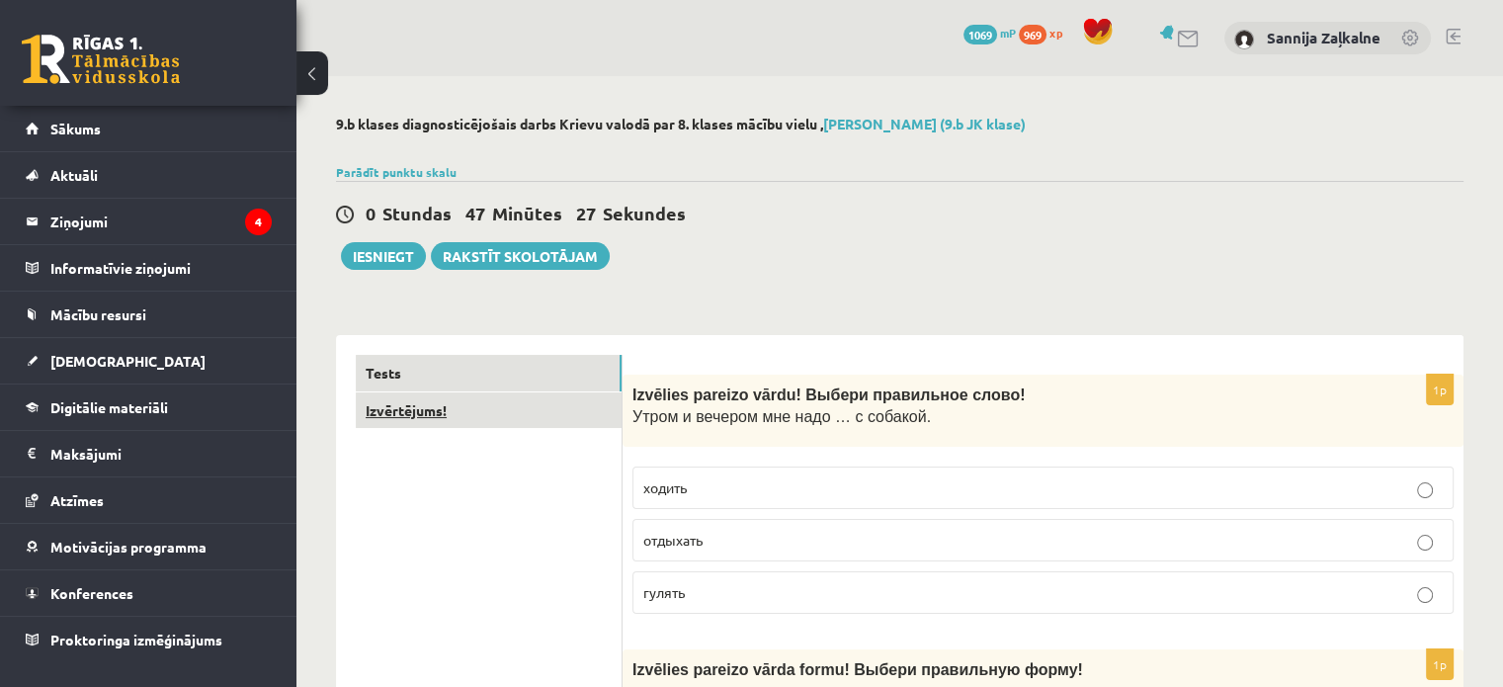
click at [387, 414] on link "Izvērtējums!" at bounding box center [489, 410] width 266 height 37
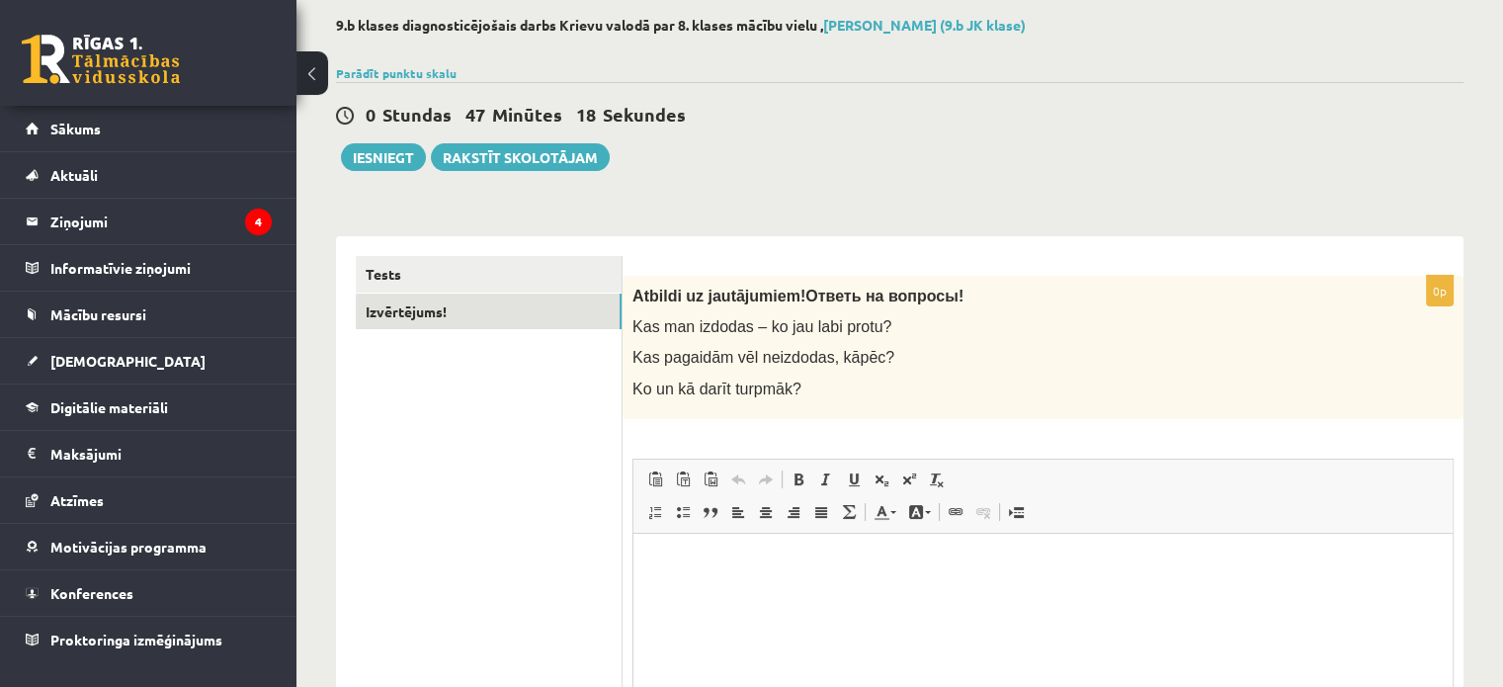
click at [875, 555] on p "Bagātinātā teksta redaktors, wiswyg-editor-user-answer-47433884734080" at bounding box center [1043, 563] width 780 height 21
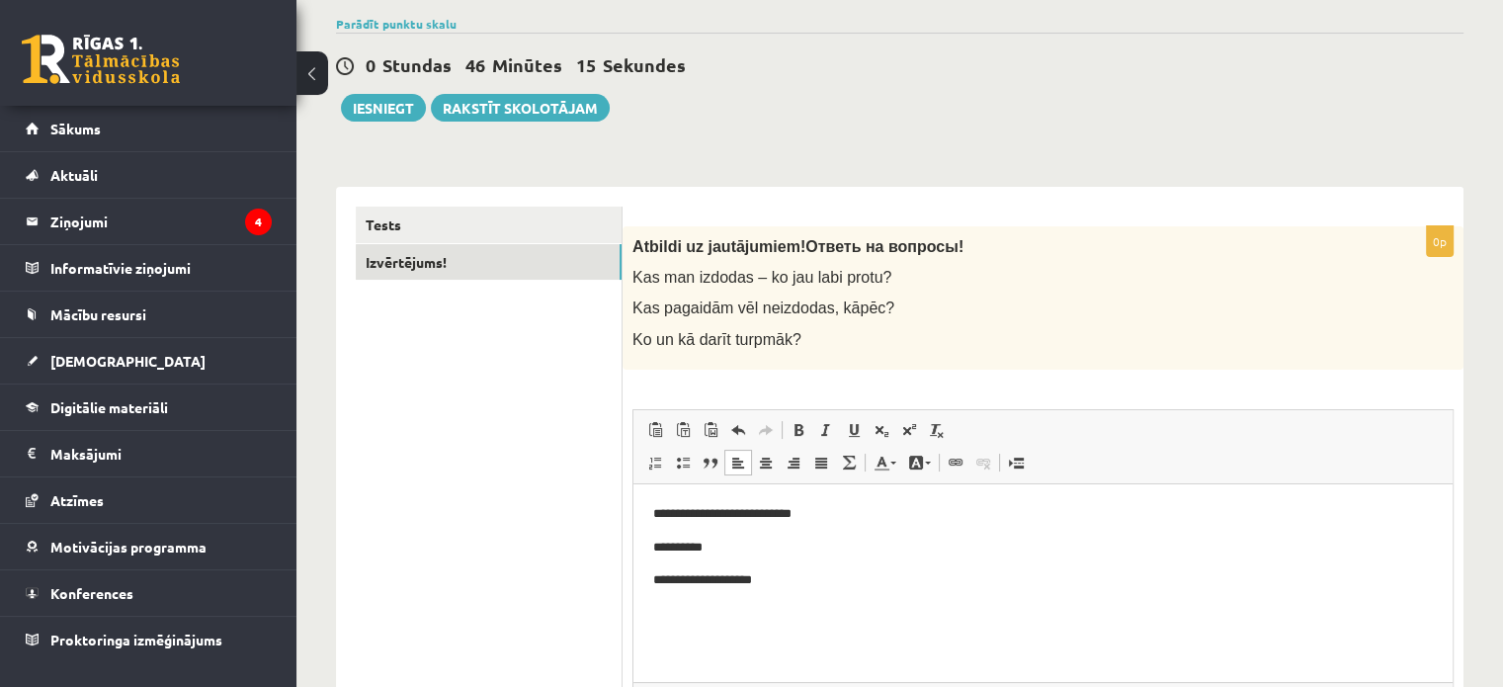
scroll to position [142, 0]
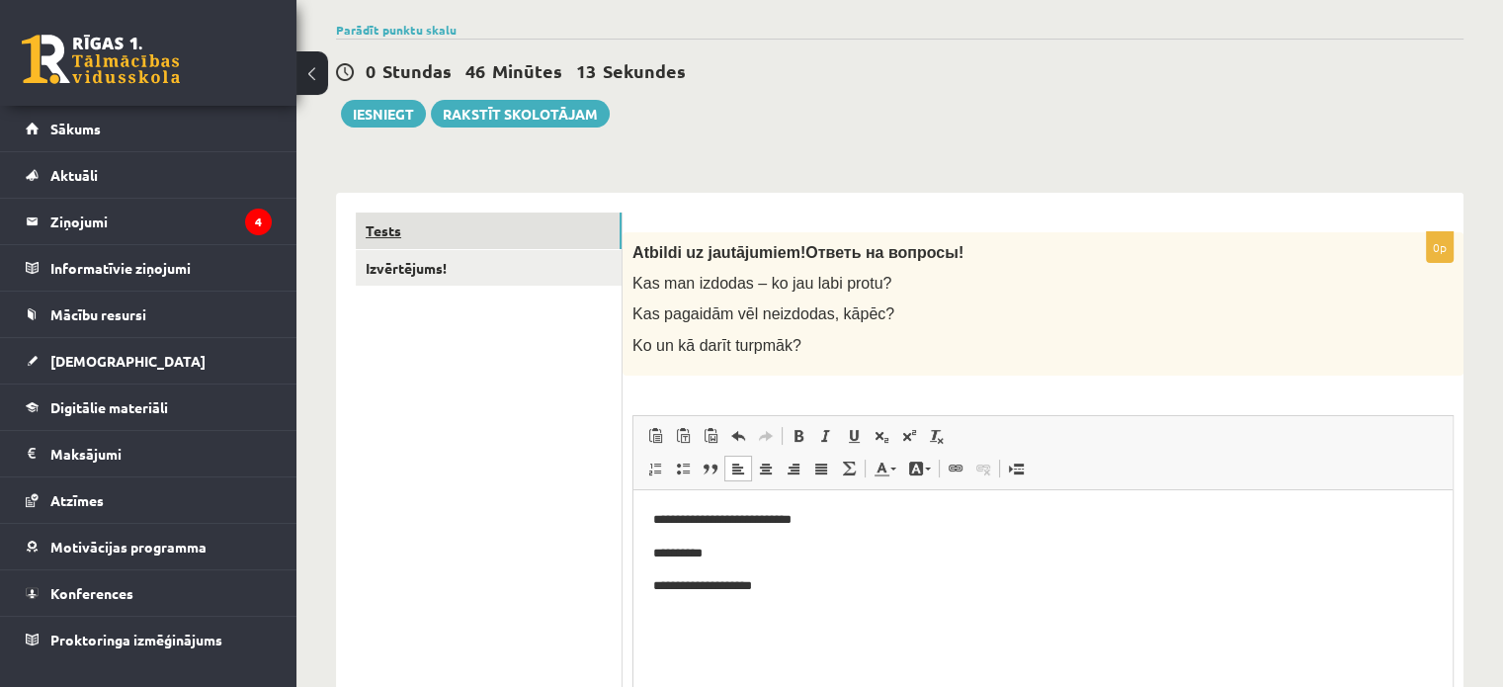
click at [425, 239] on link "Tests" at bounding box center [489, 231] width 266 height 37
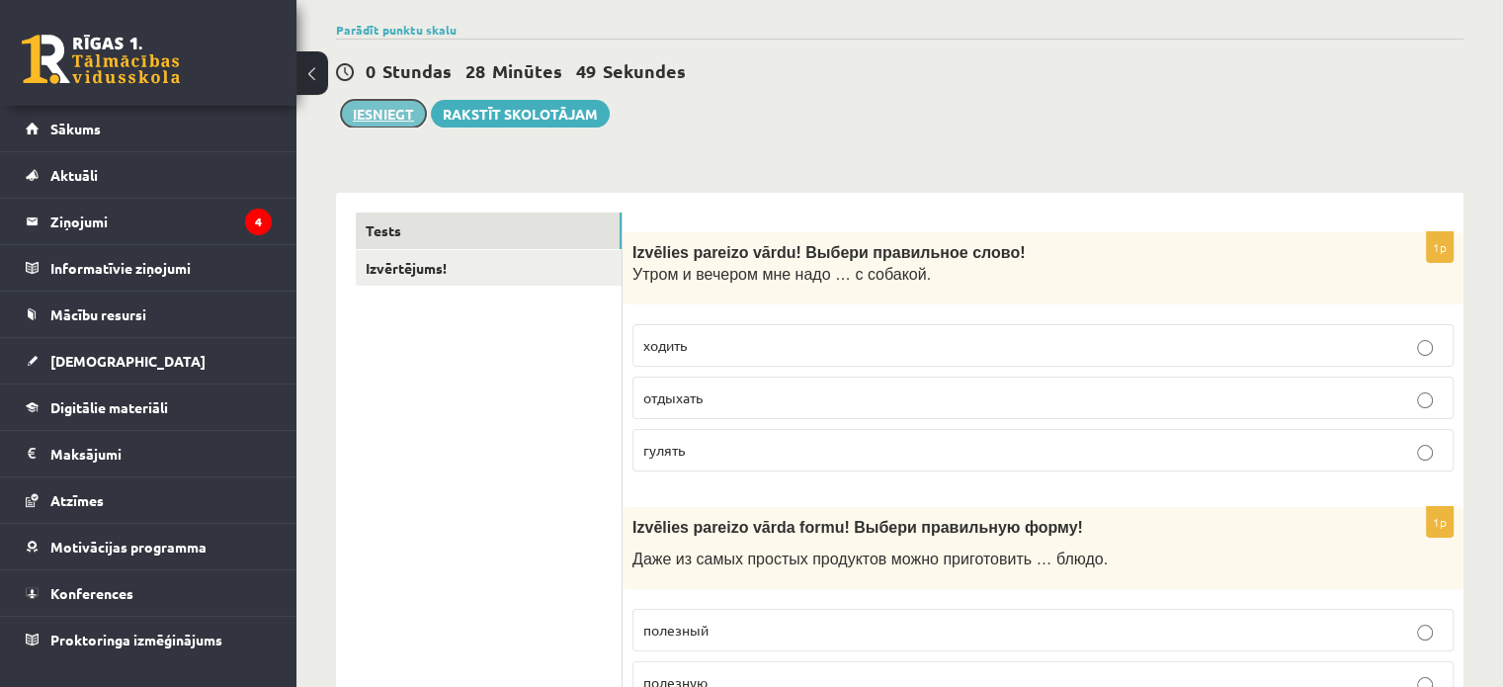
click at [407, 112] on button "Iesniegt" at bounding box center [383, 114] width 85 height 28
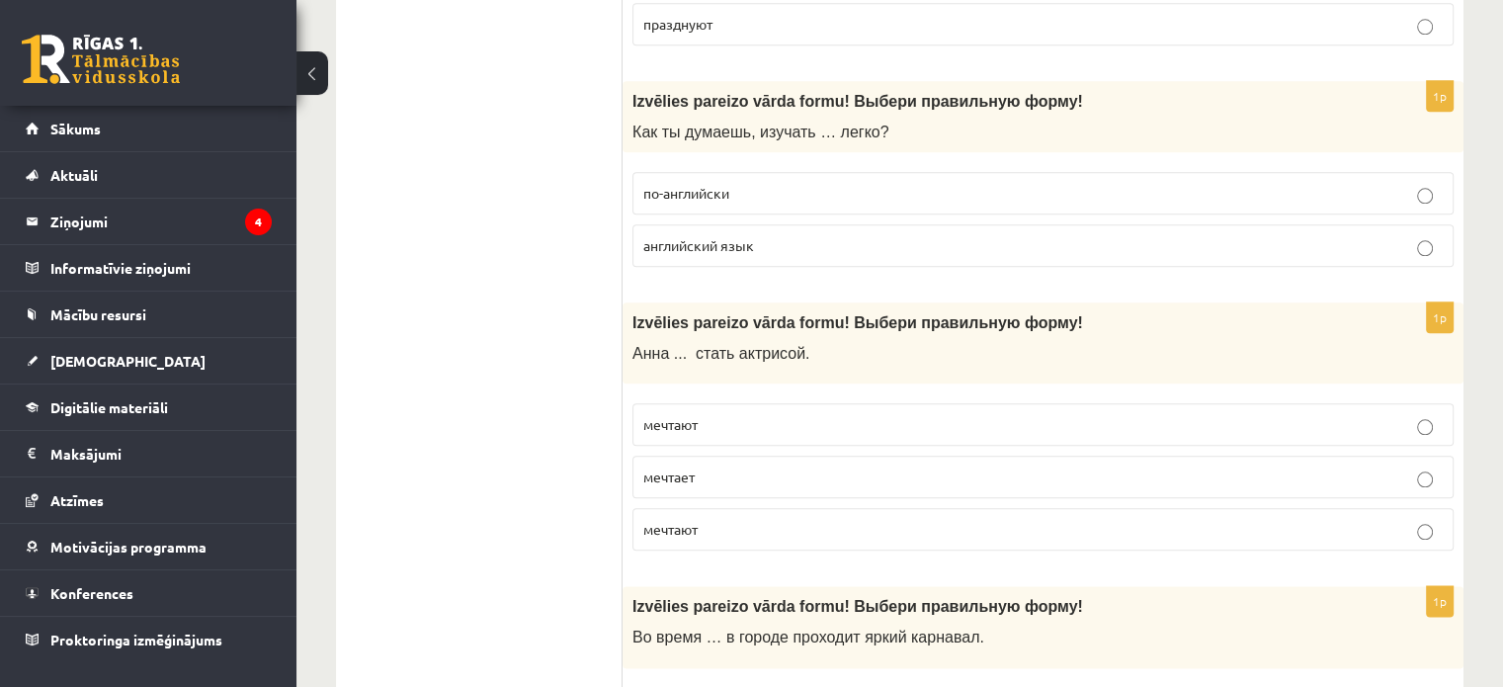
scroll to position [0, 0]
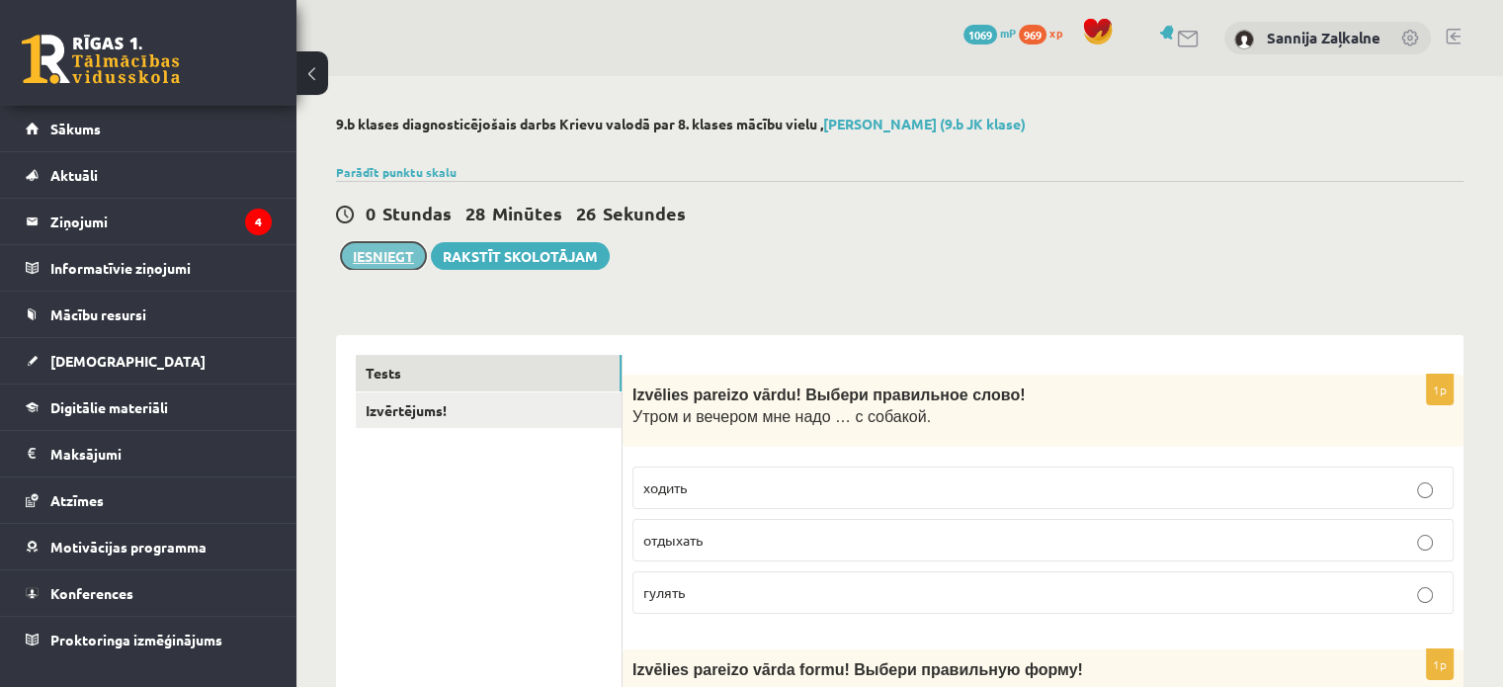
click at [419, 257] on button "Iesniegt" at bounding box center [383, 256] width 85 height 28
click at [376, 258] on button "Iesniegt" at bounding box center [383, 256] width 85 height 28
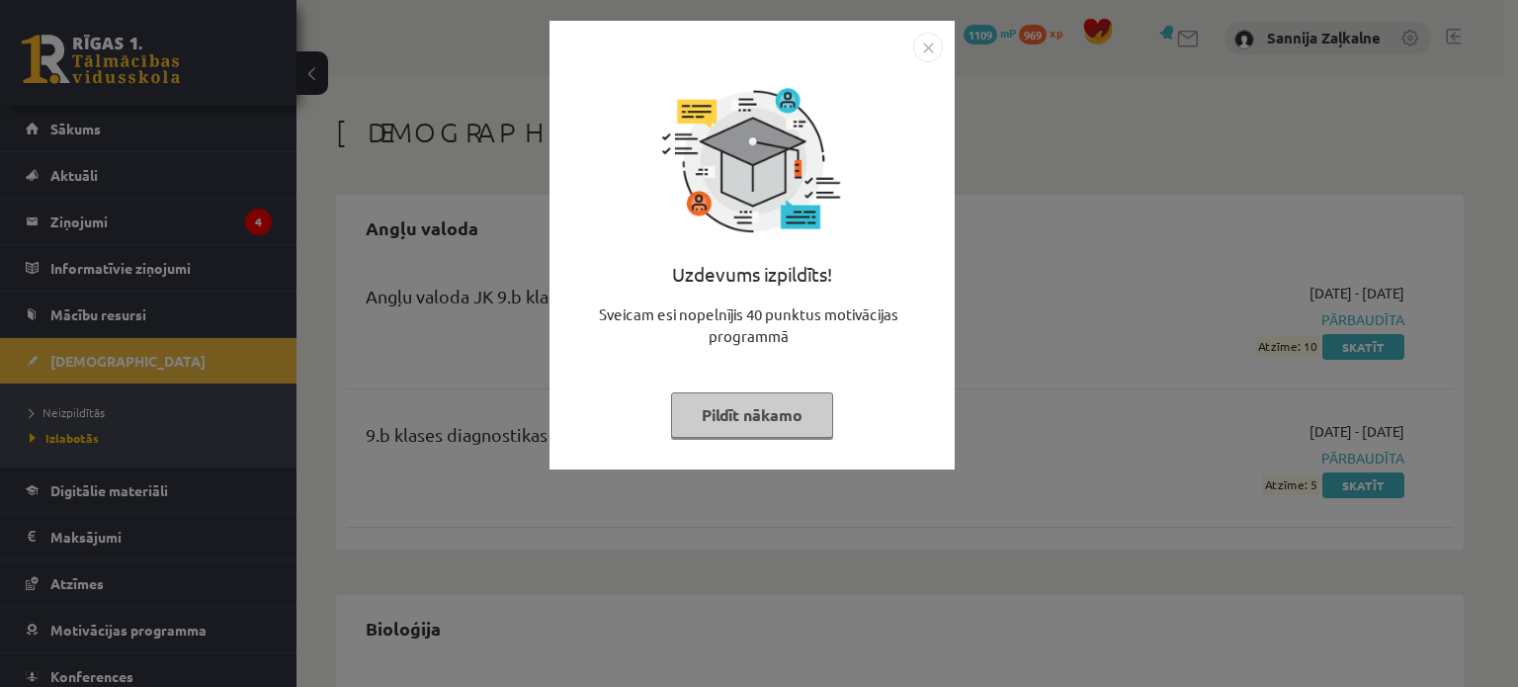
click at [767, 424] on button "Pildīt nākamo" at bounding box center [752, 414] width 162 height 45
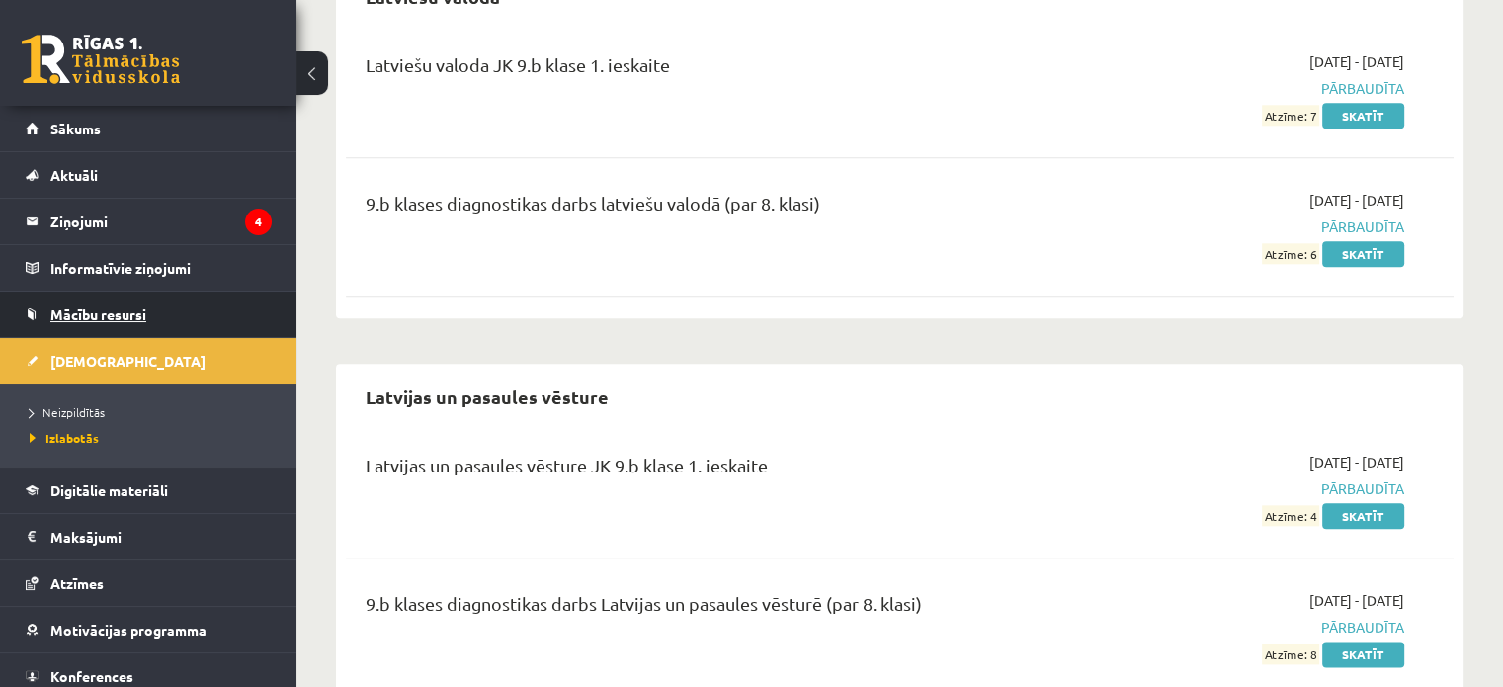
scroll to position [2274, 0]
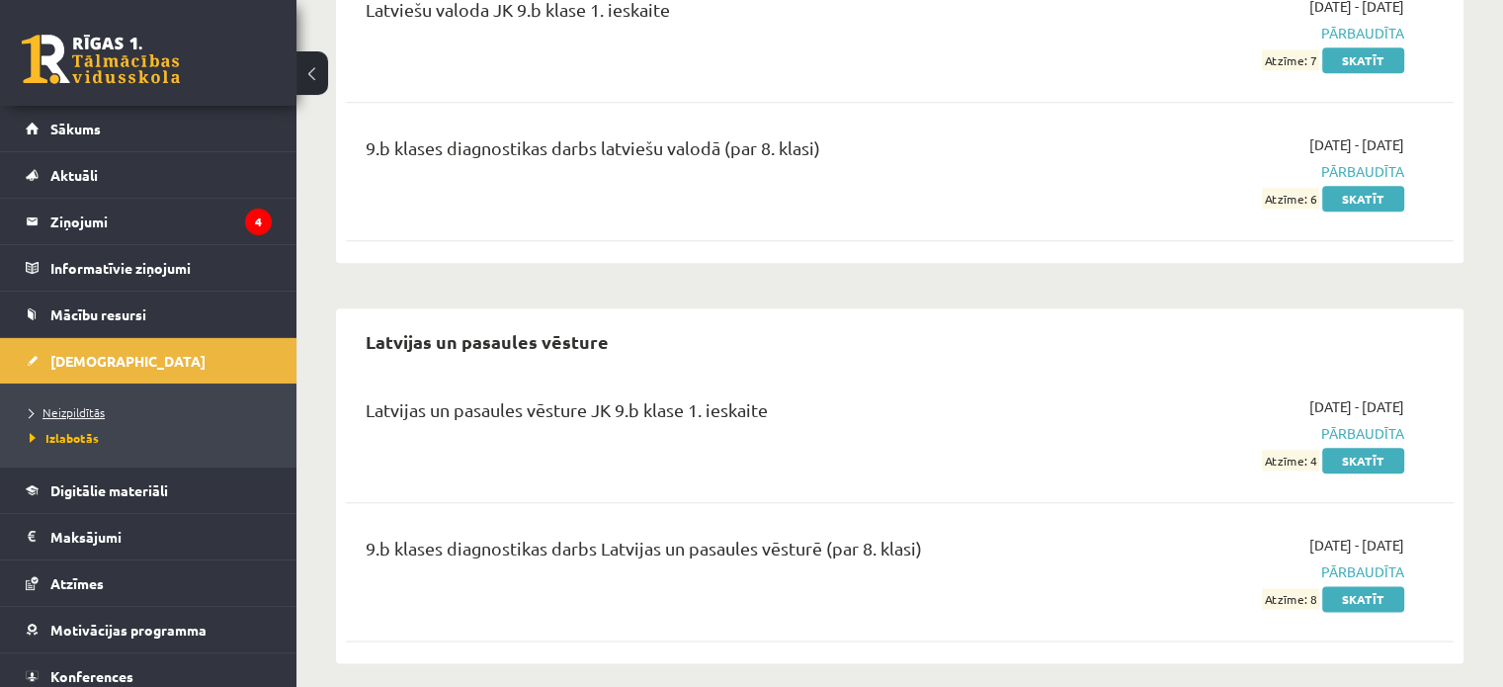
click at [63, 416] on span "Neizpildītās" at bounding box center [67, 412] width 75 height 16
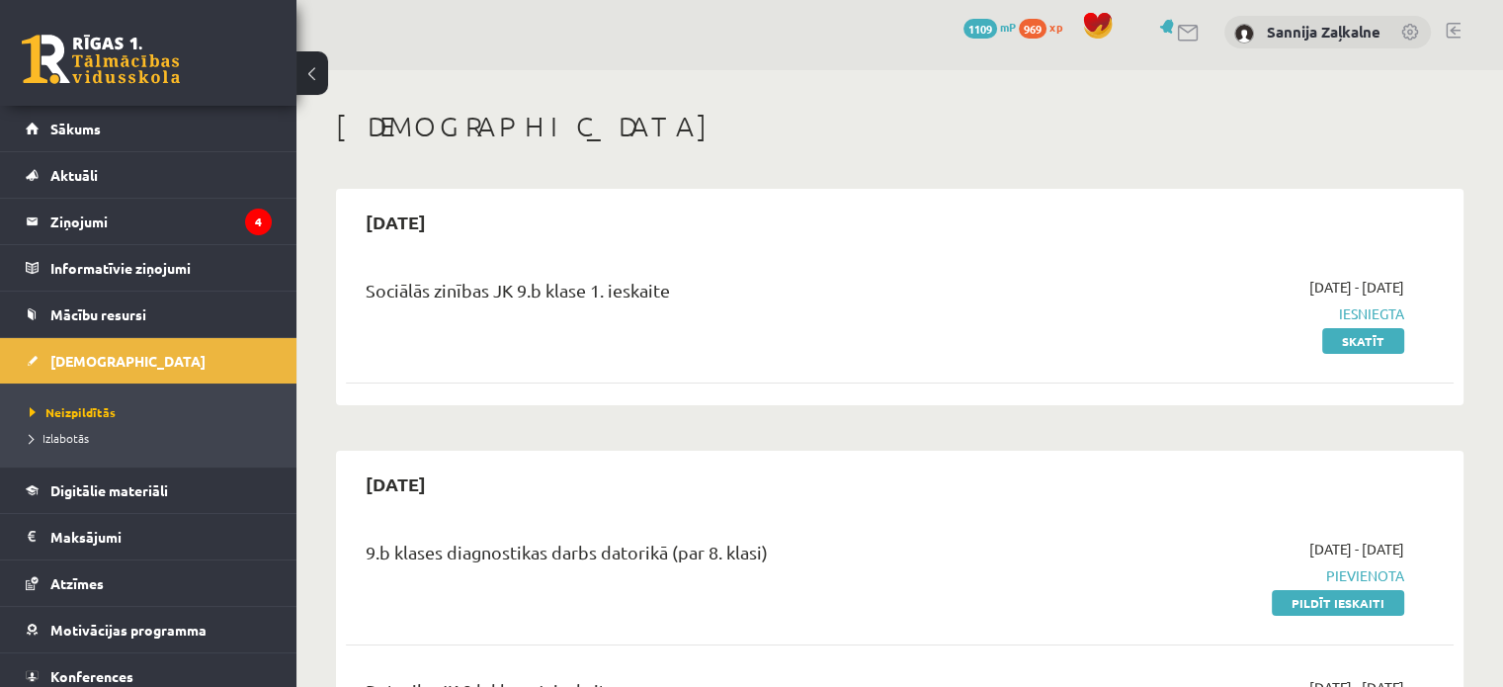
scroll to position [198, 0]
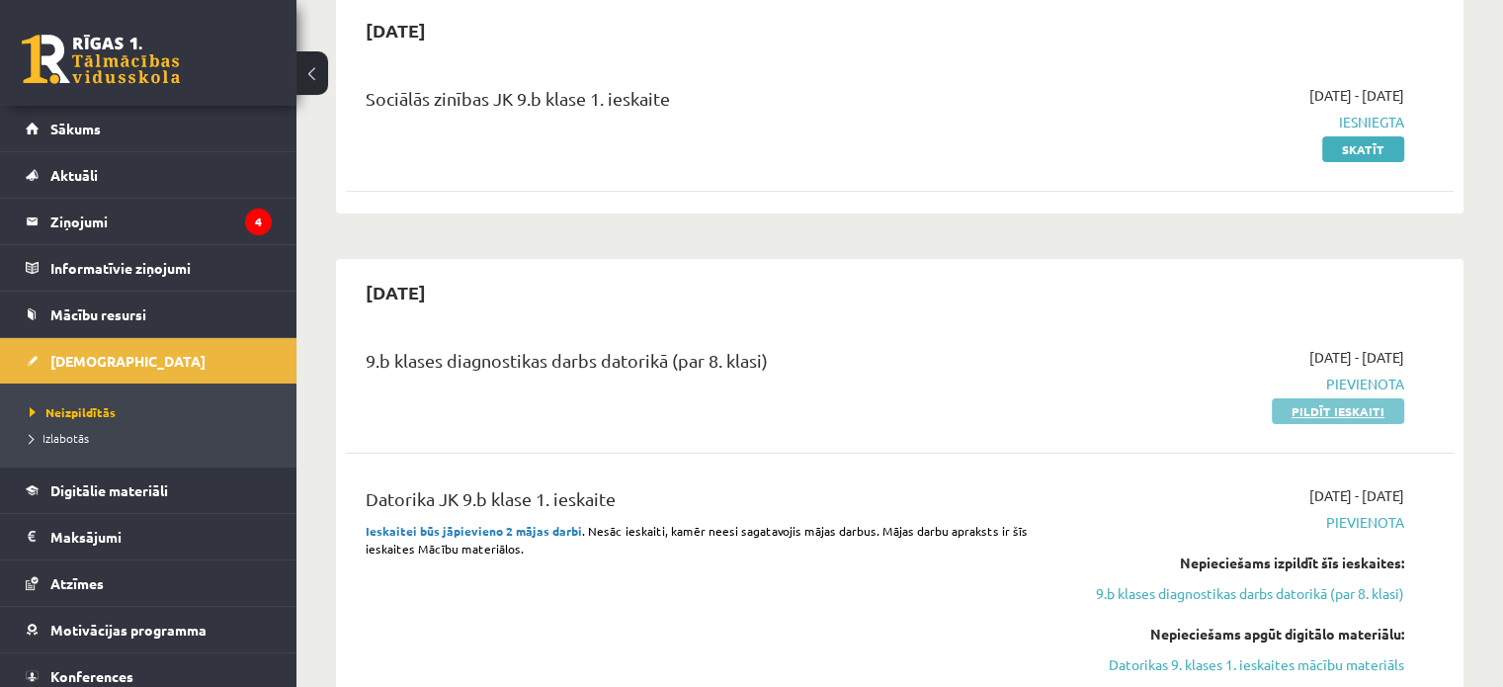
click at [1344, 416] on link "Pildīt ieskaiti" at bounding box center [1338, 411] width 132 height 26
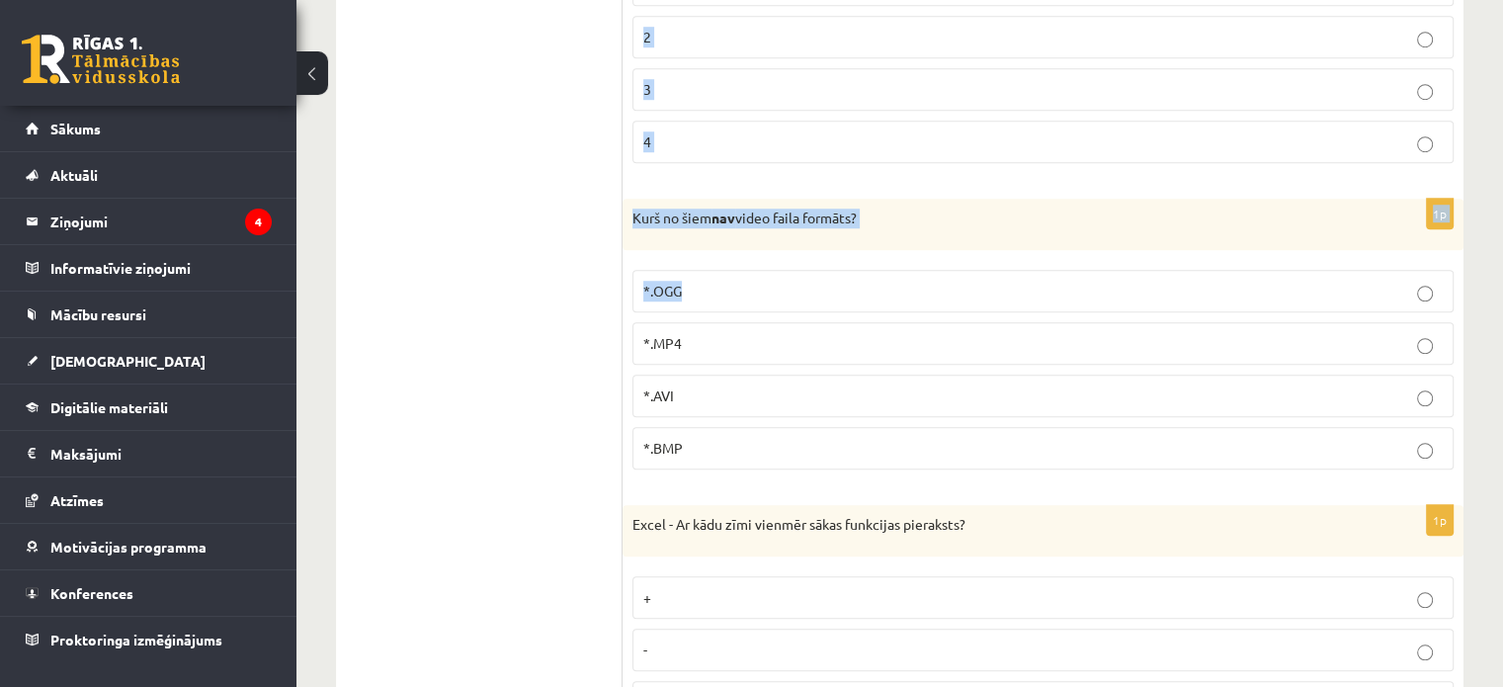
scroll to position [9112, 0]
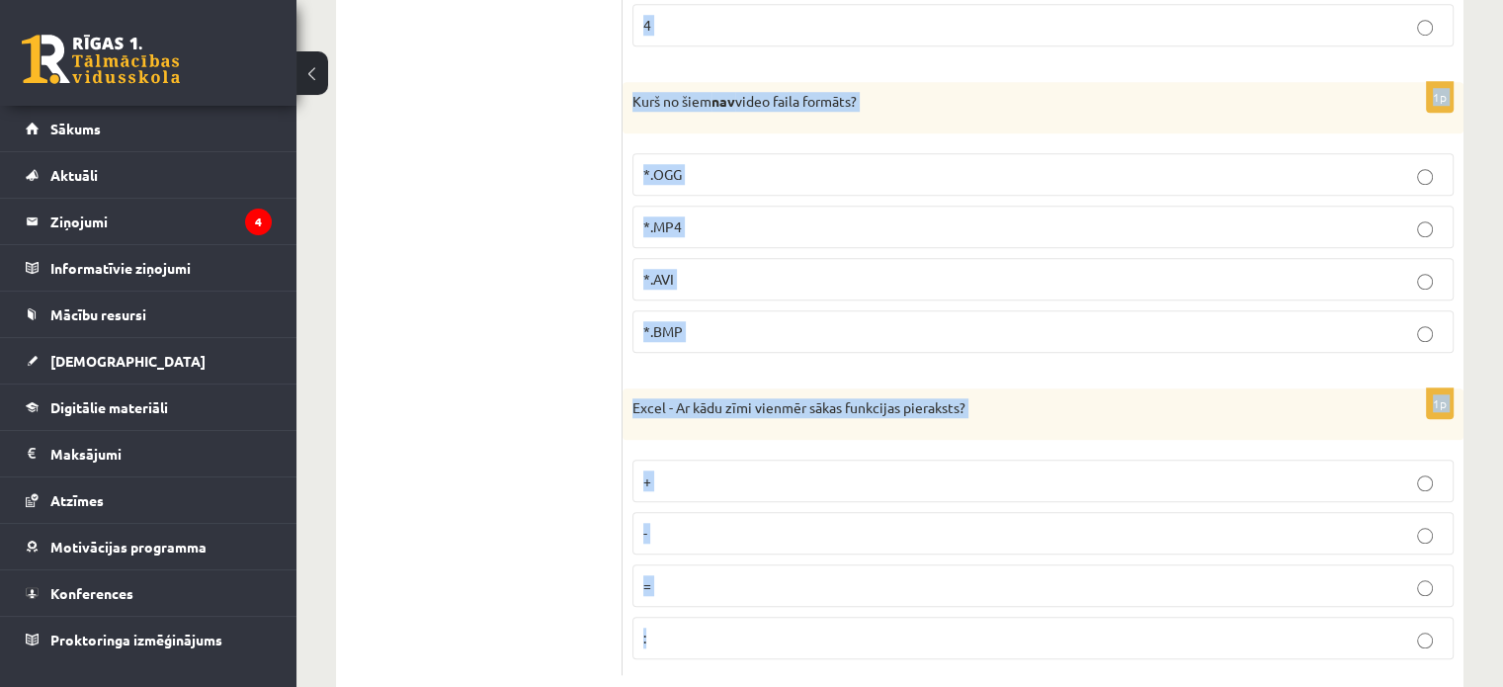
drag, startPoint x: 633, startPoint y: 98, endPoint x: 1122, endPoint y: 653, distance: 740.3
copy form "Loremipsumdol si Ametcons, adip elit seddoei Temporinc utlabore etdolo, ma al e…"
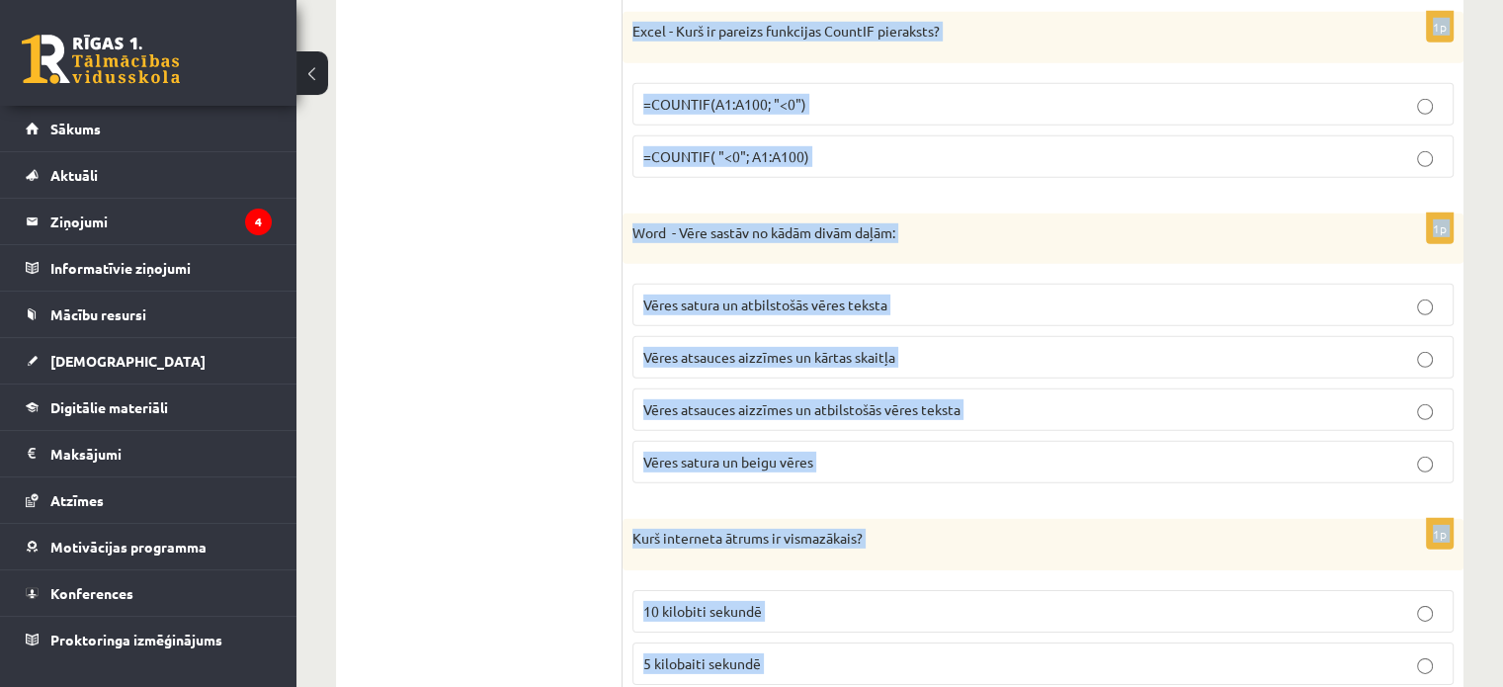
scroll to position [5850, 0]
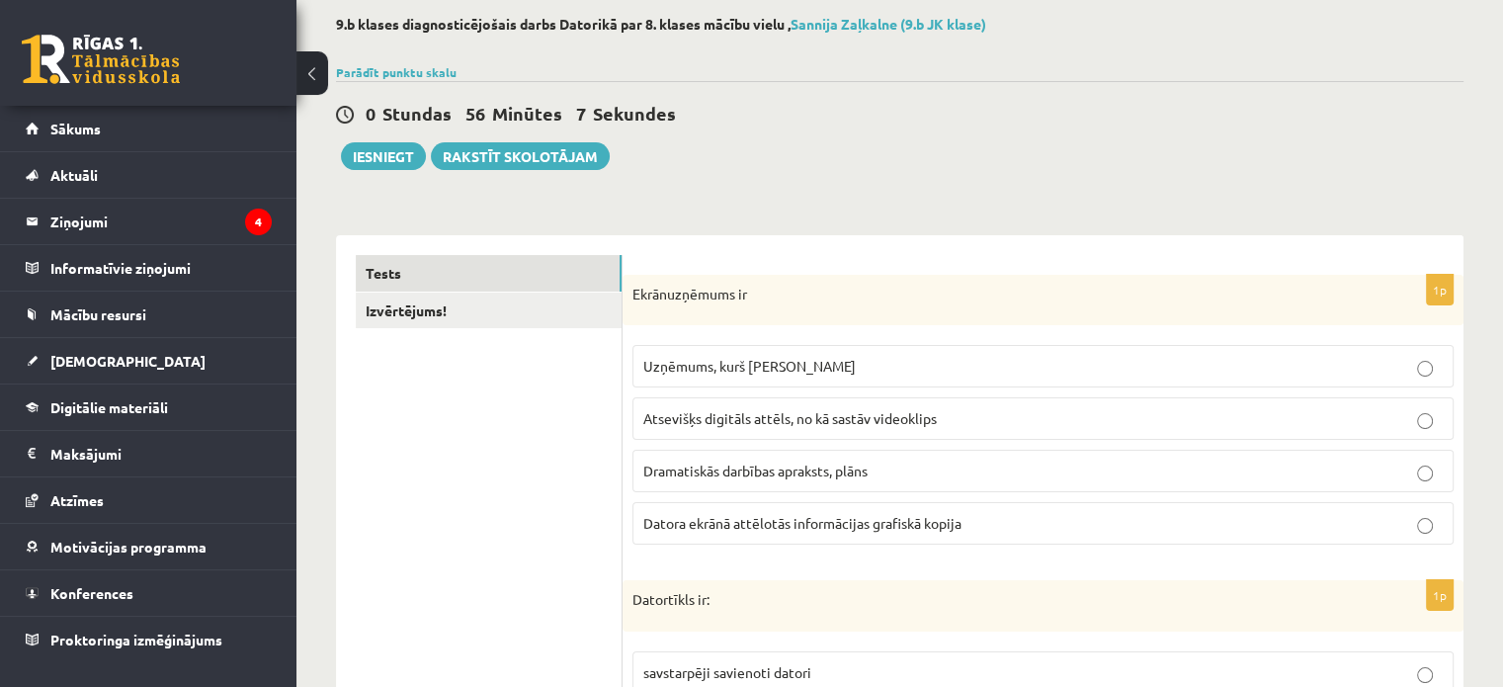
scroll to position [215, 0]
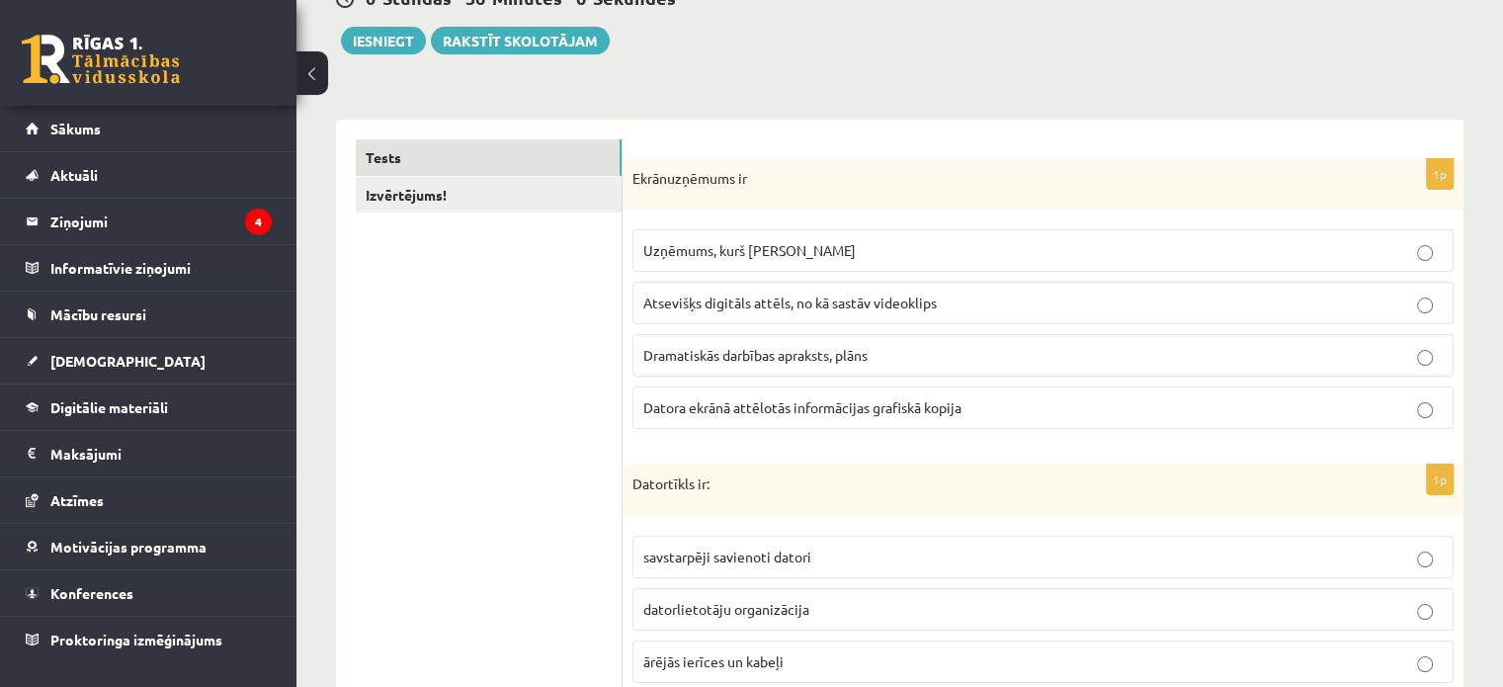
click at [771, 409] on span "Datora ekrānā attēlotās informācijas grafiskā kopija" at bounding box center [803, 407] width 318 height 18
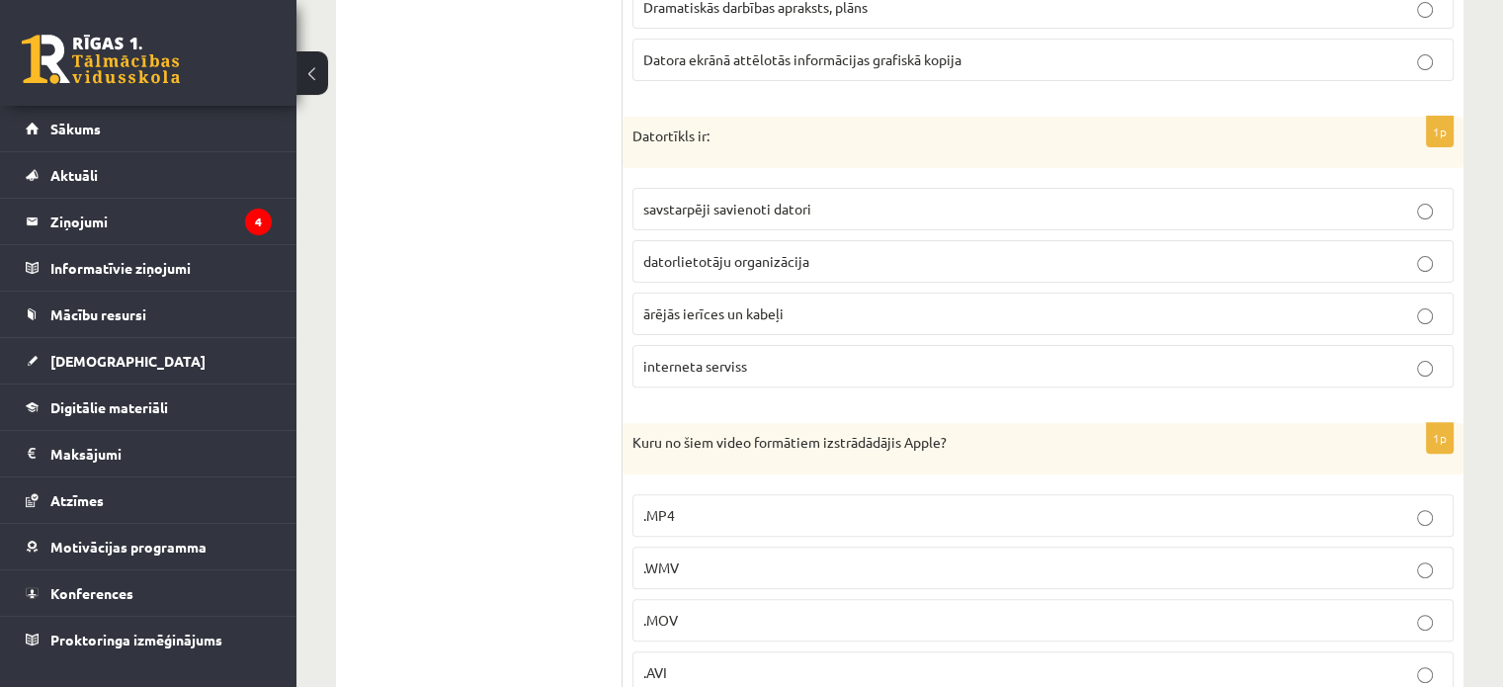
scroll to position [611, 0]
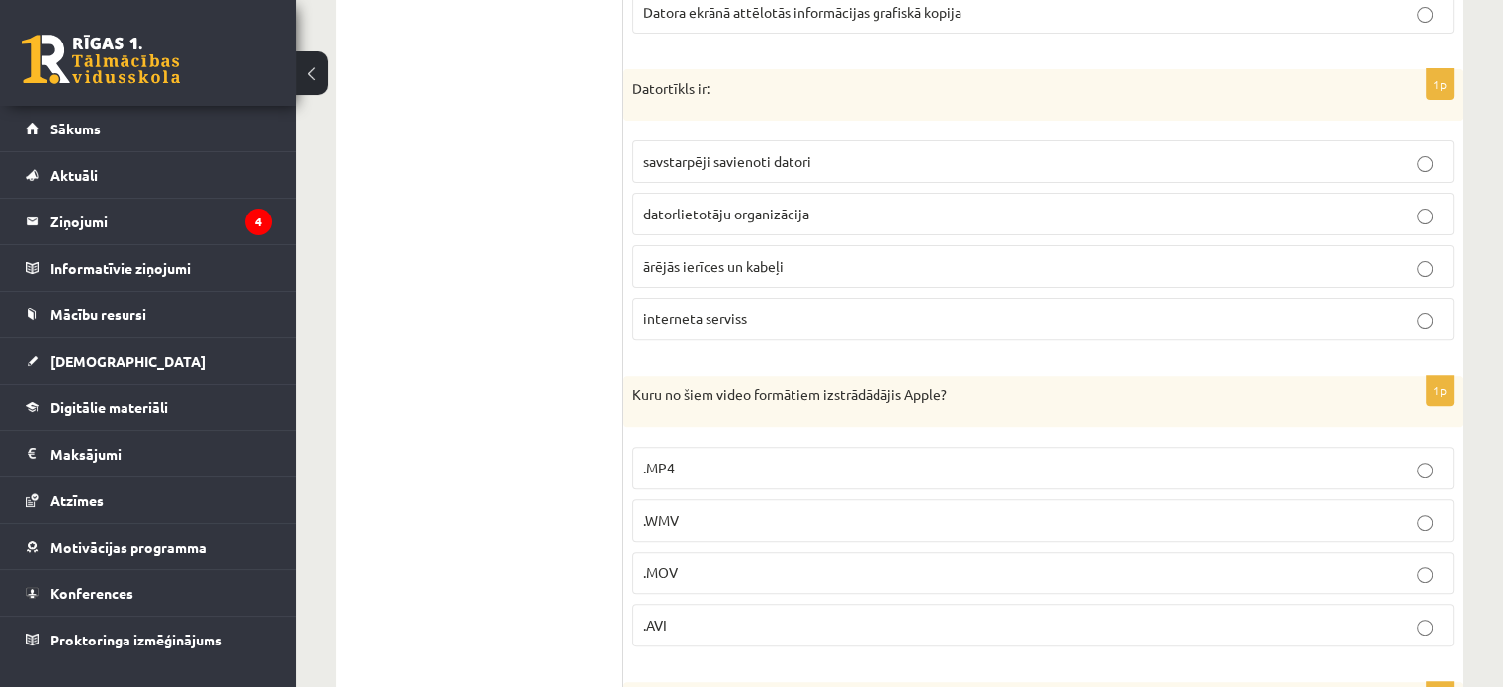
click at [799, 585] on label ".MOV" at bounding box center [1043, 573] width 821 height 43
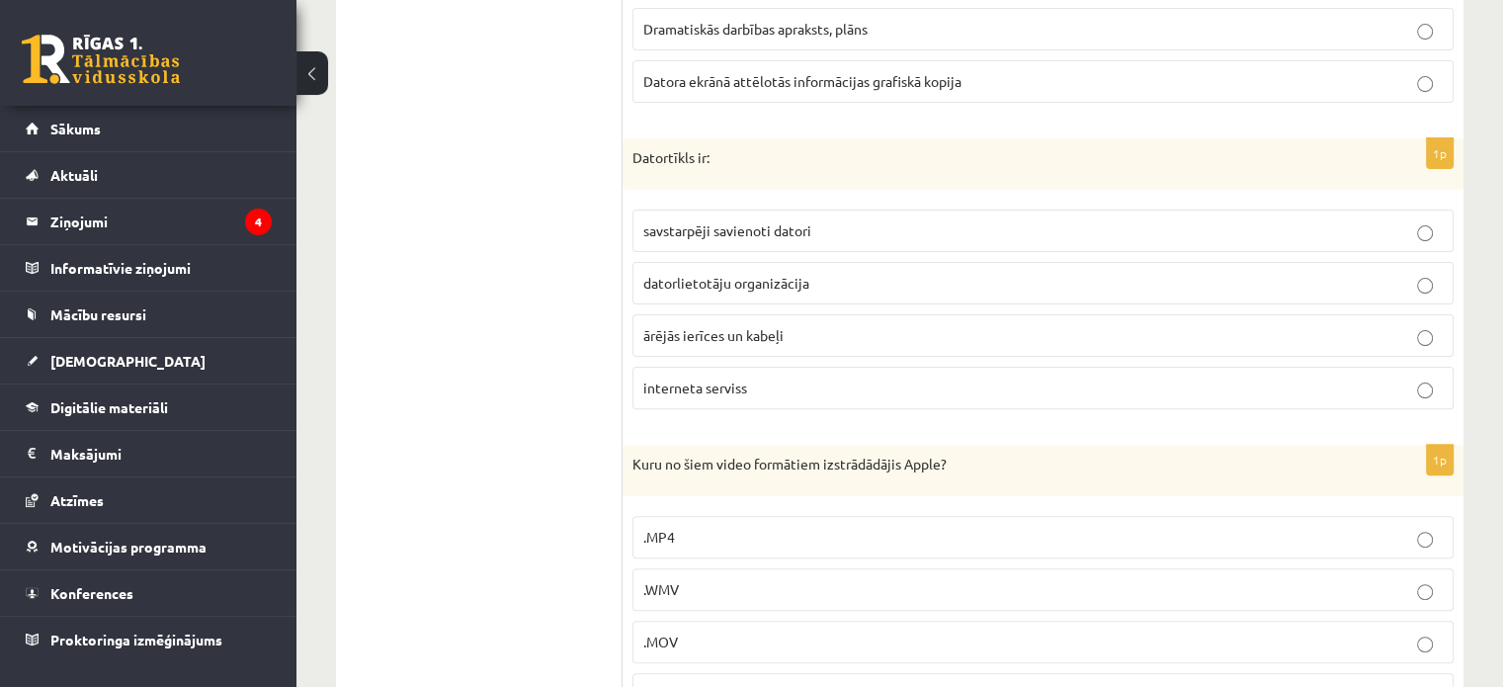
scroll to position [512, 0]
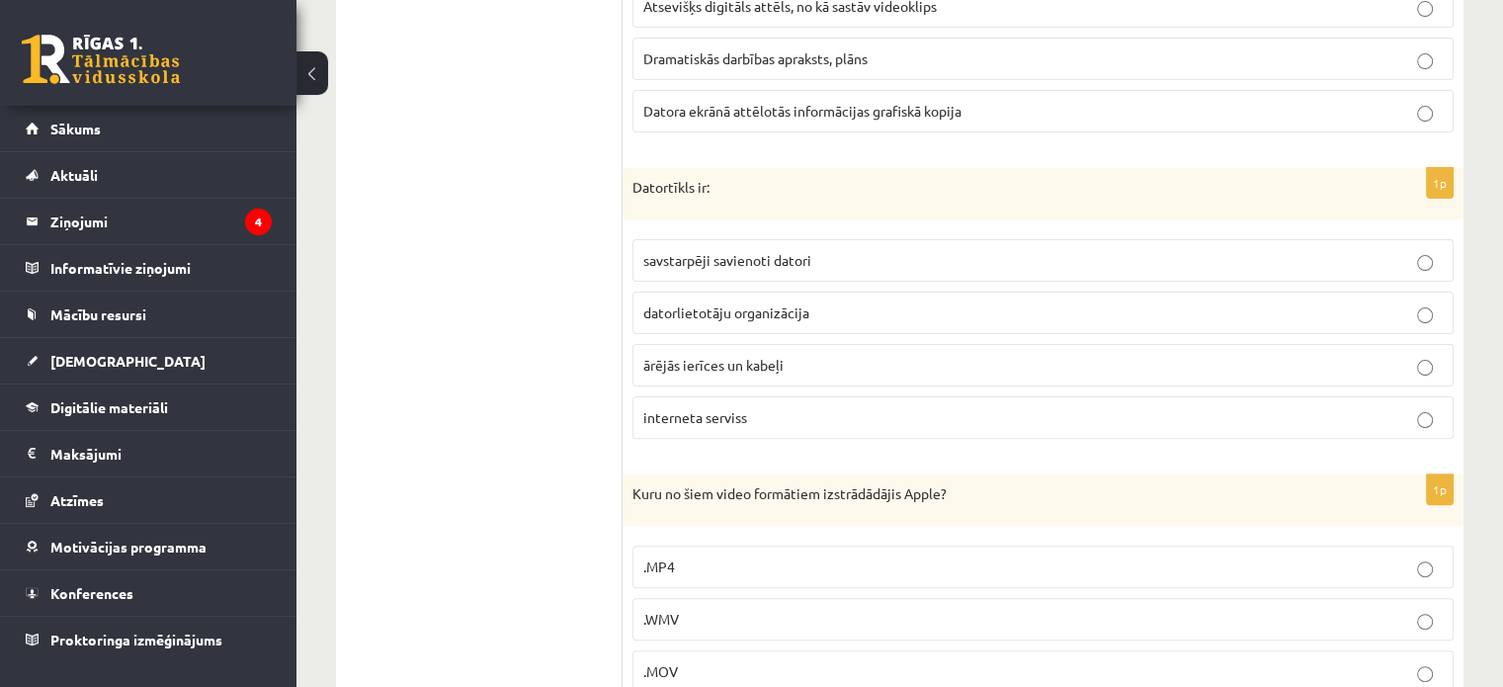
click at [874, 264] on p "savstarpēji savienoti datori" at bounding box center [1044, 260] width 800 height 21
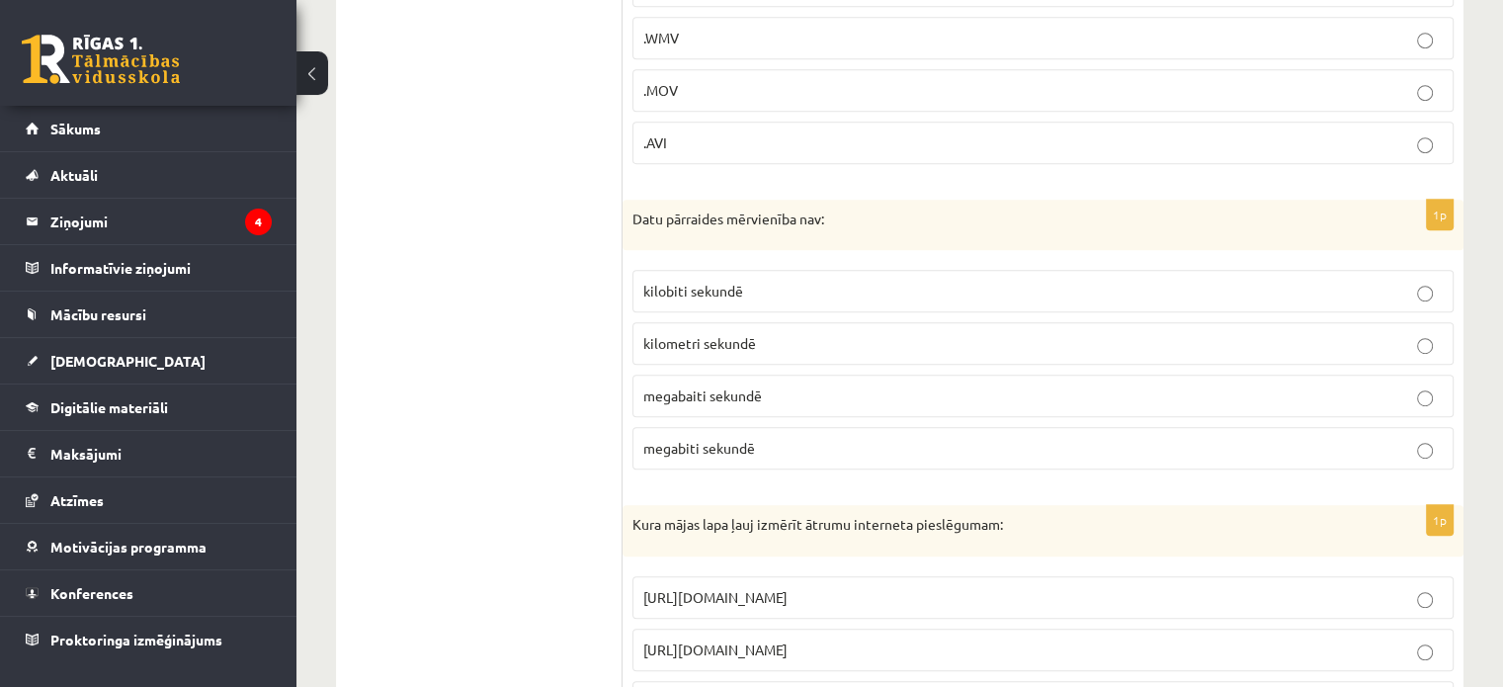
scroll to position [1105, 0]
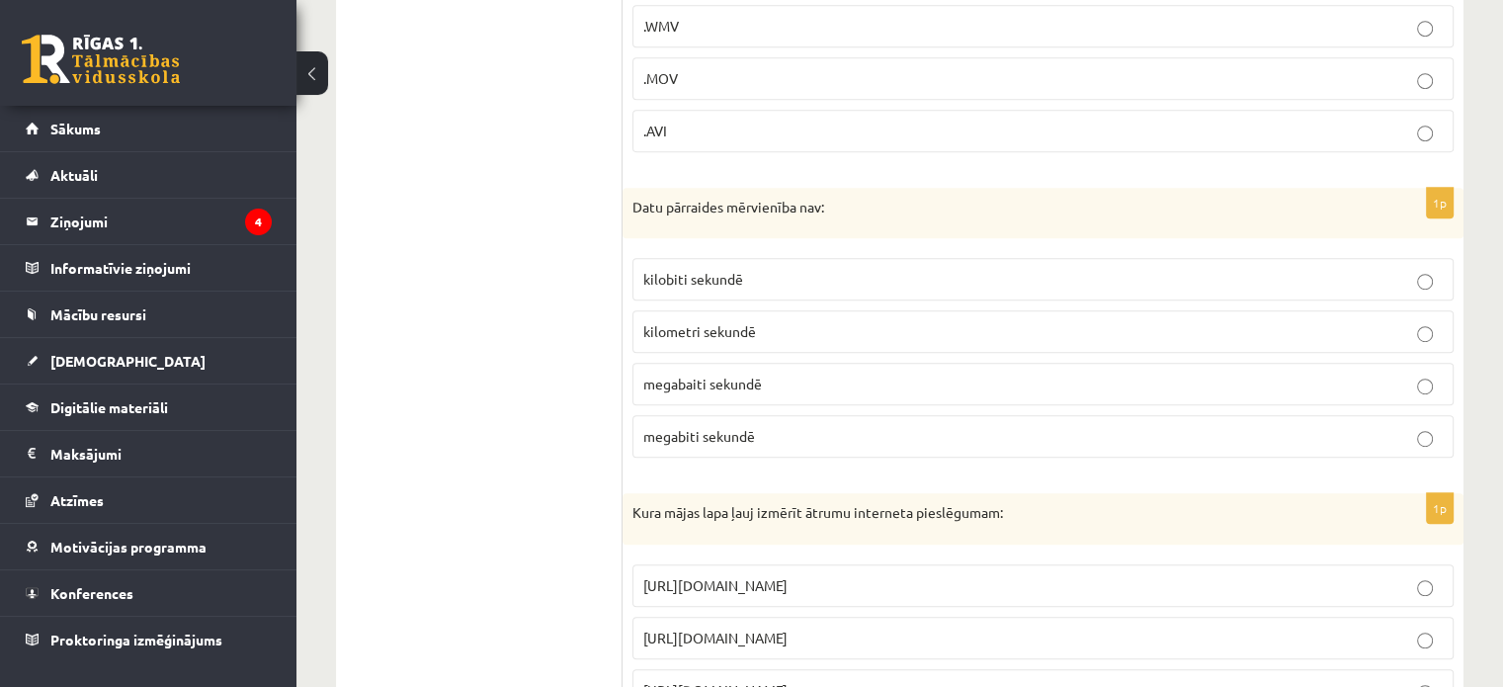
click at [787, 321] on p "kilometri sekundē" at bounding box center [1044, 331] width 800 height 21
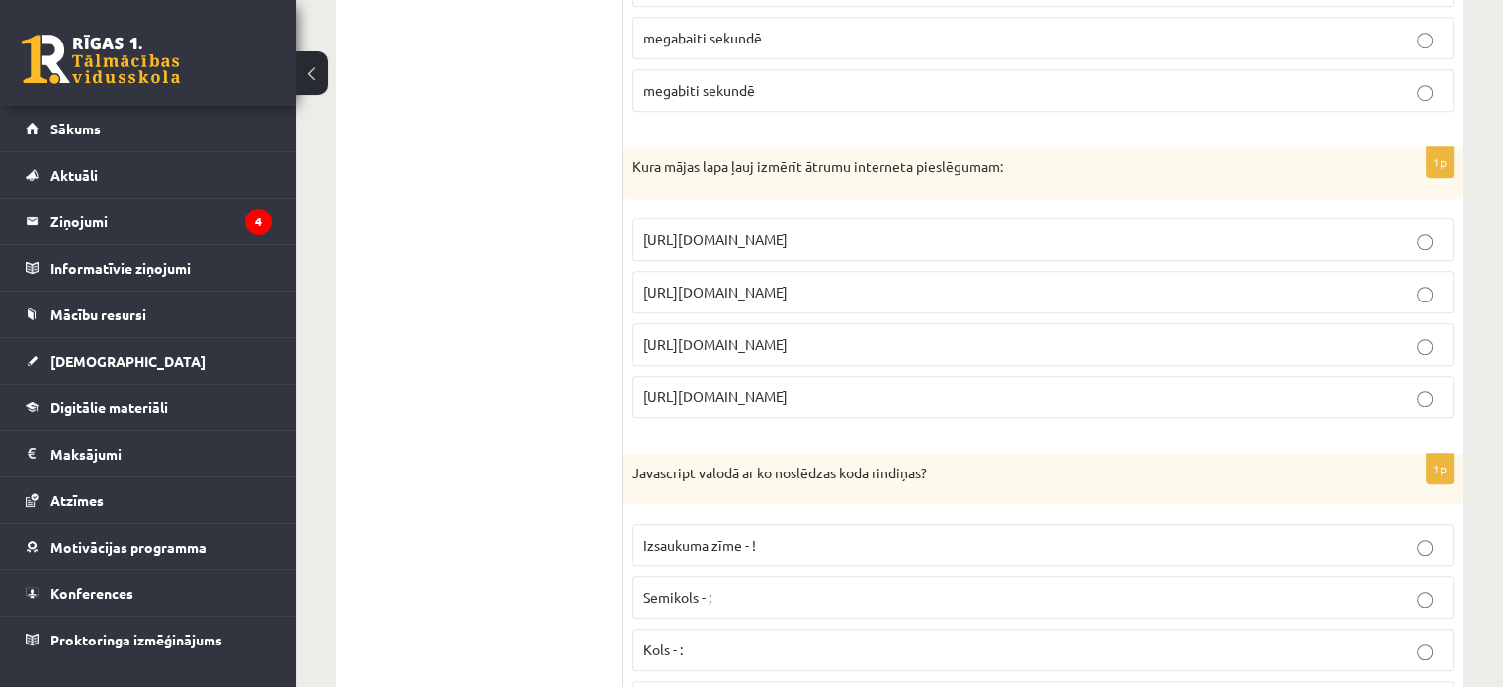
scroll to position [1501, 0]
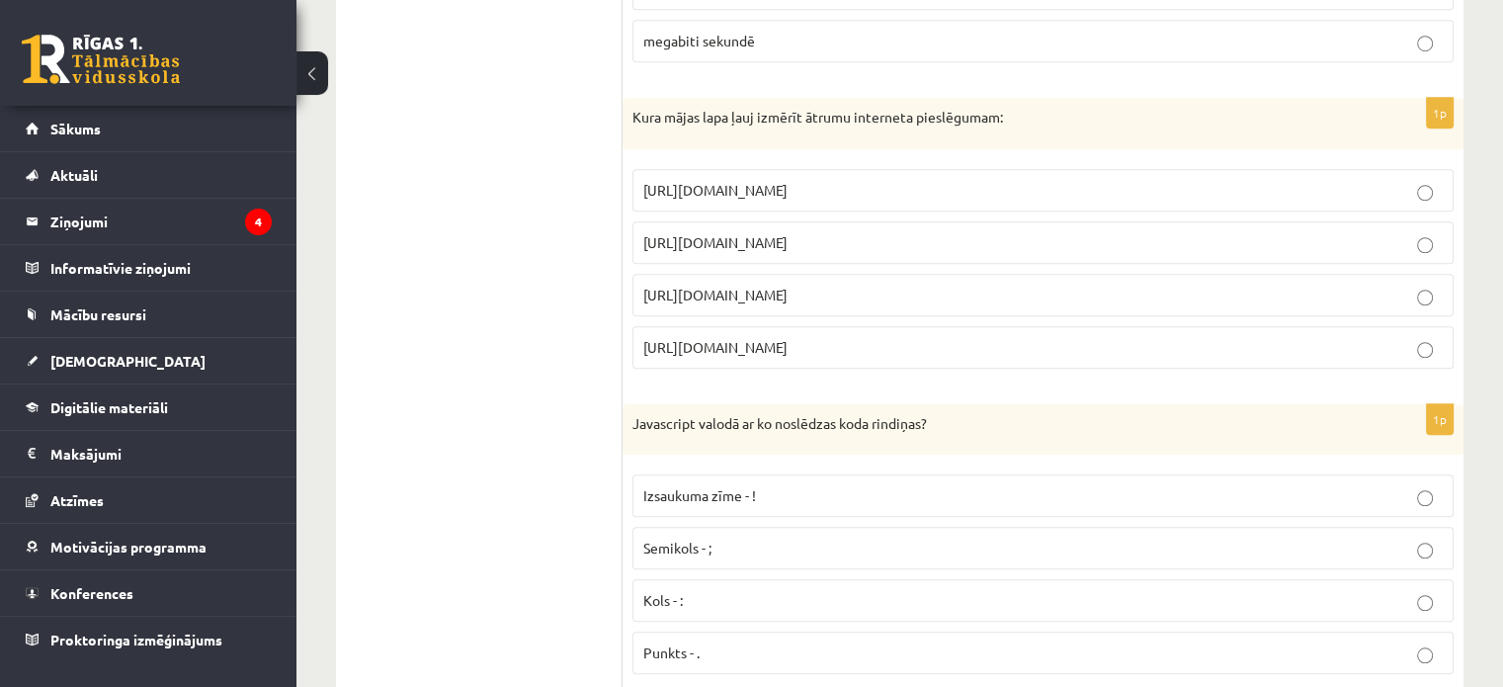
click at [835, 243] on p "https://www.speedtest.net" at bounding box center [1044, 242] width 800 height 21
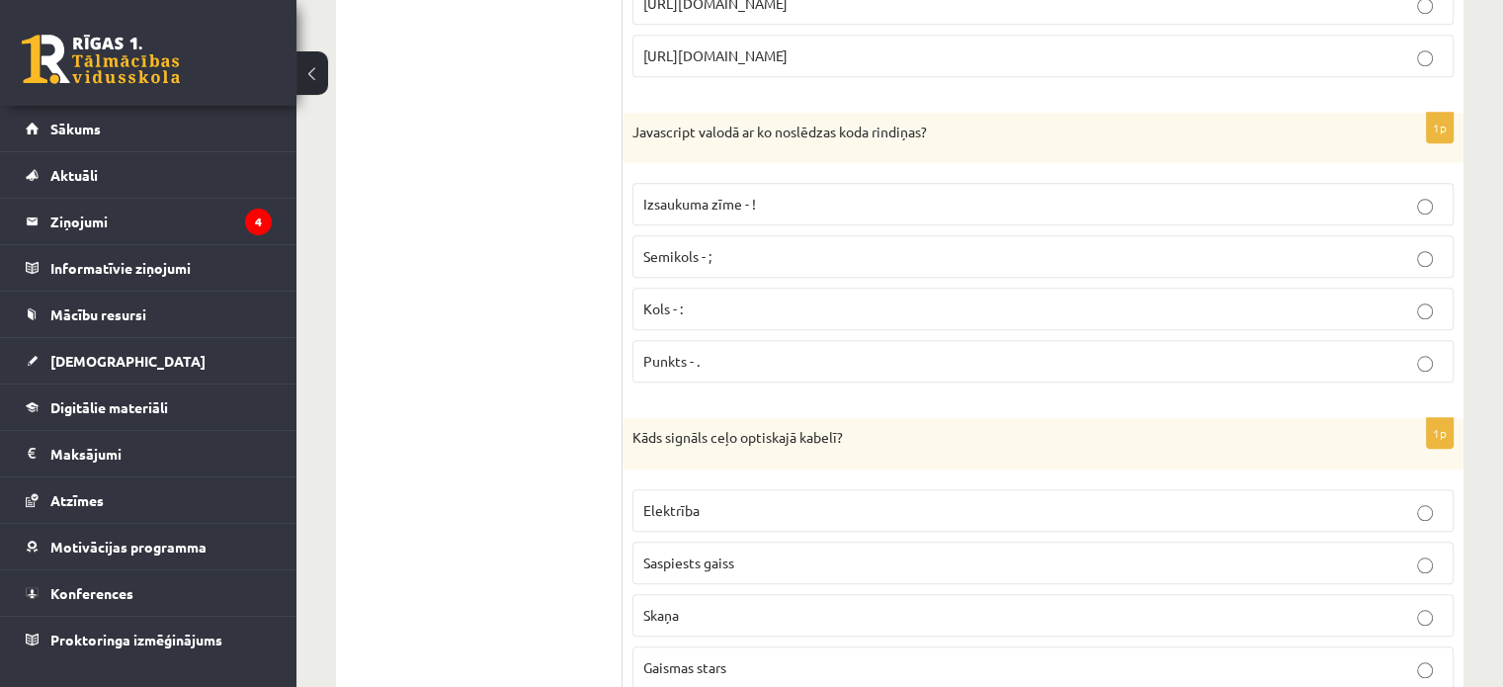
scroll to position [1797, 0]
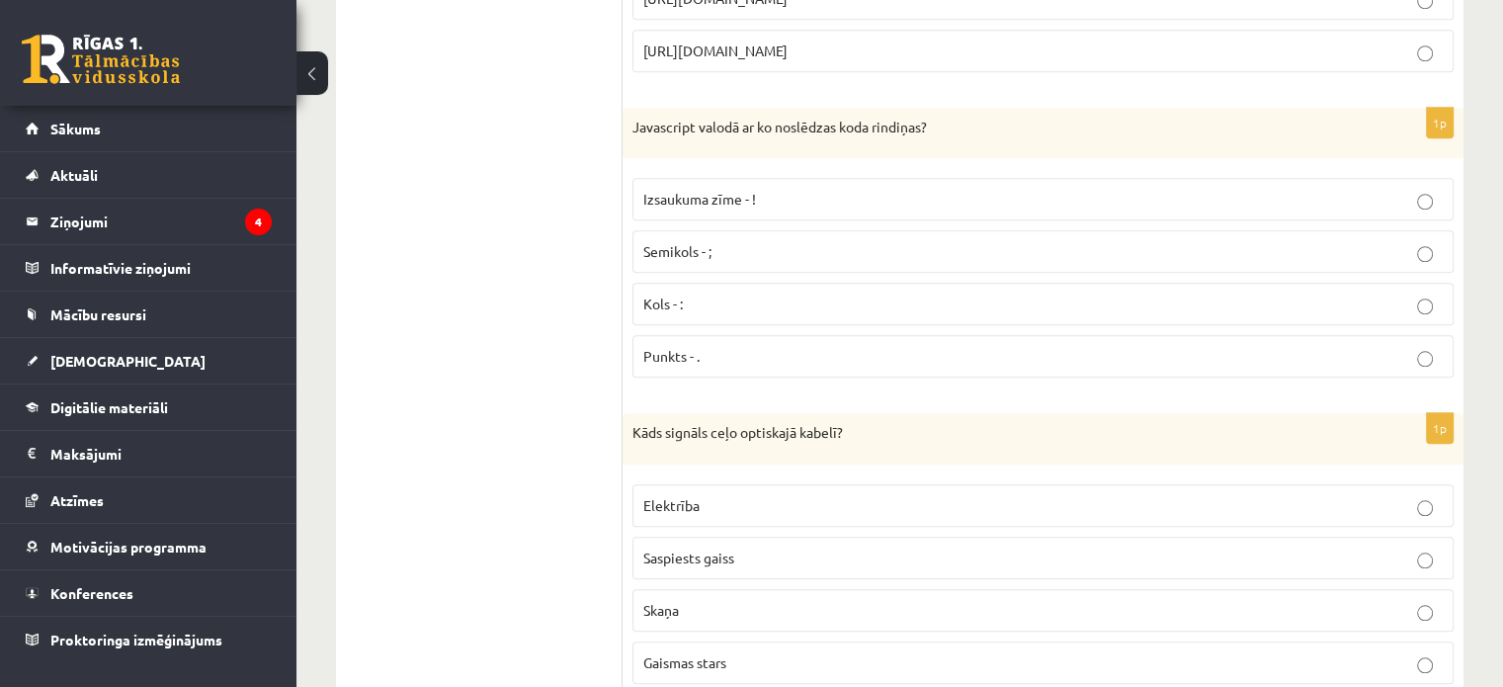
click at [847, 255] on label "Semikols - ;" at bounding box center [1043, 251] width 821 height 43
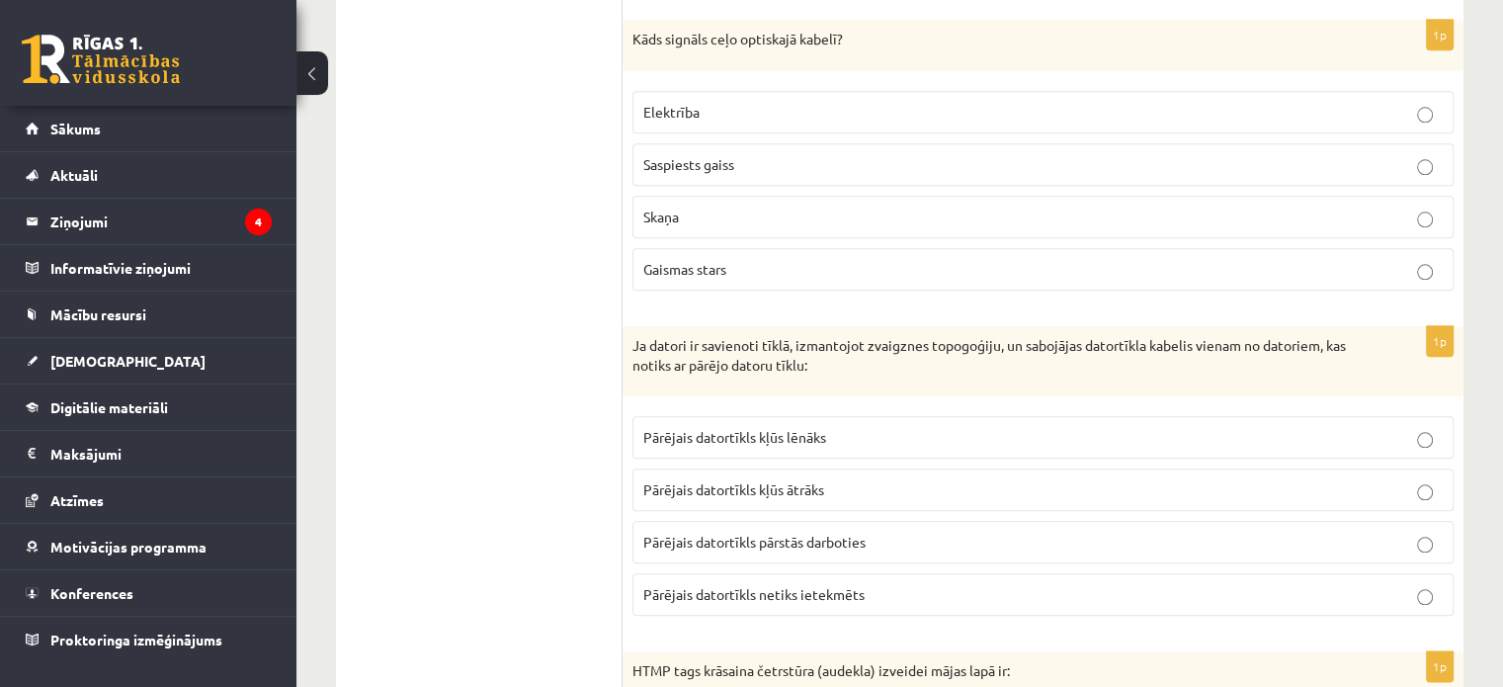
scroll to position [2192, 0]
click at [741, 257] on p "Gaismas stars" at bounding box center [1044, 267] width 800 height 21
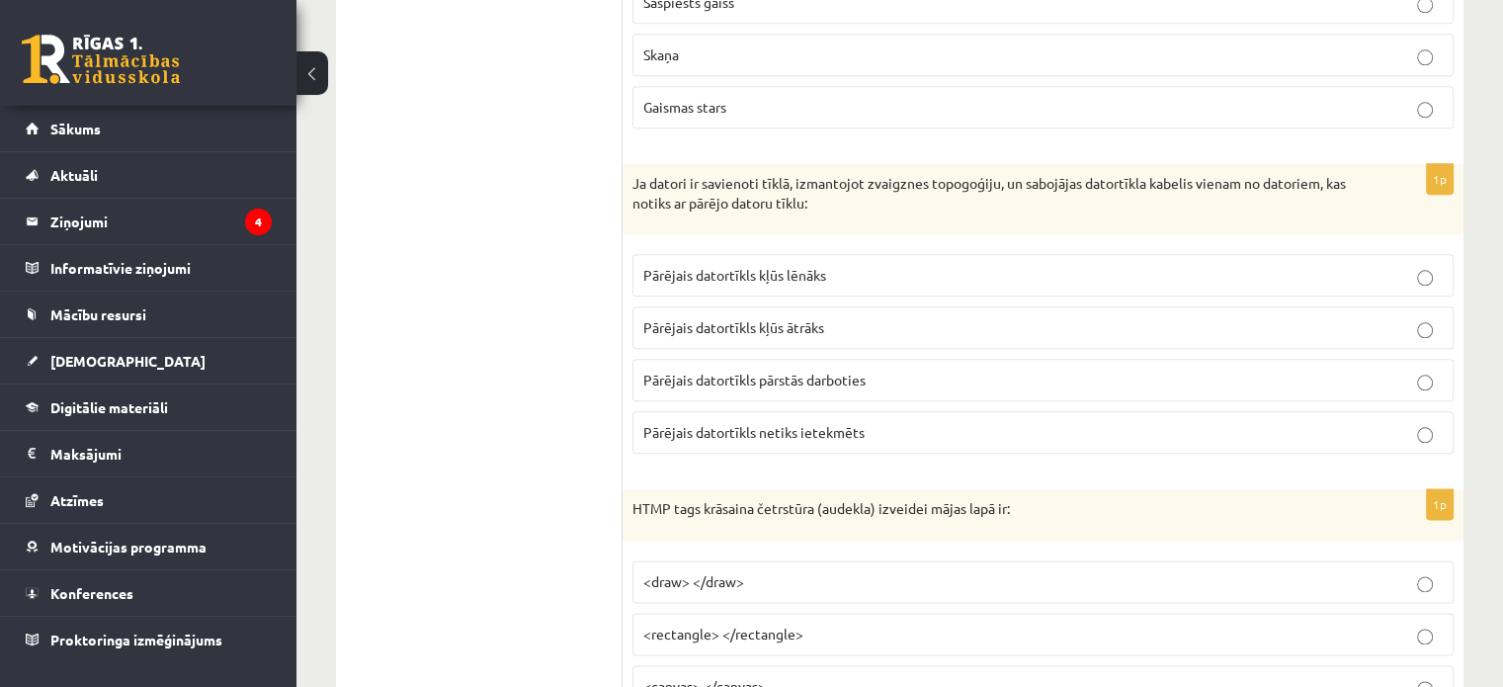
scroll to position [2489, 0]
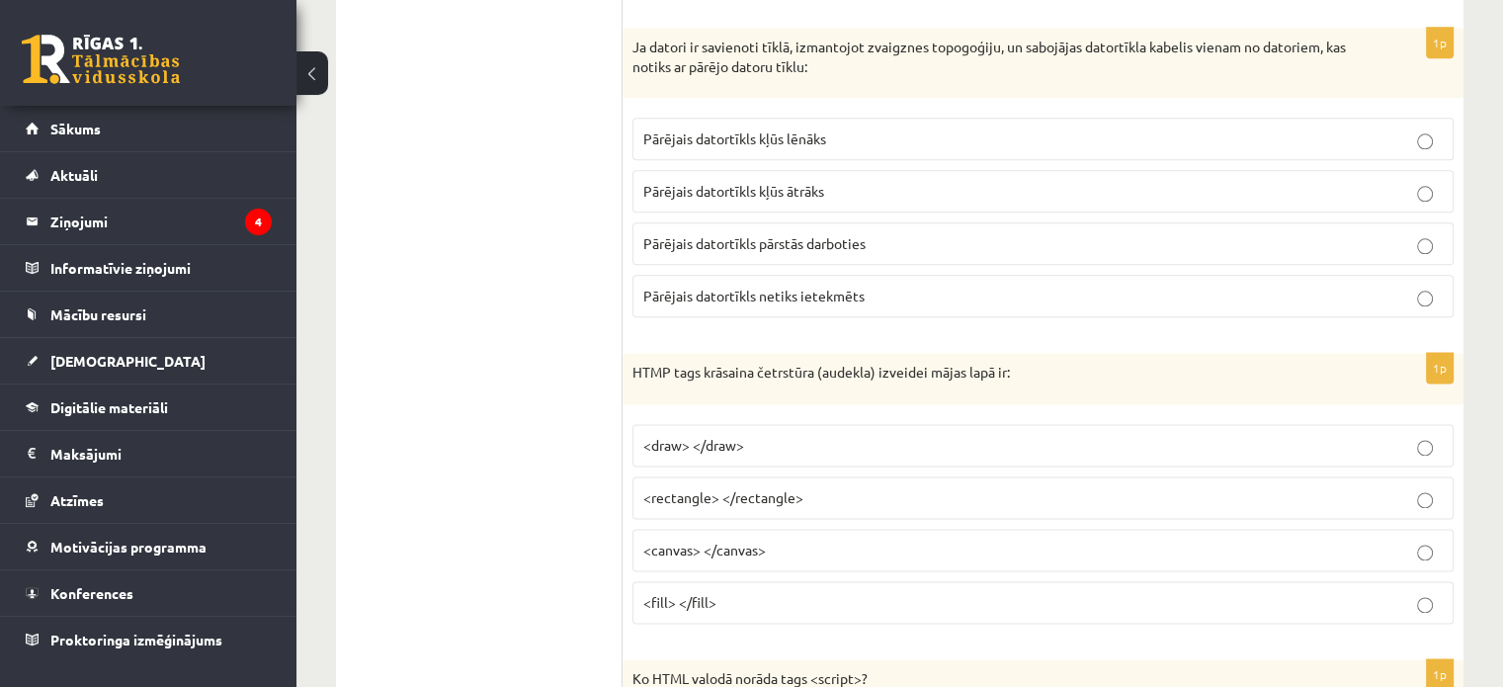
click at [845, 289] on span "Pārējais datortīkls netiks ietekmēts" at bounding box center [754, 296] width 221 height 18
click at [701, 541] on span "<canvas> </canvas>" at bounding box center [705, 550] width 123 height 18
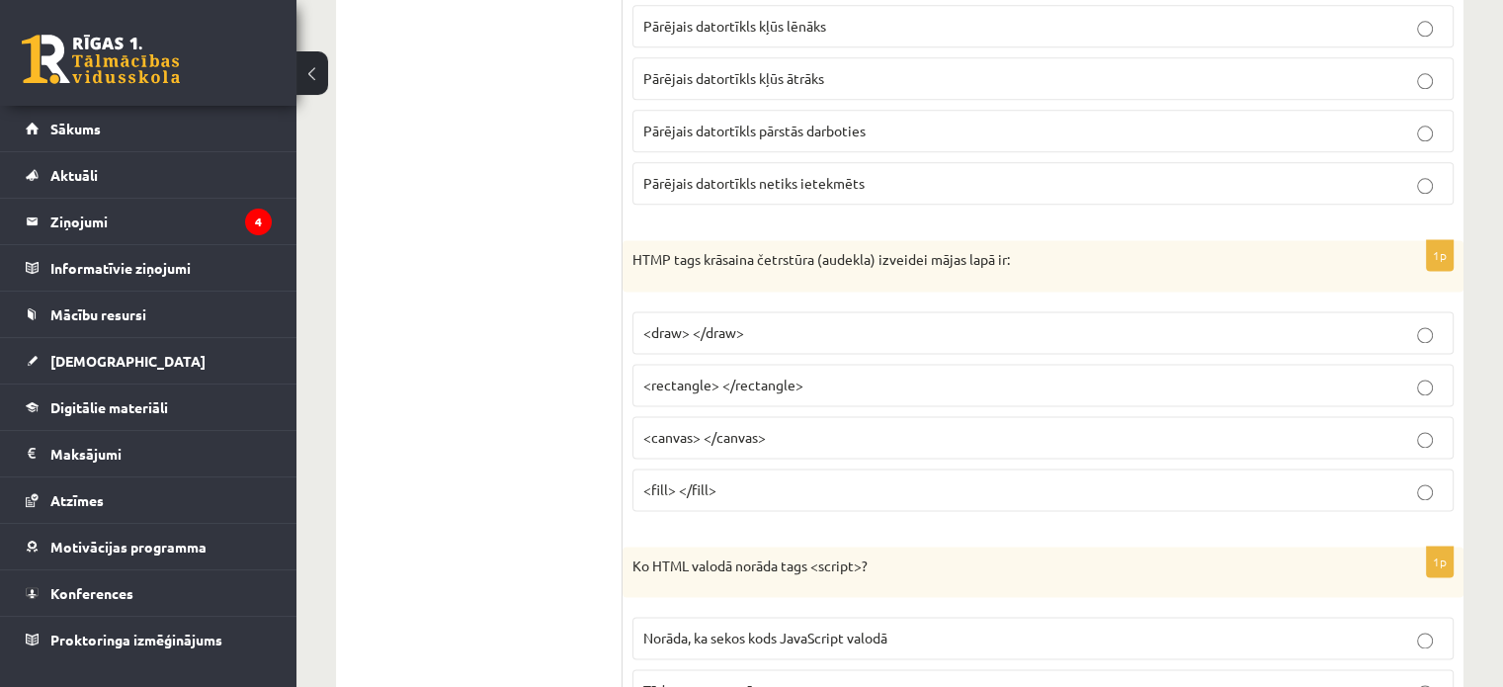
scroll to position [2786, 0]
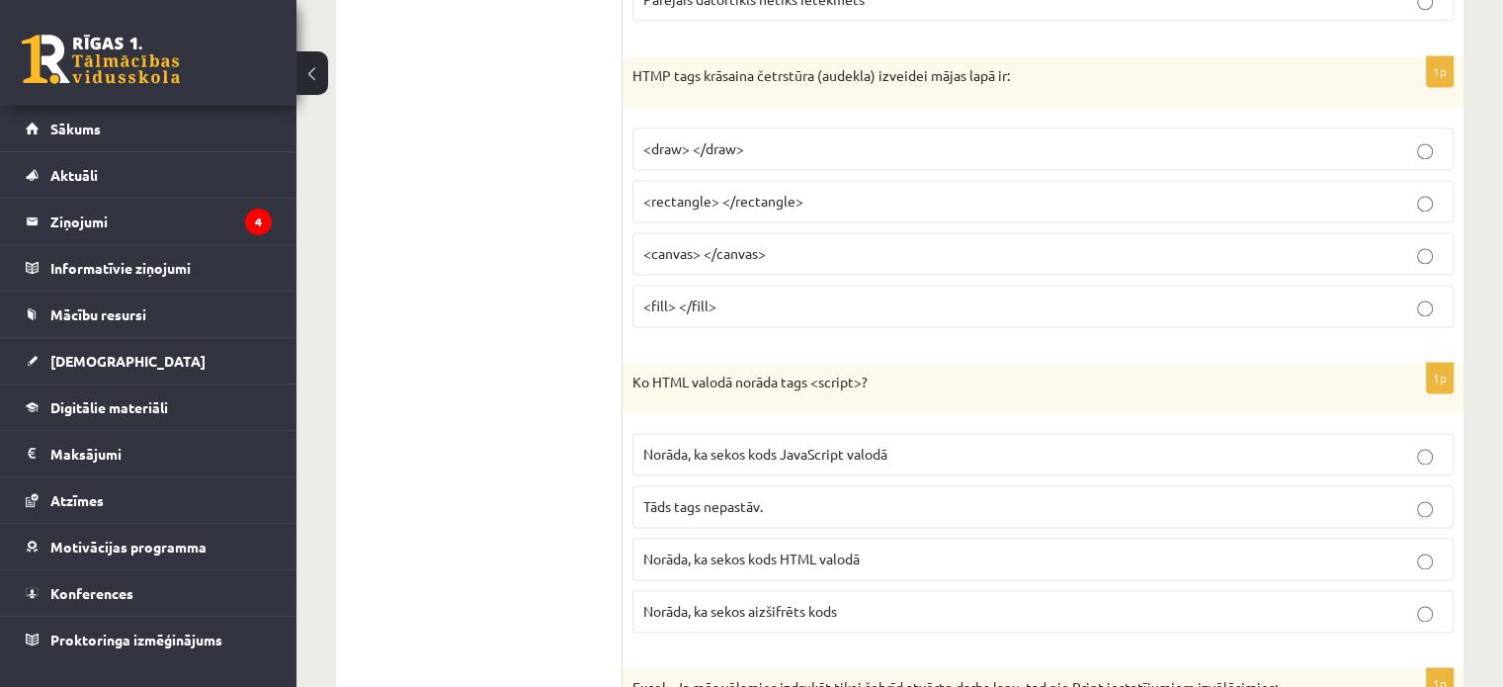
click at [917, 444] on p "Norāda, ka sekos kods JavaScript valodā" at bounding box center [1044, 454] width 800 height 21
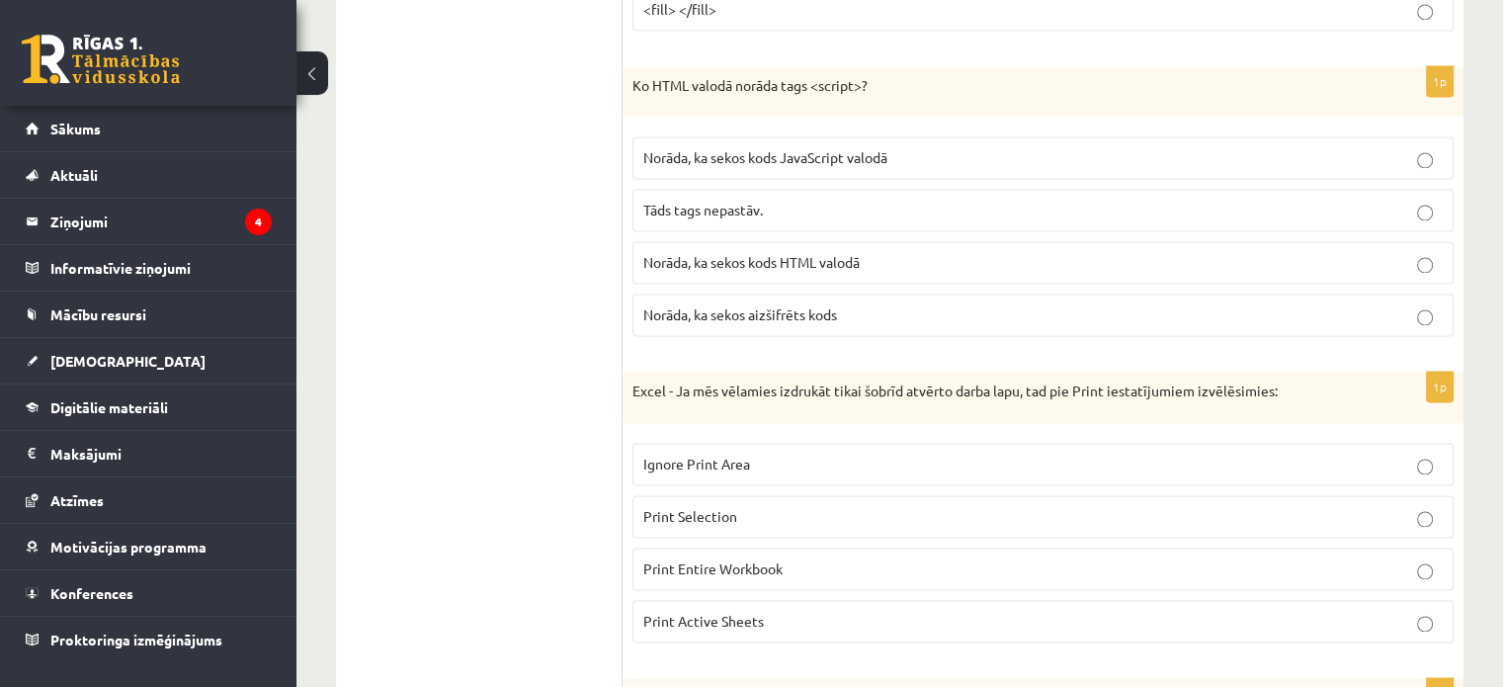
scroll to position [3280, 0]
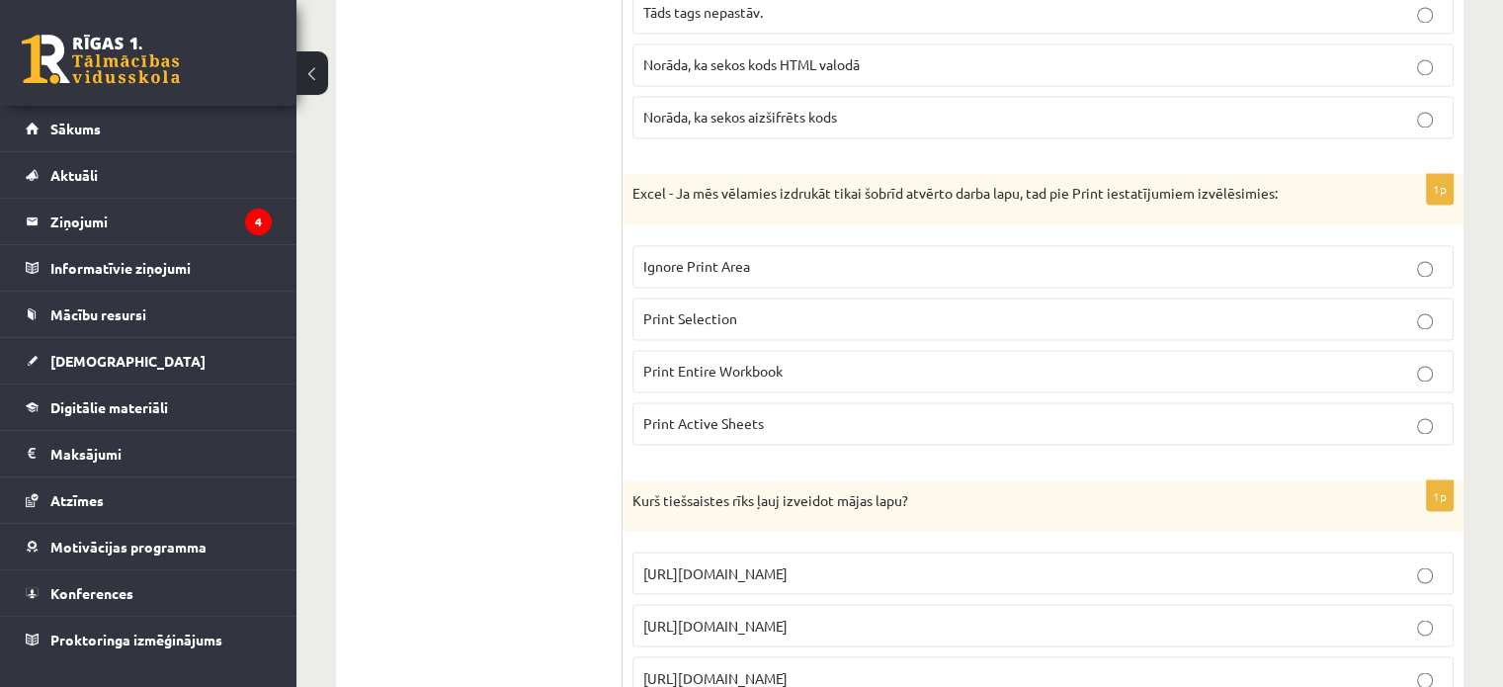
click at [735, 431] on fieldset "Ignore Print Area Print Selection Print Entire Workbook Print Active Sheets" at bounding box center [1043, 342] width 821 height 215
click at [738, 414] on span "Print Active Sheets" at bounding box center [704, 423] width 121 height 18
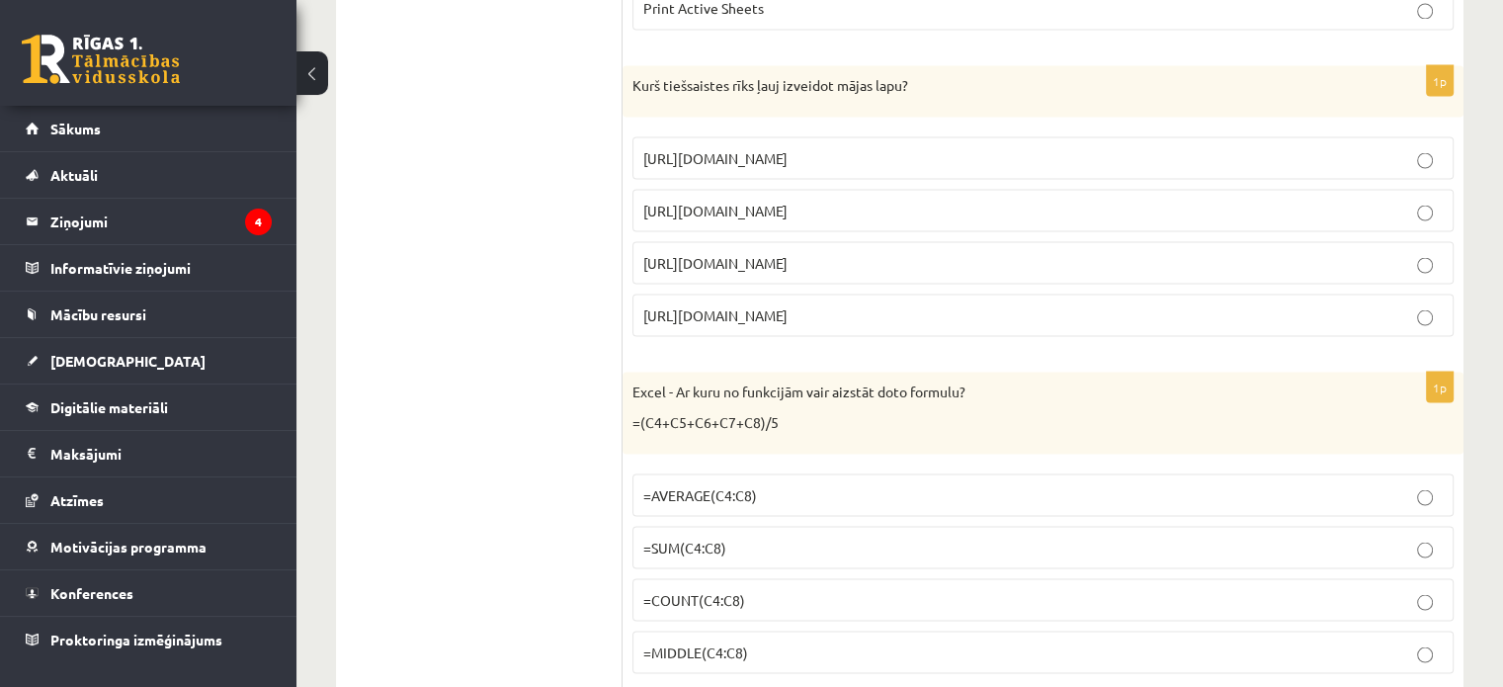
scroll to position [3774, 0]
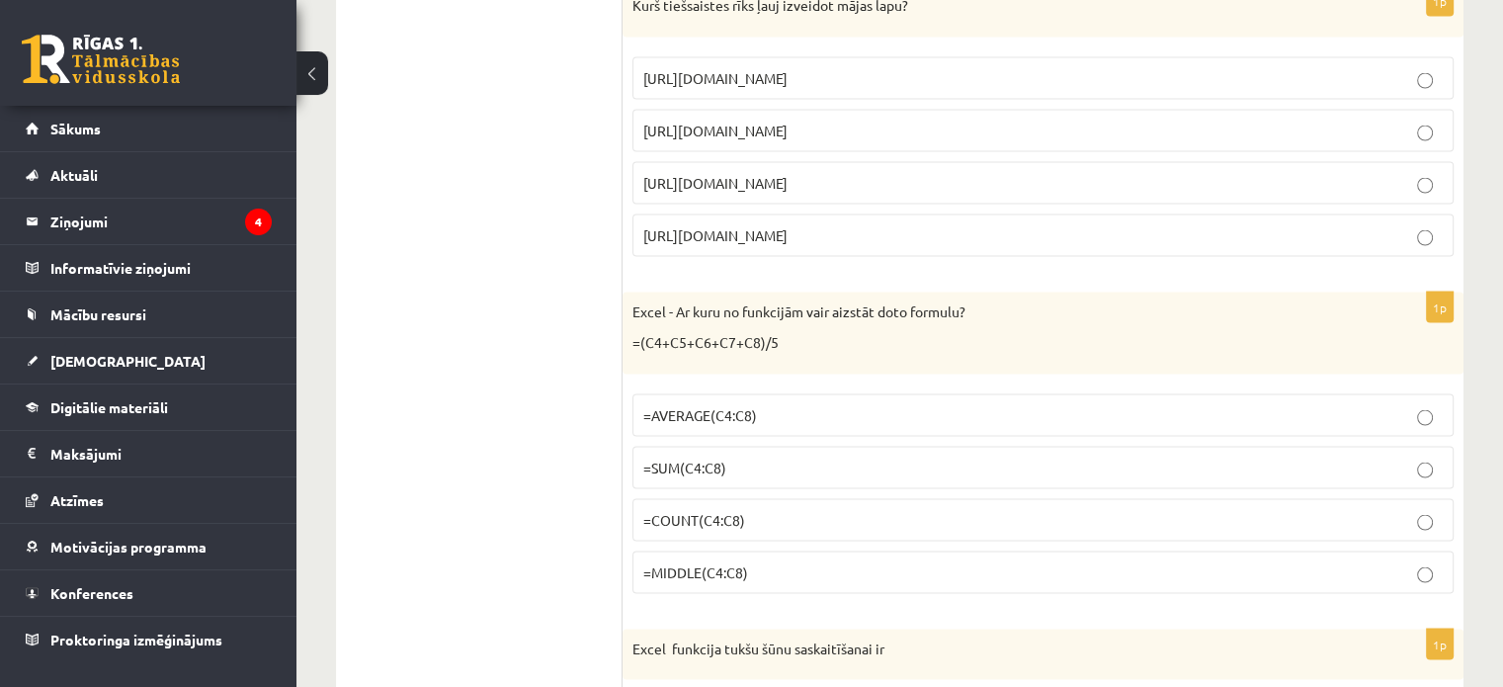
click at [743, 162] on label "https://www.mozello.lv" at bounding box center [1043, 183] width 821 height 43
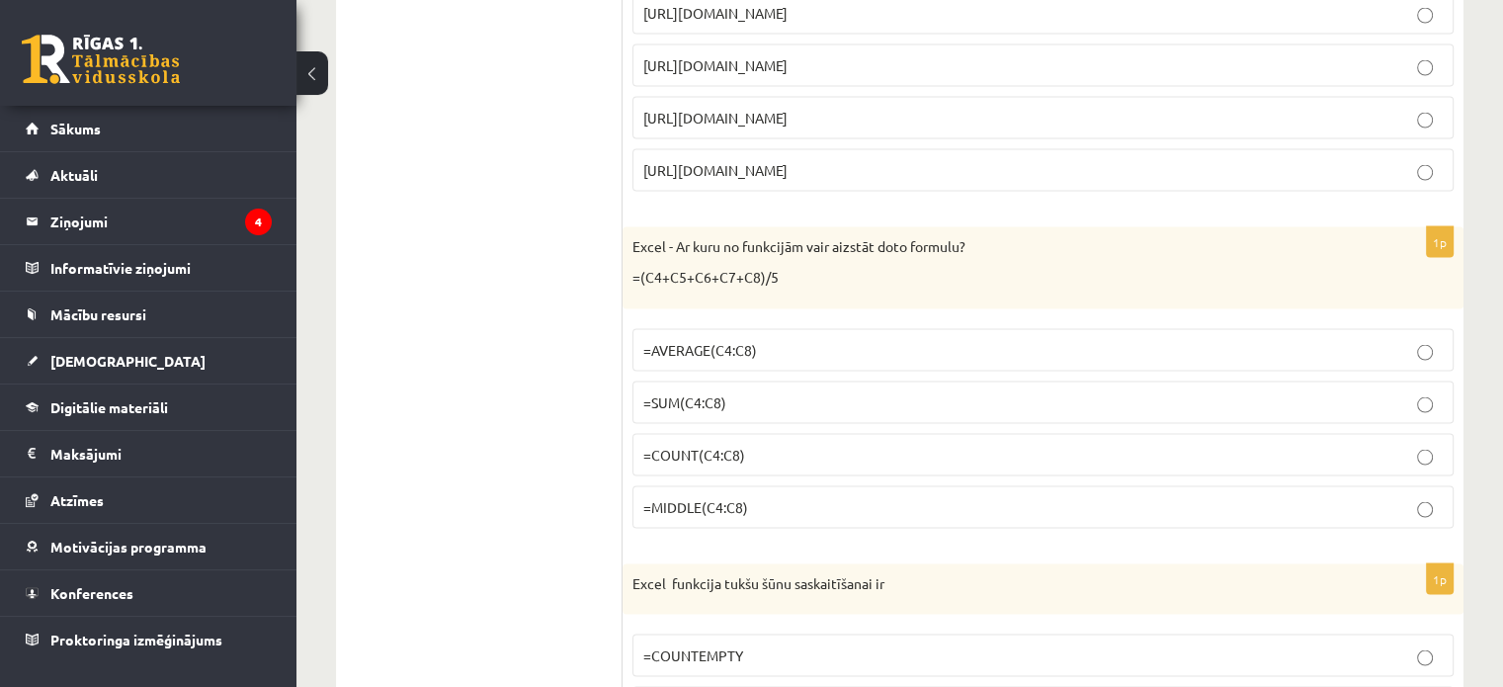
scroll to position [3873, 0]
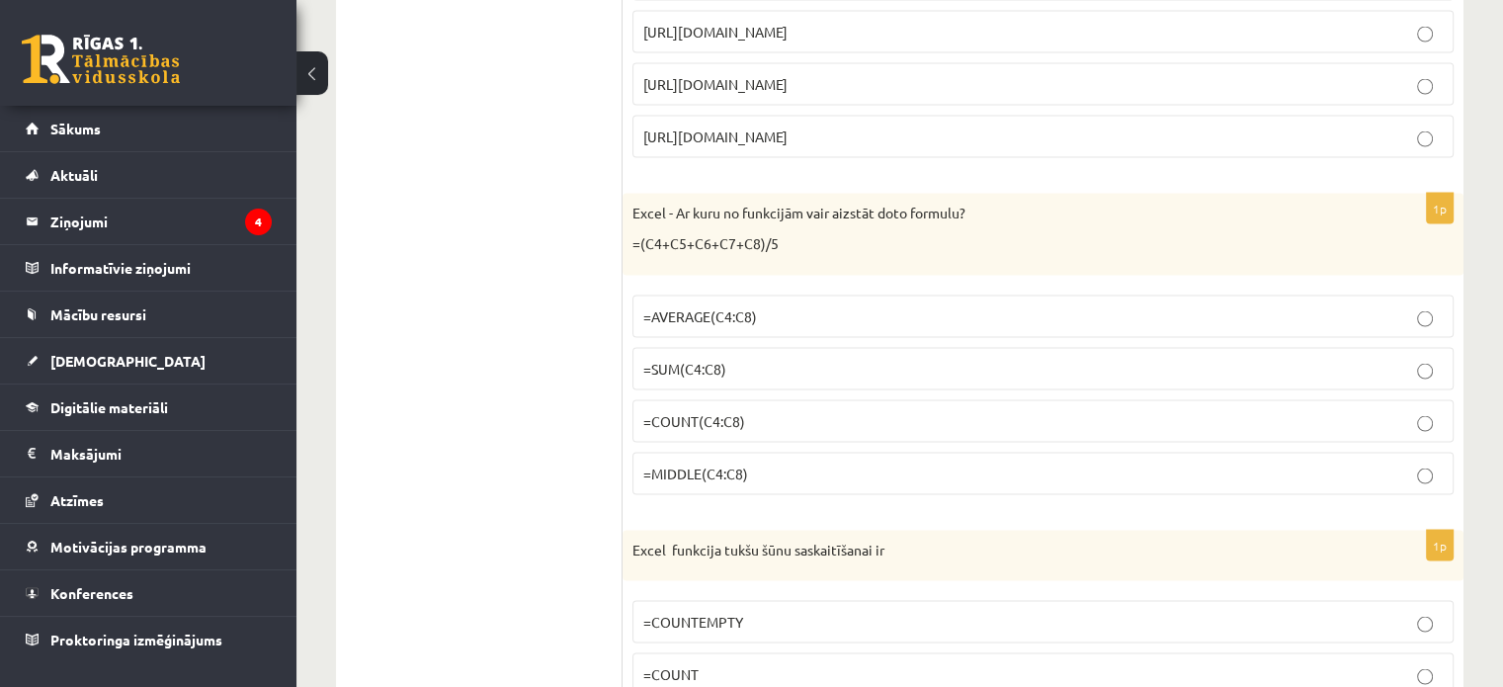
click at [723, 307] on span "=AVERAGE(C4:C8)" at bounding box center [701, 316] width 114 height 18
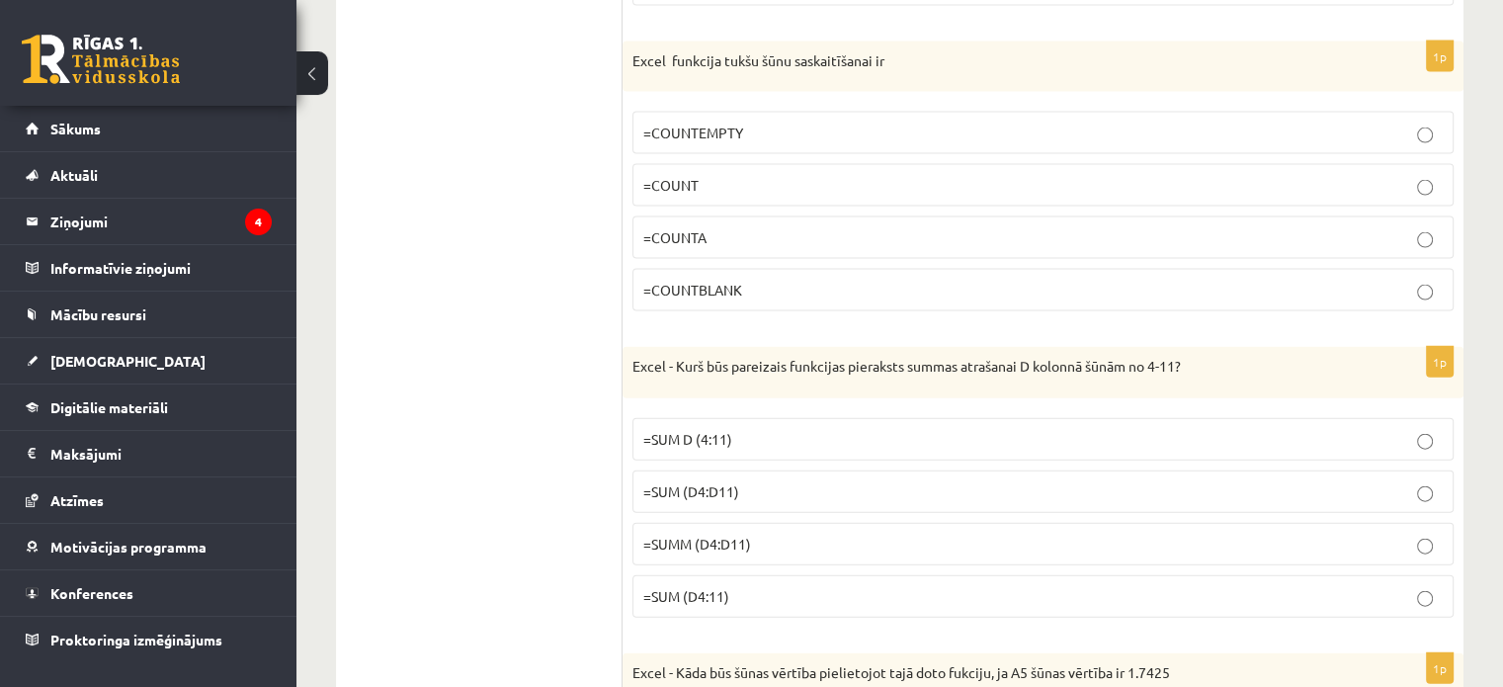
scroll to position [4169, 0]
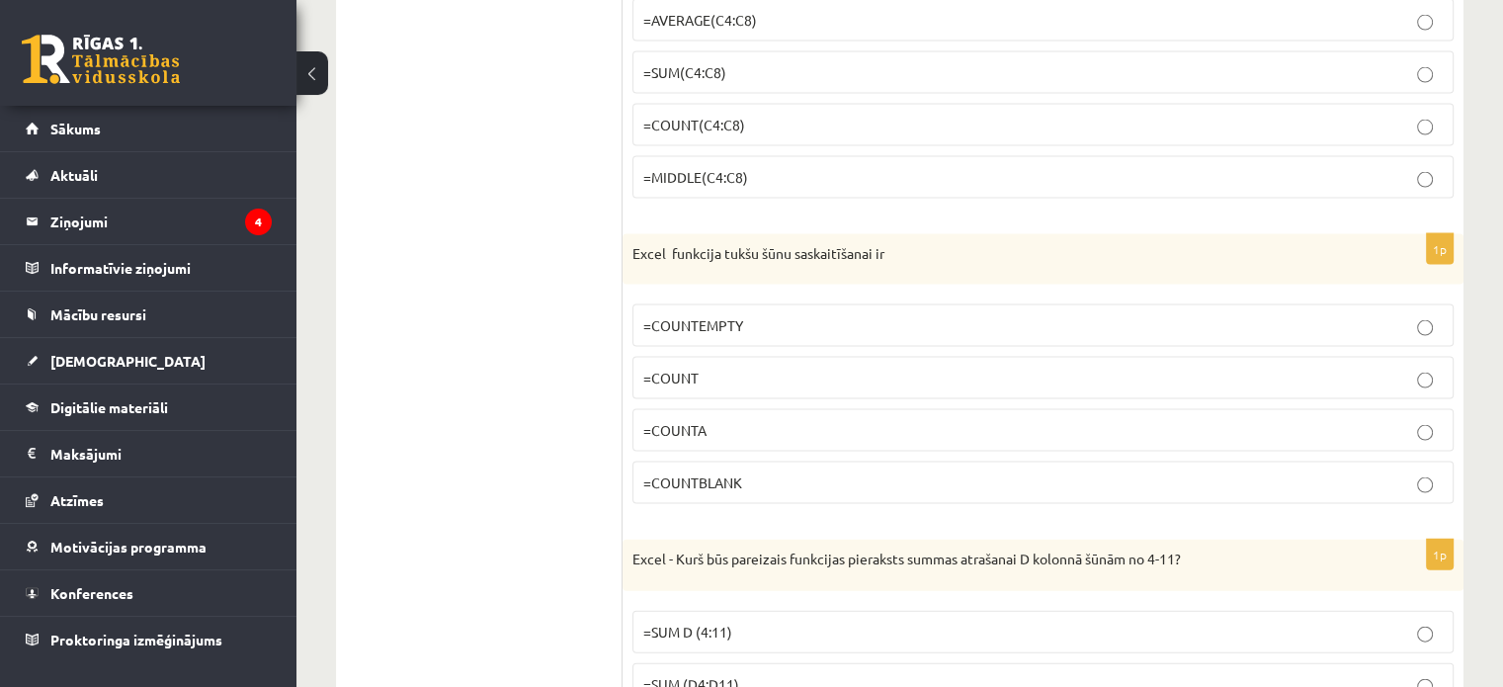
click at [734, 472] on p "=COUNTBLANK" at bounding box center [1044, 482] width 800 height 21
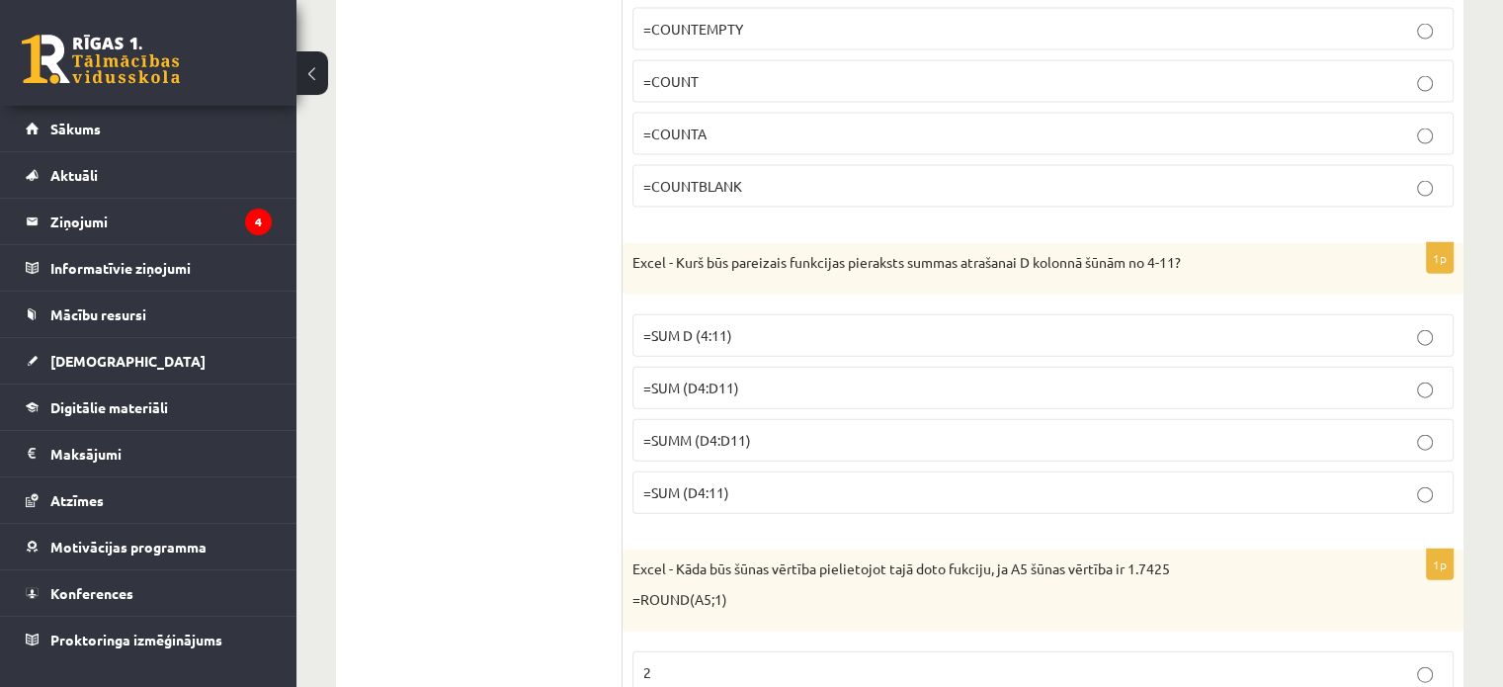
scroll to position [4565, 0]
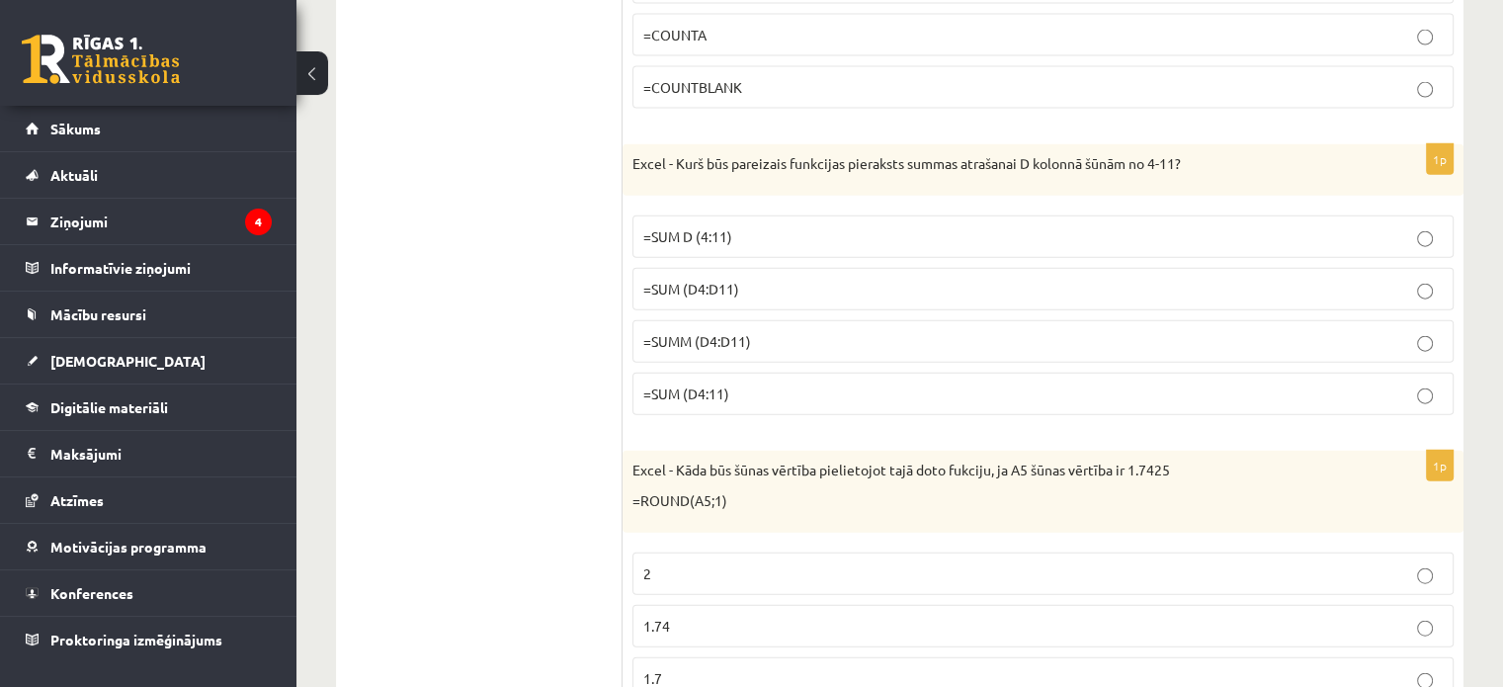
click at [845, 384] on p "=SUM (D4:11)" at bounding box center [1044, 394] width 800 height 21
click at [723, 280] on span "=SUM (D4:D11)" at bounding box center [692, 289] width 96 height 18
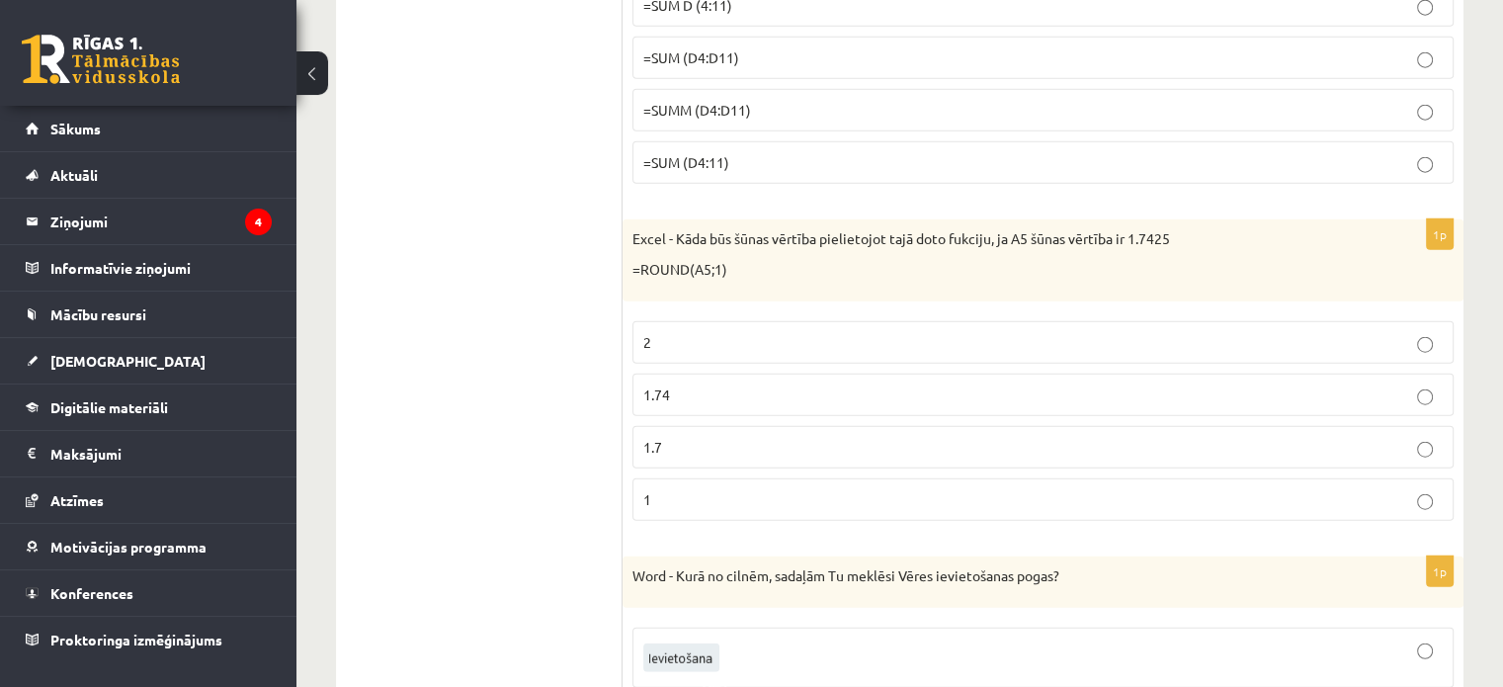
scroll to position [4861, 0]
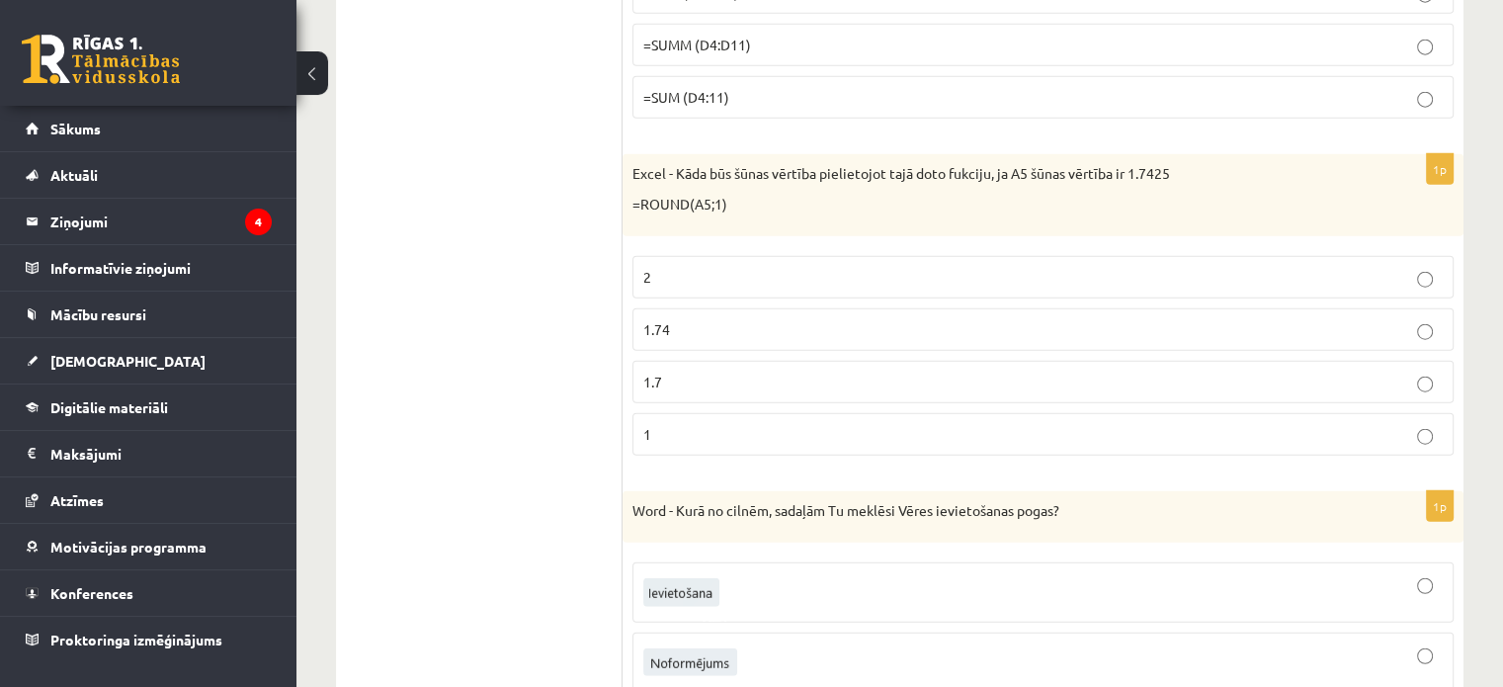
click at [693, 372] on p "1.7" at bounding box center [1044, 382] width 800 height 21
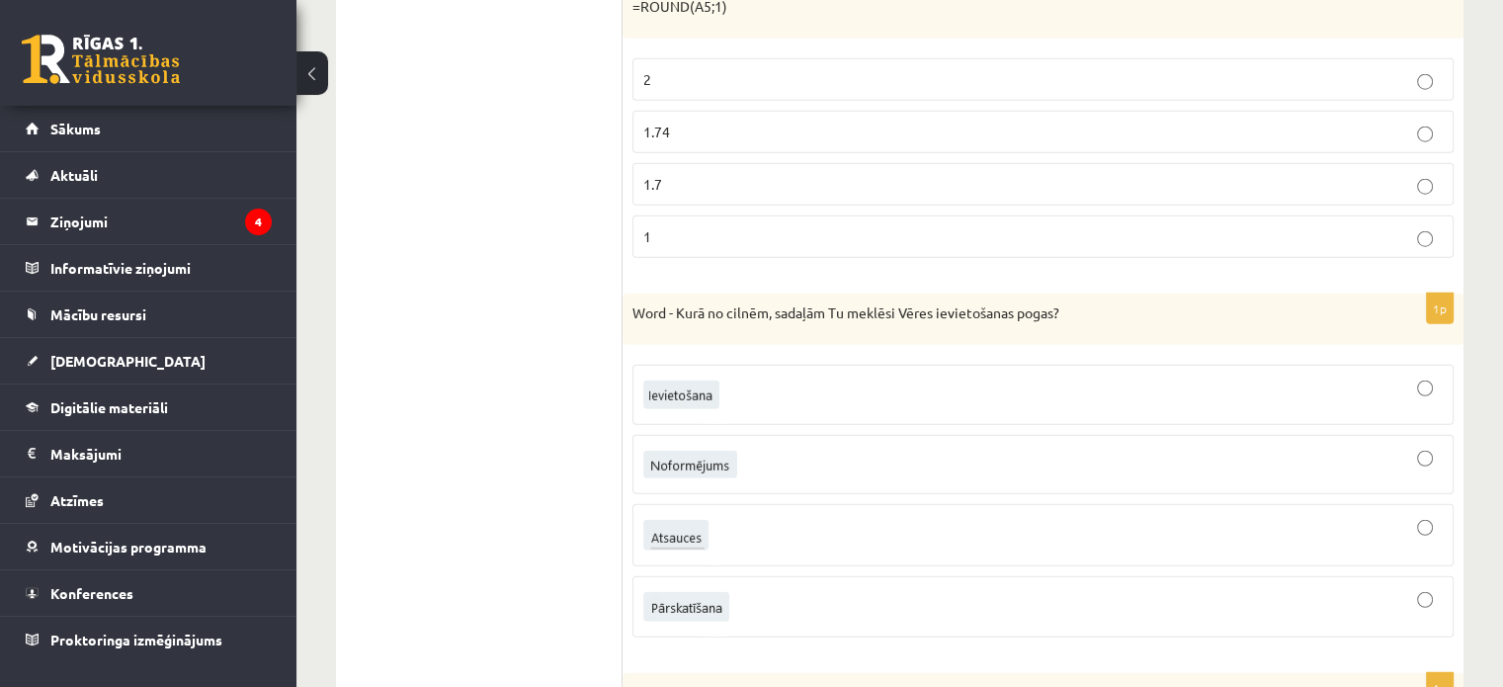
scroll to position [5158, 0]
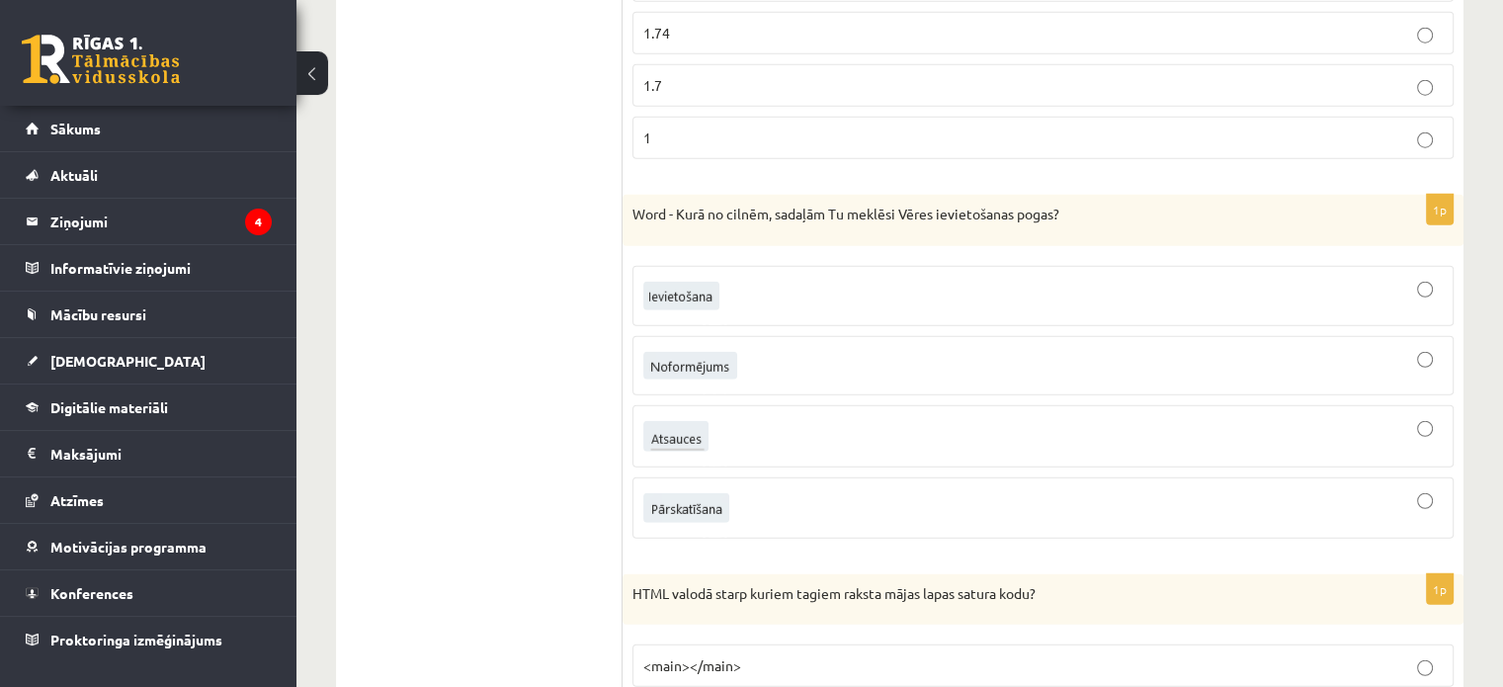
click at [758, 416] on div at bounding box center [1044, 436] width 800 height 41
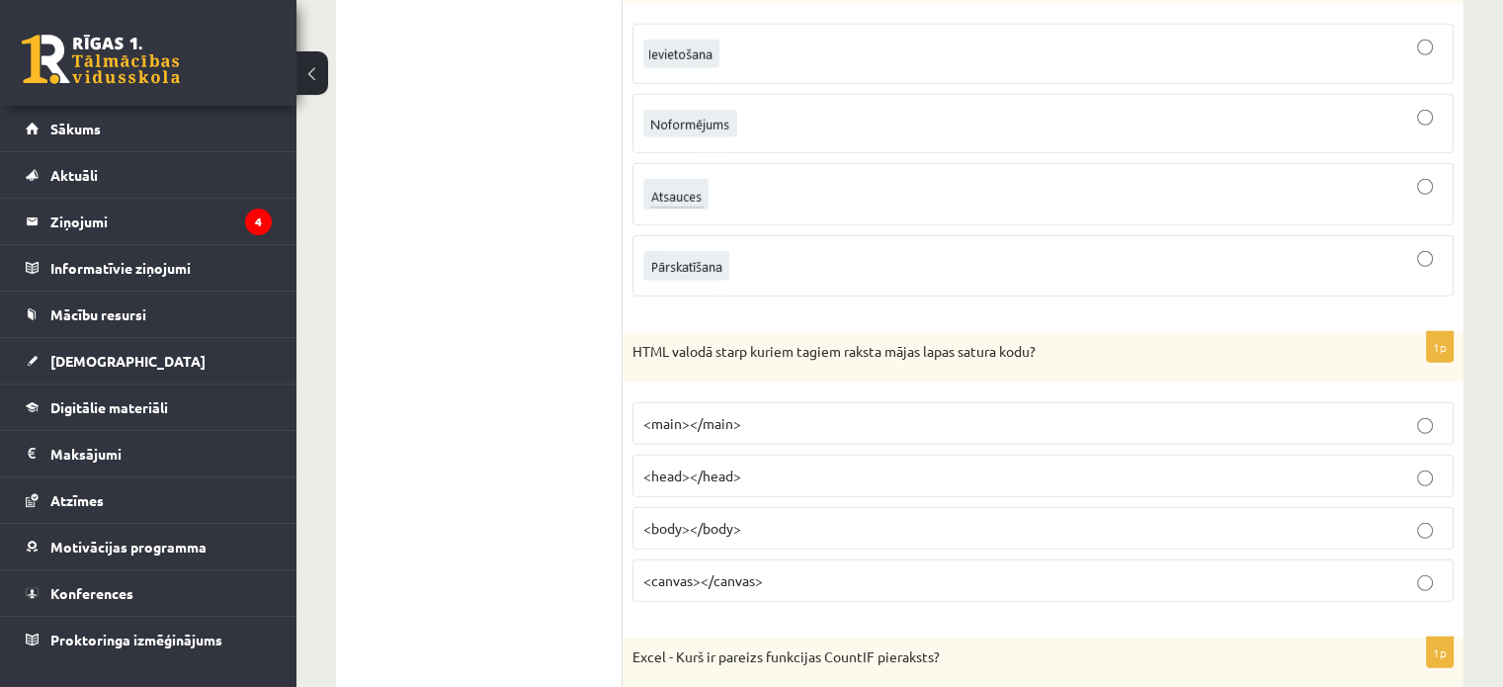
scroll to position [5454, 0]
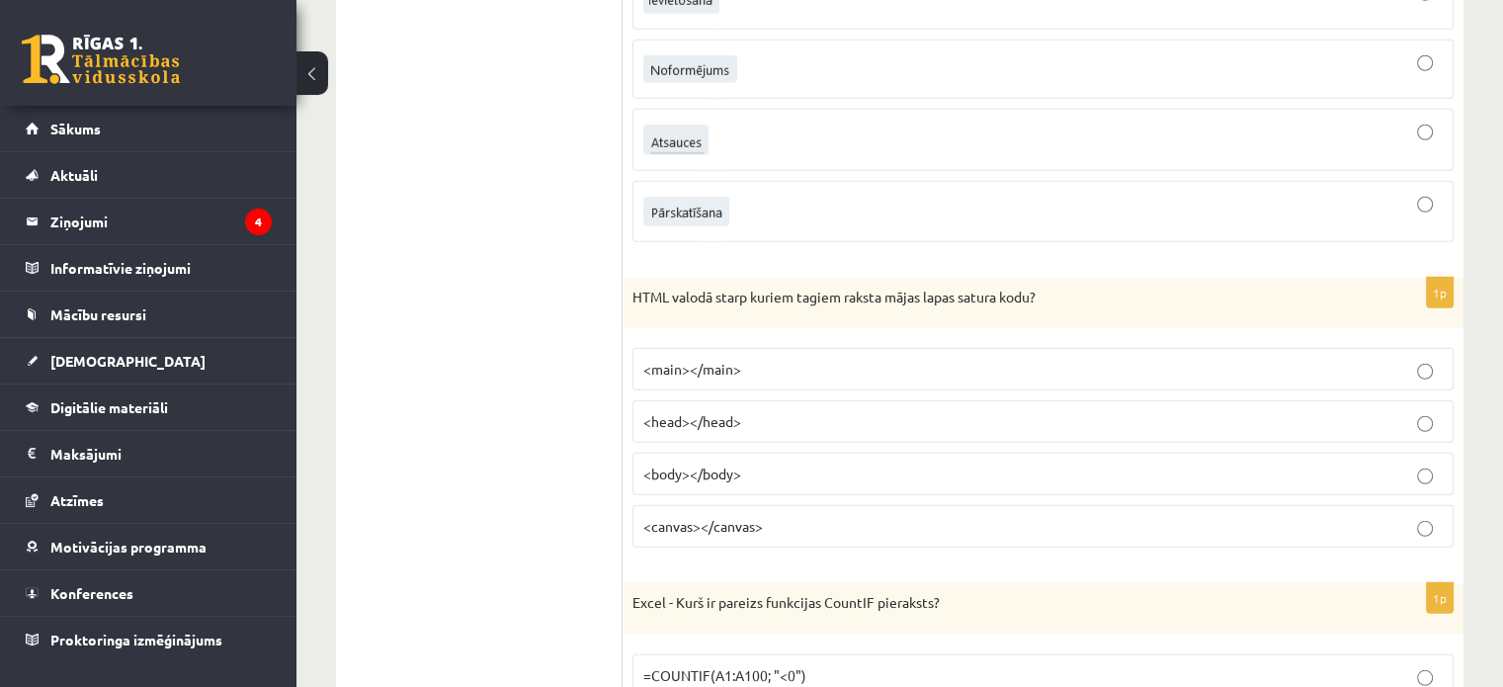
click at [721, 464] on p "<body></body>" at bounding box center [1044, 474] width 800 height 21
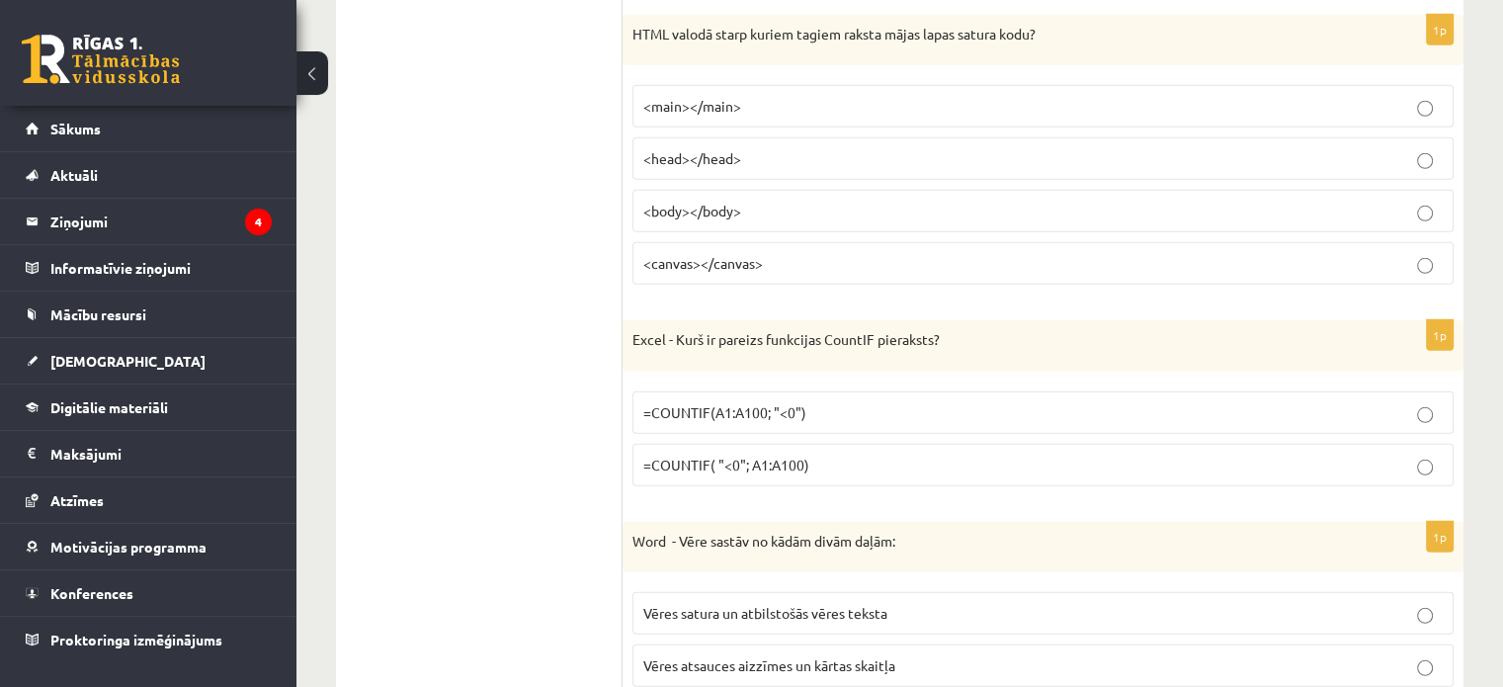
scroll to position [5751, 0]
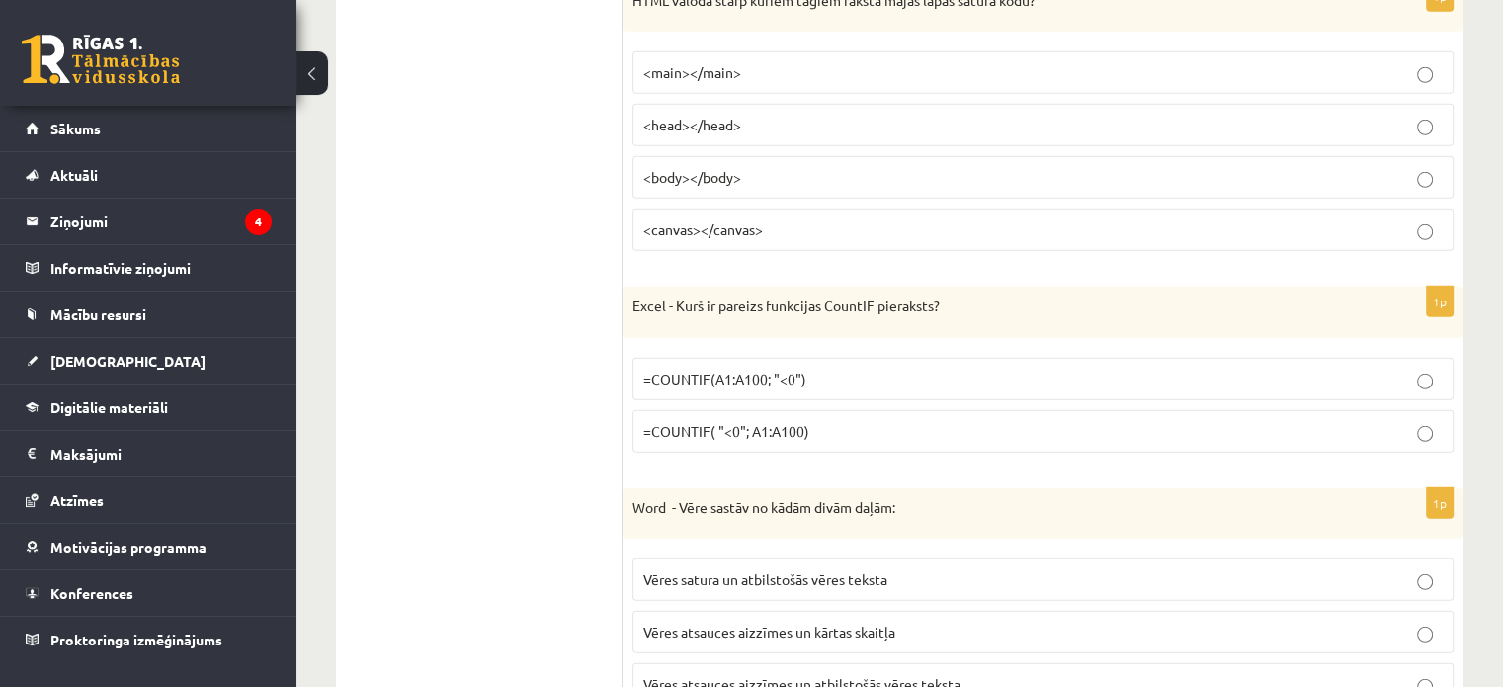
click at [803, 370] on span "=COUNTIF(A1:A100; "<0")" at bounding box center [725, 379] width 163 height 18
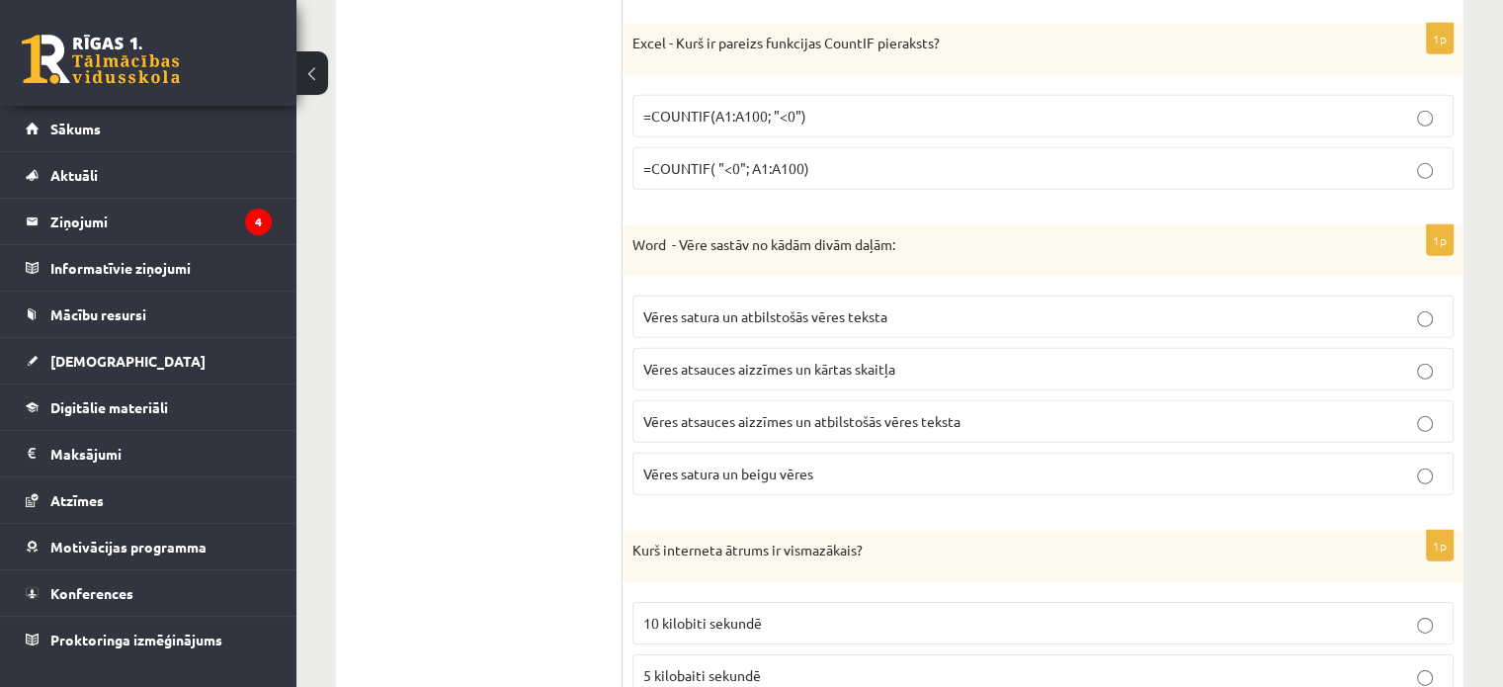
scroll to position [6048, 0]
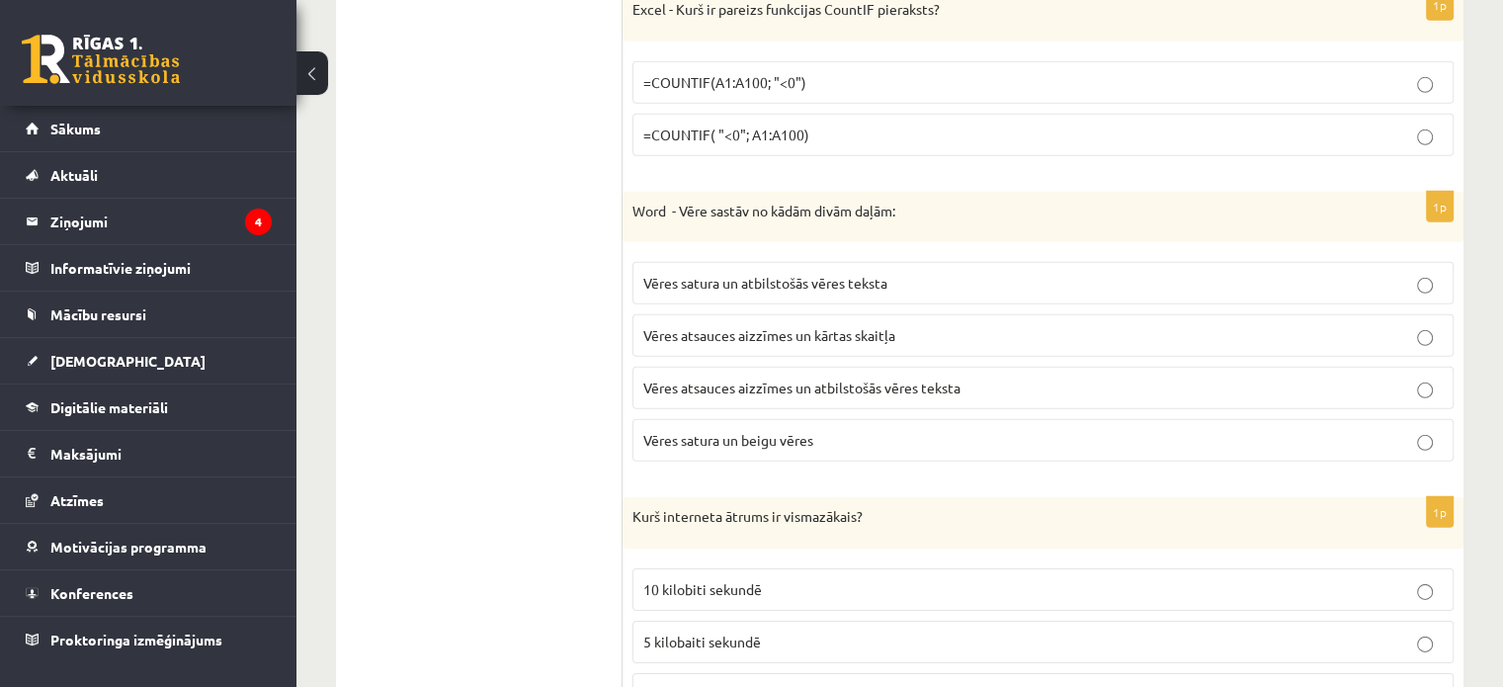
click at [880, 262] on label "Vēres satura un atbilstošās vēres teksta" at bounding box center [1043, 283] width 821 height 43
click at [830, 379] on span "Vēres atsauces aizzīmes un atbilstošās vēres teksta" at bounding box center [802, 388] width 317 height 18
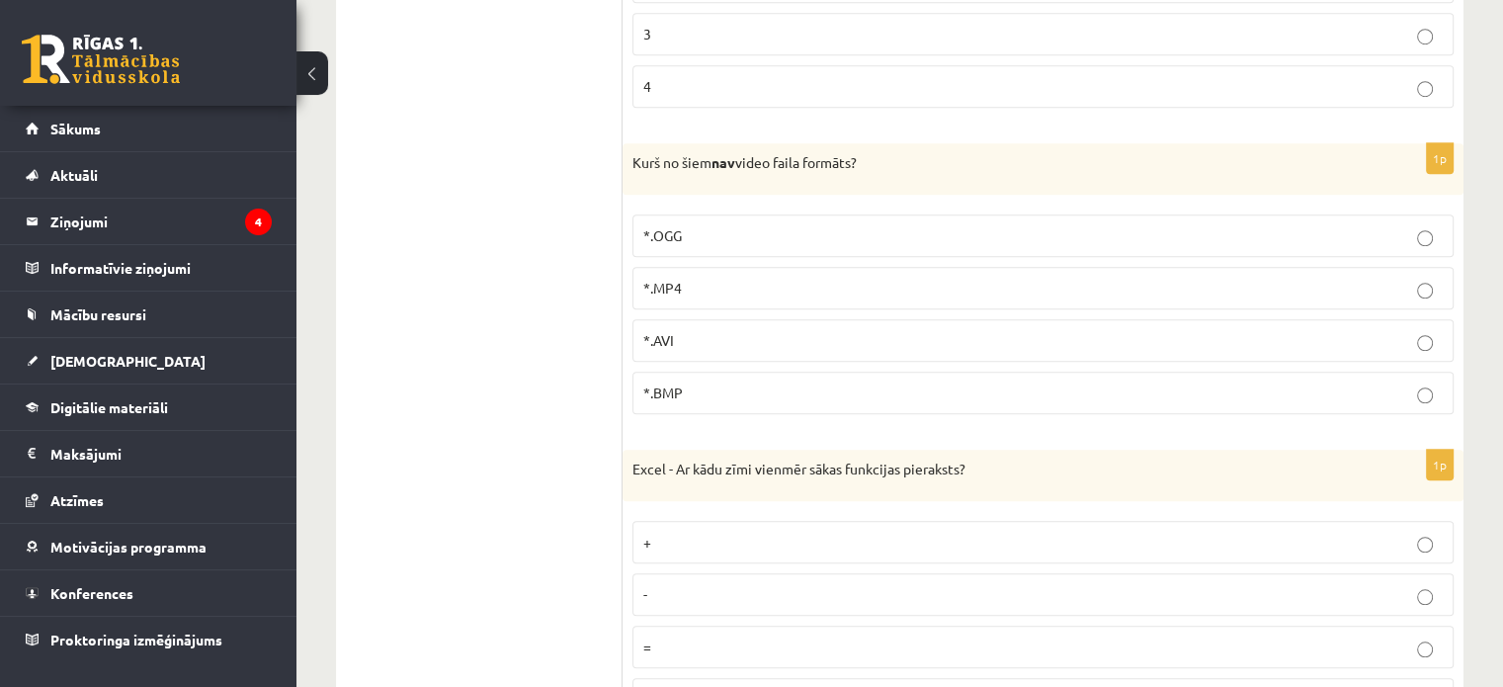
scroll to position [9112, 0]
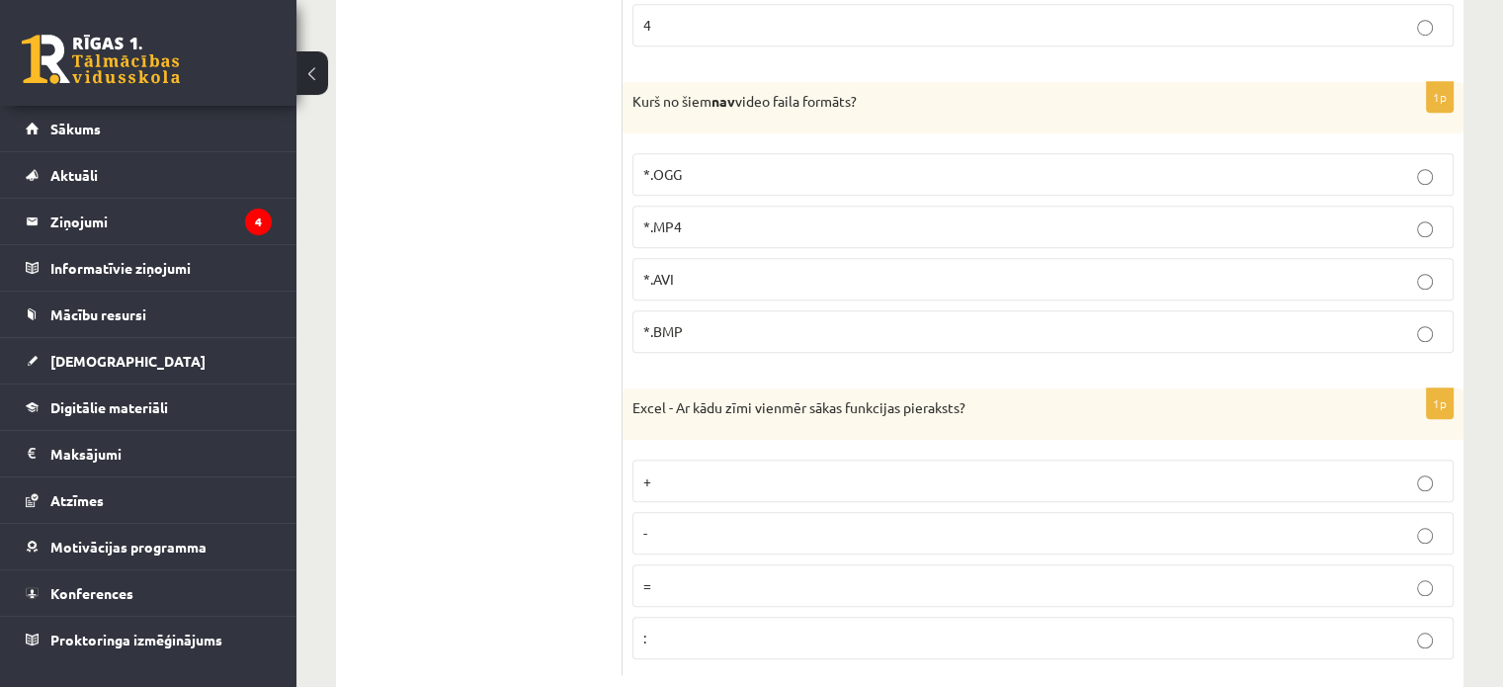
drag, startPoint x: 708, startPoint y: 547, endPoint x: 664, endPoint y: 426, distance: 128.2
click at [708, 575] on p "=" at bounding box center [1044, 585] width 800 height 21
click at [744, 310] on label "*.BMP" at bounding box center [1043, 331] width 821 height 43
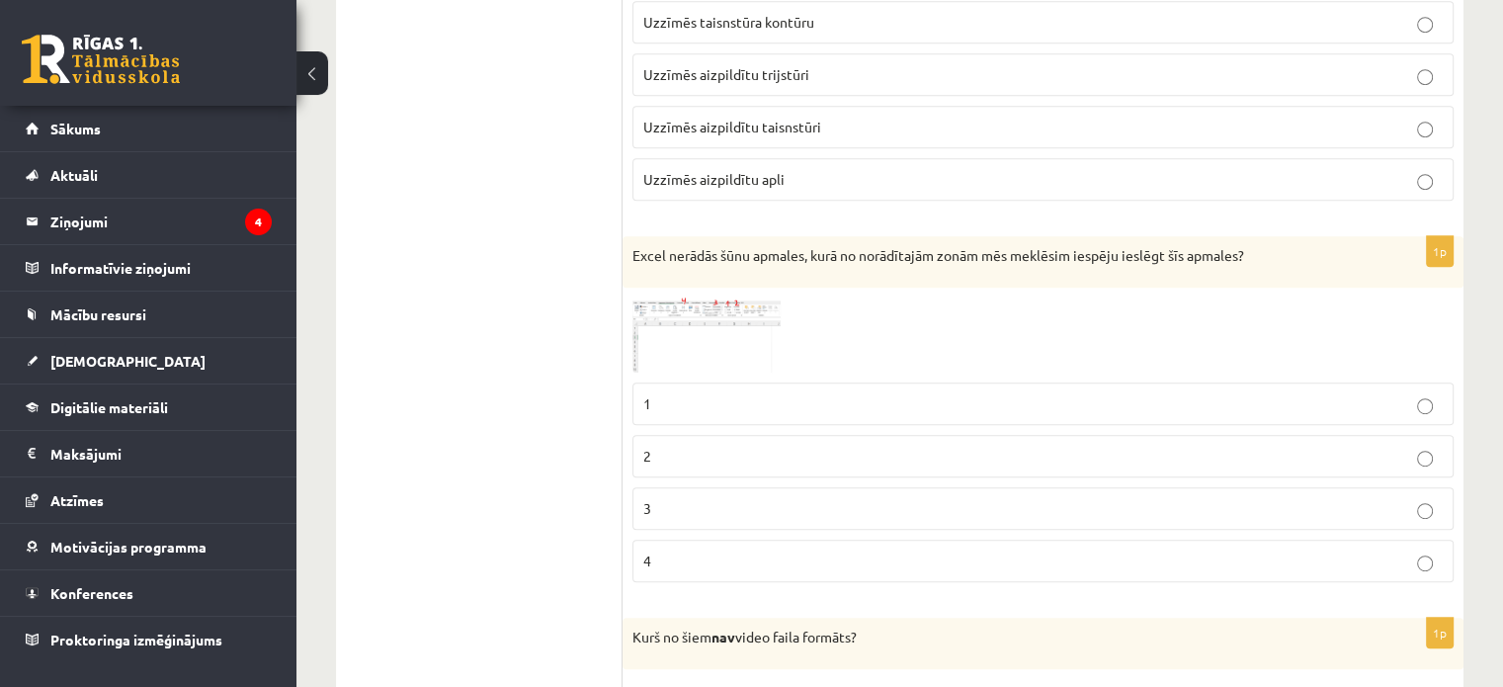
scroll to position [8519, 0]
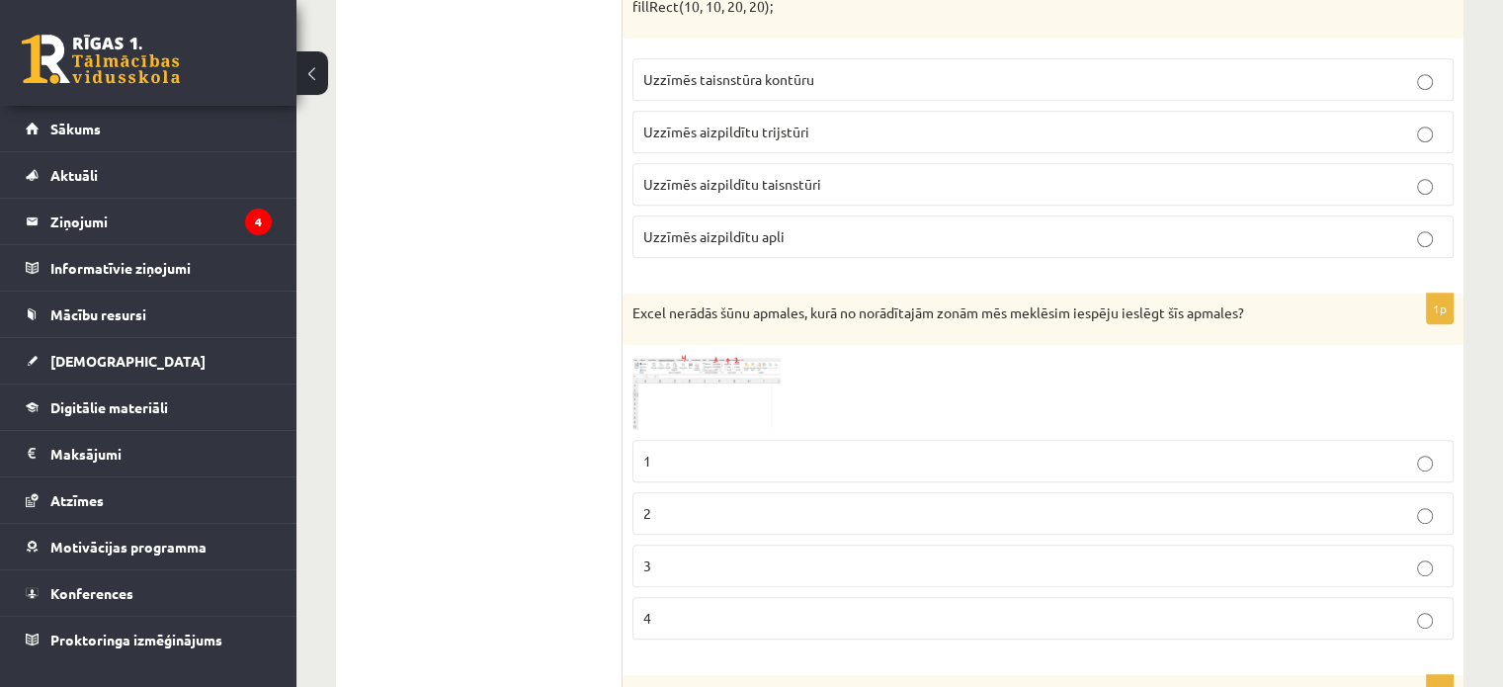
click at [656, 503] on p "2" at bounding box center [1044, 513] width 800 height 21
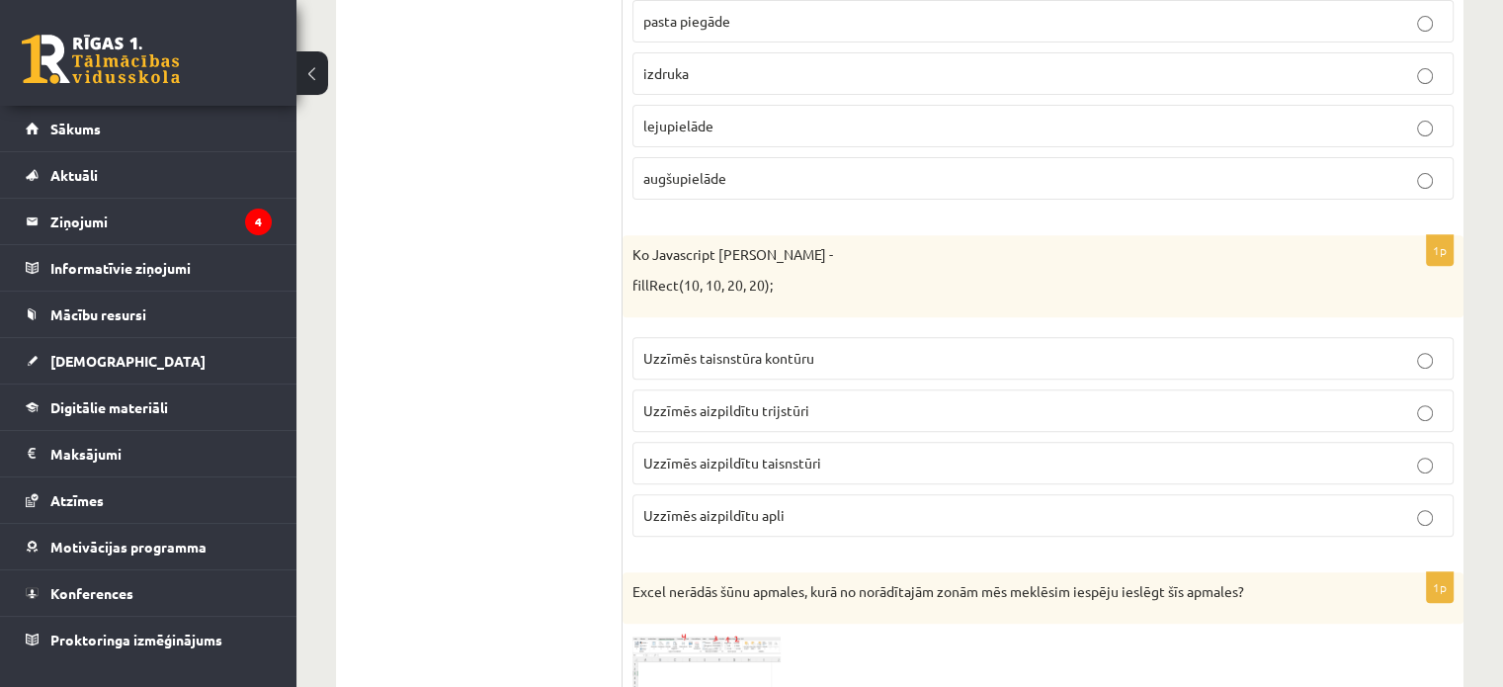
scroll to position [8123, 0]
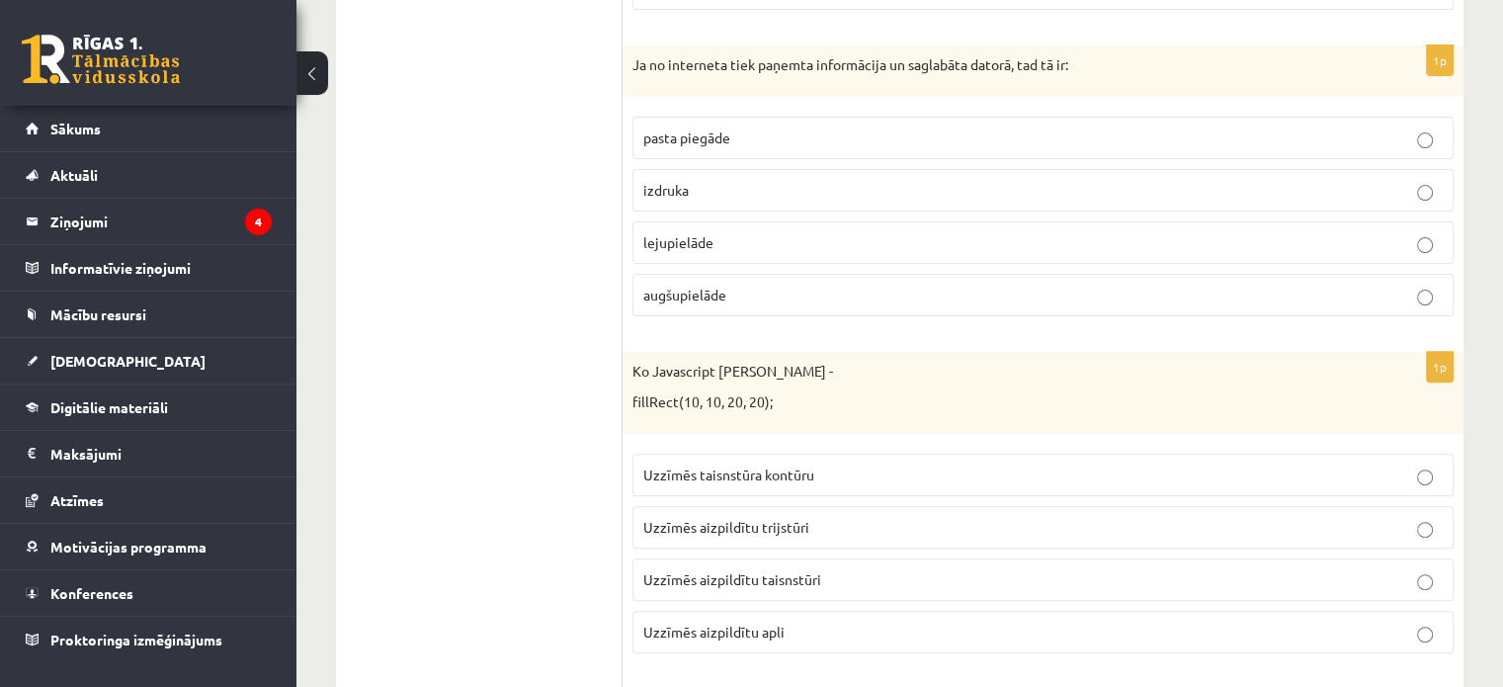
click at [746, 454] on label "Uzzīmēs taisnstūra kontūru" at bounding box center [1043, 475] width 821 height 43
click at [733, 518] on span "Uzzīmēs aizpildītu trijstūri" at bounding box center [727, 527] width 166 height 18
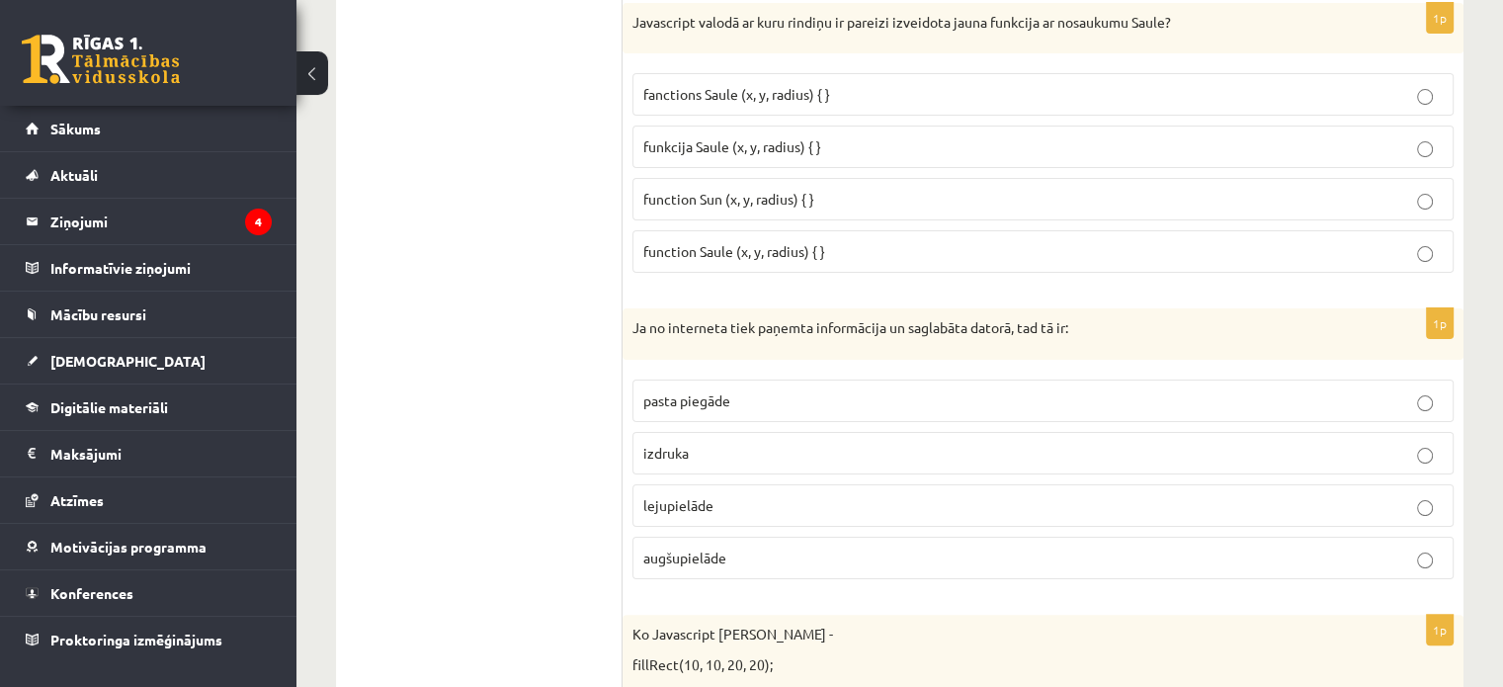
scroll to position [7827, 0]
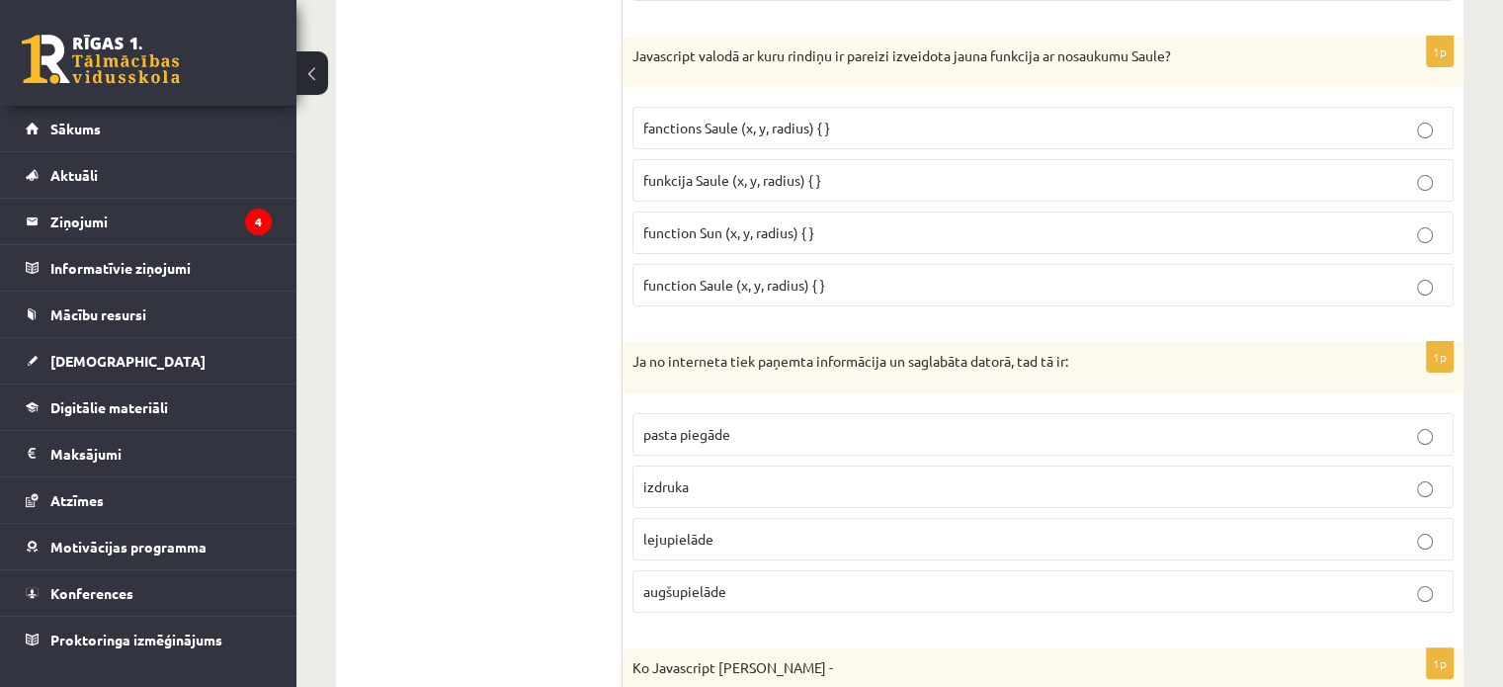
click at [677, 529] on p "lejupielāde" at bounding box center [1044, 539] width 800 height 21
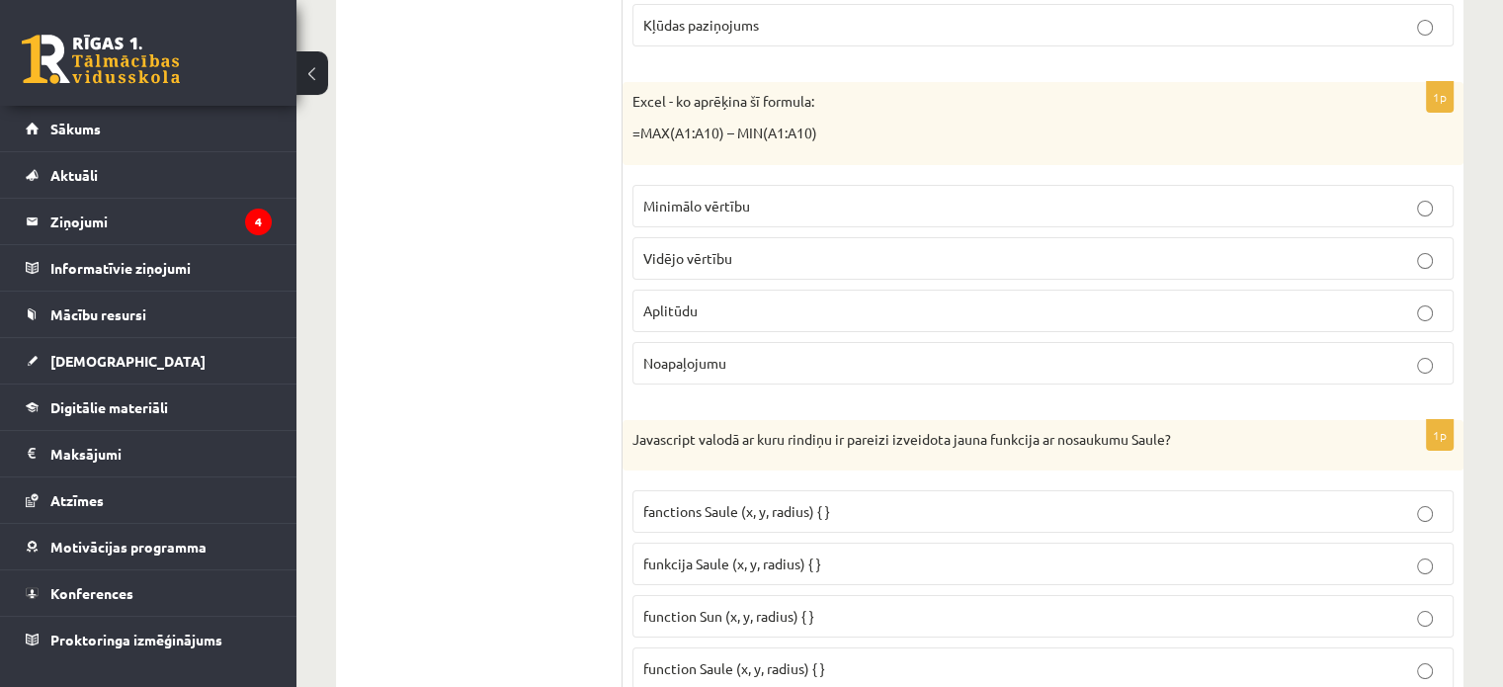
scroll to position [7431, 0]
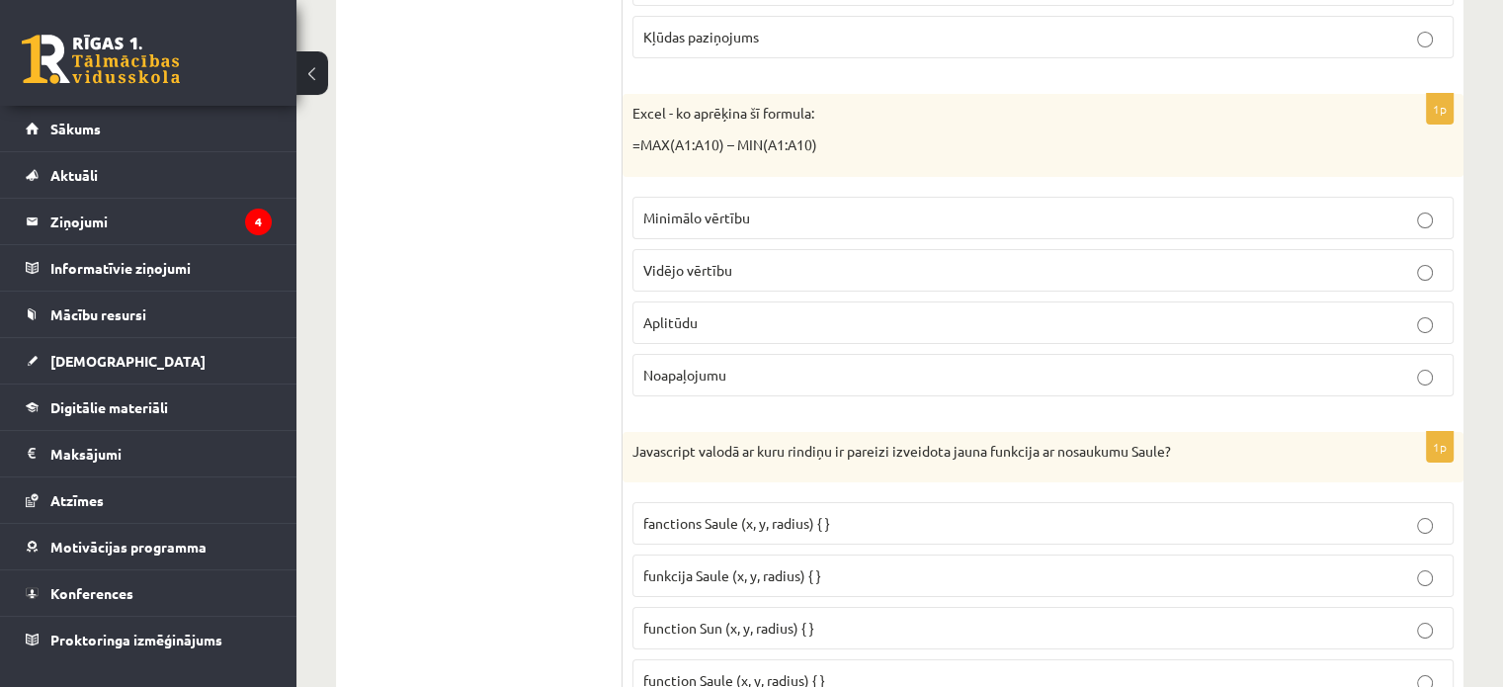
drag, startPoint x: 826, startPoint y: 535, endPoint x: 810, endPoint y: 523, distance: 20.6
click at [825, 565] on p "funkcija Saule (x, y, radius) { }" at bounding box center [1044, 575] width 800 height 21
click at [649, 313] on span "Aplitūdu" at bounding box center [671, 322] width 54 height 18
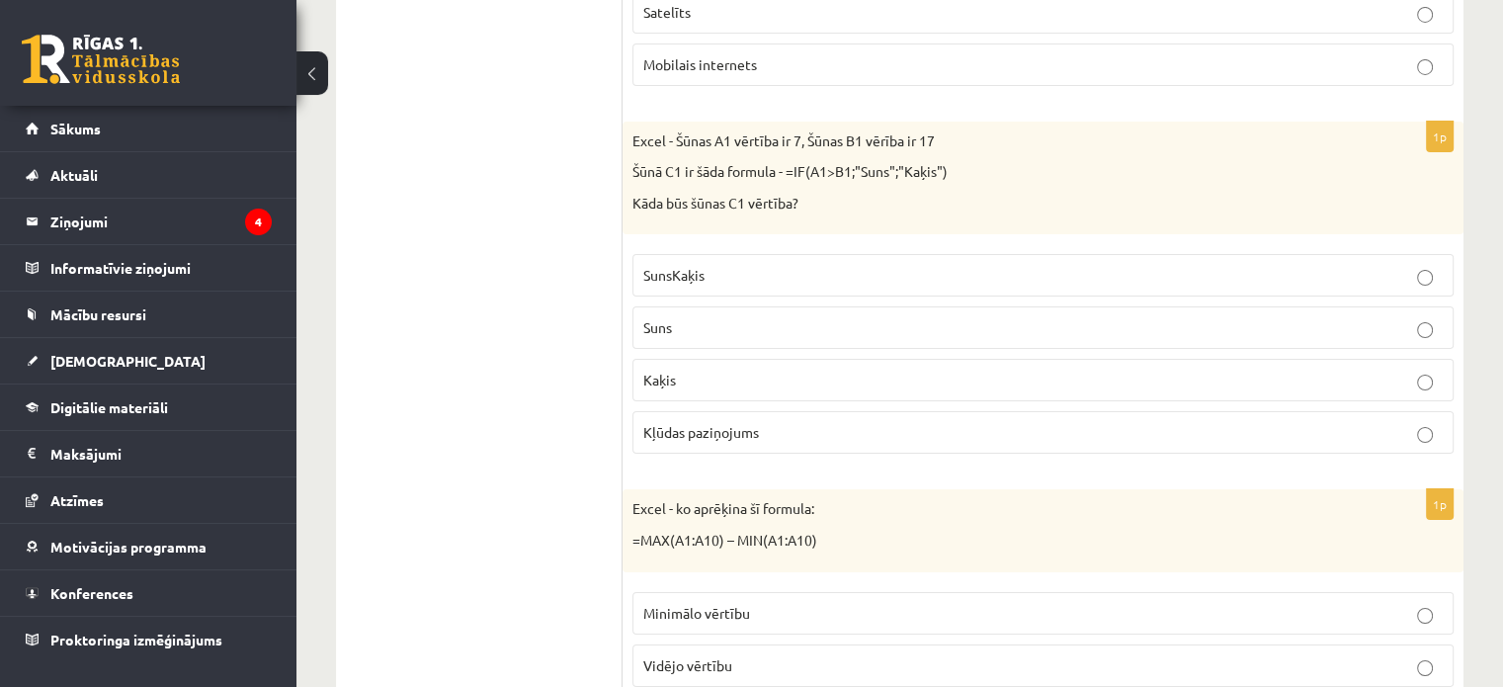
click at [820, 370] on p "Kaķis" at bounding box center [1044, 380] width 800 height 21
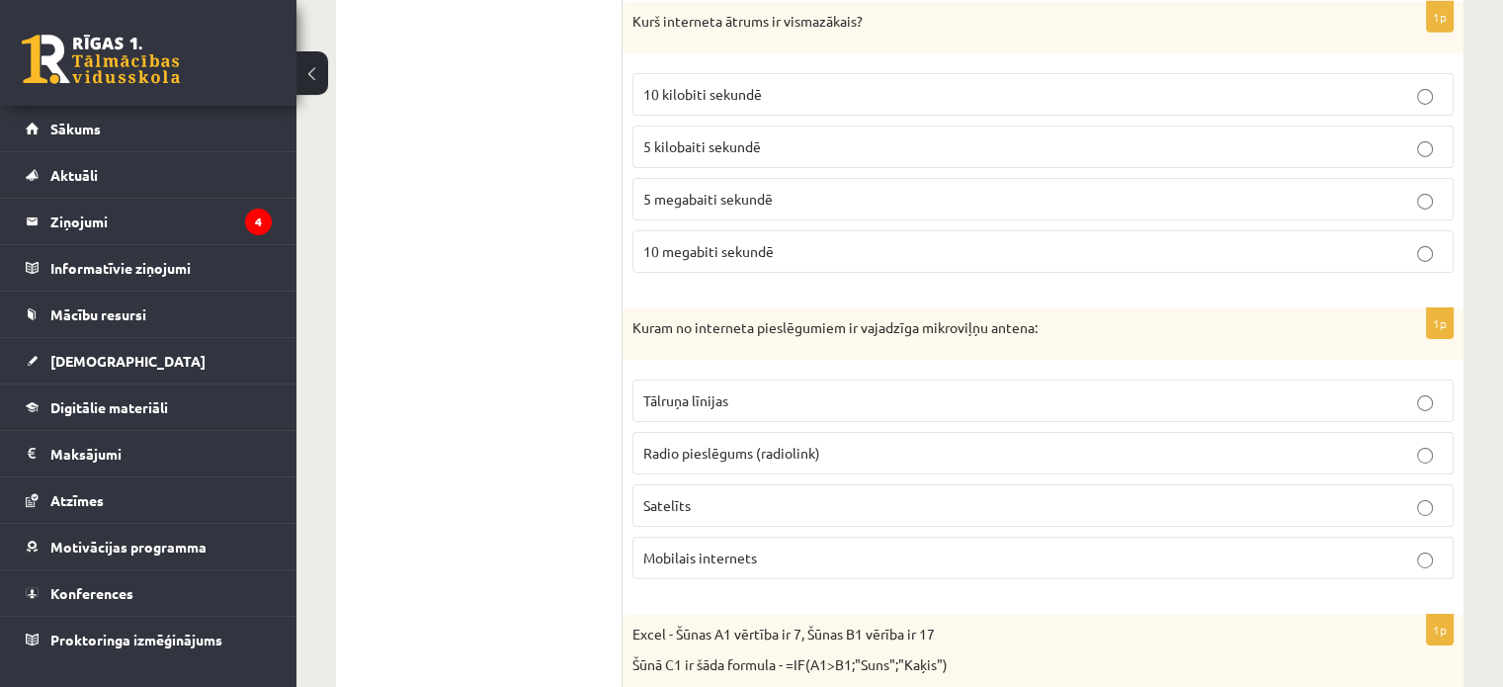
scroll to position [6542, 0]
click at [692, 485] on label "Satelīts" at bounding box center [1043, 506] width 821 height 43
click at [738, 445] on span "Radio pieslēgums (radiolink)" at bounding box center [732, 454] width 177 height 18
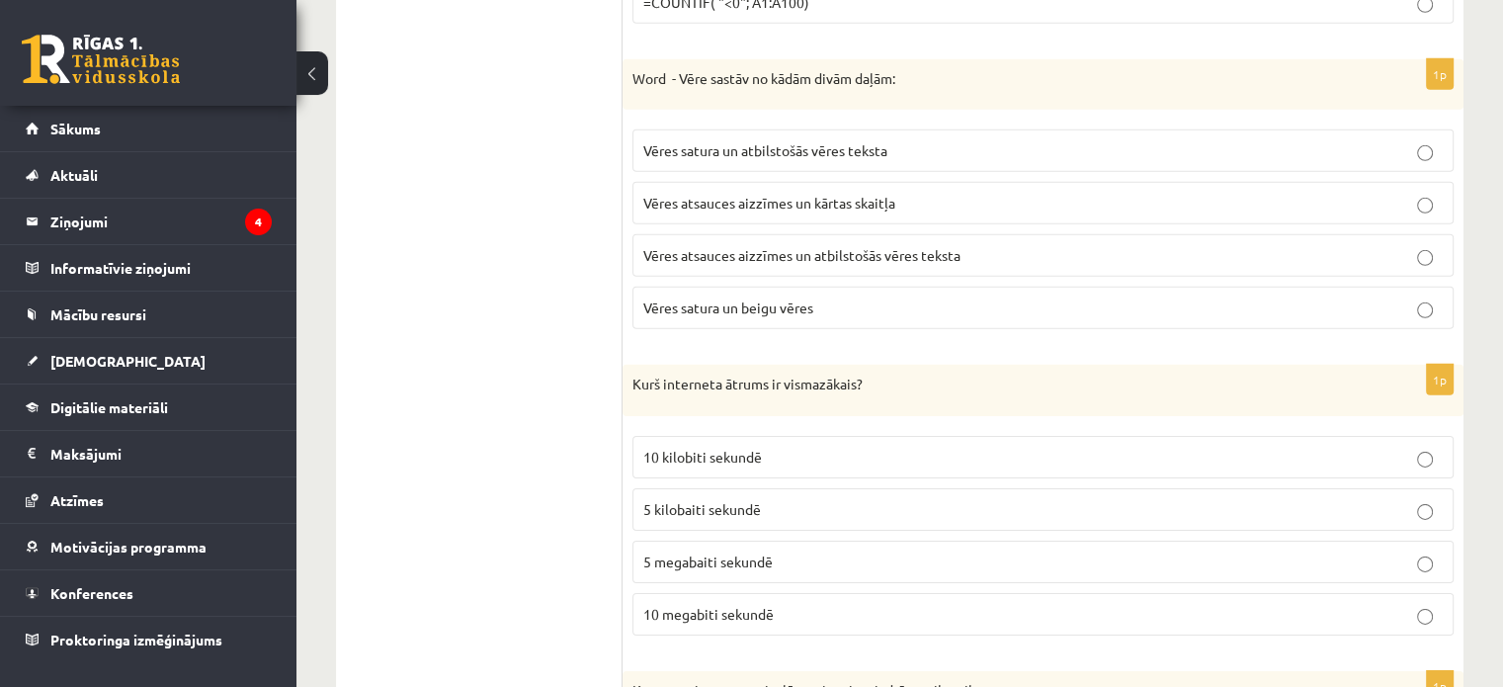
scroll to position [6146, 0]
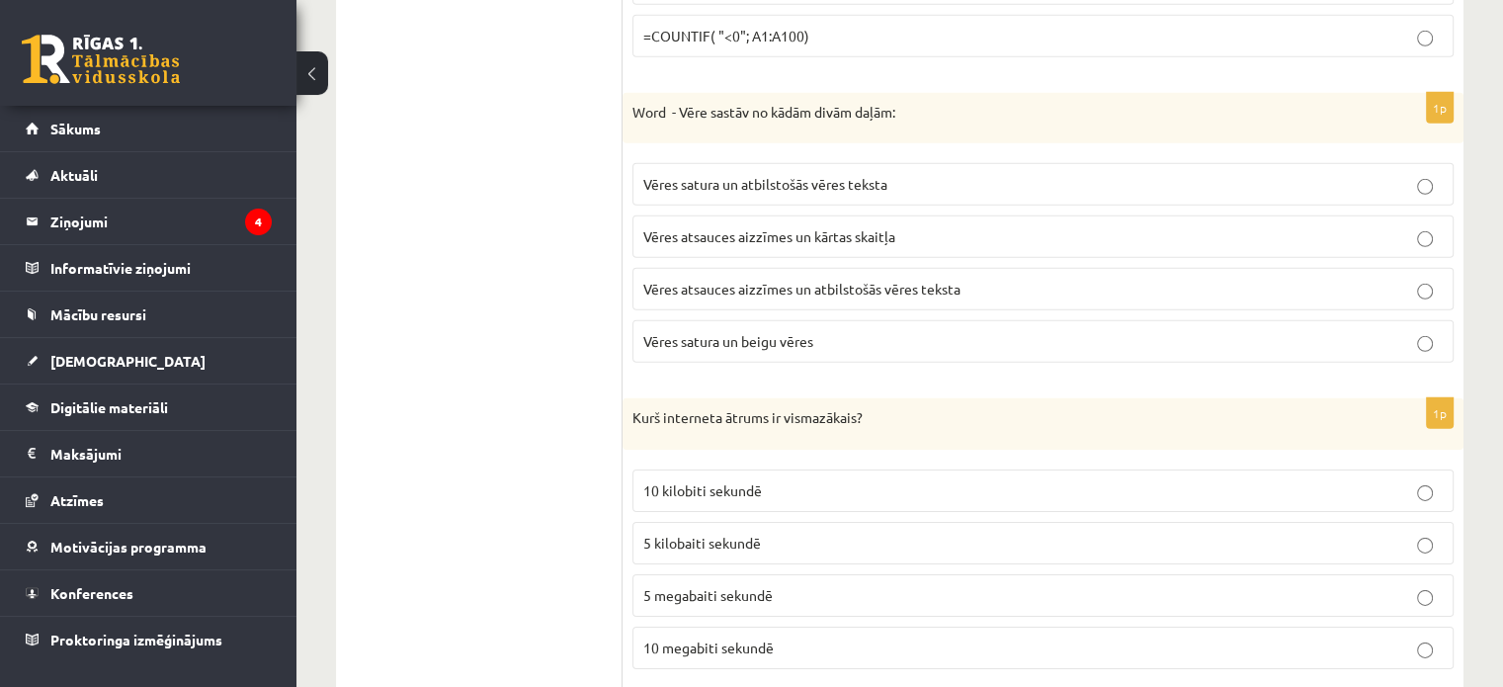
click at [735, 535] on fieldset "10 kilobiti sekundē 5 kilobaiti sekundē 5 megabaiti sekundē 10 megabiti sekundē" at bounding box center [1043, 567] width 821 height 215
click at [747, 525] on label "5 kilobaiti sekundē" at bounding box center [1043, 543] width 821 height 43
click at [747, 481] on span "10 kilobiti sekundē" at bounding box center [703, 490] width 119 height 18
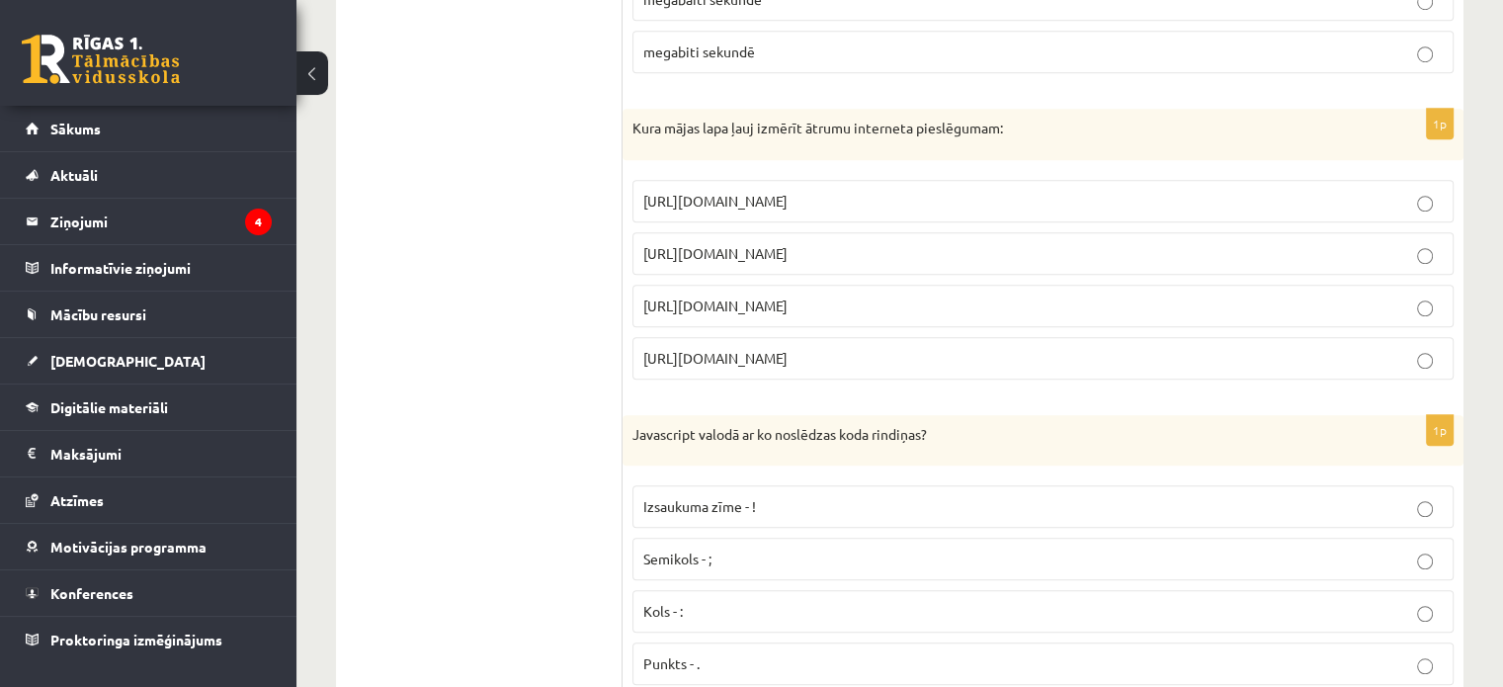
scroll to position [1599, 0]
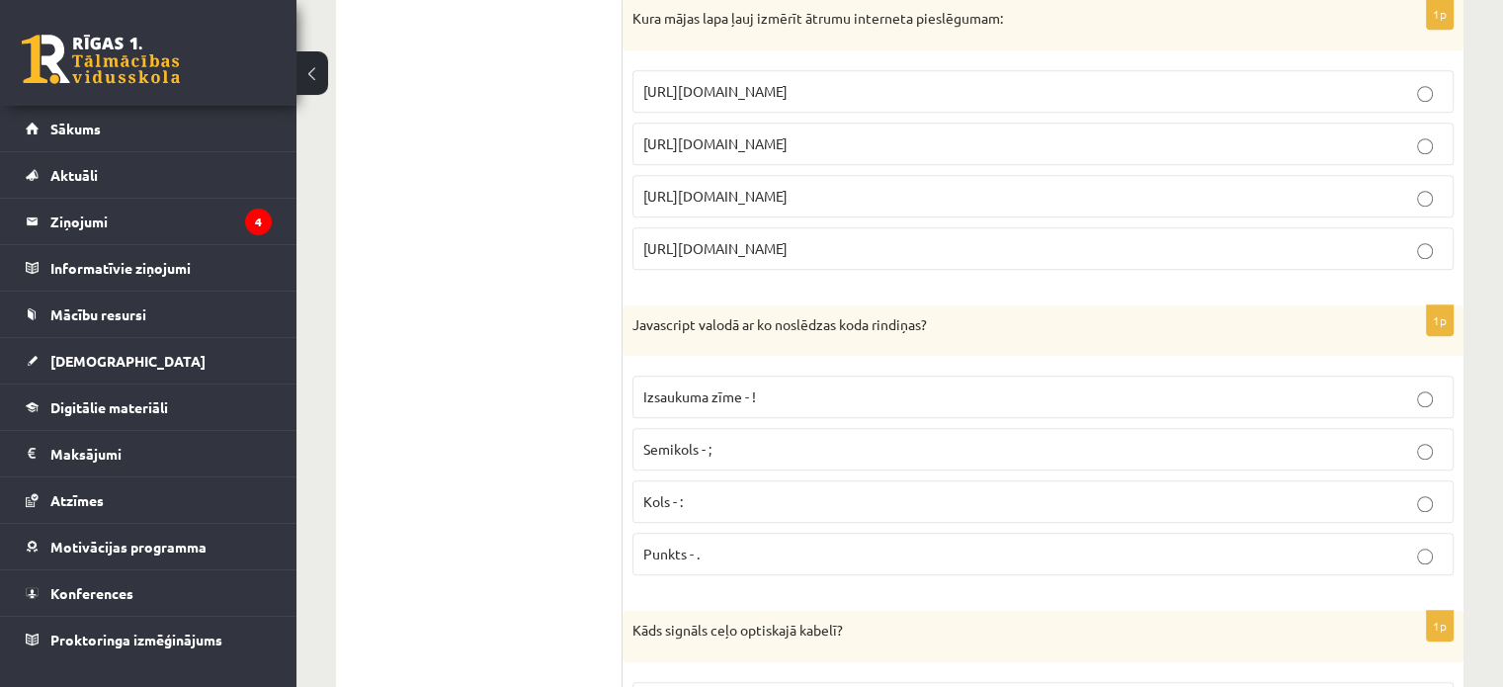
click at [921, 203] on label "http://www.internetaatrums.lv" at bounding box center [1043, 196] width 821 height 43
click at [902, 146] on label "https://www.speedtest.net" at bounding box center [1043, 144] width 821 height 43
click at [882, 187] on p "http://www.internetaatrums.lv" at bounding box center [1044, 196] width 800 height 21
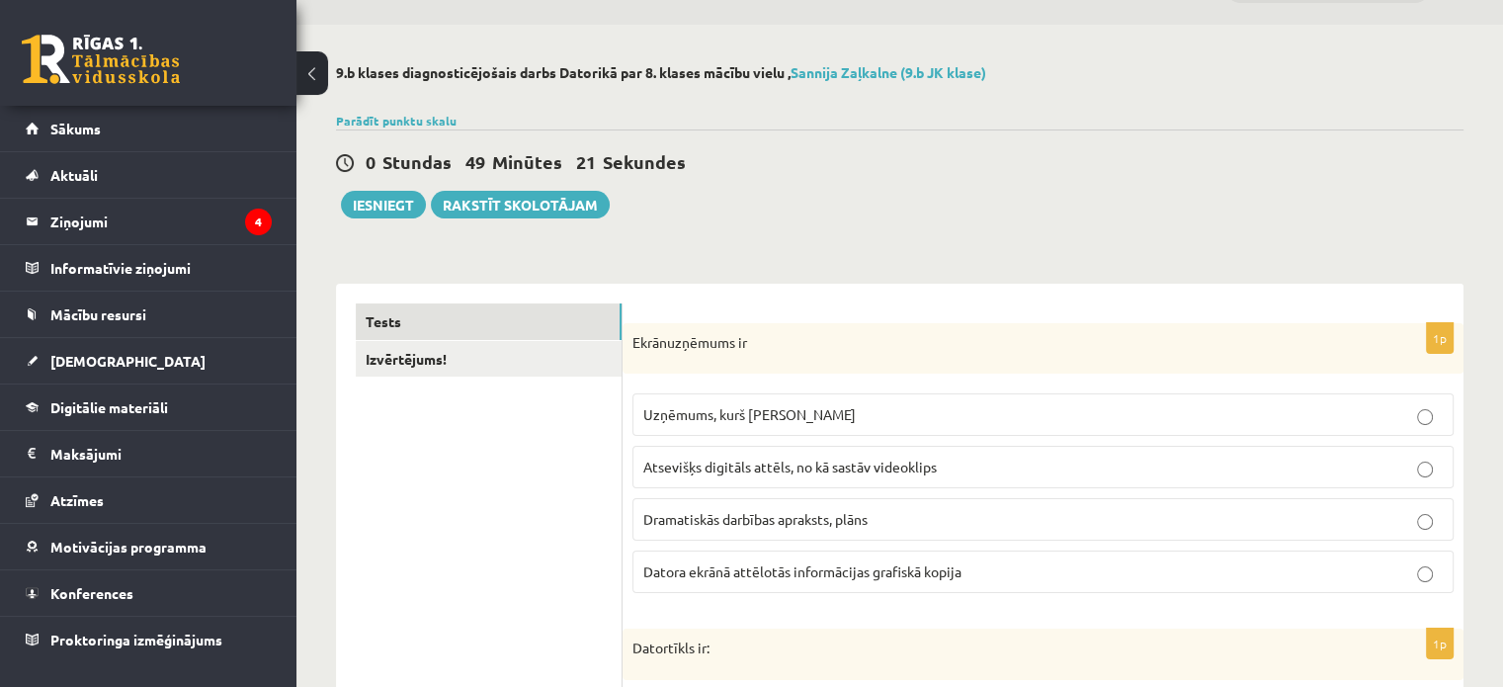
scroll to position [18, 0]
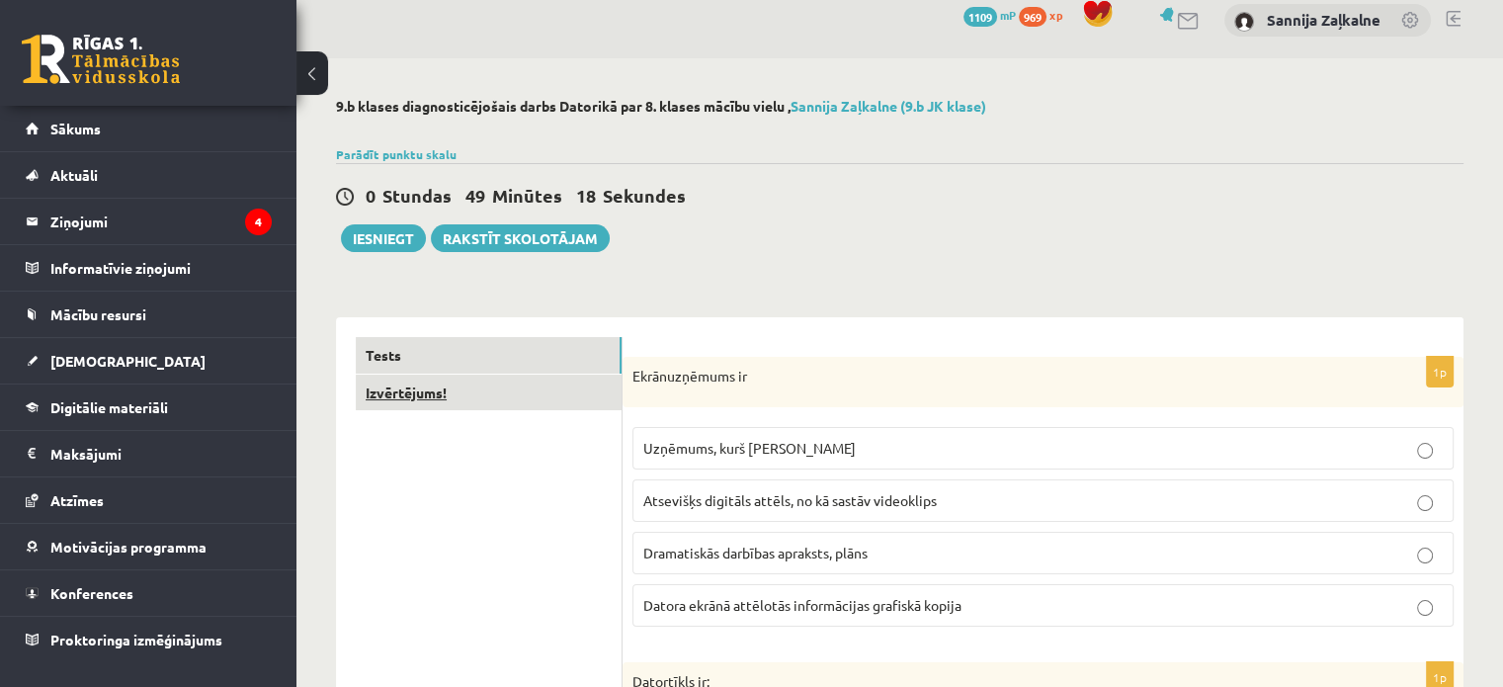
click at [485, 382] on link "Izvērtējums!" at bounding box center [489, 393] width 266 height 37
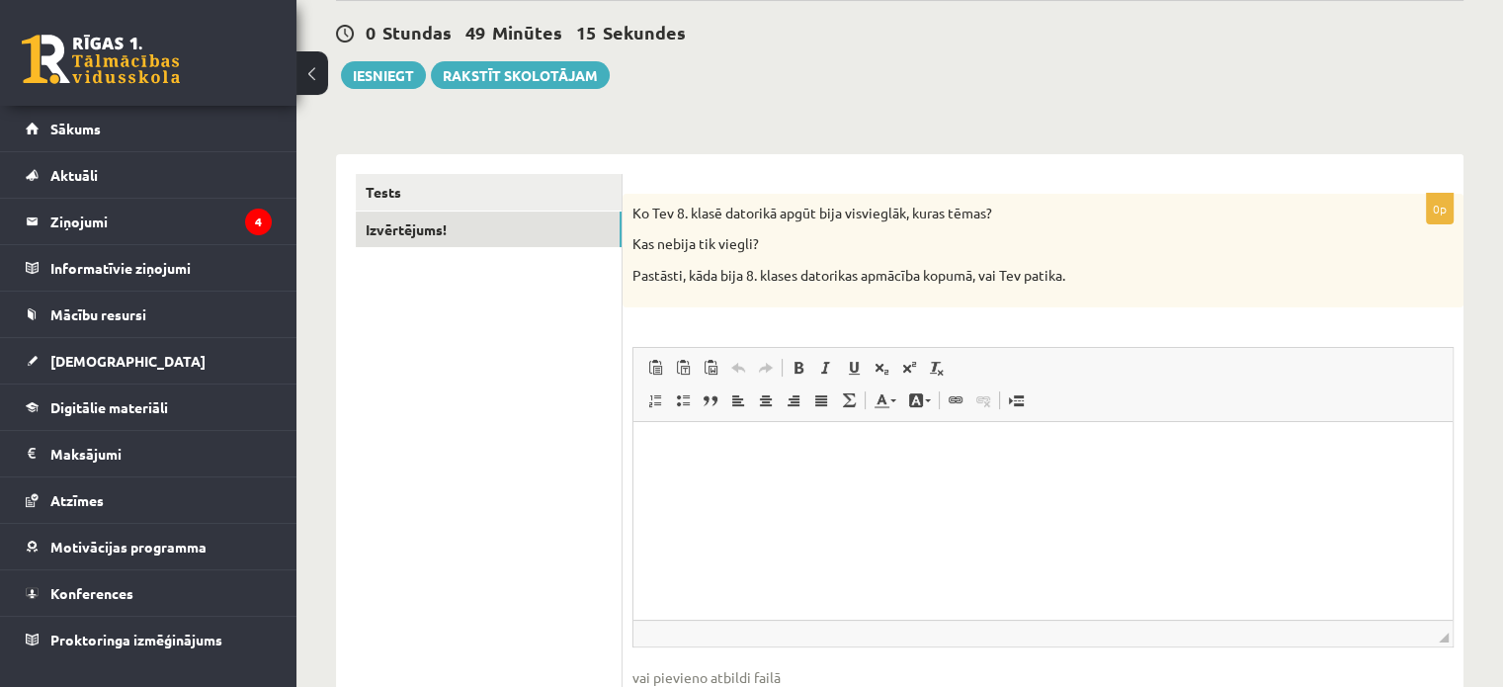
scroll to position [215, 0]
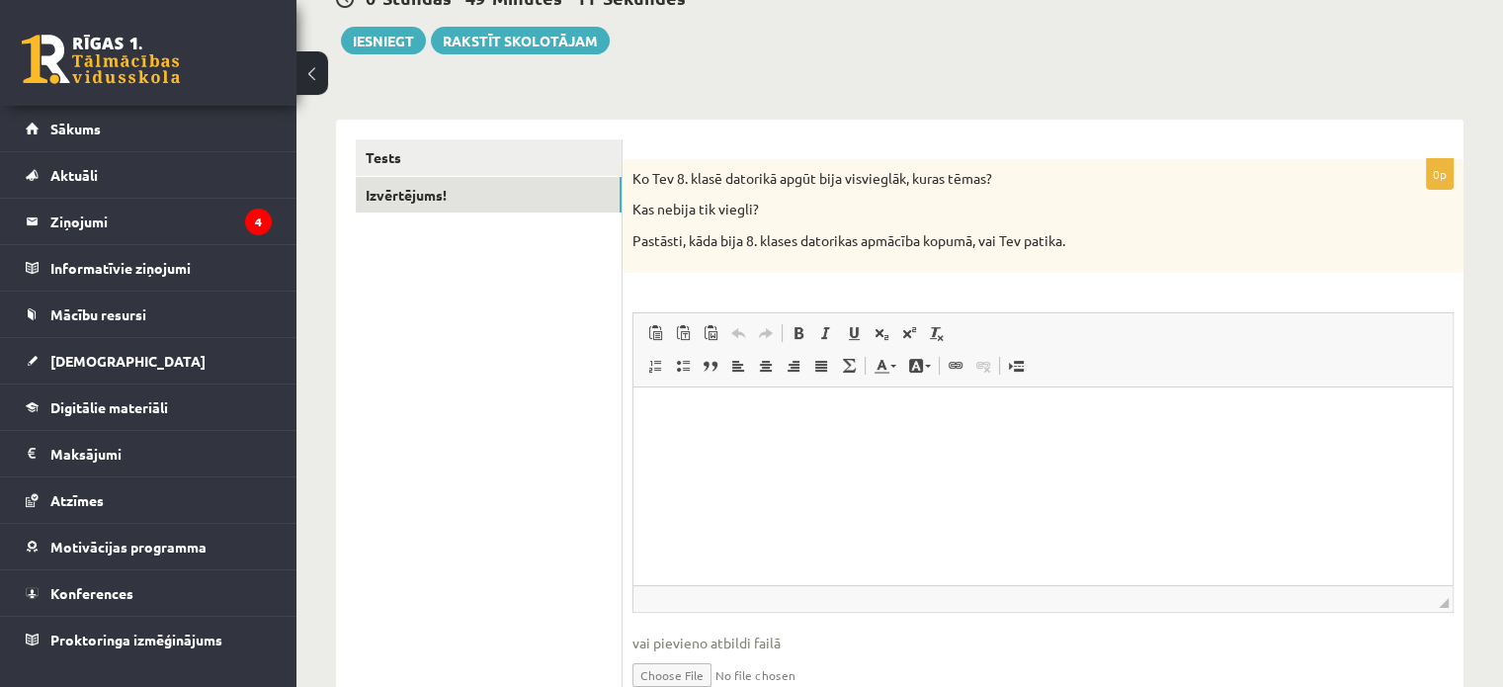
click at [797, 447] on html at bounding box center [1043, 416] width 819 height 60
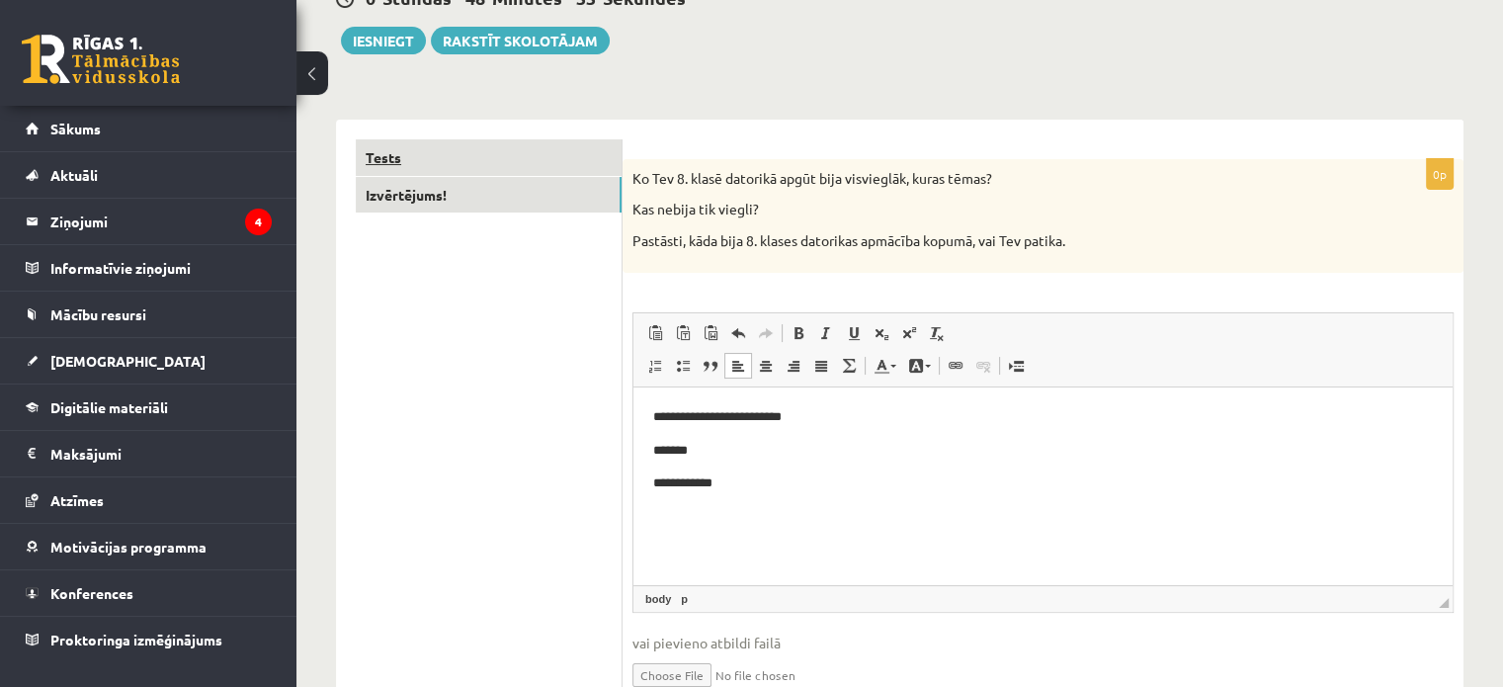
click at [395, 157] on link "Tests" at bounding box center [489, 157] width 266 height 37
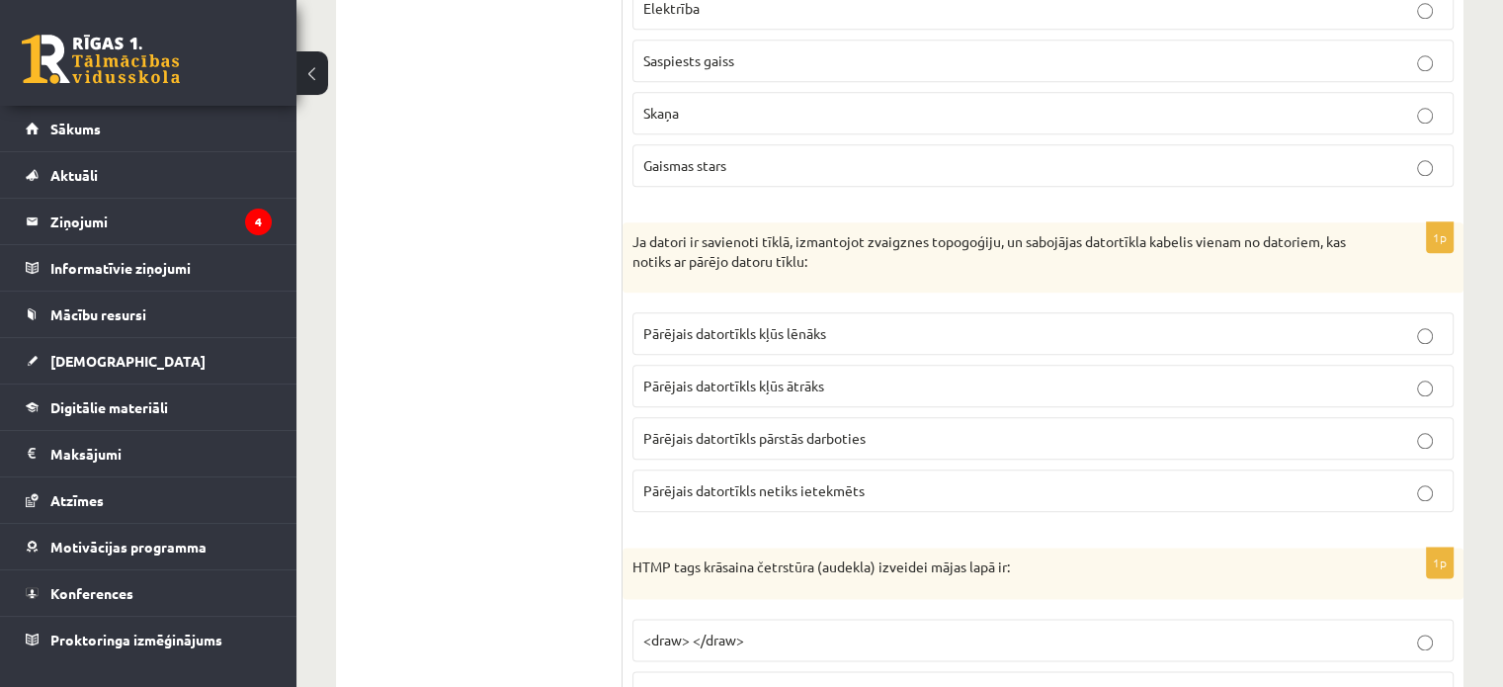
scroll to position [2588, 0]
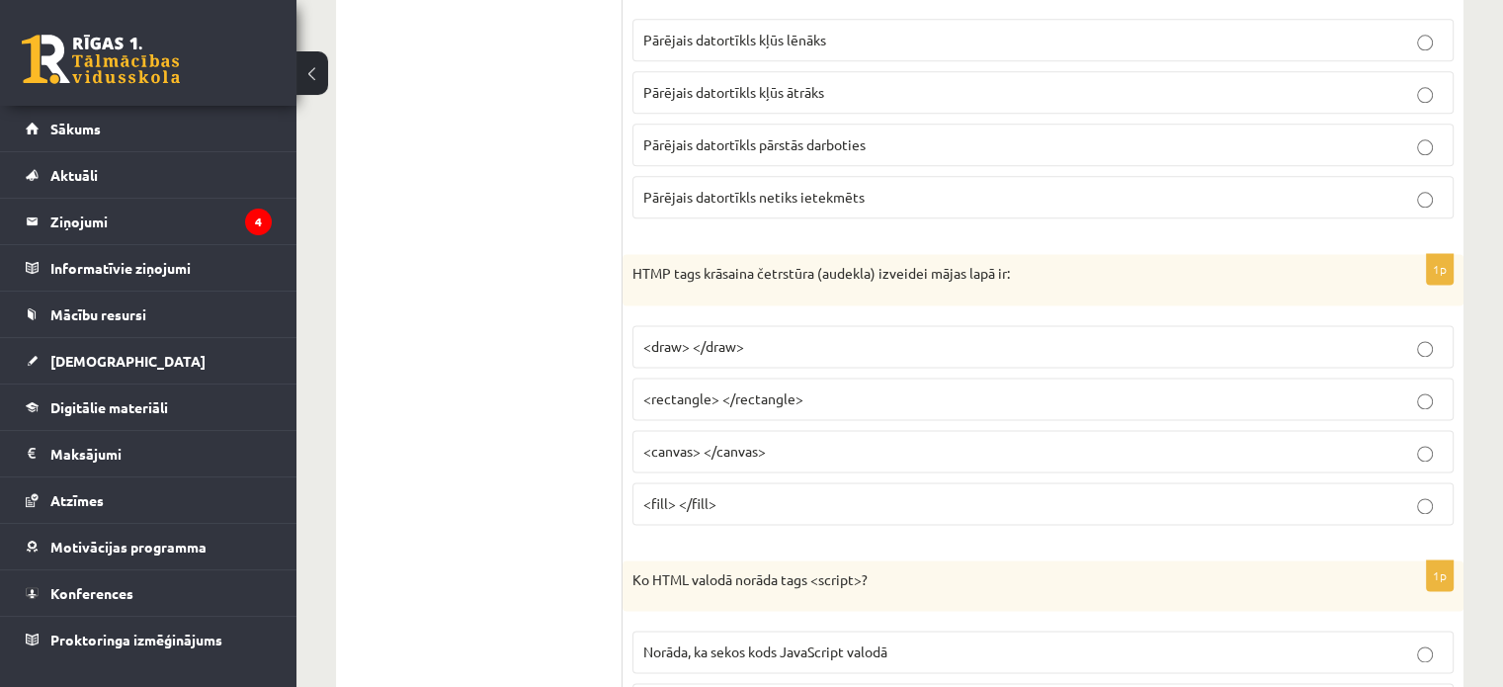
click at [885, 336] on p "<draw> </draw>" at bounding box center [1044, 346] width 800 height 21
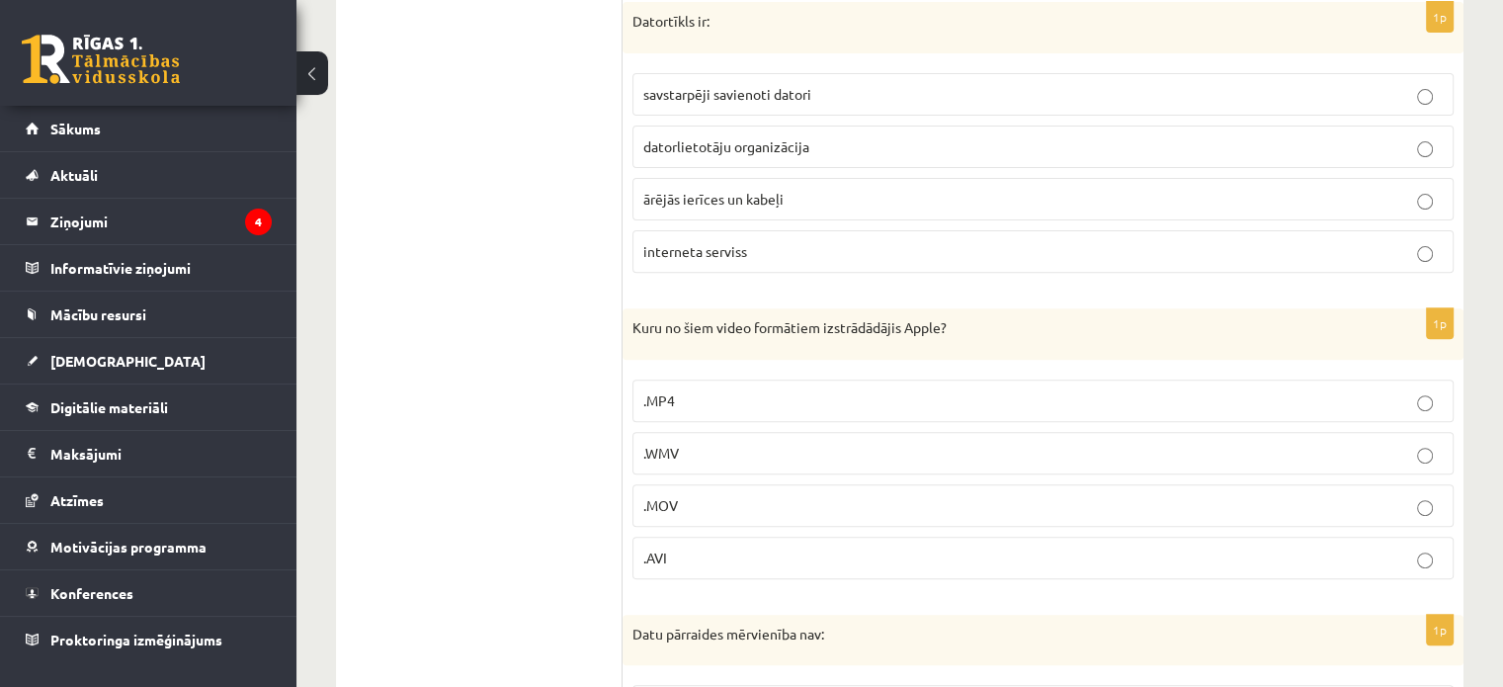
scroll to position [77, 0]
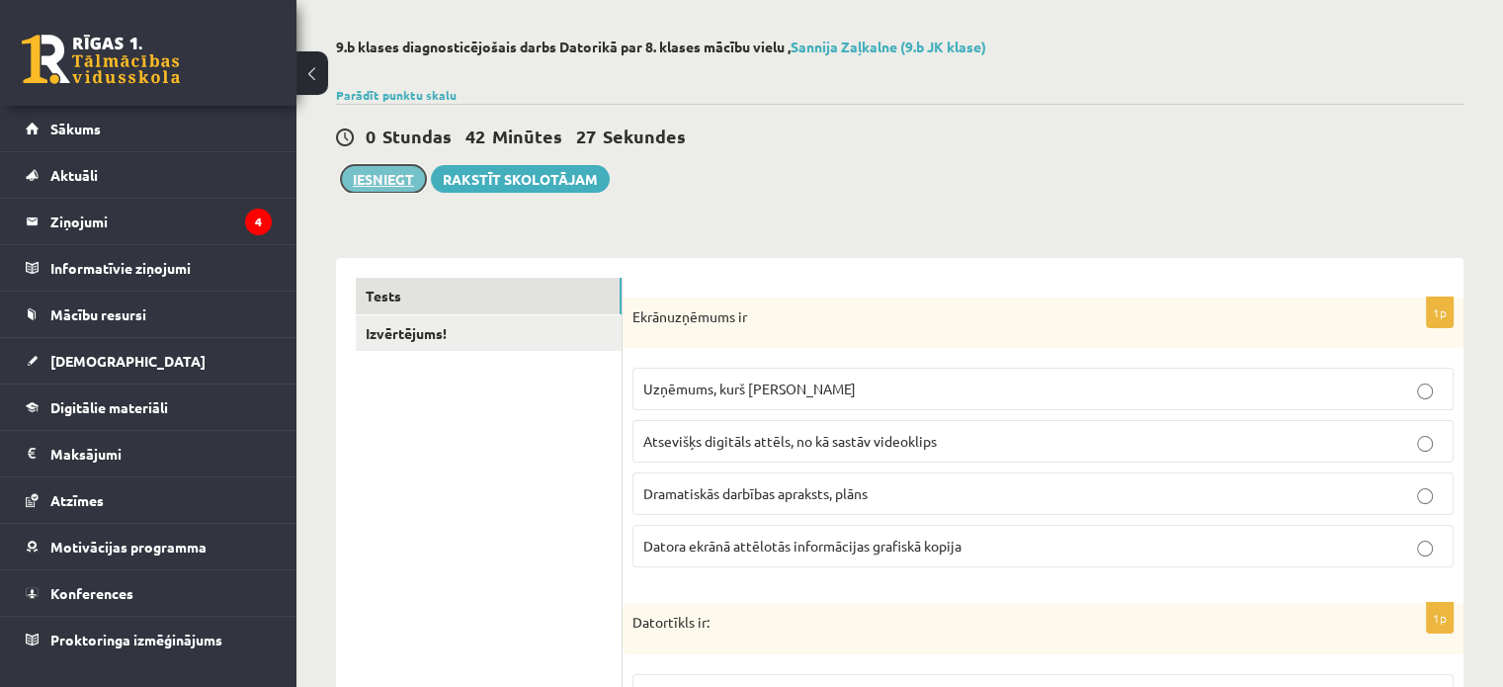
click at [389, 180] on button "Iesniegt" at bounding box center [383, 179] width 85 height 28
click at [874, 172] on div "0 Stundas 42 Minūtes 24 Sekundes Ieskaite saglabāta! Iesniegt Rakstīt skolotājam" at bounding box center [900, 148] width 1128 height 89
click at [396, 187] on button "Iesniegt" at bounding box center [383, 179] width 85 height 28
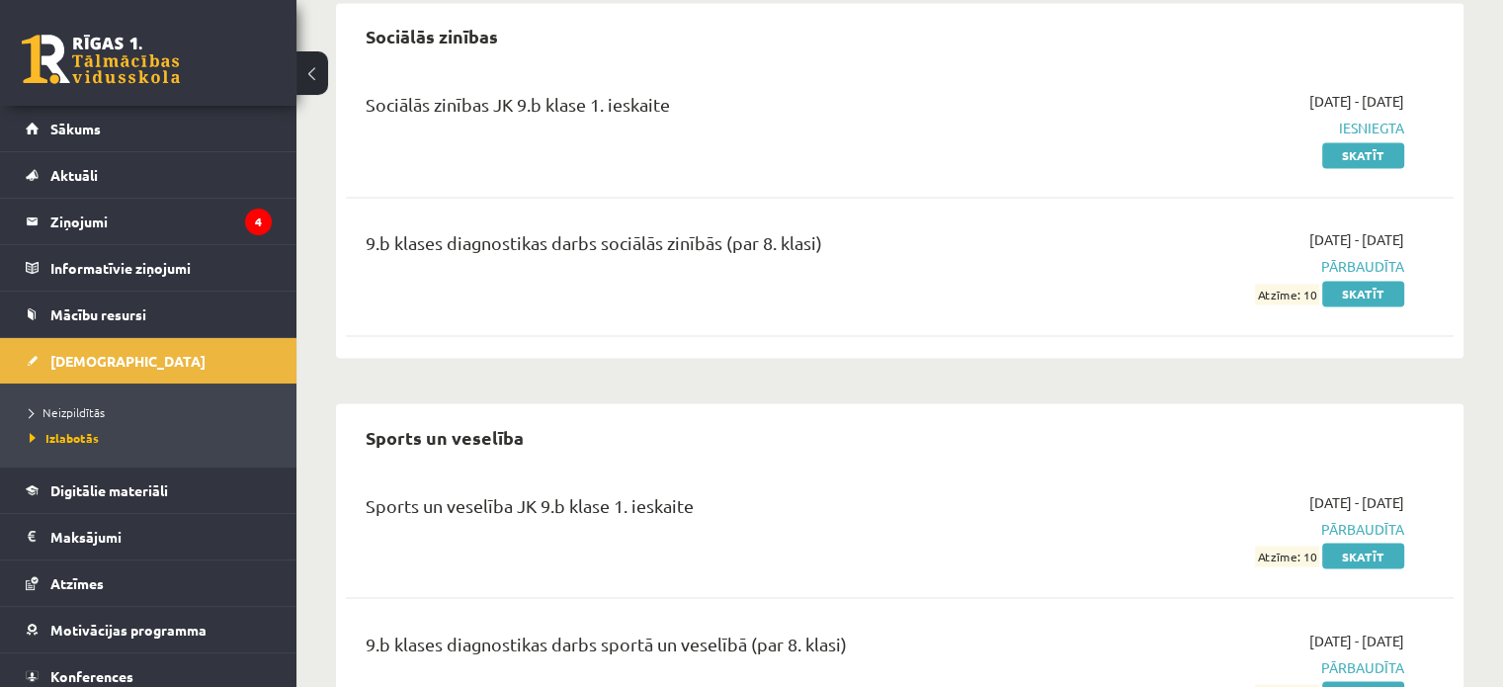
scroll to position [3502, 0]
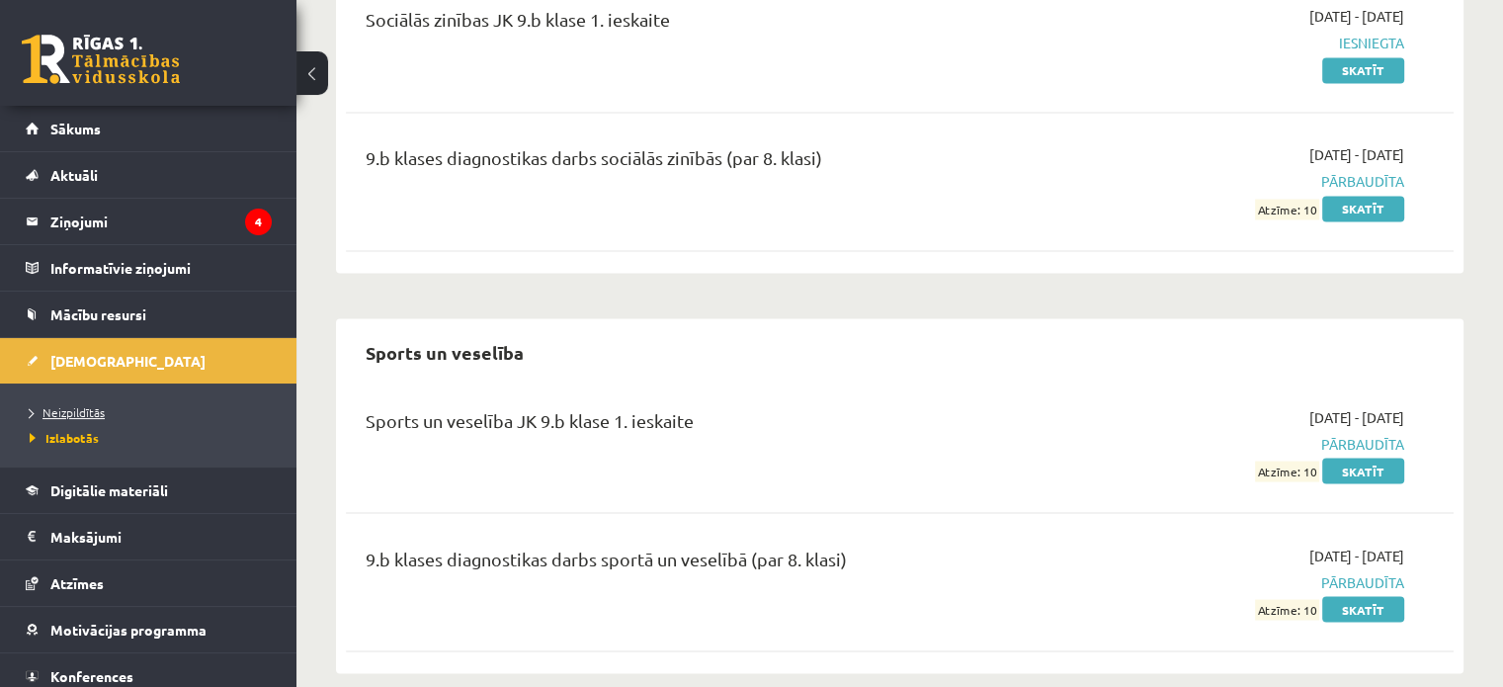
click at [66, 410] on span "Neizpildītās" at bounding box center [67, 412] width 75 height 16
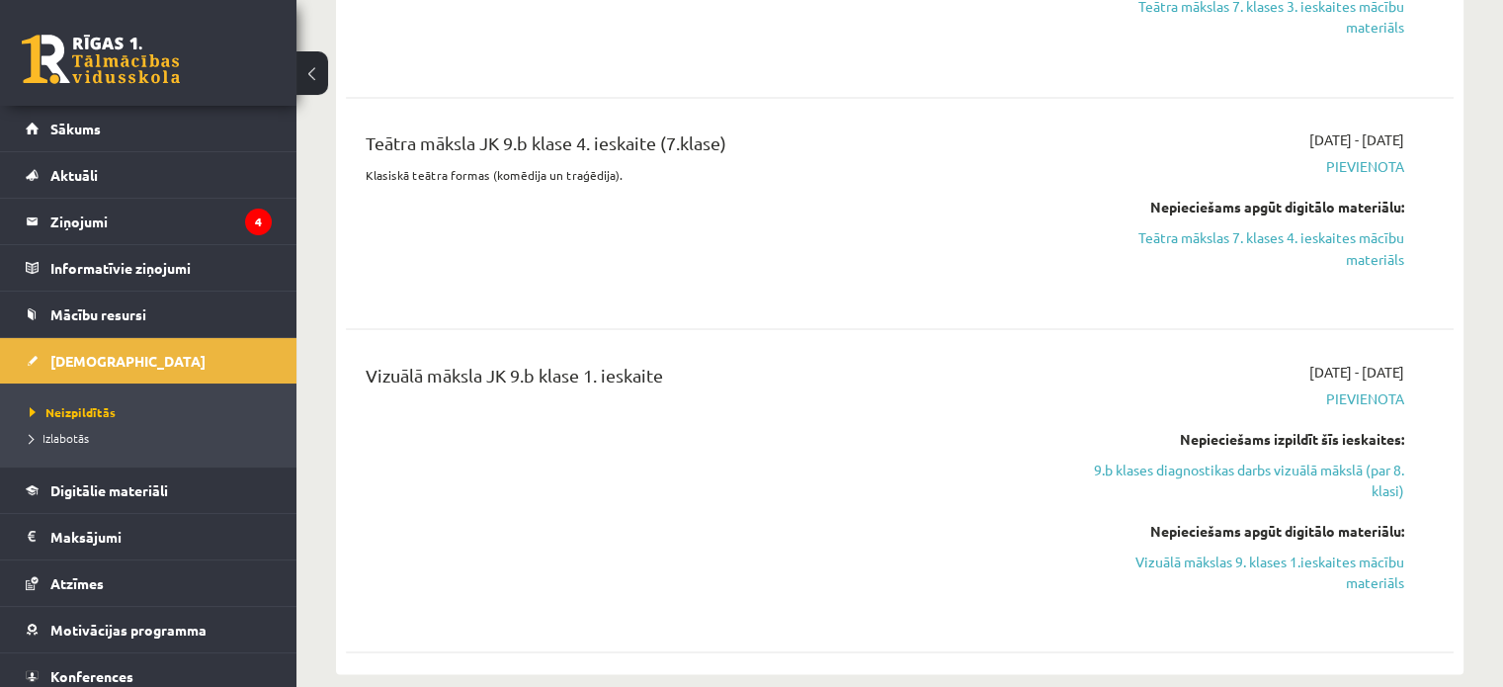
click at [97, 394] on ul "Neizpildītās [GEOGRAPHIC_DATA]" at bounding box center [148, 425] width 297 height 83
click at [102, 403] on link "Neizpildītās" at bounding box center [153, 412] width 247 height 18
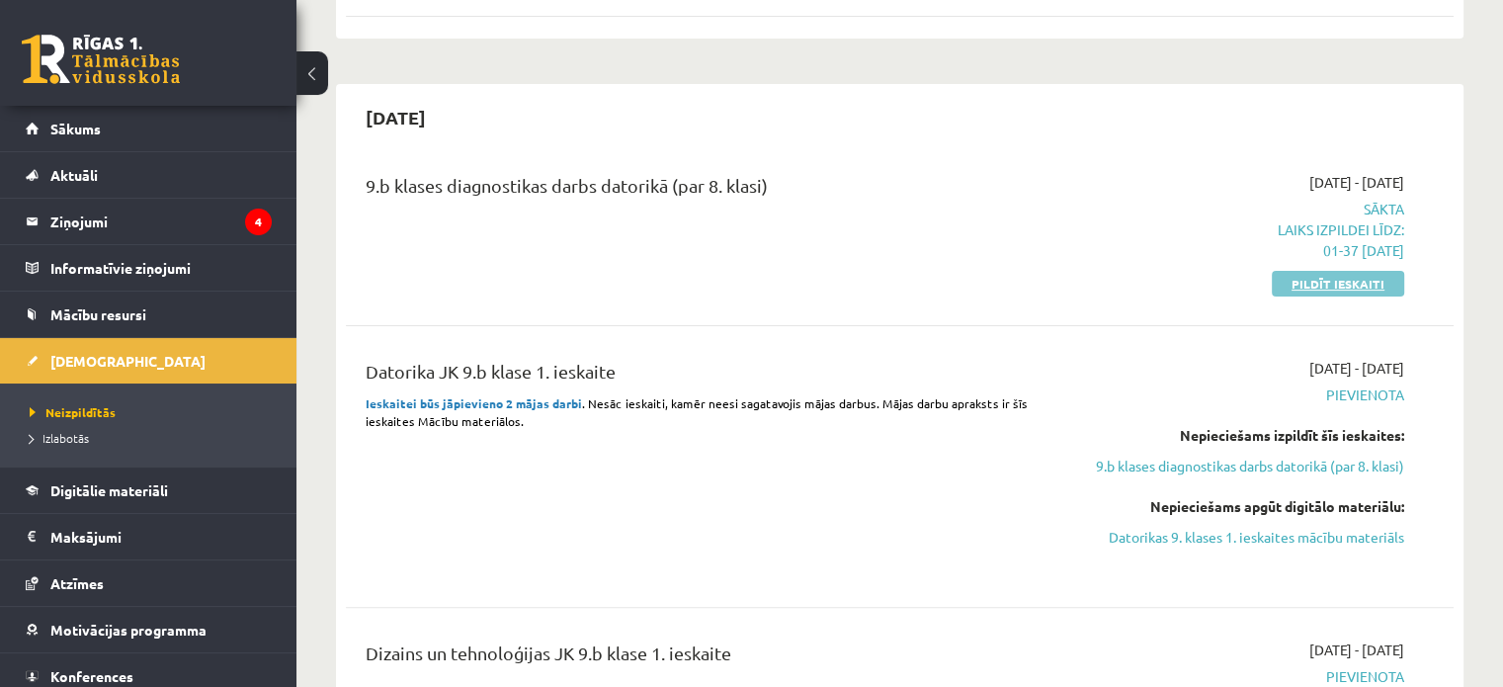
scroll to position [339, 0]
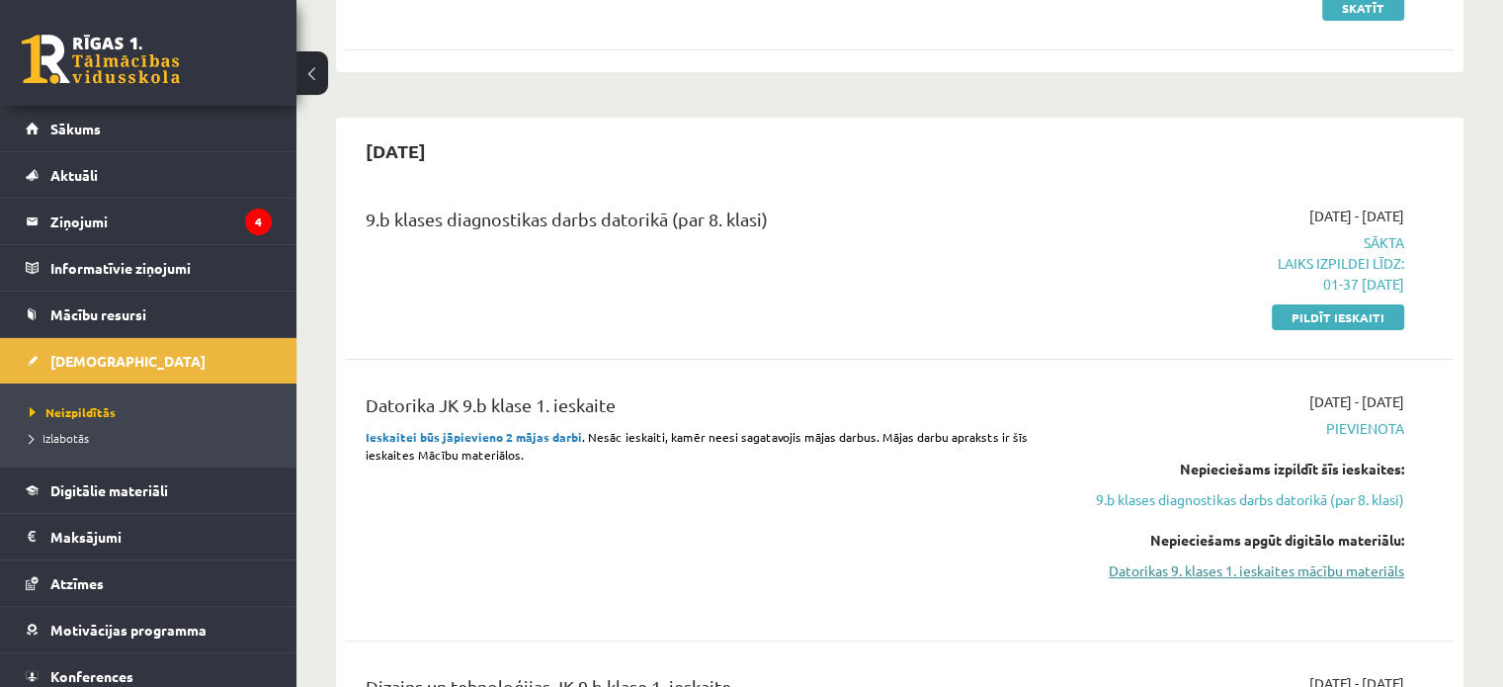
click at [1347, 567] on link "Datorikas 9. klases 1. ieskaites mācību materiāls" at bounding box center [1241, 570] width 326 height 21
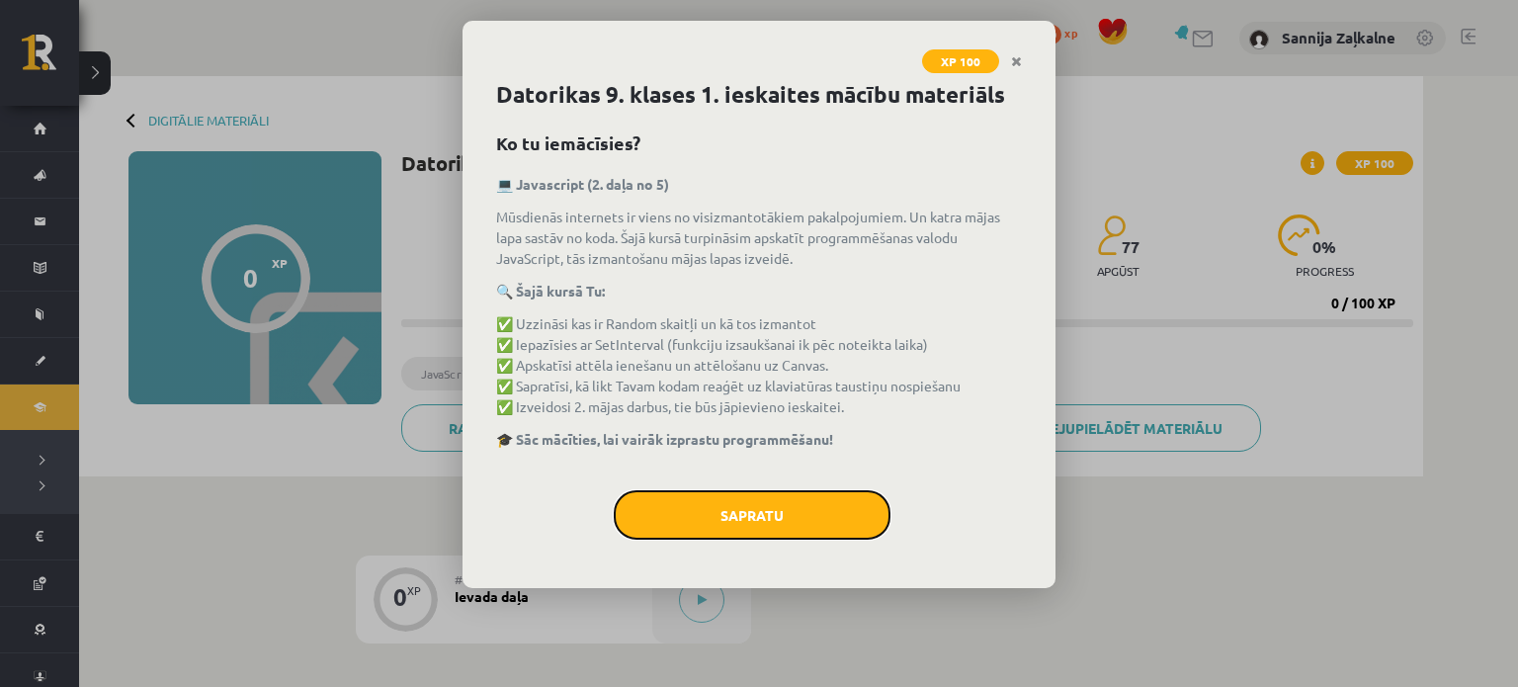
click at [832, 538] on button "Sapratu" at bounding box center [752, 514] width 277 height 49
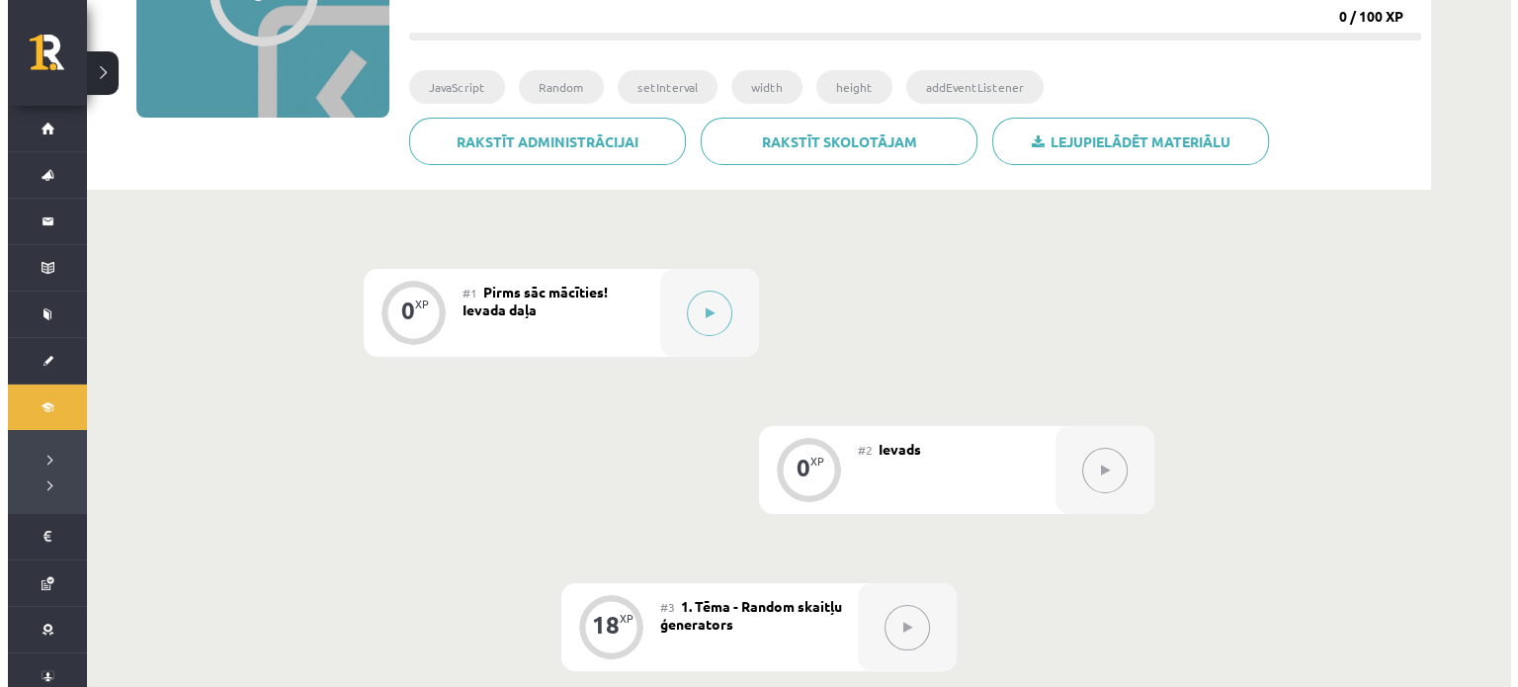
scroll to position [297, 0]
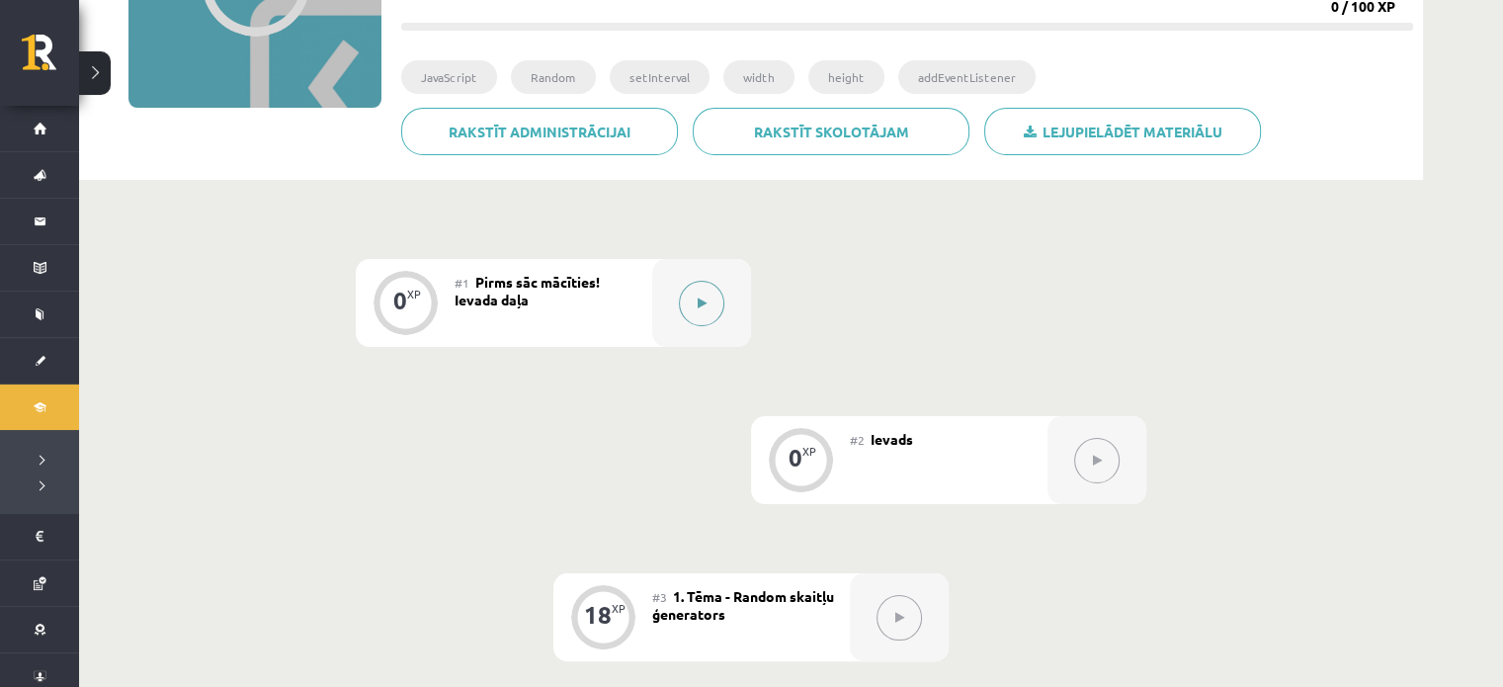
click at [707, 273] on div at bounding box center [701, 303] width 99 height 88
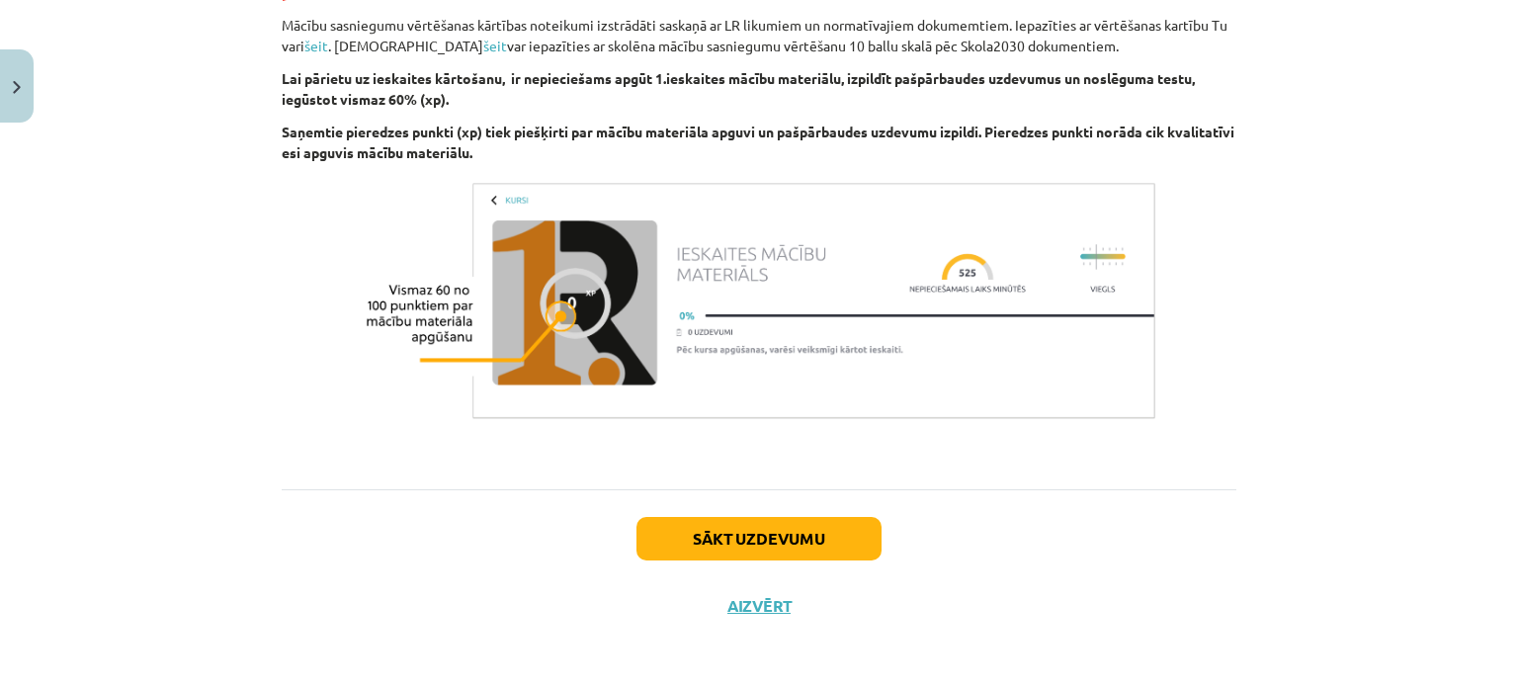
scroll to position [1293, 0]
click at [842, 557] on button "Sākt uzdevumu" at bounding box center [759, 537] width 245 height 43
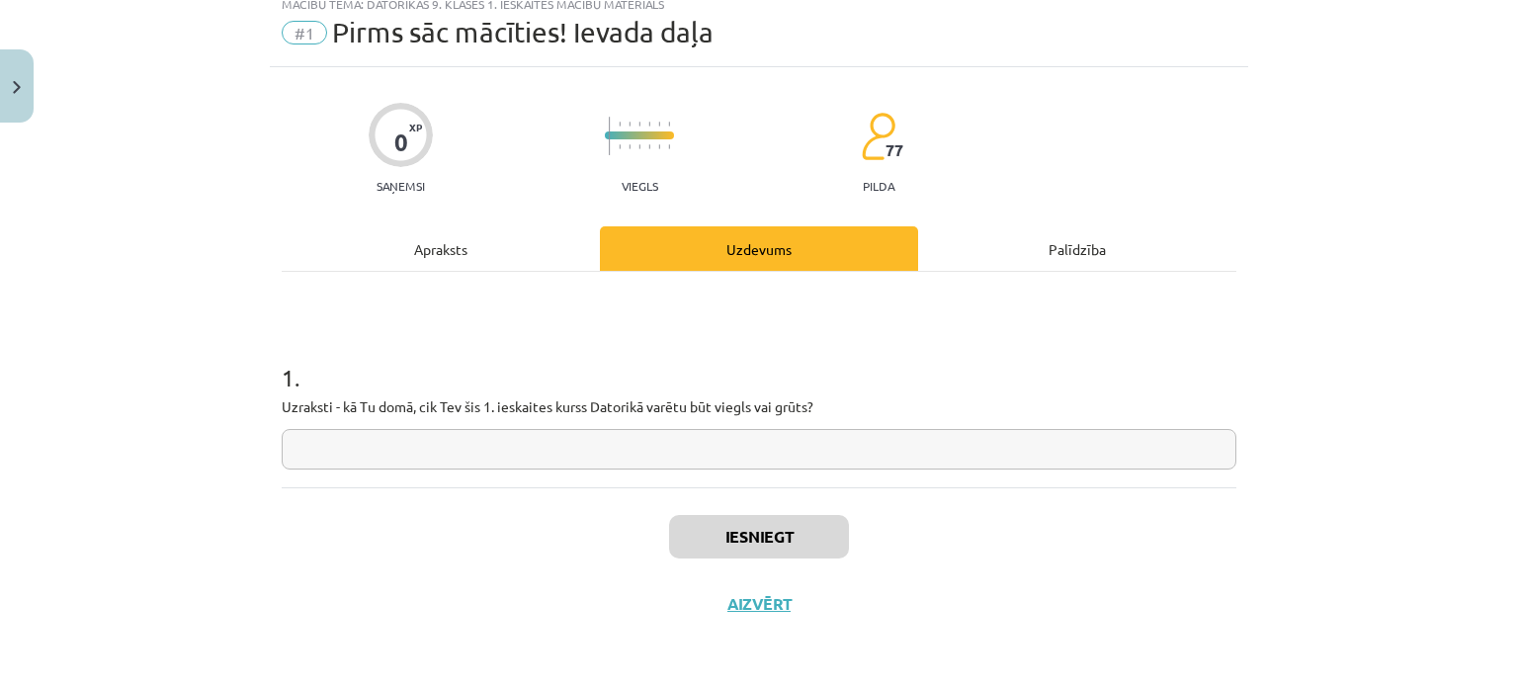
scroll to position [49, 0]
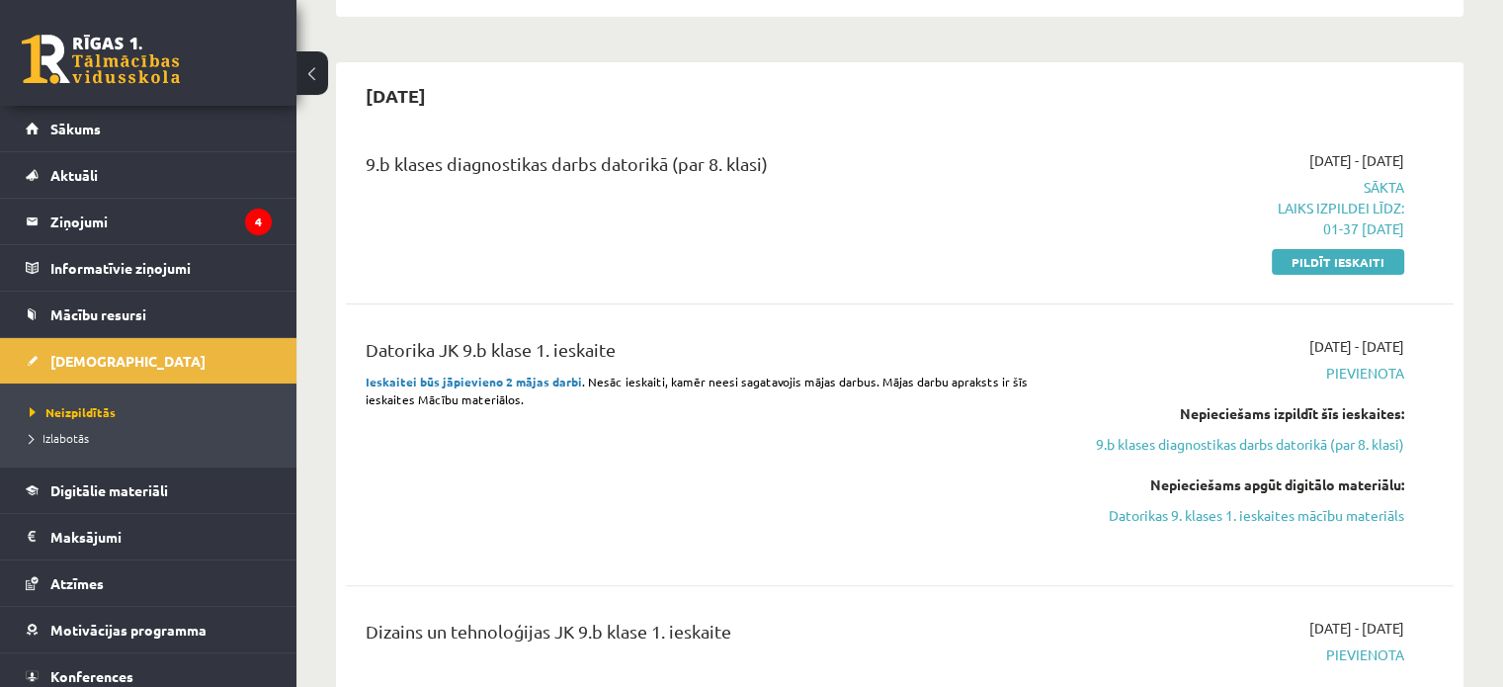
scroll to position [438, 0]
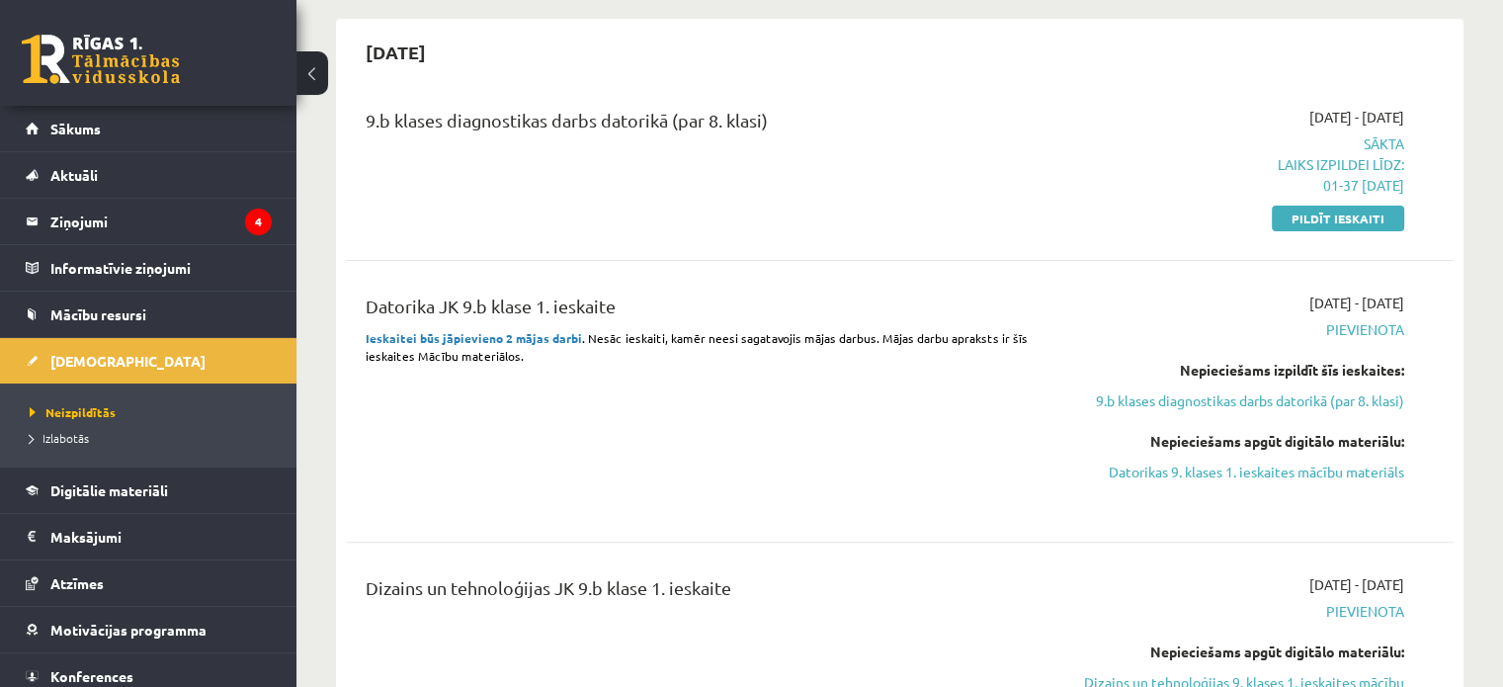
drag, startPoint x: 1374, startPoint y: 213, endPoint x: 930, endPoint y: 72, distance: 465.5
click at [1374, 213] on link "Pildīt ieskaiti" at bounding box center [1338, 219] width 132 height 26
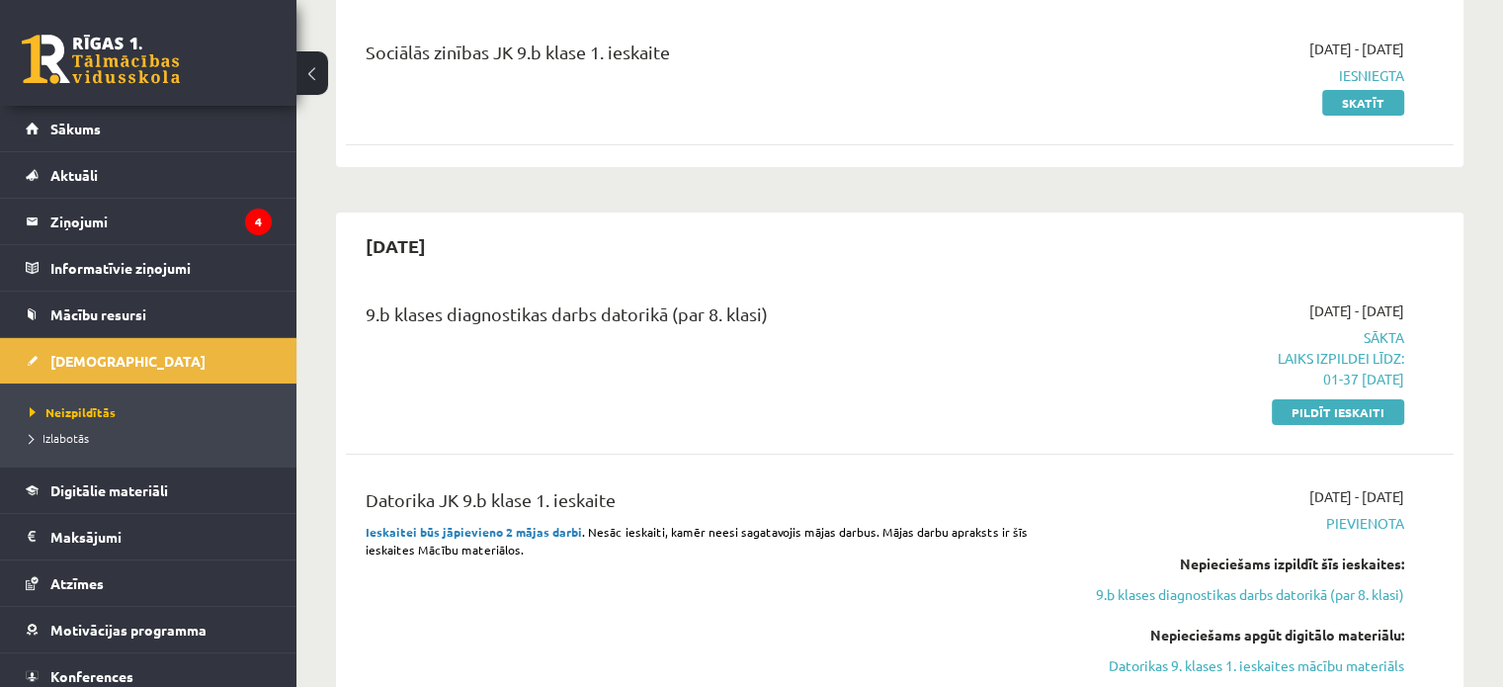
scroll to position [240, 0]
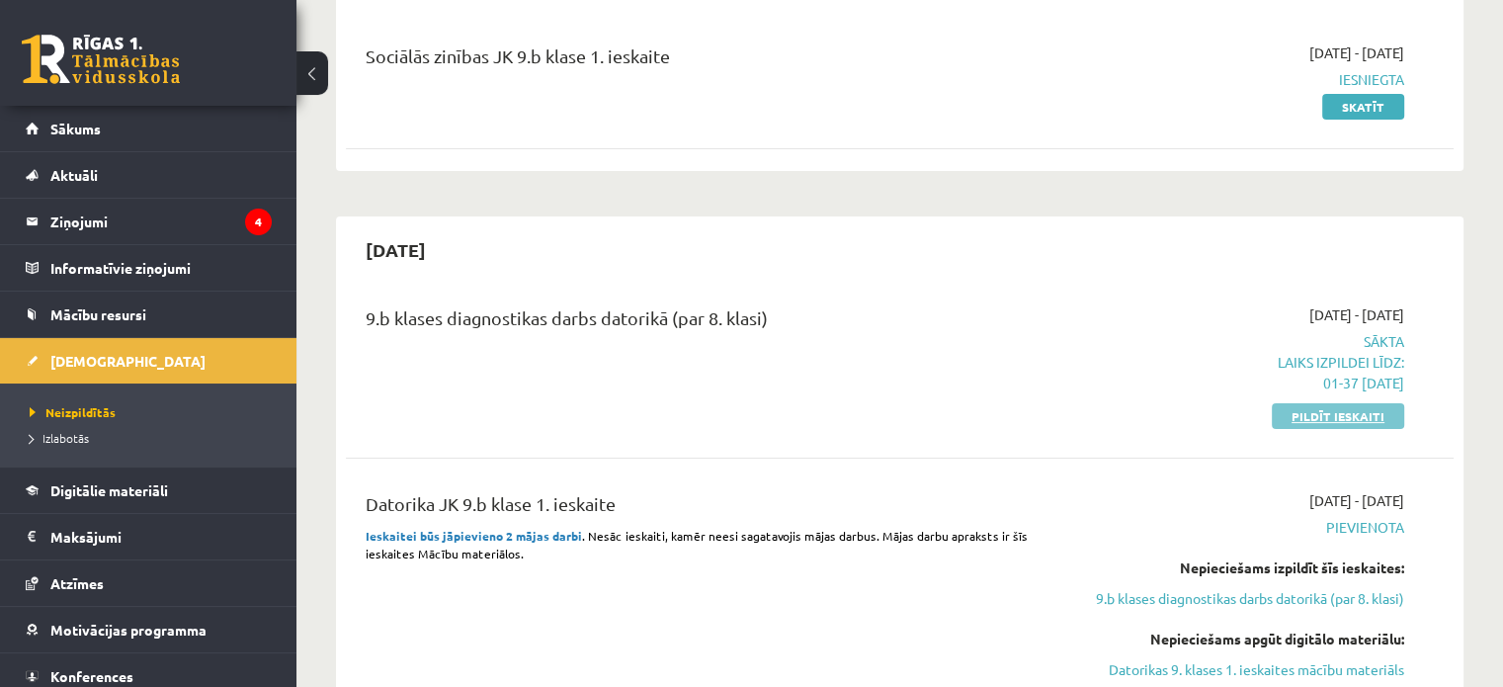
click at [1392, 414] on link "Pildīt ieskaiti" at bounding box center [1338, 416] width 132 height 26
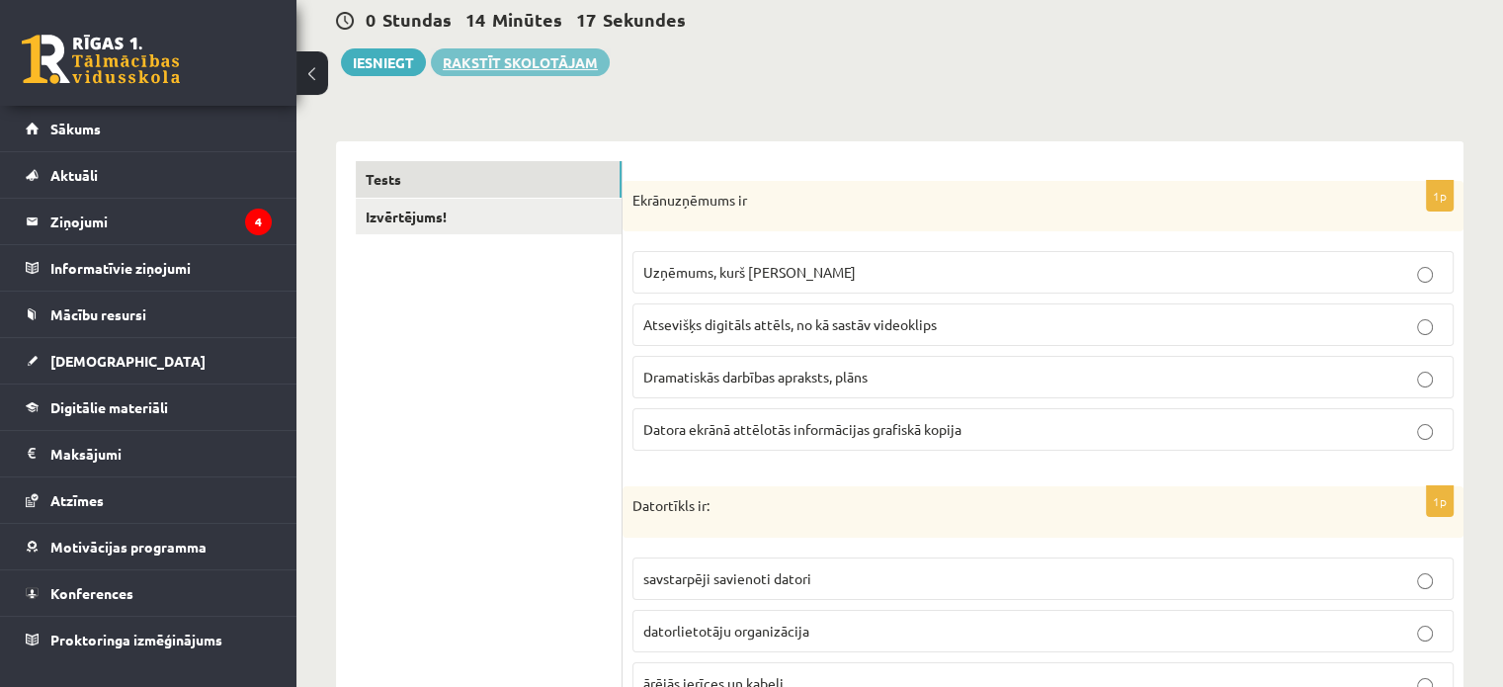
scroll to position [99, 0]
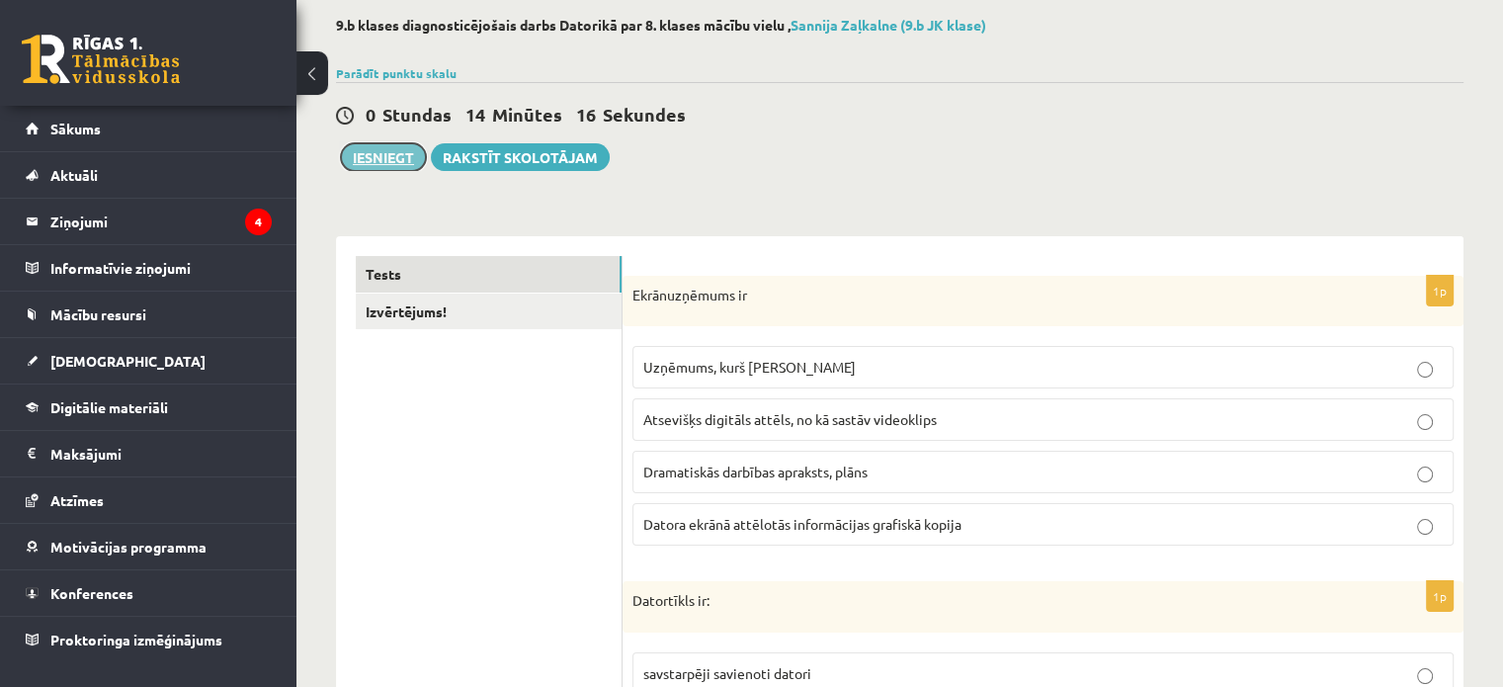
click at [368, 152] on button "Iesniegt" at bounding box center [383, 157] width 85 height 28
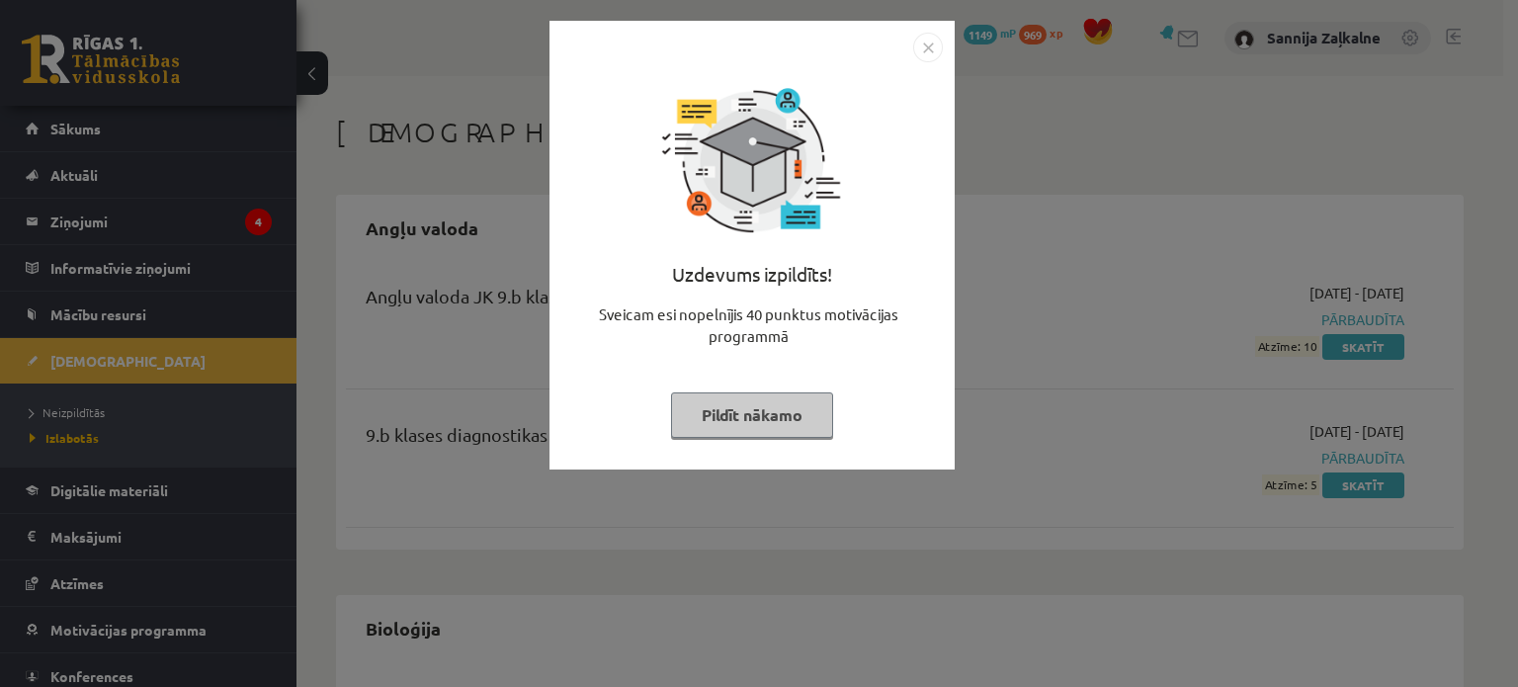
click at [763, 415] on button "Pildīt nākamo" at bounding box center [752, 414] width 162 height 45
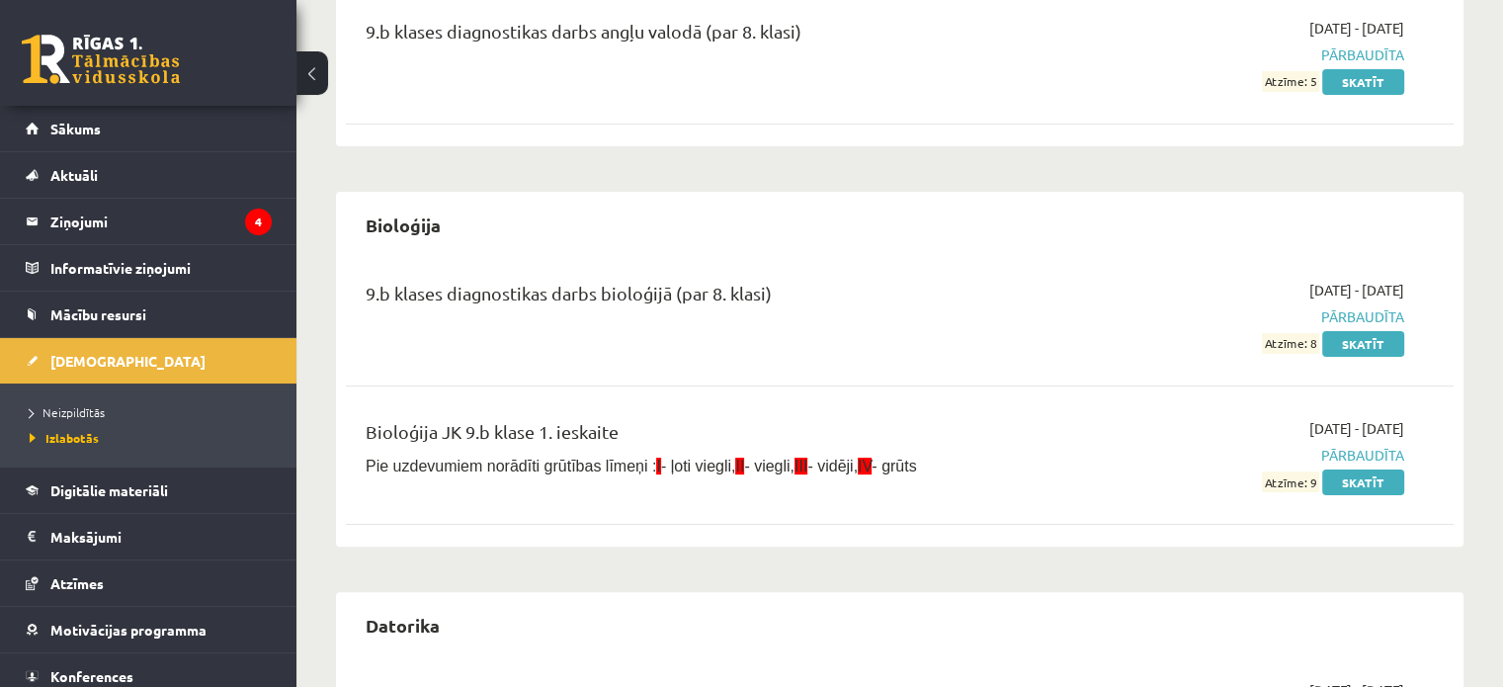
scroll to position [700, 0]
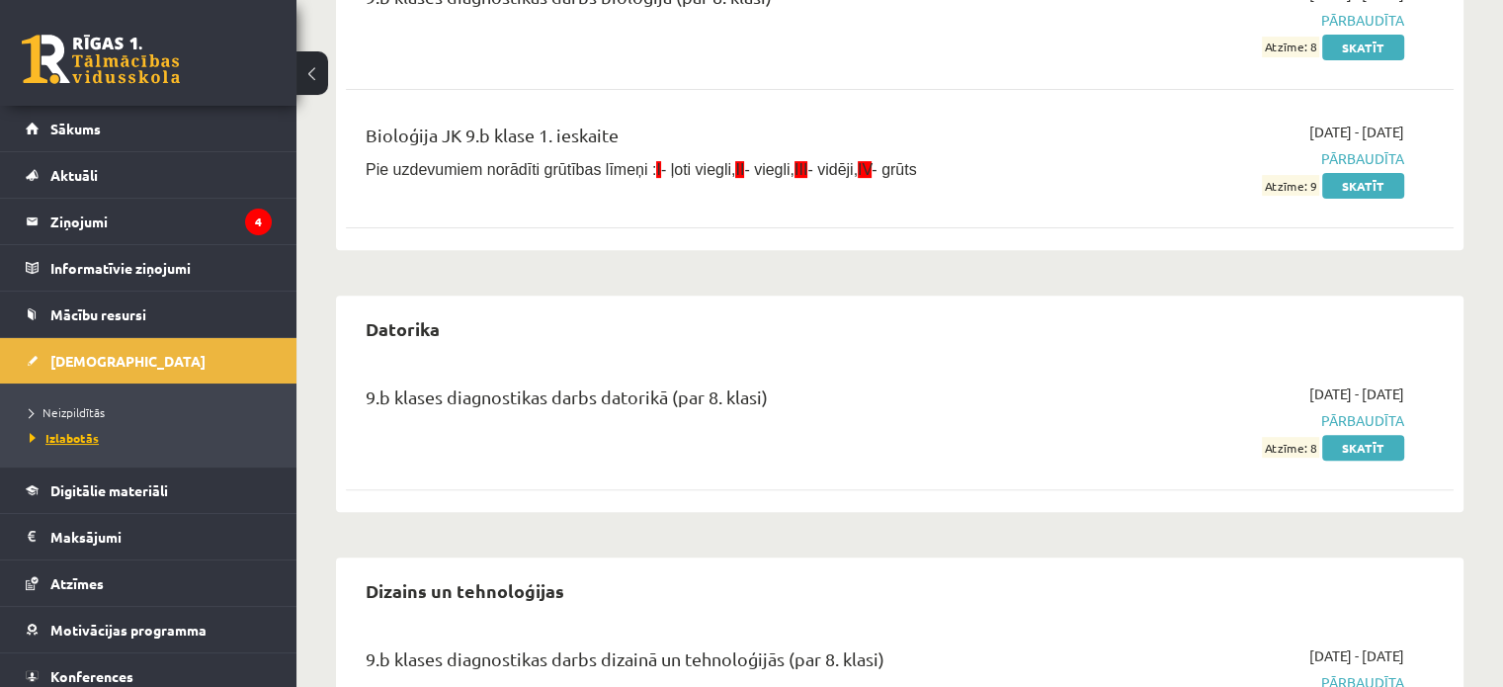
click at [79, 437] on span "Izlabotās" at bounding box center [64, 438] width 69 height 16
click at [75, 406] on span "Neizpildītās" at bounding box center [67, 412] width 75 height 16
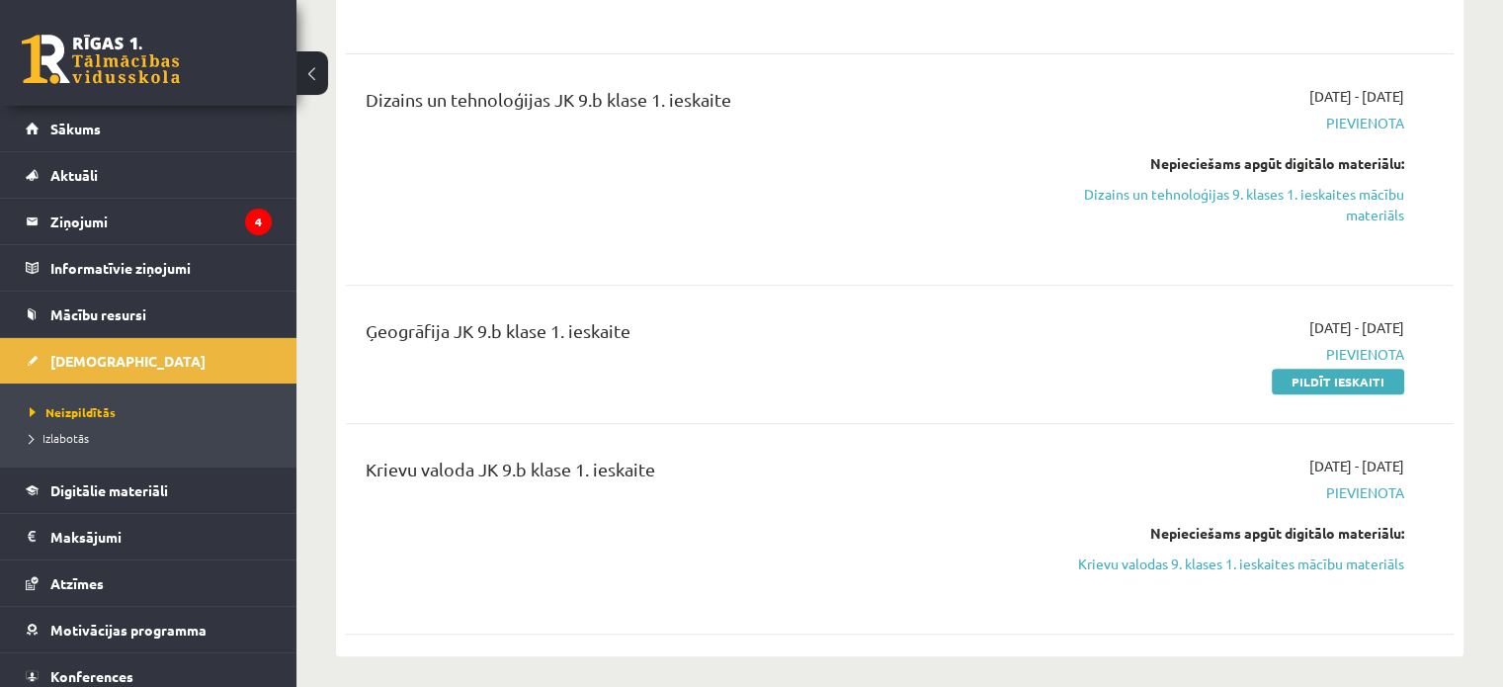
scroll to position [700, 0]
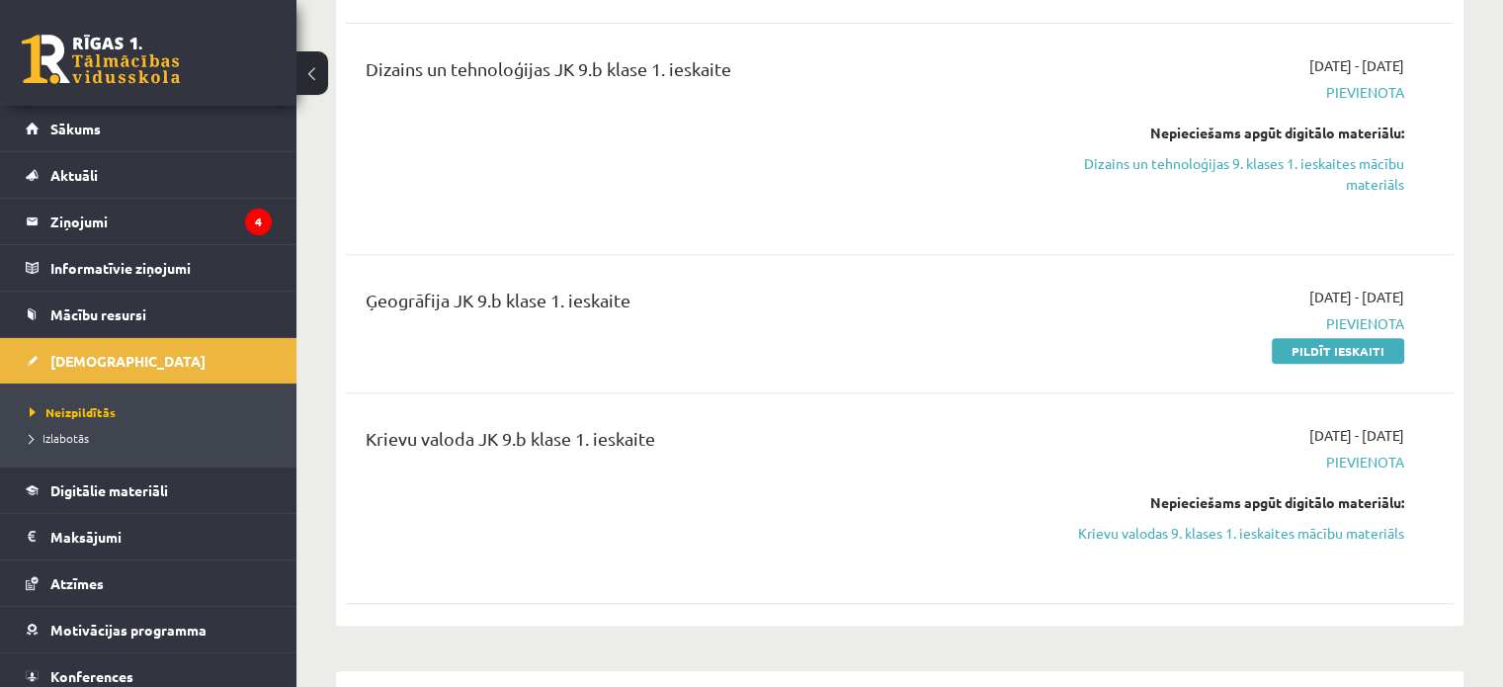
click at [1322, 315] on span "Pievienota" at bounding box center [1241, 323] width 326 height 21
click at [1322, 325] on span "Pievienota" at bounding box center [1241, 323] width 326 height 21
click at [1324, 334] on div "[DATE] - [DATE] [GEOGRAPHIC_DATA] Pildīt ieskaiti" at bounding box center [1242, 324] width 356 height 74
click at [1328, 345] on link "Pildīt ieskaiti" at bounding box center [1338, 351] width 132 height 26
